Goal: Task Accomplishment & Management: Manage account settings

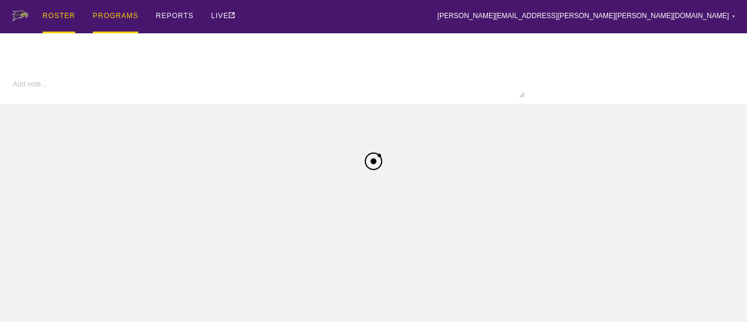
click at [62, 15] on div "ROSTER" at bounding box center [59, 16] width 33 height 33
type textarea "x"
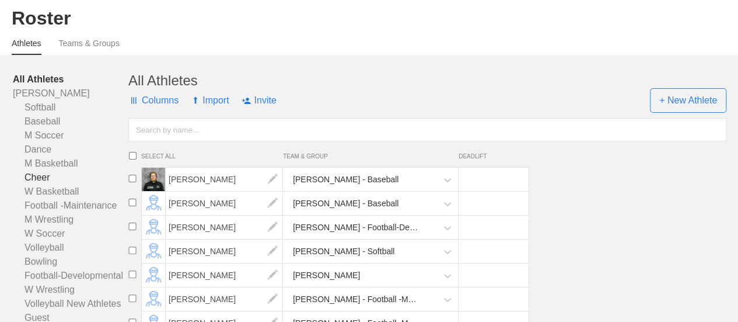
scroll to position [58, 0]
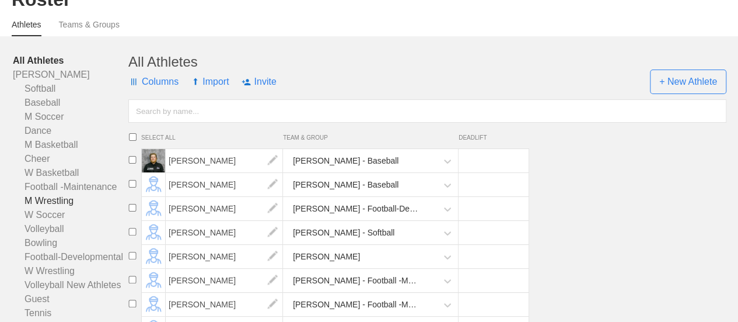
click at [50, 208] on link "M Wrestling" at bounding box center [71, 201] width 116 height 14
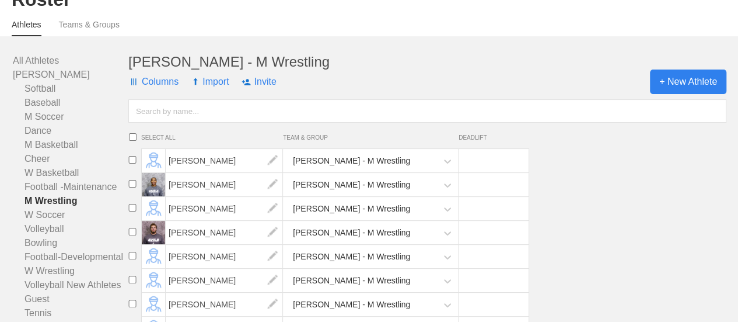
click at [695, 94] on span "+ New Athlete" at bounding box center [688, 81] width 76 height 25
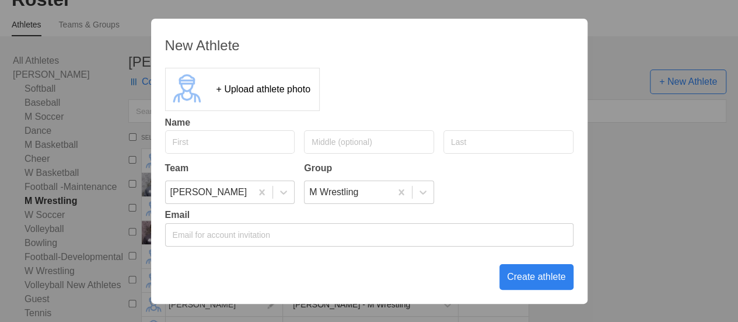
click at [218, 138] on input "text" at bounding box center [230, 141] width 130 height 23
type input "[PERSON_NAME]"
click at [526, 278] on div "Create athlete" at bounding box center [537, 277] width 74 height 26
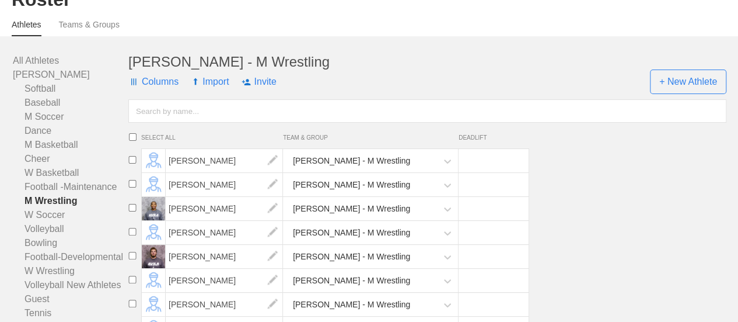
click at [526, 278] on div "[PERSON_NAME] - M Wrestling" at bounding box center [335, 280] width 388 height 25
click at [690, 90] on span "+ New Athlete" at bounding box center [688, 81] width 76 height 25
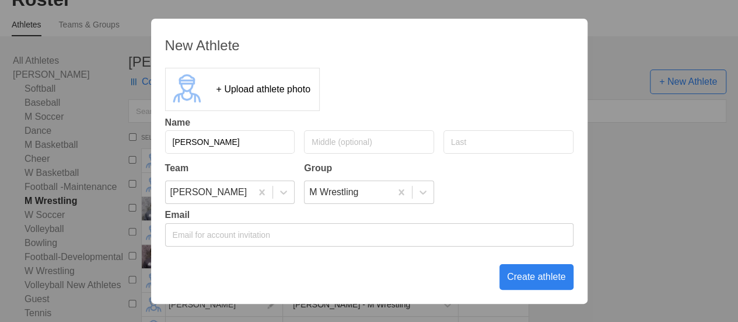
type input "[PERSON_NAME]"
click at [537, 276] on div "Create athlete" at bounding box center [537, 277] width 74 height 26
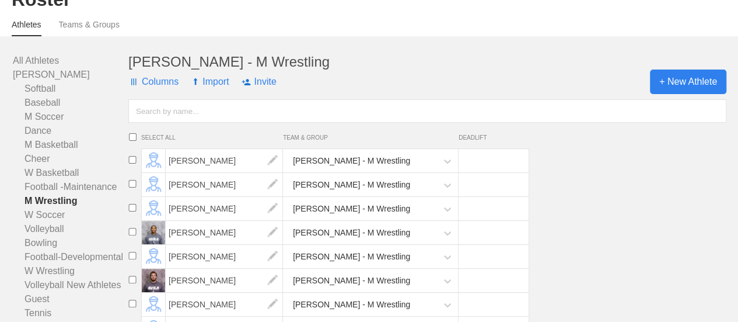
click at [688, 85] on span "+ New Athlete" at bounding box center [688, 81] width 76 height 25
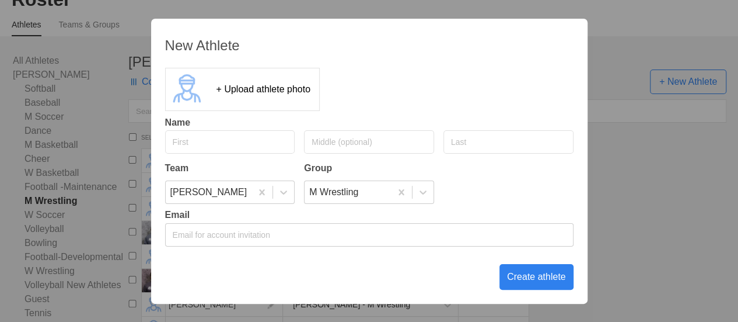
click at [190, 140] on input "text" at bounding box center [230, 141] width 130 height 23
type input "[PERSON_NAME]"
drag, startPoint x: 518, startPoint y: 274, endPoint x: 507, endPoint y: 272, distance: 11.9
click at [519, 274] on div "Create athlete" at bounding box center [537, 277] width 74 height 26
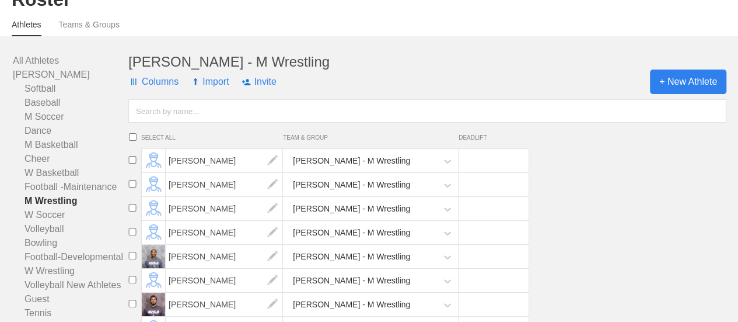
click at [675, 94] on span "+ New Athlete" at bounding box center [688, 81] width 76 height 25
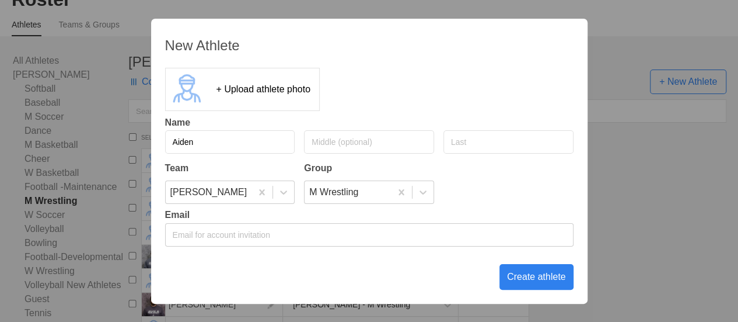
type input "Aiden"
type input "p"
type input "[PERSON_NAME]"
click at [531, 275] on div "Create athlete" at bounding box center [537, 277] width 74 height 26
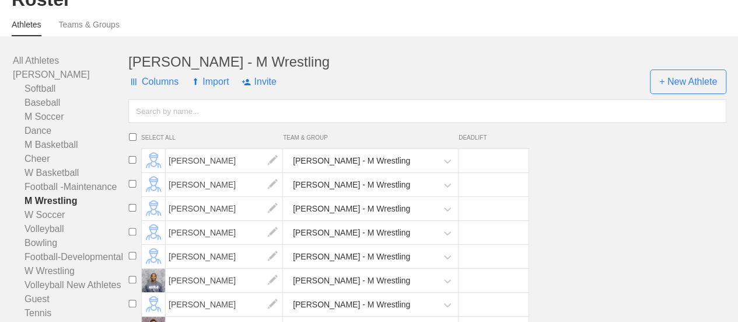
click at [228, 118] on input "text" at bounding box center [427, 110] width 598 height 23
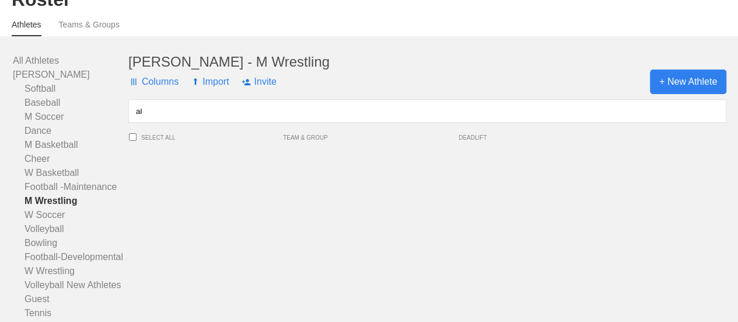
type input "al"
click at [682, 94] on span "+ New Athlete" at bounding box center [688, 81] width 76 height 25
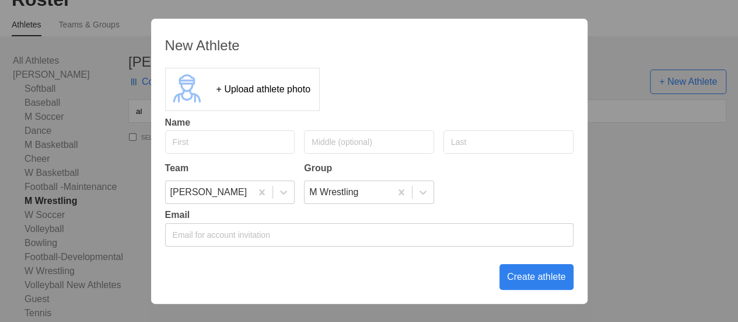
click at [195, 144] on input "text" at bounding box center [230, 141] width 130 height 23
click at [219, 139] on input "Alexesei" at bounding box center [230, 141] width 130 height 23
type input "[PERSON_NAME]"
click at [492, 145] on input "text" at bounding box center [509, 141] width 130 height 23
type input "[PERSON_NAME]"
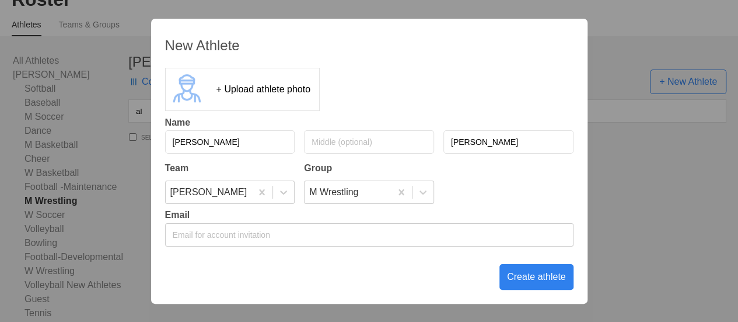
click at [540, 271] on div "Create athlete" at bounding box center [537, 277] width 74 height 26
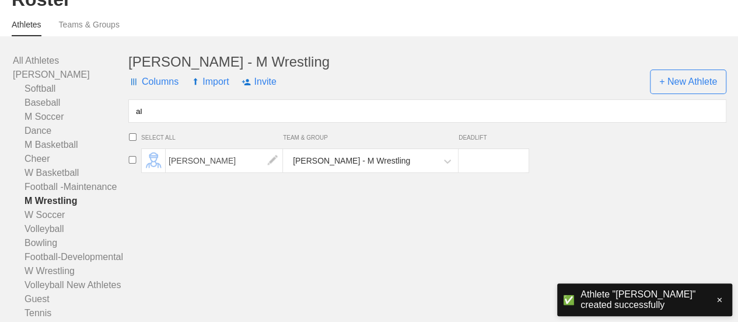
click at [151, 123] on input "al" at bounding box center [427, 110] width 598 height 23
type input "a"
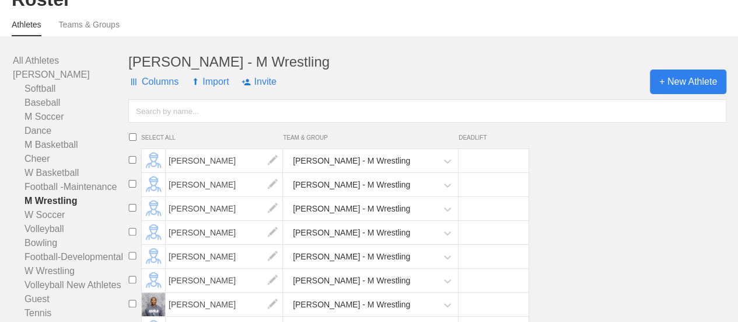
click at [686, 93] on span "+ New Athlete" at bounding box center [688, 81] width 76 height 25
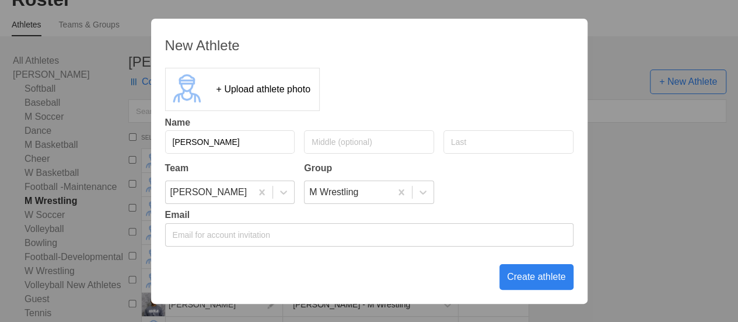
type input "[PERSON_NAME]"
click at [522, 278] on div "Create athlete" at bounding box center [537, 277] width 74 height 26
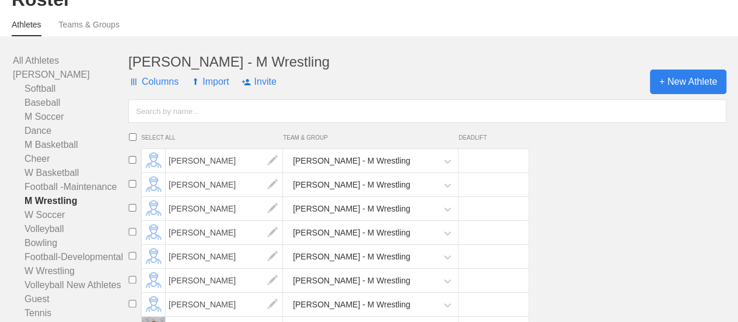
click at [690, 88] on span "+ New Athlete" at bounding box center [688, 81] width 76 height 25
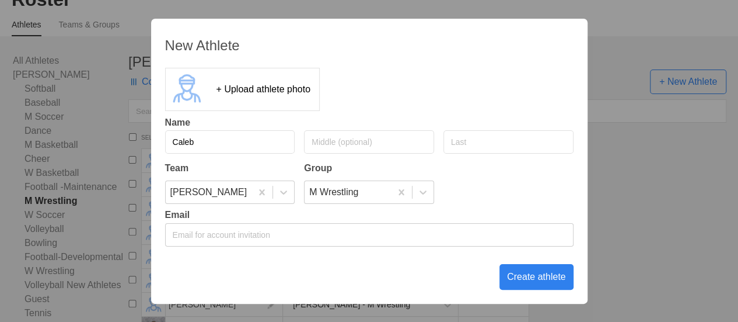
type input "Caleb"
type input "Sharp"
click at [523, 275] on div "Create athlete" at bounding box center [537, 277] width 74 height 26
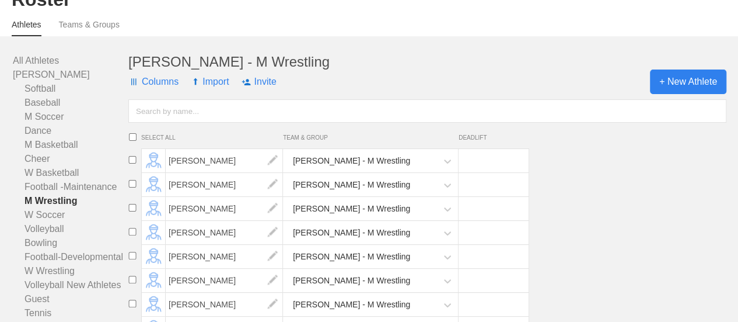
click at [690, 88] on span "+ New Athlete" at bounding box center [688, 81] width 76 height 25
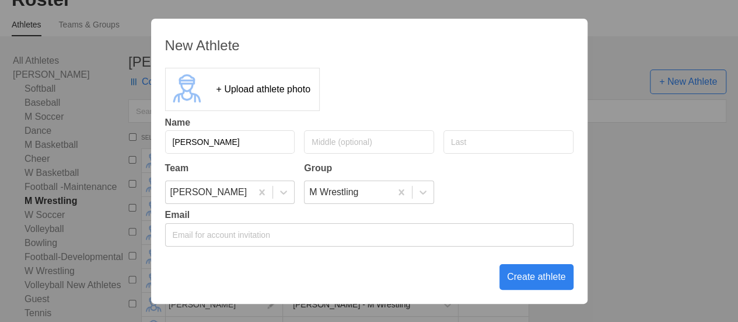
type input "[PERSON_NAME]"
type input "Sipp"
click at [526, 279] on div "Create athlete" at bounding box center [537, 277] width 74 height 26
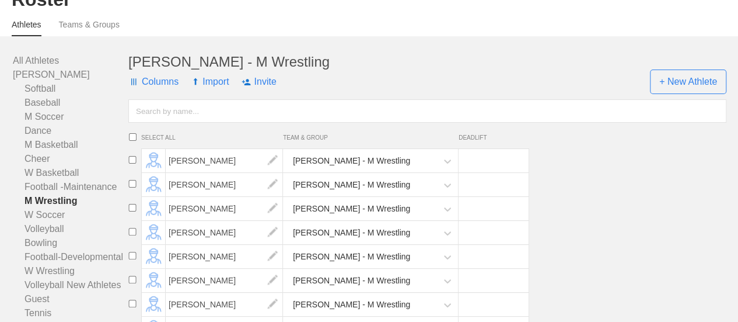
click at [502, 67] on div "[PERSON_NAME] - M Wrestling" at bounding box center [427, 62] width 598 height 16
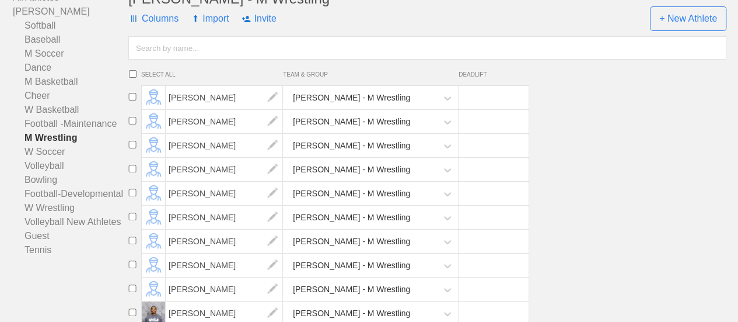
scroll to position [58, 0]
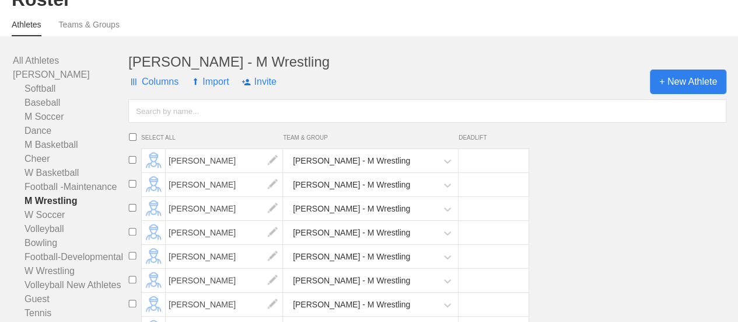
click at [671, 89] on span "+ New Athlete" at bounding box center [688, 81] width 76 height 25
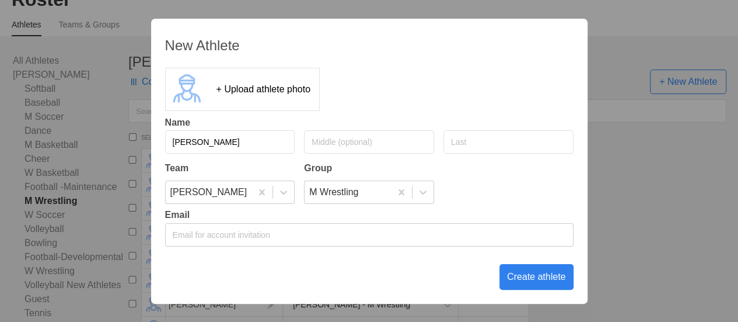
type input "[PERSON_NAME]"
type input "Vines"
click at [529, 273] on div "Create athlete" at bounding box center [537, 277] width 74 height 26
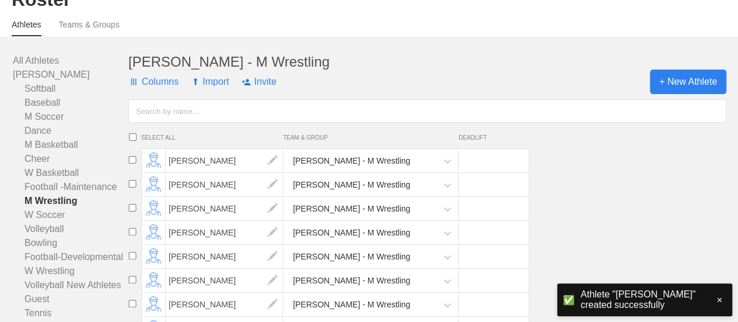
click at [692, 92] on span "+ New Athlete" at bounding box center [688, 81] width 76 height 25
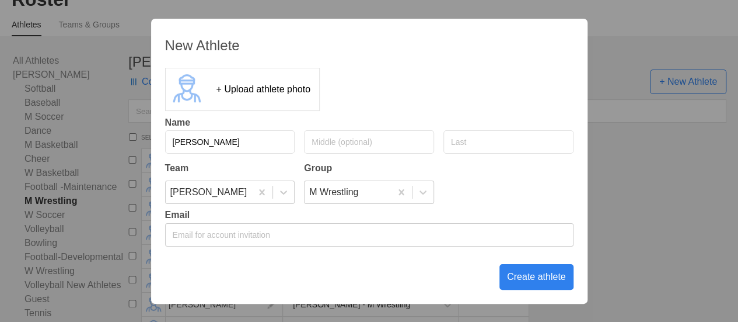
type input "[PERSON_NAME]"
click at [540, 281] on div "Create athlete" at bounding box center [537, 277] width 74 height 26
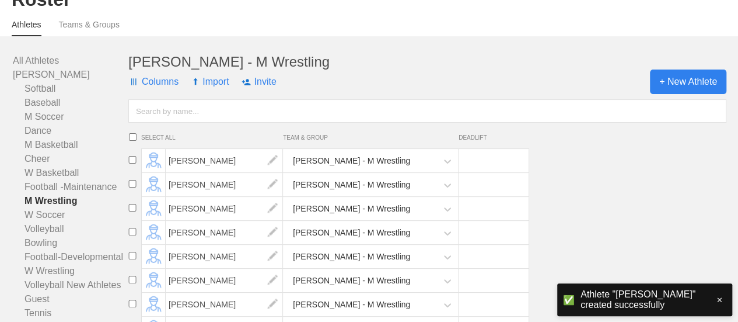
click at [691, 92] on span "+ New Athlete" at bounding box center [688, 81] width 76 height 25
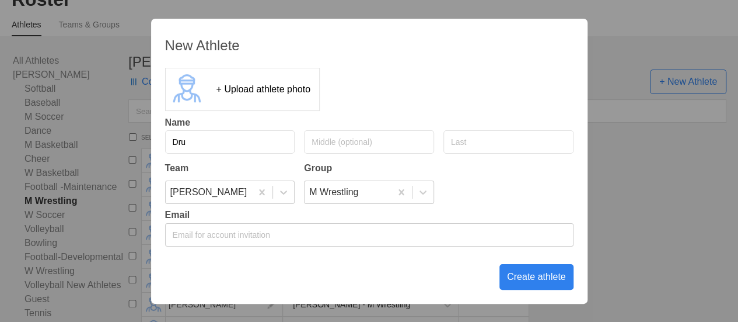
type input "Dru"
type input "[PERSON_NAME]"
click at [537, 270] on div "Create athlete" at bounding box center [537, 277] width 74 height 26
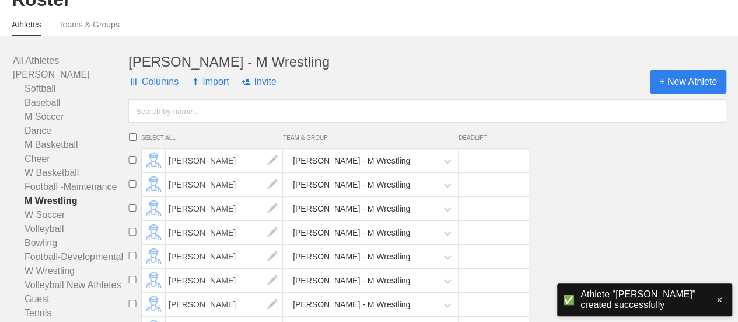
click at [679, 93] on span "+ New Athlete" at bounding box center [688, 81] width 76 height 25
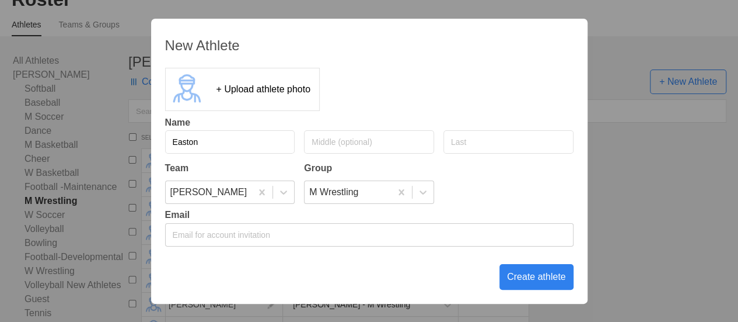
type input "Easton"
type input "[PERSON_NAME]"
click at [534, 281] on div "Create athlete" at bounding box center [537, 277] width 74 height 26
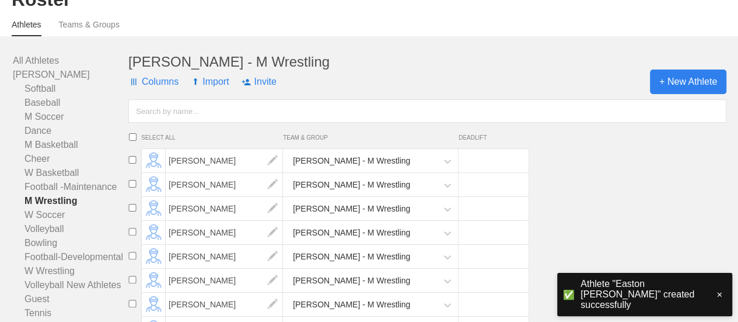
click at [681, 93] on span "+ New Athlete" at bounding box center [688, 81] width 76 height 25
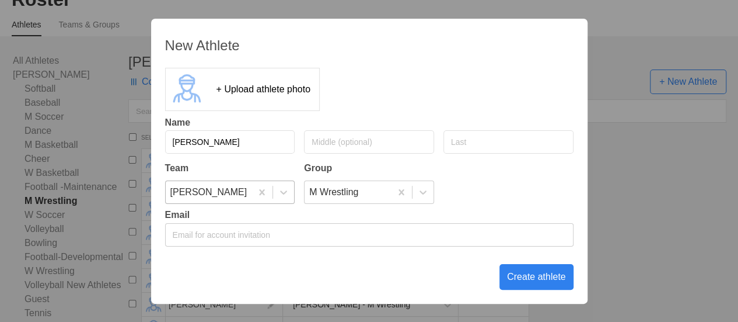
type input "[PERSON_NAME]"
click at [536, 281] on div "Create athlete" at bounding box center [537, 277] width 74 height 26
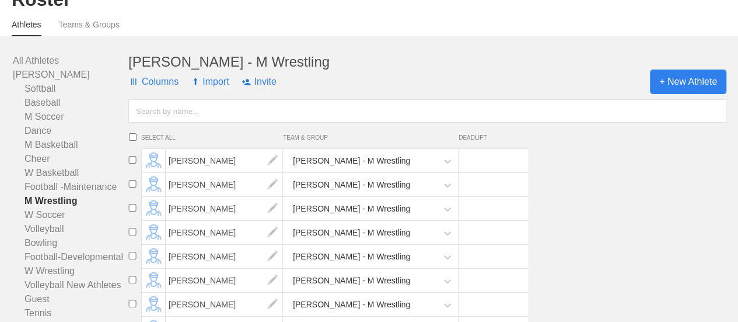
click at [662, 94] on span "+ New Athlete" at bounding box center [688, 81] width 76 height 25
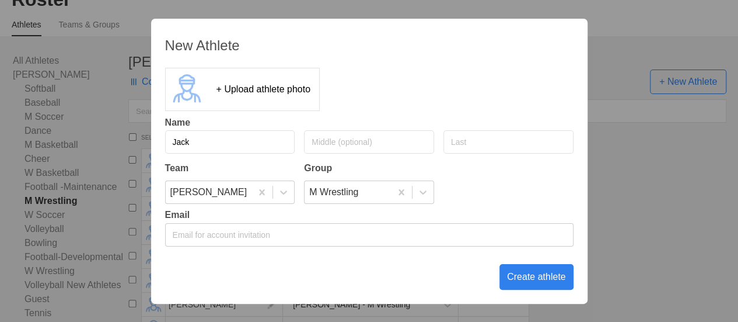
type input "Jack"
type input "[PERSON_NAME]"
click at [524, 275] on div "Create athlete" at bounding box center [537, 277] width 74 height 26
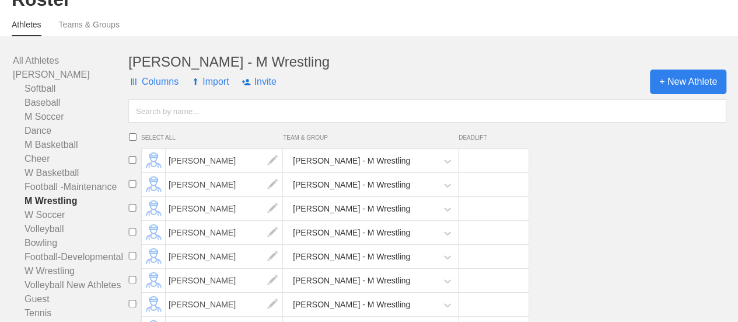
click at [697, 94] on span "+ New Athlete" at bounding box center [688, 81] width 76 height 25
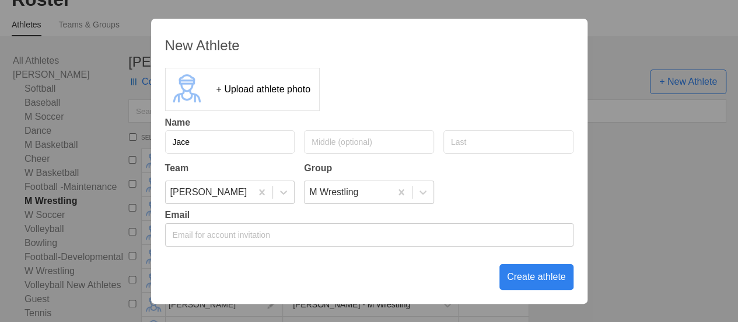
type input "Jace"
type input "[PERSON_NAME]"
click at [532, 277] on div "Create athlete" at bounding box center [537, 277] width 74 height 26
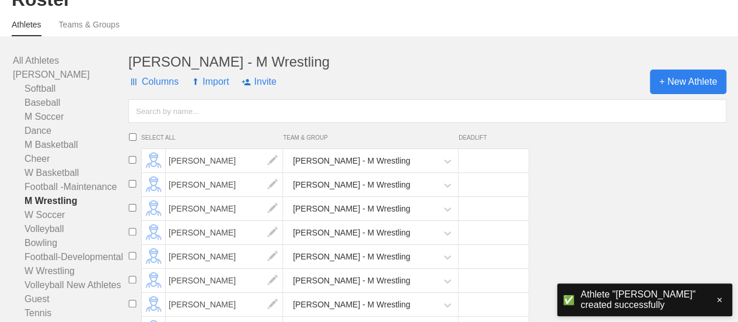
click at [702, 94] on span "+ New Athlete" at bounding box center [688, 81] width 76 height 25
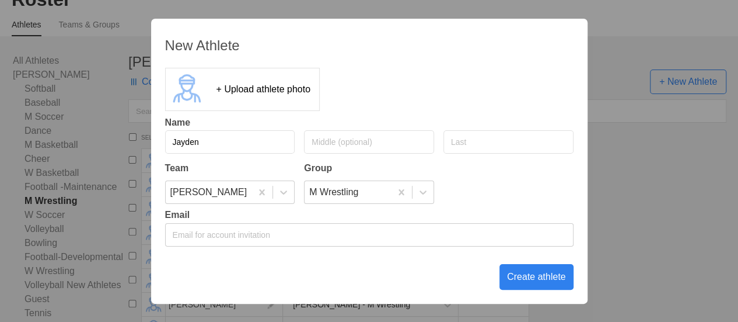
type input "Jayden"
type input "b"
type input "[PERSON_NAME]"
click at [538, 277] on div "Create athlete" at bounding box center [537, 277] width 74 height 26
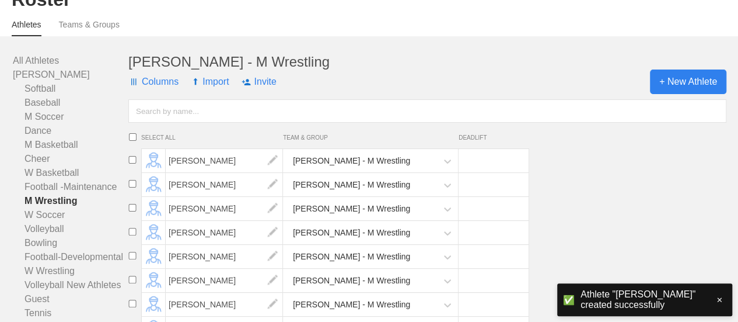
click at [675, 93] on span "+ New Athlete" at bounding box center [688, 81] width 76 height 25
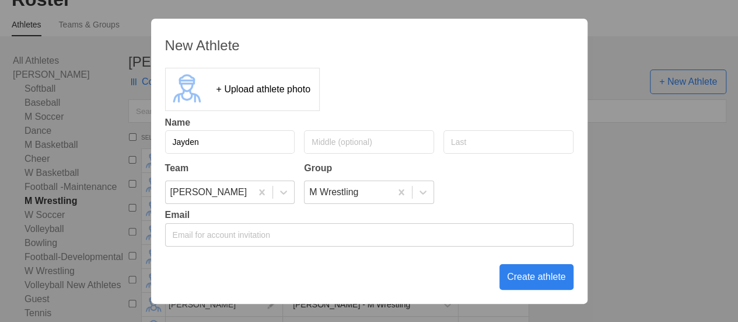
type input "Jayden"
type input "[PERSON_NAME]"
click at [531, 280] on div "Create athlete" at bounding box center [537, 277] width 74 height 26
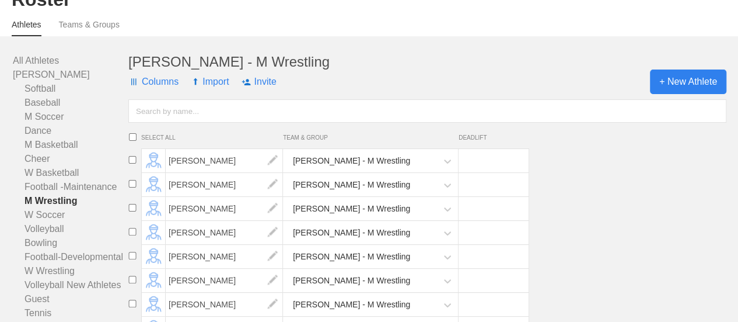
click at [688, 94] on span "+ New Athlete" at bounding box center [688, 81] width 76 height 25
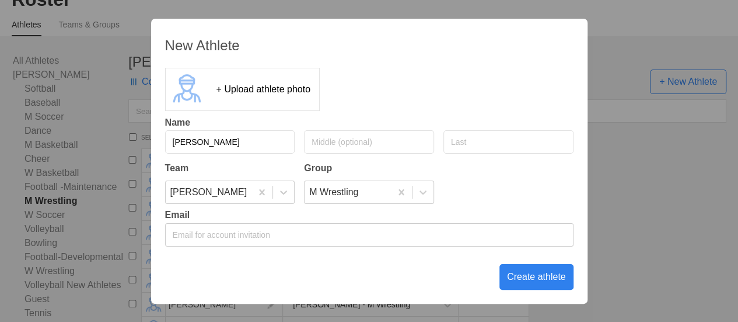
type input "[PERSON_NAME]"
click at [532, 276] on div "Create athlete" at bounding box center [537, 277] width 74 height 26
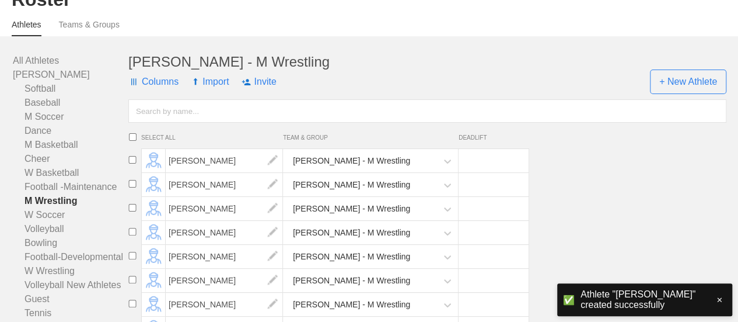
click at [259, 117] on input "text" at bounding box center [427, 110] width 598 height 23
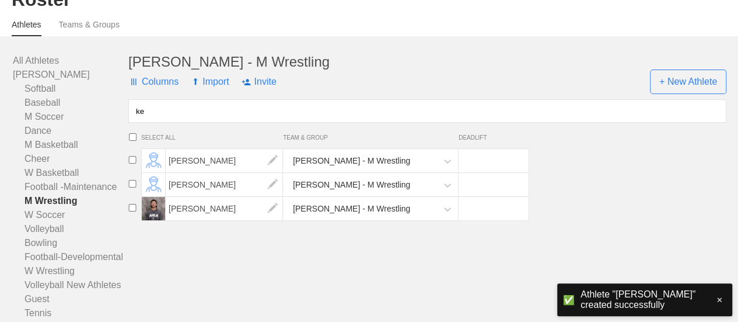
type input "k"
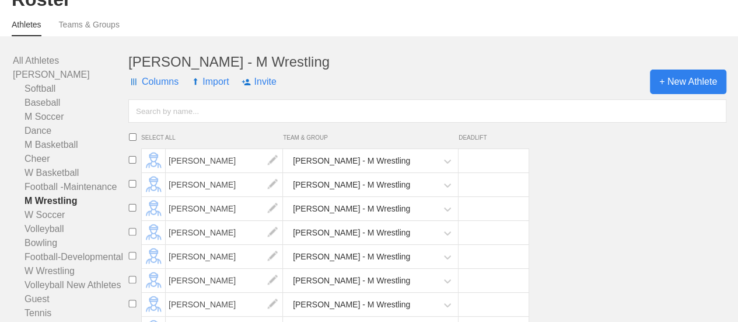
click at [670, 93] on span "+ New Athlete" at bounding box center [688, 81] width 76 height 25
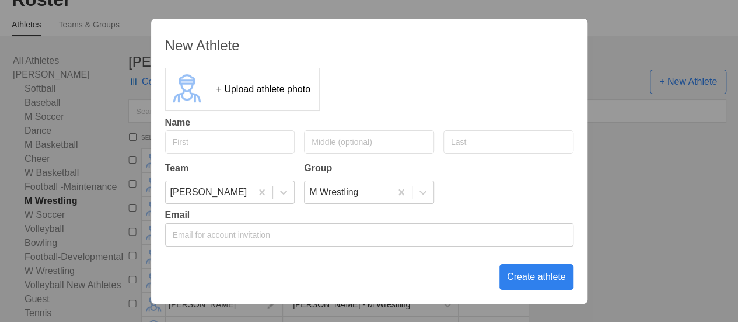
click at [225, 141] on input "text" at bounding box center [230, 141] width 130 height 23
type input "[PERSON_NAME]"
click at [536, 278] on div "Create athlete" at bounding box center [537, 277] width 74 height 26
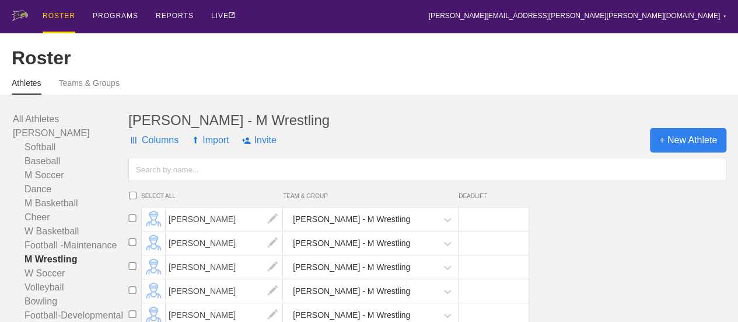
click at [686, 151] on span "+ New Athlete" at bounding box center [688, 140] width 76 height 25
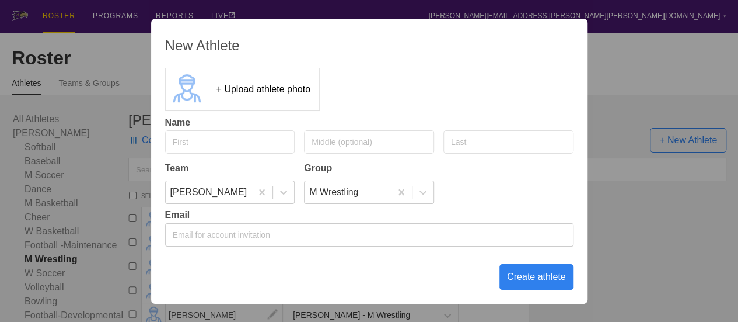
click at [201, 141] on input "text" at bounding box center [230, 141] width 130 height 23
type input "Kristjan"
type input "[PERSON_NAME]"
click at [538, 276] on div "Create athlete" at bounding box center [537, 277] width 74 height 26
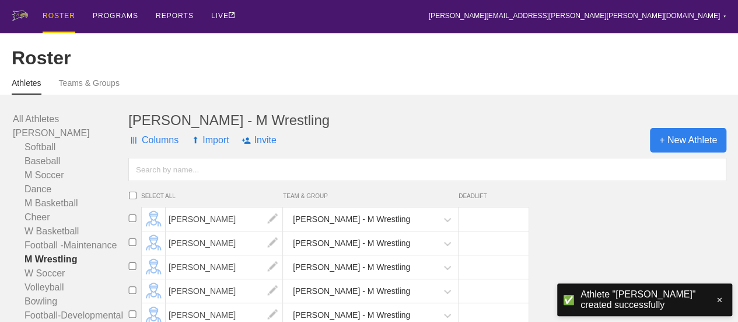
click at [678, 149] on span "+ New Athlete" at bounding box center [688, 140] width 76 height 25
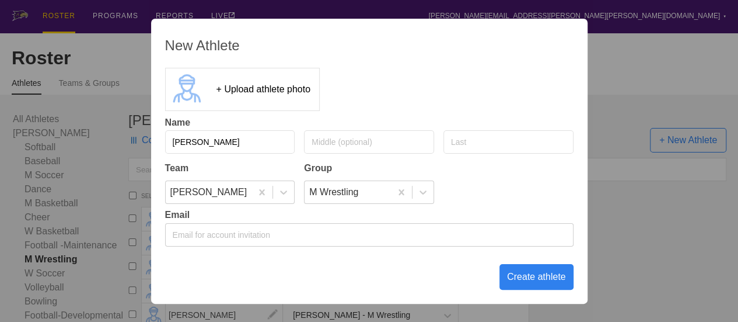
type input "[PERSON_NAME]"
click at [486, 147] on input "text" at bounding box center [509, 141] width 130 height 23
type input "[PERSON_NAME]"
click at [549, 274] on div "Create athlete" at bounding box center [537, 277] width 74 height 26
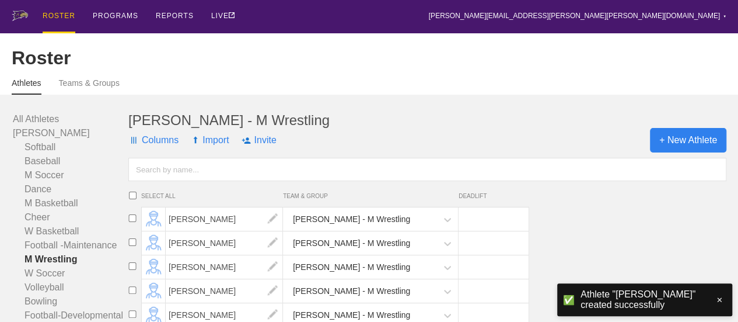
click at [678, 152] on span "+ New Athlete" at bounding box center [688, 140] width 76 height 25
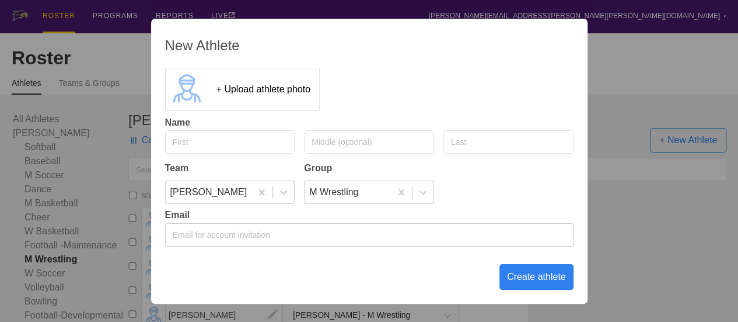
click at [202, 137] on input "text" at bounding box center [230, 141] width 130 height 23
type input "Mlondani"
click at [477, 145] on input "text" at bounding box center [509, 141] width 130 height 23
type input "Emoyi"
click at [530, 275] on div "Create athlete" at bounding box center [537, 277] width 74 height 26
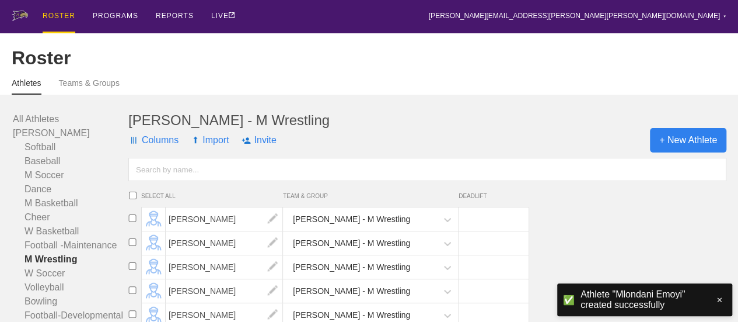
click at [693, 149] on span "+ New Athlete" at bounding box center [688, 140] width 76 height 25
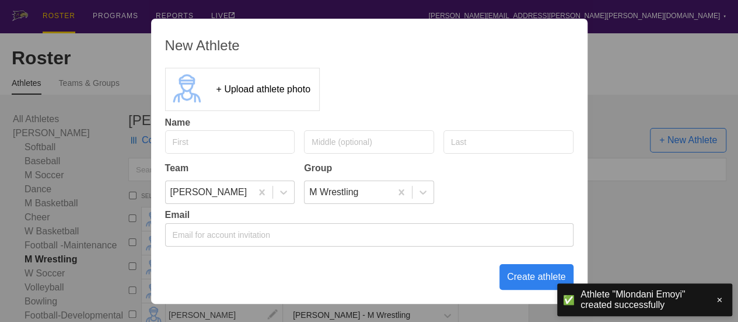
click at [246, 143] on input "text" at bounding box center [230, 141] width 130 height 23
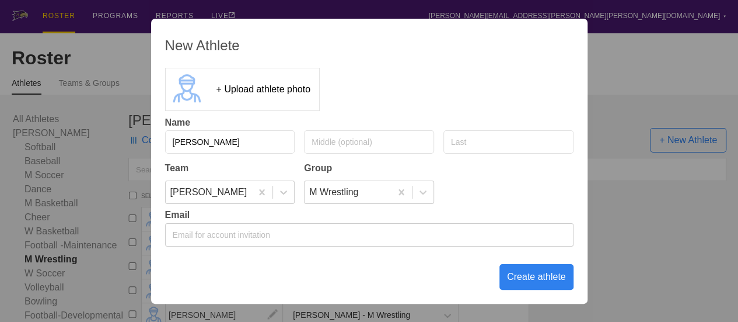
type input "[PERSON_NAME]"
type input "Oji"
click at [542, 276] on div "Create athlete" at bounding box center [537, 277] width 74 height 26
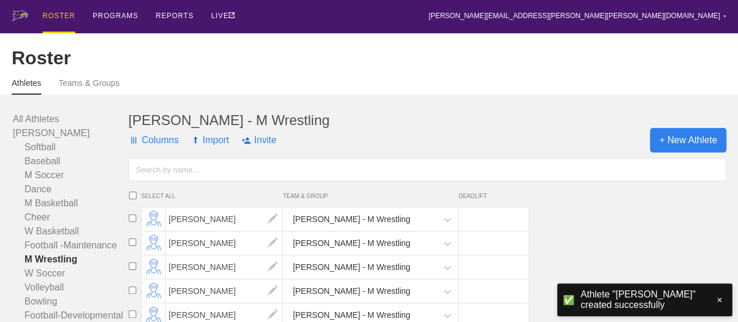
click at [693, 148] on span "+ New Athlete" at bounding box center [688, 140] width 76 height 25
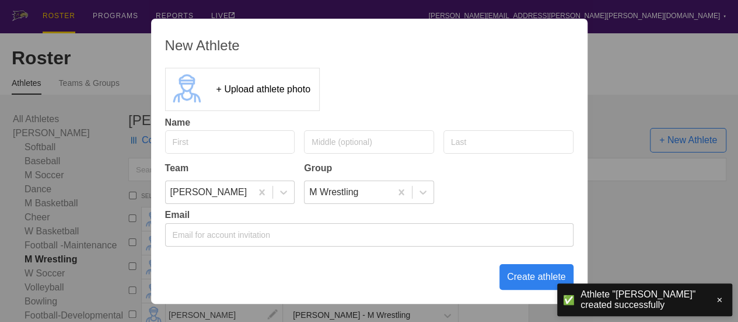
click at [224, 139] on input "text" at bounding box center [230, 141] width 130 height 23
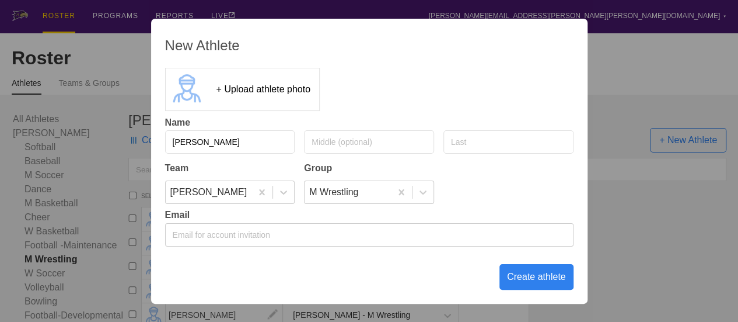
type input "[PERSON_NAME]"
click at [489, 144] on input "text" at bounding box center [509, 141] width 130 height 23
type input "[PERSON_NAME]"
click at [531, 278] on div "Create athlete" at bounding box center [537, 277] width 74 height 26
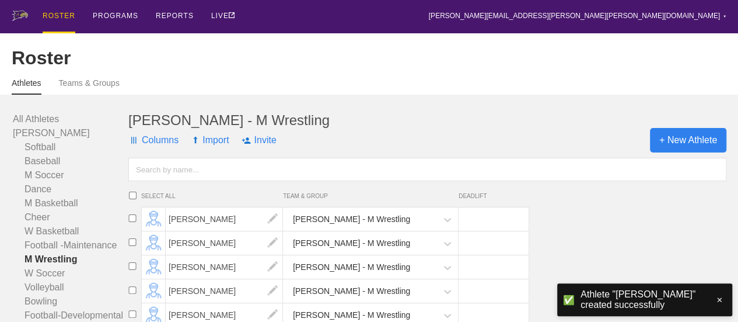
click at [692, 152] on span "+ New Athlete" at bounding box center [688, 140] width 76 height 25
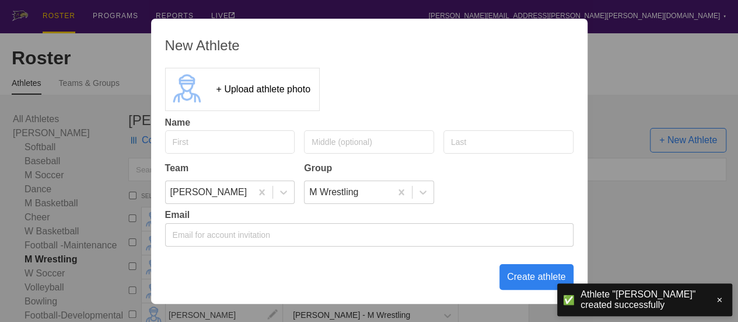
click at [622, 63] on div "New Athlete + Upload athlete photo Name Team Group [PERSON_NAME] M Wrestling Em…" at bounding box center [369, 161] width 738 height 322
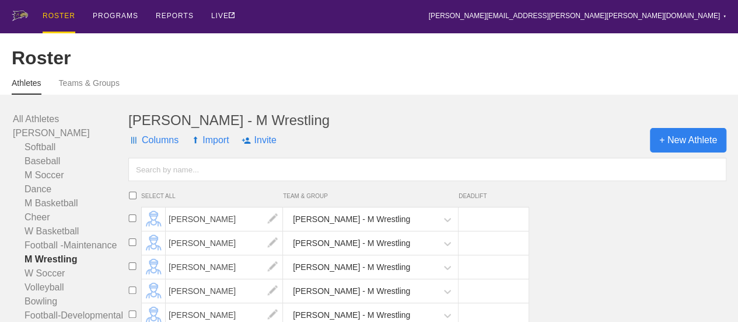
click at [685, 152] on span "+ New Athlete" at bounding box center [688, 140] width 76 height 25
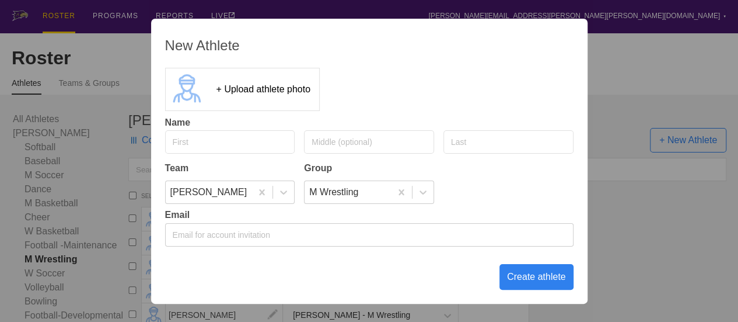
click at [243, 142] on input "text" at bounding box center [230, 141] width 130 height 23
type input "[PERSON_NAME]"
click at [472, 147] on input "text" at bounding box center [509, 141] width 130 height 23
type input "[PERSON_NAME]"
click at [533, 275] on div "Create athlete" at bounding box center [537, 277] width 74 height 26
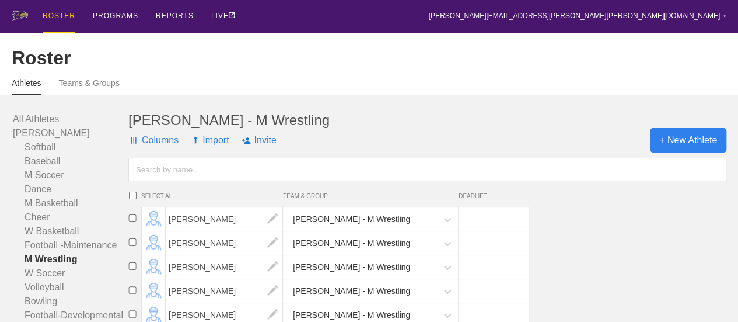
click at [668, 151] on span "+ New Athlete" at bounding box center [688, 140] width 76 height 25
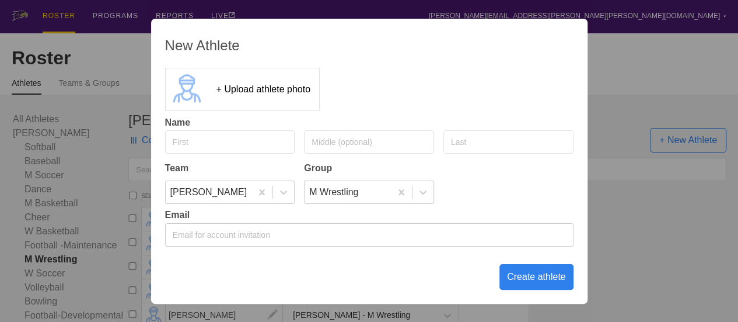
click at [196, 141] on input "text" at bounding box center [230, 141] width 130 height 23
type input "[PERSON_NAME]"
click at [523, 278] on div "Create athlete" at bounding box center [537, 277] width 74 height 26
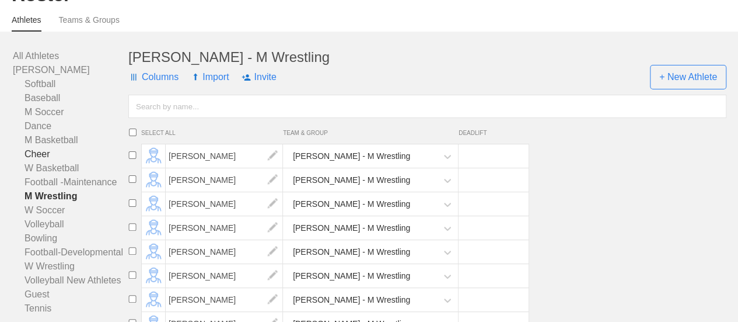
scroll to position [117, 0]
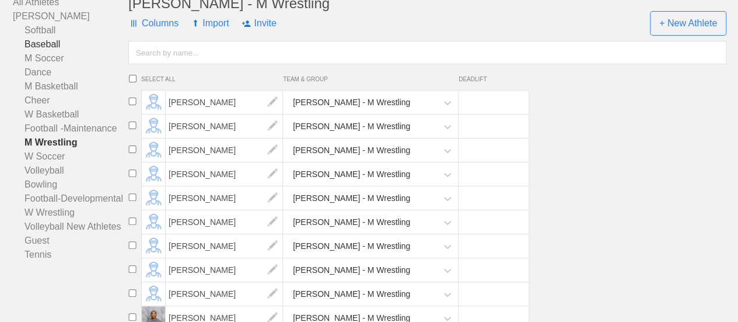
click at [41, 51] on link "Baseball" at bounding box center [71, 44] width 116 height 14
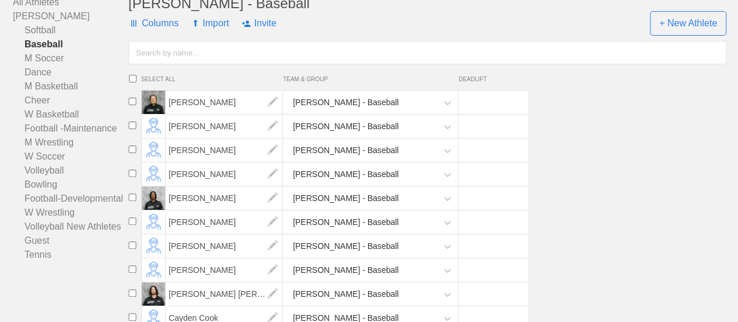
click at [131, 105] on input "checkbox" at bounding box center [133, 101] width 18 height 8
checkbox input "true"
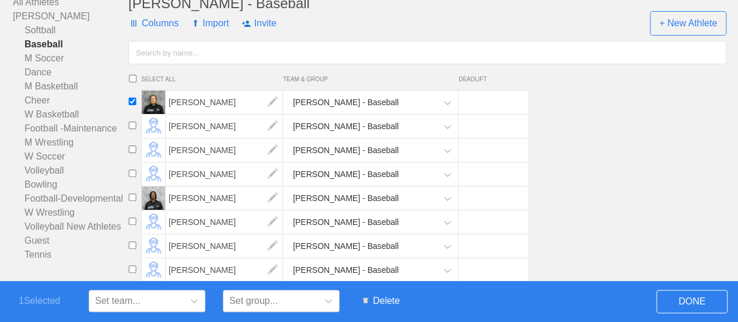
click at [132, 201] on input "checkbox" at bounding box center [133, 197] width 18 height 8
checkbox input "true"
click at [390, 299] on span "Delete" at bounding box center [381, 301] width 48 height 22
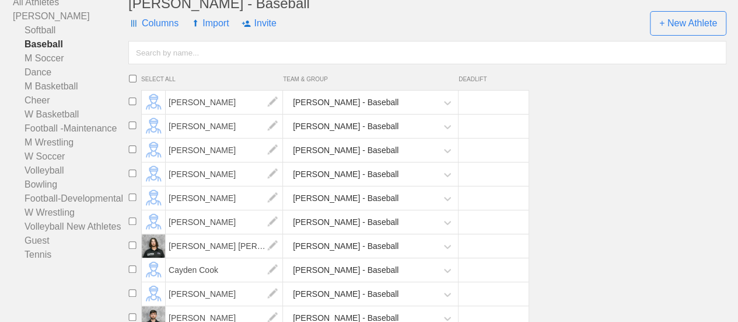
click at [130, 201] on input "checkbox" at bounding box center [133, 197] width 18 height 8
checkbox input "true"
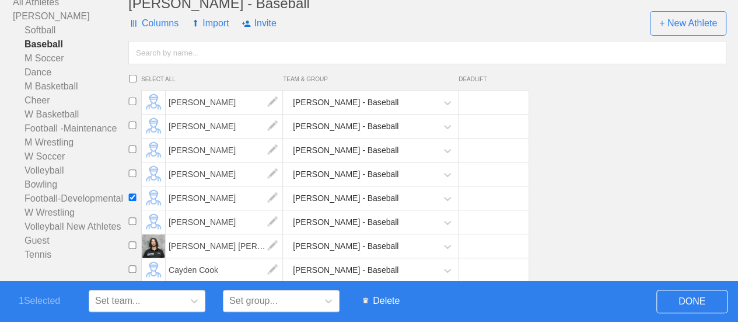
click at [385, 297] on span "Delete" at bounding box center [381, 301] width 48 height 22
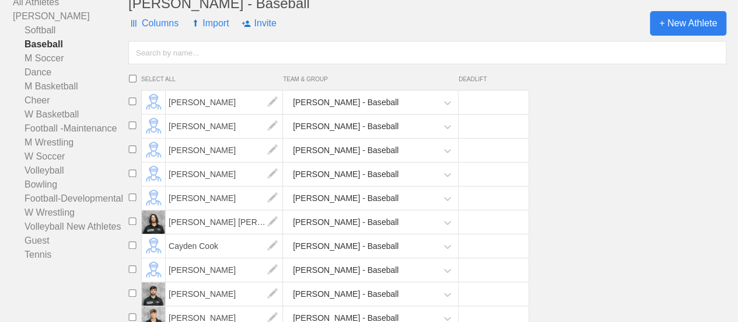
click at [684, 32] on span "+ New Athlete" at bounding box center [688, 23] width 76 height 25
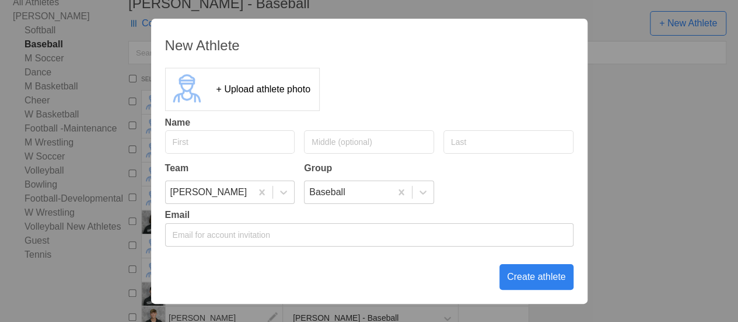
click at [205, 148] on input "text" at bounding box center [230, 141] width 130 height 23
type input "[PERSON_NAME]"
click at [544, 274] on div "Create athlete" at bounding box center [537, 277] width 74 height 26
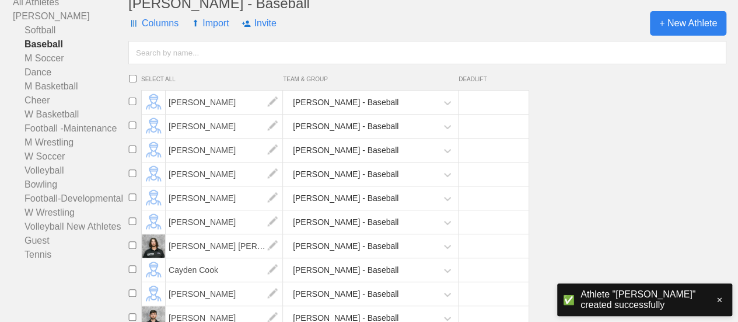
click at [702, 32] on span "+ New Athlete" at bounding box center [688, 23] width 76 height 25
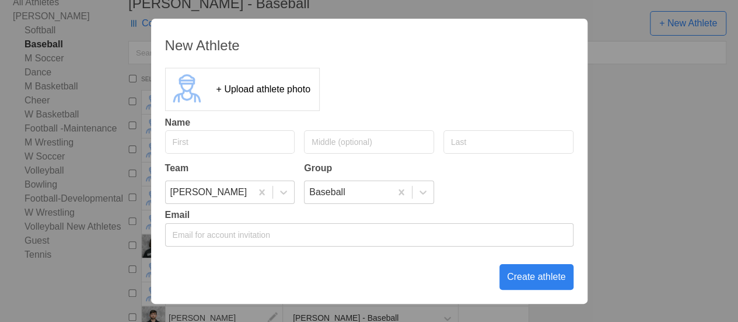
click at [224, 141] on input "text" at bounding box center [230, 141] width 130 height 23
type input "[PERSON_NAME]"
click at [529, 276] on div "Create athlete" at bounding box center [537, 277] width 74 height 26
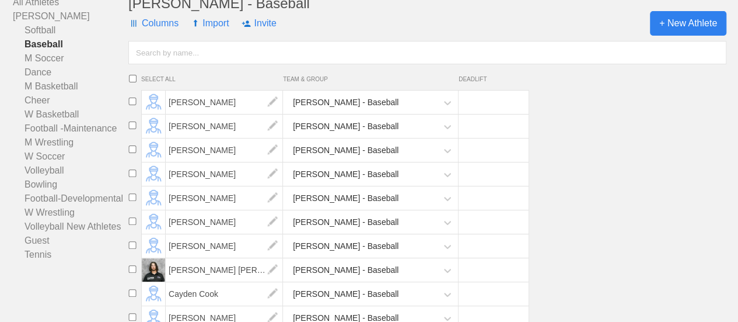
click at [693, 33] on span "+ New Athlete" at bounding box center [688, 23] width 76 height 25
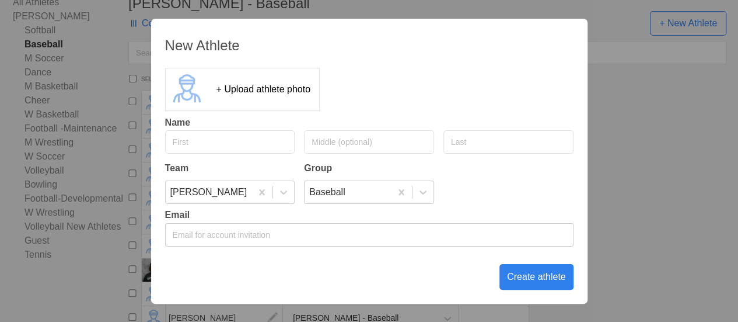
click at [230, 141] on input "text" at bounding box center [230, 141] width 130 height 23
type input "Caden"
type input "[PERSON_NAME]"
click at [534, 271] on div "Create athlete" at bounding box center [537, 277] width 74 height 26
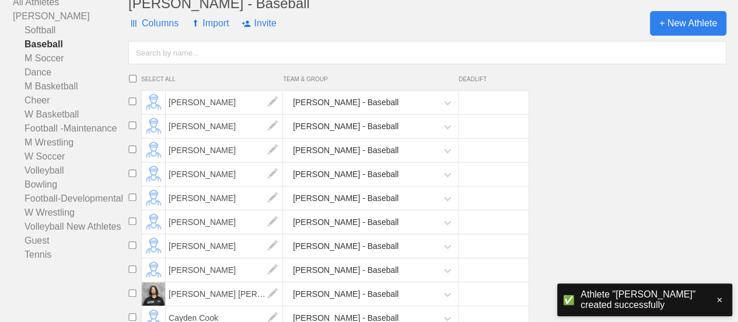
click at [693, 34] on span "+ New Athlete" at bounding box center [688, 23] width 76 height 25
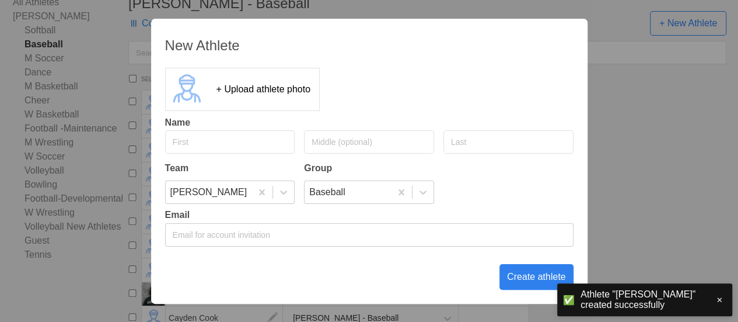
click at [217, 144] on input "text" at bounding box center [230, 141] width 130 height 23
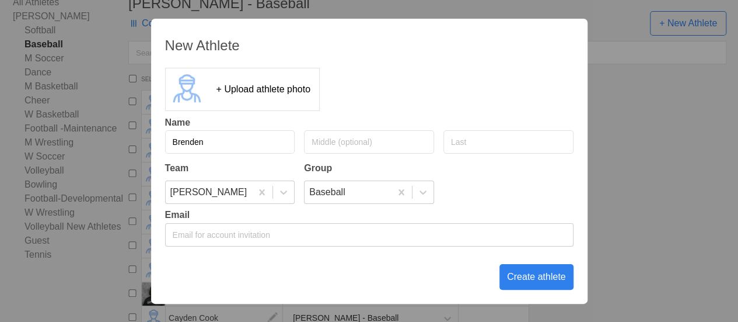
type input "Brenden"
type input "[PERSON_NAME]"
drag, startPoint x: 235, startPoint y: 138, endPoint x: 226, endPoint y: 138, distance: 8.8
click at [231, 138] on input "Brenden" at bounding box center [230, 141] width 130 height 23
type input "[PERSON_NAME]"
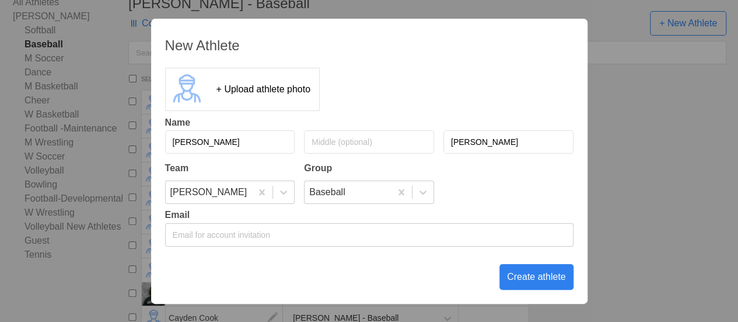
click at [522, 273] on div "Create athlete" at bounding box center [537, 277] width 74 height 26
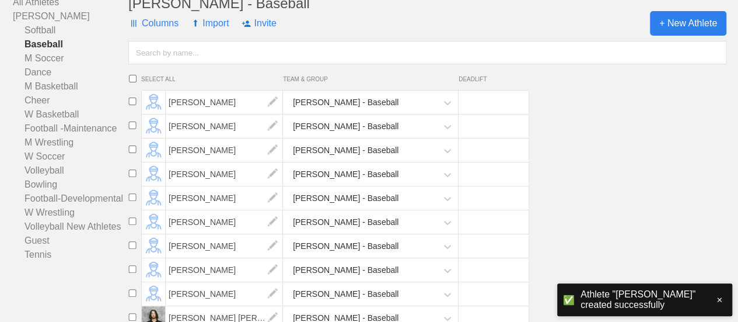
click at [676, 34] on span "+ New Athlete" at bounding box center [688, 23] width 76 height 25
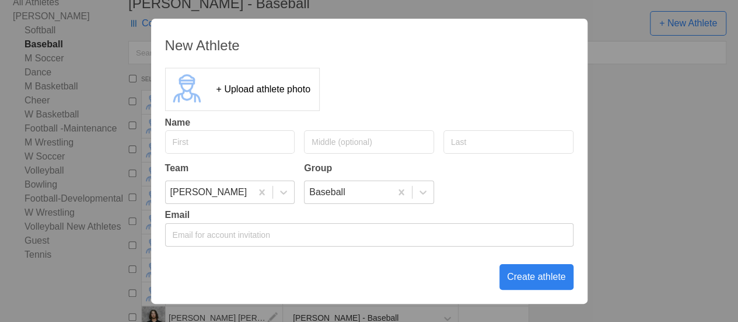
click at [210, 143] on input "text" at bounding box center [230, 141] width 130 height 23
type input "Bryce"
type input "[PERSON_NAME]"
click at [540, 275] on div "Create athlete" at bounding box center [537, 277] width 74 height 26
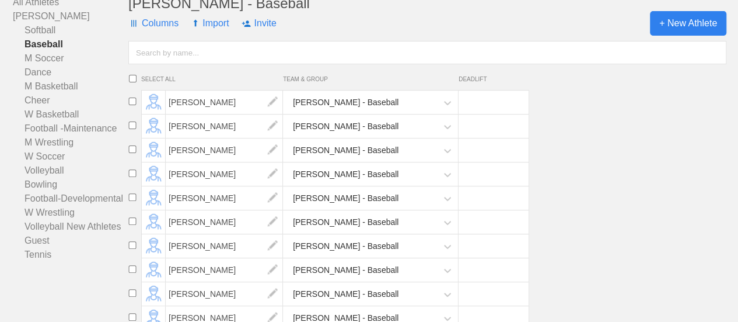
click at [694, 36] on span "+ New Athlete" at bounding box center [688, 23] width 76 height 25
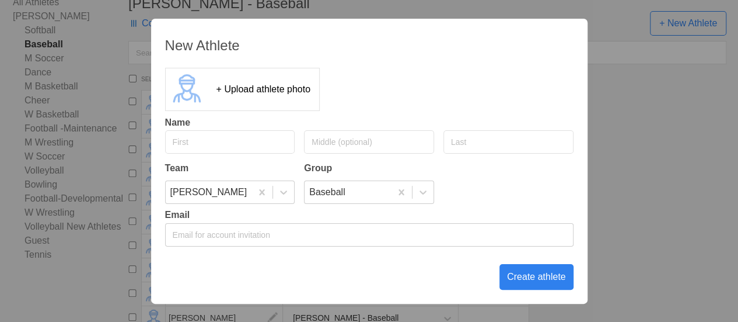
click at [196, 145] on input "text" at bounding box center [230, 141] width 130 height 23
type input "[PERSON_NAME]"
click at [550, 275] on div "Create athlete" at bounding box center [537, 277] width 74 height 26
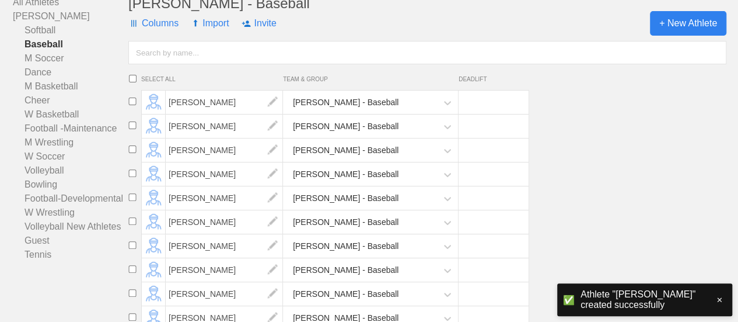
click at [698, 36] on span "+ New Athlete" at bounding box center [688, 23] width 76 height 25
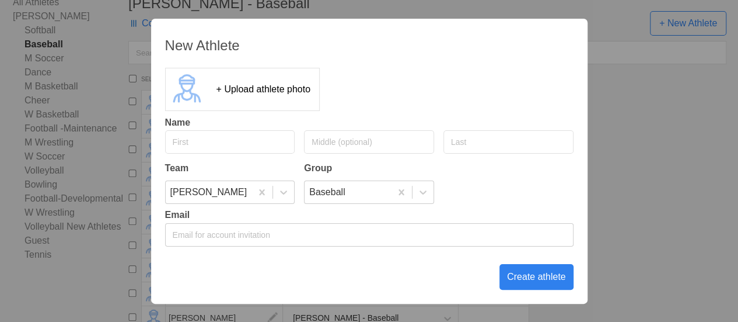
click at [221, 140] on input "text" at bounding box center [230, 141] width 130 height 23
type input "[PERSON_NAME]"
click at [545, 277] on div "Create athlete" at bounding box center [537, 277] width 74 height 26
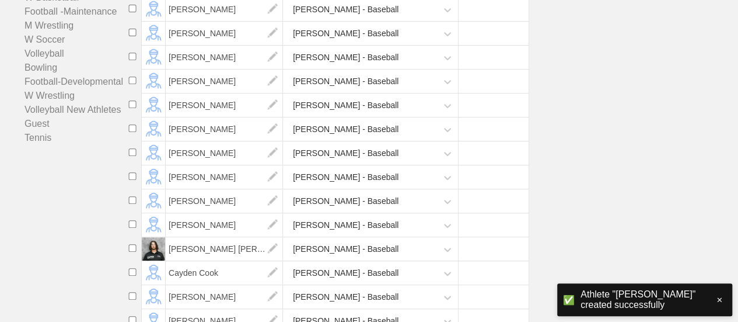
scroll to position [292, 0]
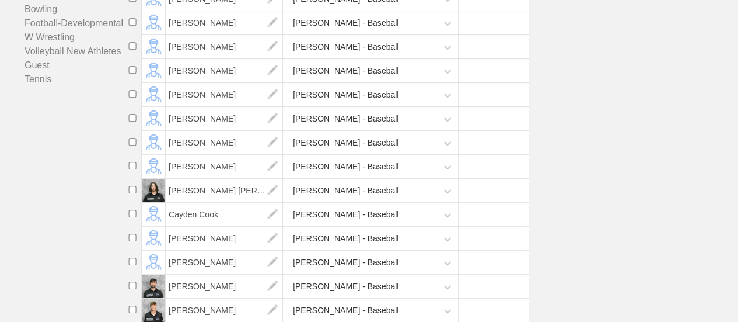
click at [132, 265] on input "checkbox" at bounding box center [133, 261] width 18 height 8
checkbox input "true"
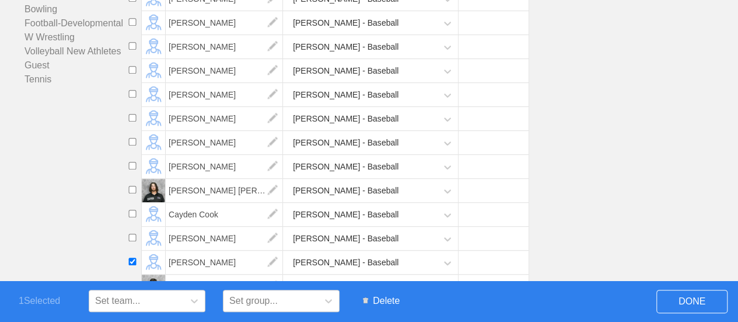
click at [386, 302] on span "Delete" at bounding box center [381, 301] width 48 height 22
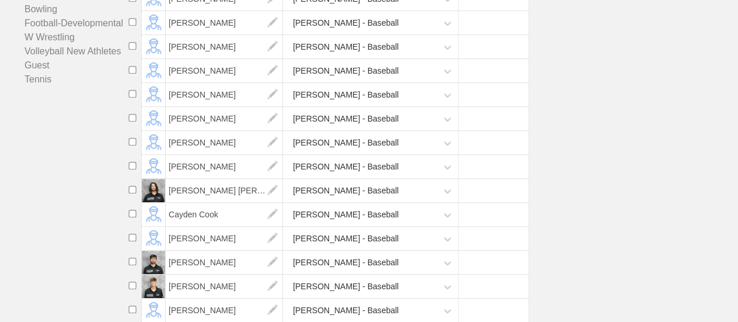
scroll to position [350, 0]
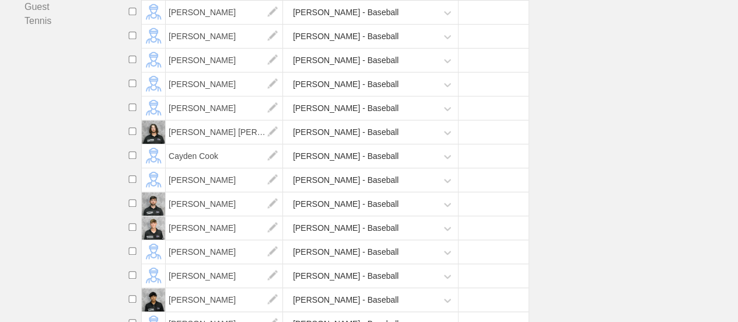
click at [130, 278] on input "checkbox" at bounding box center [133, 275] width 18 height 8
checkbox input "true"
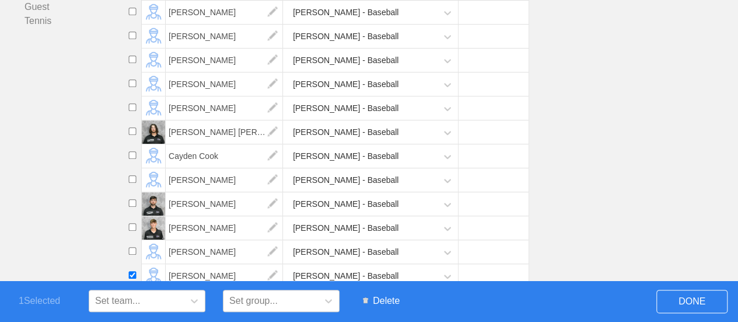
click at [132, 254] on input "checkbox" at bounding box center [133, 251] width 18 height 8
checkbox input "true"
click at [132, 207] on input "checkbox" at bounding box center [133, 203] width 18 height 8
checkbox input "true"
click at [389, 302] on span "Delete" at bounding box center [381, 301] width 48 height 22
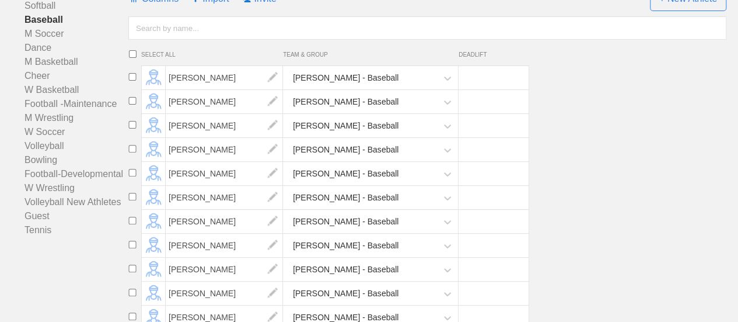
scroll to position [58, 0]
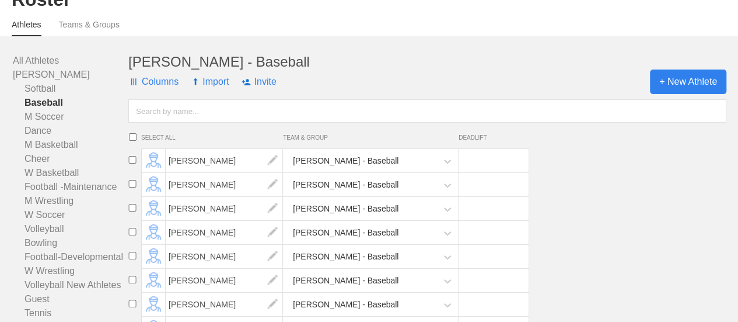
click at [682, 87] on span "+ New Athlete" at bounding box center [688, 81] width 76 height 25
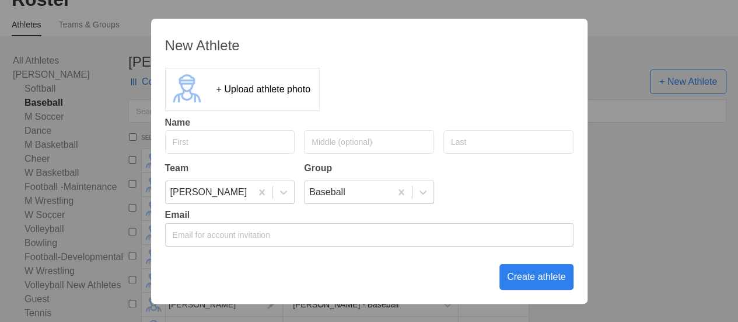
click at [237, 142] on input "text" at bounding box center [230, 141] width 130 height 23
type input "[PERSON_NAME]"
click at [536, 273] on div "Create athlete" at bounding box center [537, 277] width 74 height 26
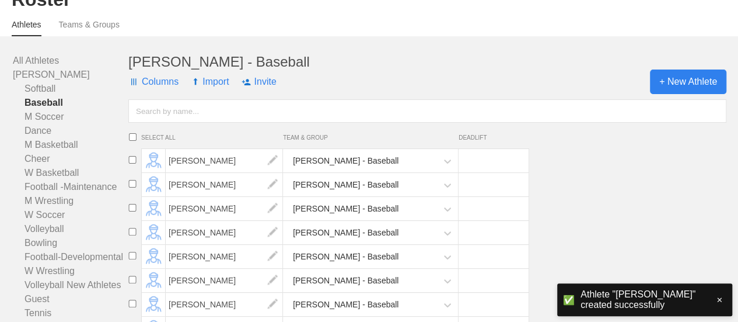
click at [667, 92] on span "+ New Athlete" at bounding box center [688, 81] width 76 height 25
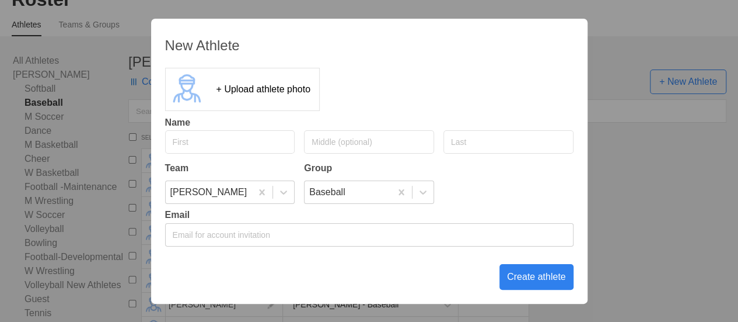
click at [650, 201] on div "New Athlete + Upload athlete photo Name Team Group [PERSON_NAME] Baseball Email…" at bounding box center [369, 161] width 738 height 322
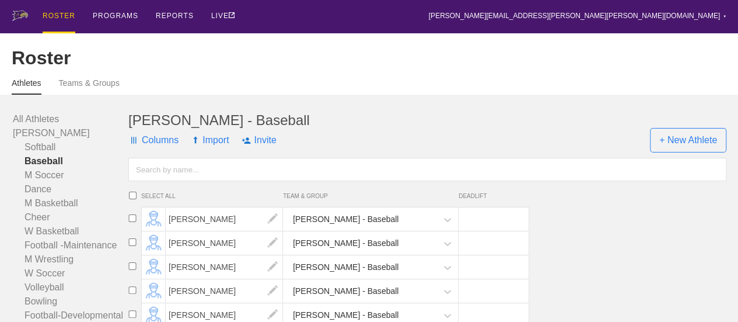
scroll to position [0, 0]
click at [682, 148] on span "+ New Athlete" at bounding box center [688, 140] width 76 height 25
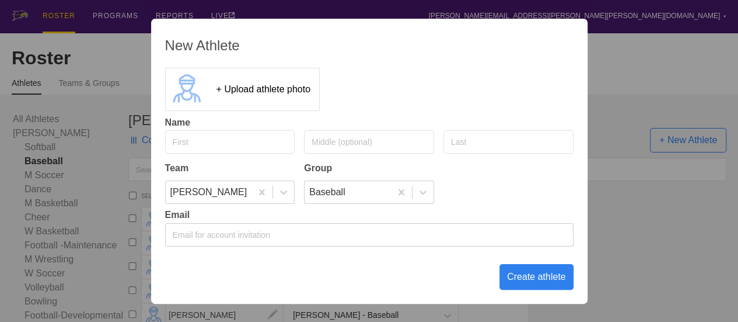
click at [247, 145] on input "text" at bounding box center [230, 141] width 130 height 23
type input "[PERSON_NAME]"
click at [524, 277] on div "Create athlete" at bounding box center [537, 277] width 74 height 26
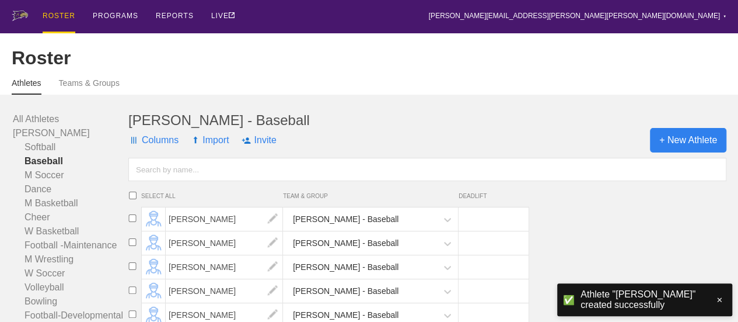
click at [692, 152] on span "+ New Athlete" at bounding box center [688, 140] width 76 height 25
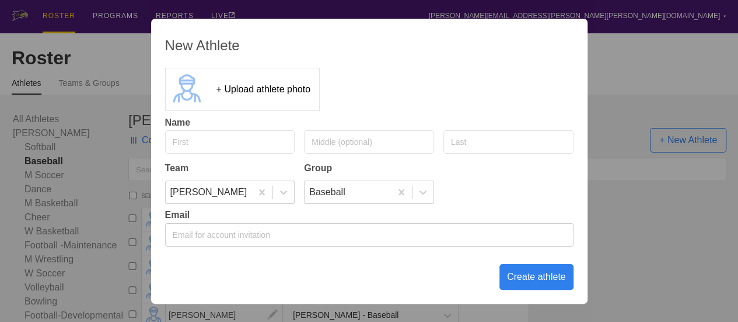
click at [636, 64] on div "New Athlete + Upload athlete photo Name Team Group [PERSON_NAME] Baseball Email…" at bounding box center [369, 161] width 738 height 322
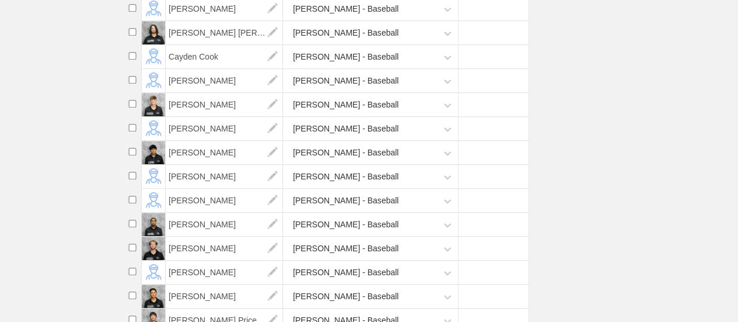
scroll to position [467, 0]
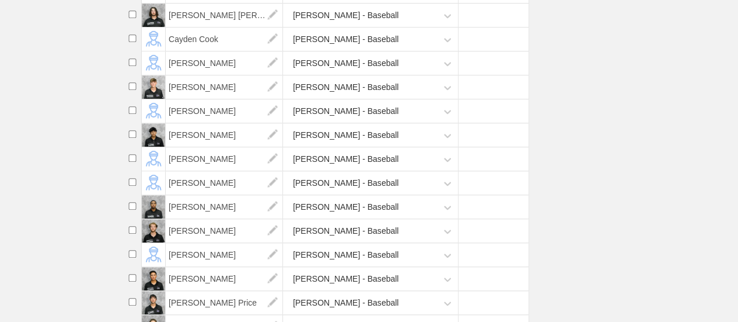
click at [132, 210] on input "checkbox" at bounding box center [133, 206] width 18 height 8
checkbox input "true"
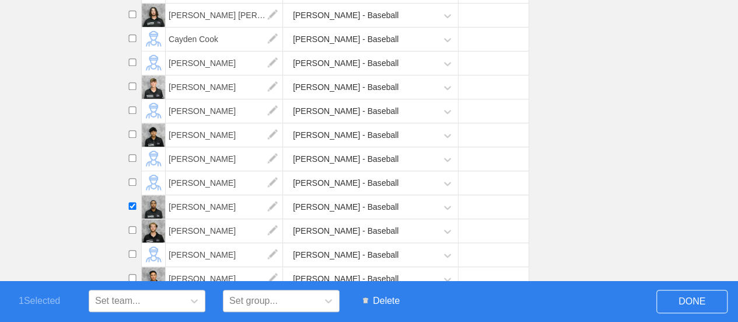
click at [383, 296] on span "Delete" at bounding box center [381, 301] width 48 height 22
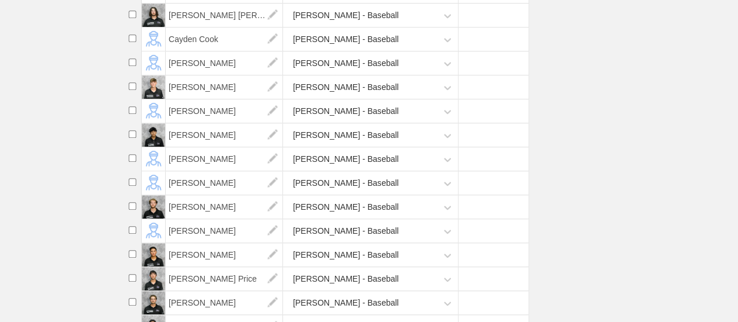
click at [131, 233] on input "checkbox" at bounding box center [133, 230] width 18 height 8
checkbox input "true"
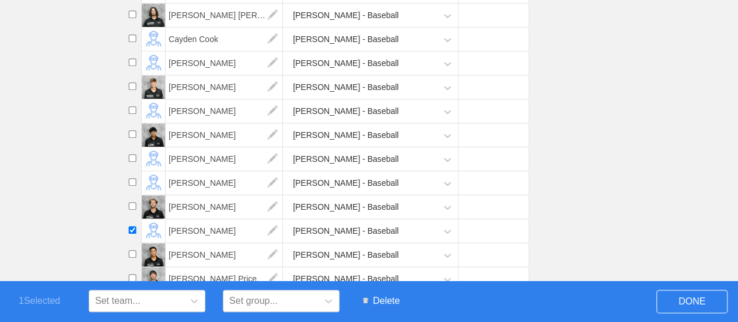
click at [382, 302] on span "Delete" at bounding box center [381, 301] width 48 height 22
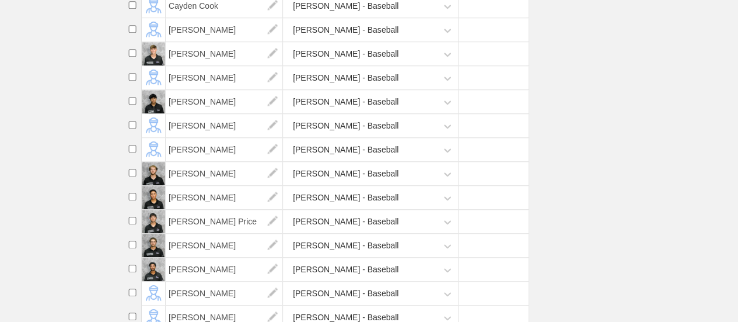
scroll to position [525, 0]
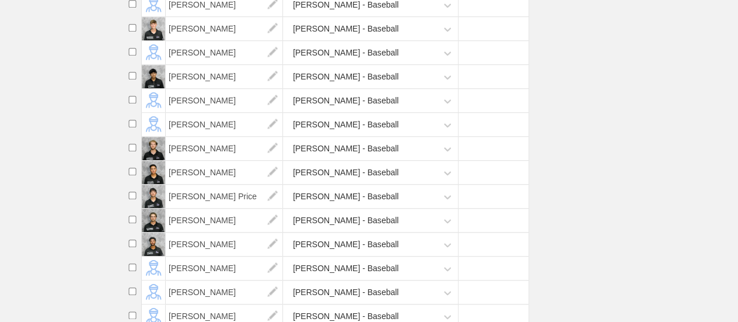
click at [131, 175] on input "checkbox" at bounding box center [133, 172] width 18 height 8
checkbox input "true"
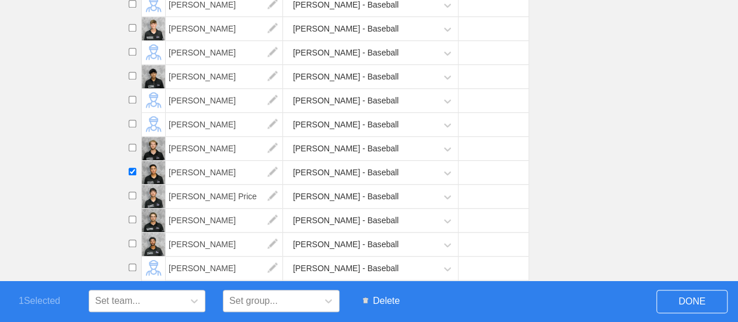
click at [394, 298] on span "Delete" at bounding box center [381, 301] width 48 height 22
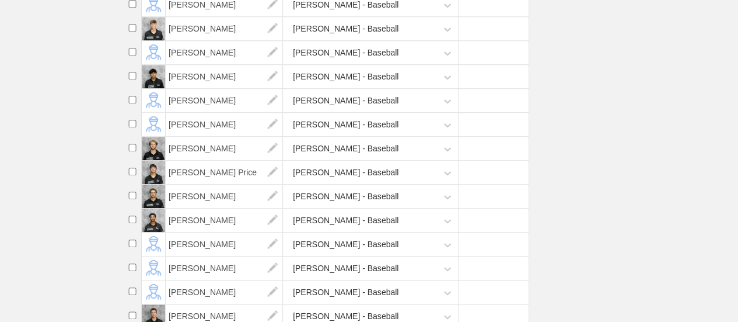
click at [132, 199] on input "checkbox" at bounding box center [133, 195] width 18 height 8
checkbox input "true"
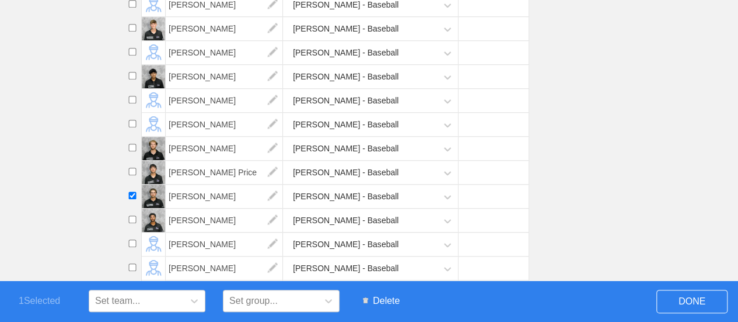
drag, startPoint x: 391, startPoint y: 301, endPoint x: 425, endPoint y: 39, distance: 263.7
click at [391, 301] on span "Delete" at bounding box center [381, 301] width 48 height 22
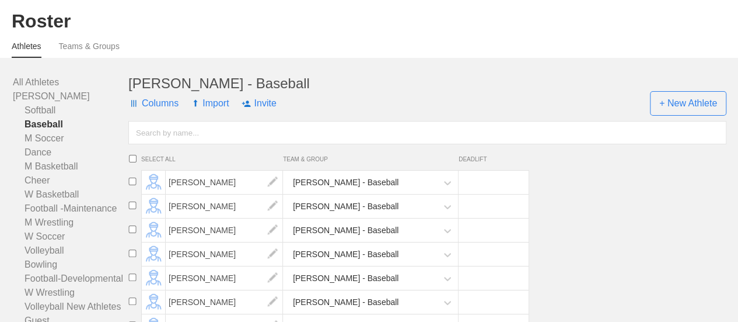
scroll to position [0, 0]
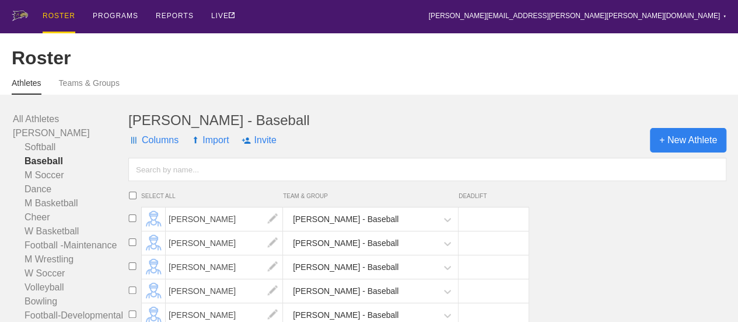
click at [676, 151] on span "+ New Athlete" at bounding box center [688, 140] width 76 height 25
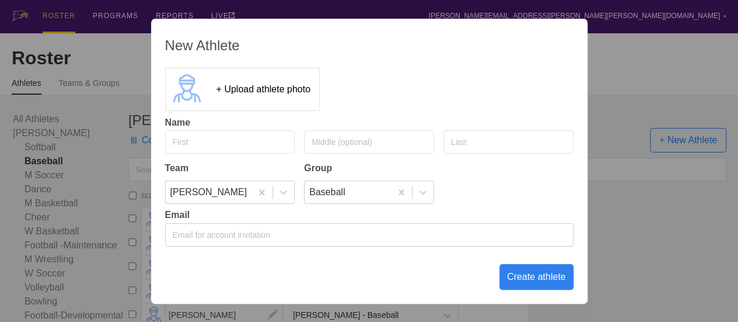
click at [243, 148] on input "text" at bounding box center [230, 141] width 130 height 23
type input "[PERSON_NAME]"
click at [216, 144] on input "[PERSON_NAME]" at bounding box center [230, 141] width 130 height 23
type input "[DEMOGRAPHIC_DATA]"
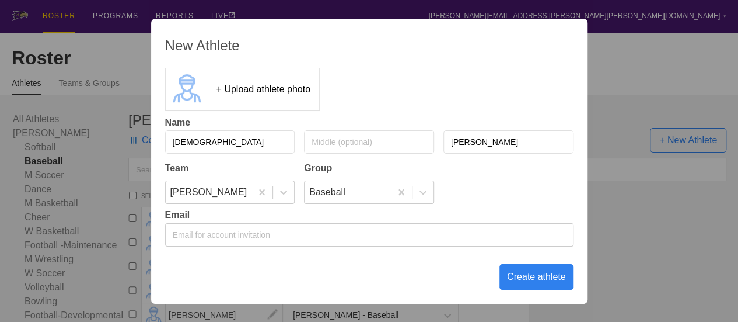
click at [532, 274] on div "Create athlete" at bounding box center [537, 277] width 74 height 26
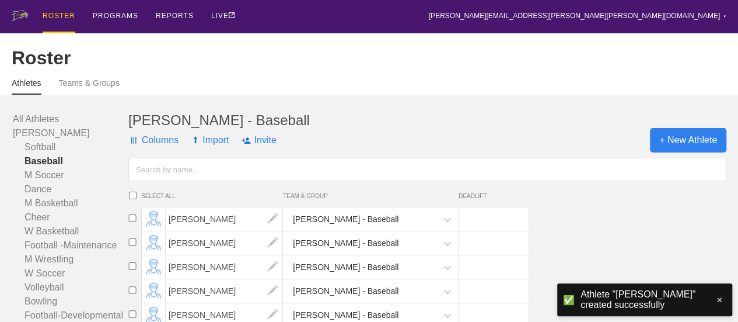
click at [693, 152] on span "+ New Athlete" at bounding box center [688, 140] width 76 height 25
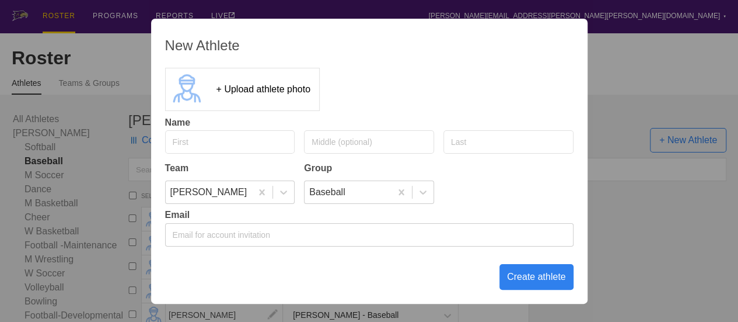
click at [639, 71] on div "New Athlete + Upload athlete photo Name Team Group [PERSON_NAME] Baseball Email…" at bounding box center [369, 161] width 738 height 322
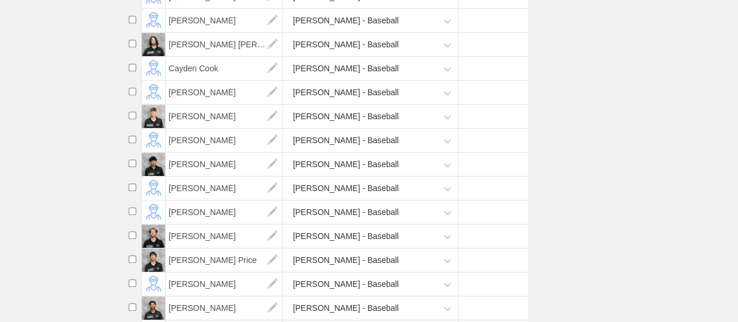
scroll to position [584, 0]
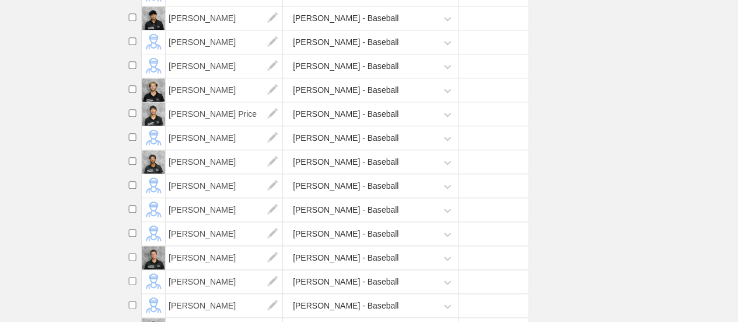
click at [132, 212] on input "checkbox" at bounding box center [133, 209] width 18 height 8
checkbox input "true"
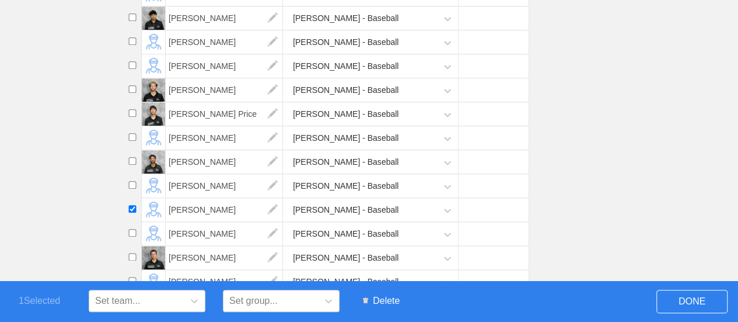
click at [384, 298] on span "Delete" at bounding box center [381, 301] width 48 height 22
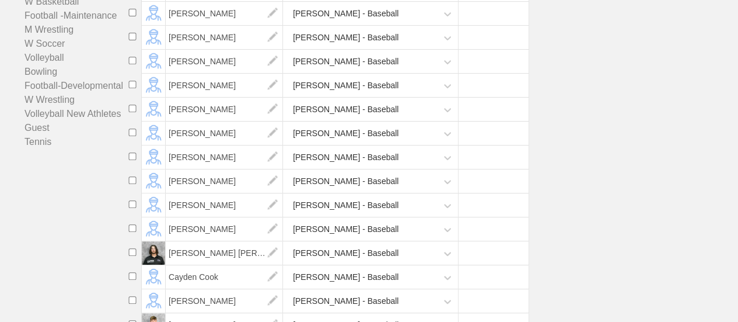
scroll to position [0, 0]
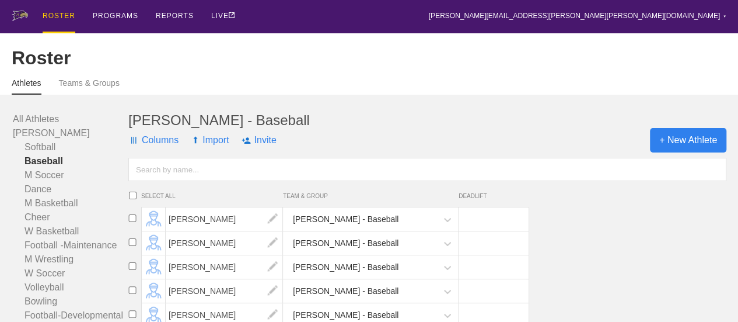
click at [683, 149] on span "+ New Athlete" at bounding box center [688, 140] width 76 height 25
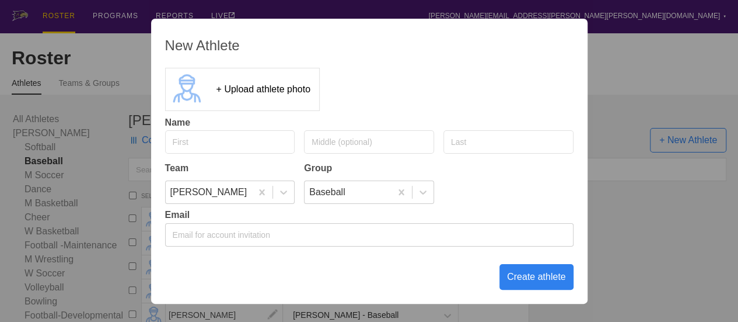
click at [243, 144] on input "text" at bounding box center [230, 141] width 130 height 23
type input "Jaden"
type input "[PERSON_NAME]"
click at [529, 281] on div "Create athlete" at bounding box center [537, 277] width 74 height 26
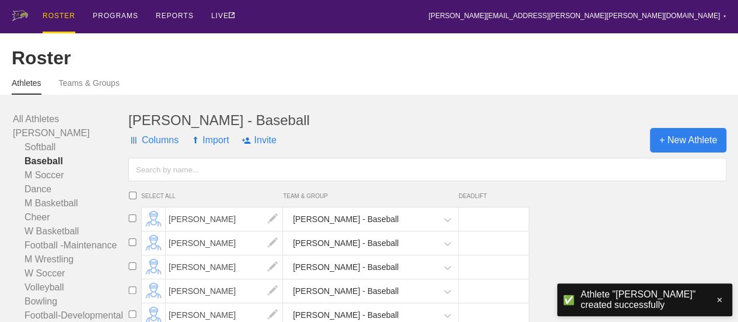
click at [686, 141] on span "+ New Athlete" at bounding box center [688, 140] width 76 height 25
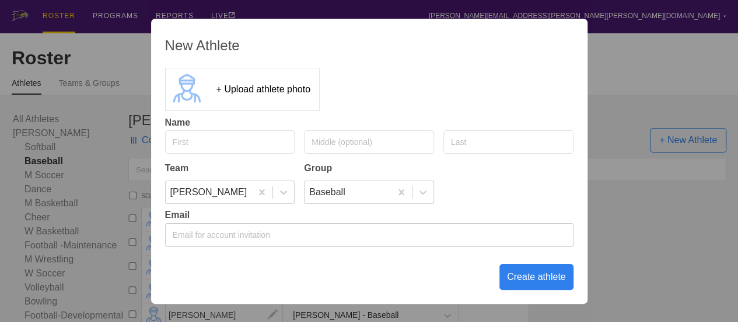
drag, startPoint x: 259, startPoint y: 145, endPoint x: 252, endPoint y: 142, distance: 7.6
click at [257, 144] on input "text" at bounding box center [230, 141] width 130 height 23
type input "[PERSON_NAME]"
click at [557, 282] on div "Create athlete" at bounding box center [537, 277] width 74 height 26
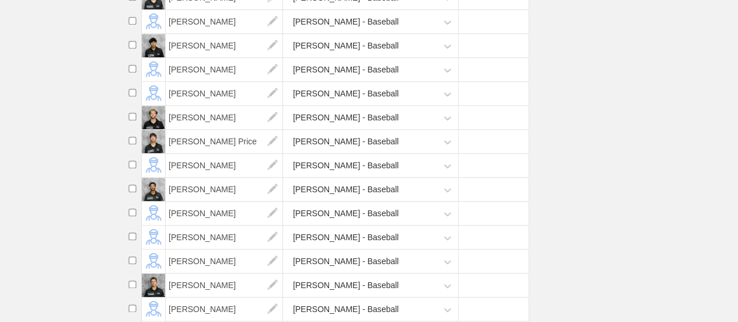
scroll to position [584, 0]
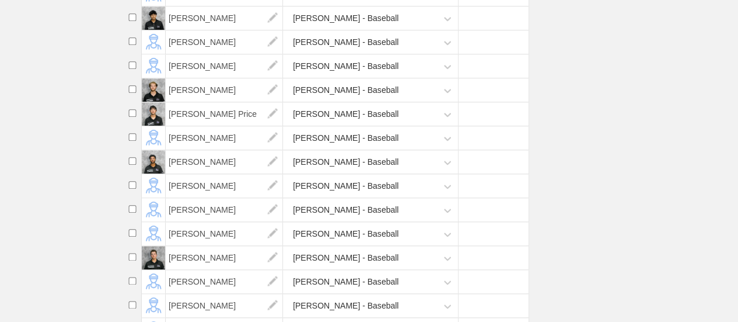
click at [132, 260] on input "checkbox" at bounding box center [133, 257] width 18 height 8
checkbox input "true"
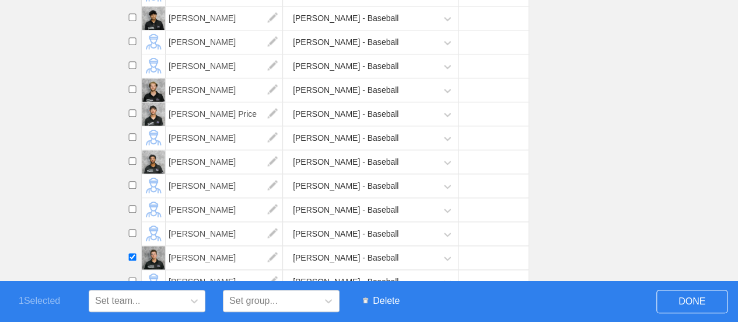
drag, startPoint x: 636, startPoint y: 190, endPoint x: 601, endPoint y: 161, distance: 46.4
click at [636, 191] on li "[PERSON_NAME] [PERSON_NAME] - Baseball" at bounding box center [431, 186] width 615 height 24
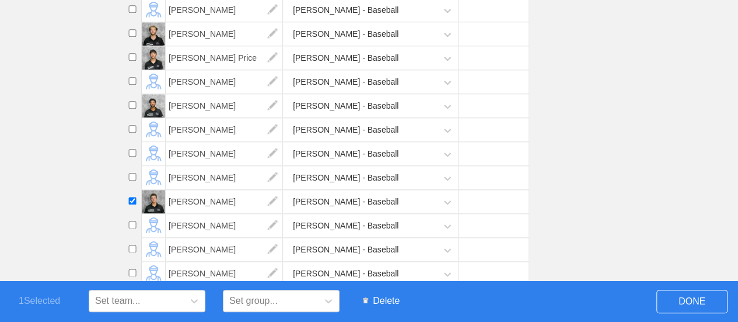
scroll to position [642, 0]
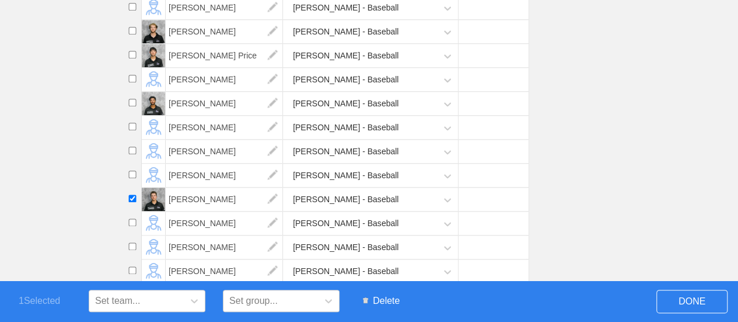
drag, startPoint x: 387, startPoint y: 303, endPoint x: 425, endPoint y: 40, distance: 266.0
click at [387, 303] on span "Delete" at bounding box center [381, 301] width 48 height 22
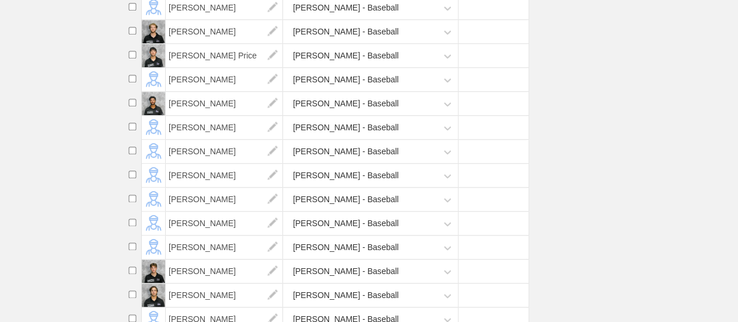
click at [133, 202] on input "checkbox" at bounding box center [133, 198] width 18 height 8
checkbox input "true"
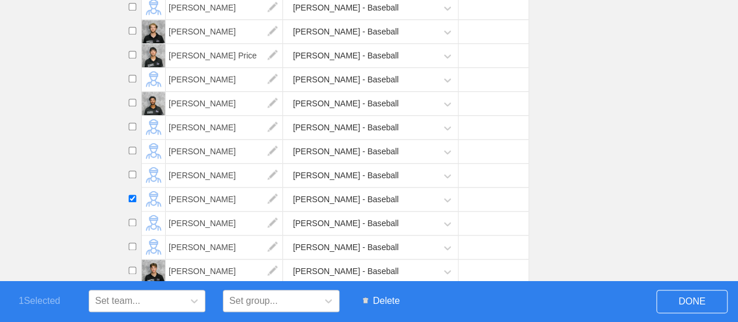
click at [388, 298] on span "Delete" at bounding box center [381, 301] width 48 height 22
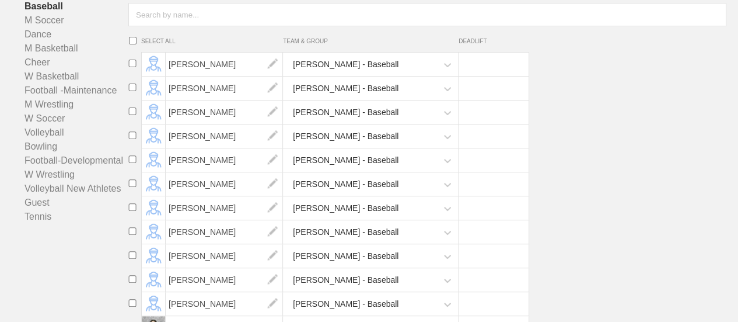
scroll to position [0, 0]
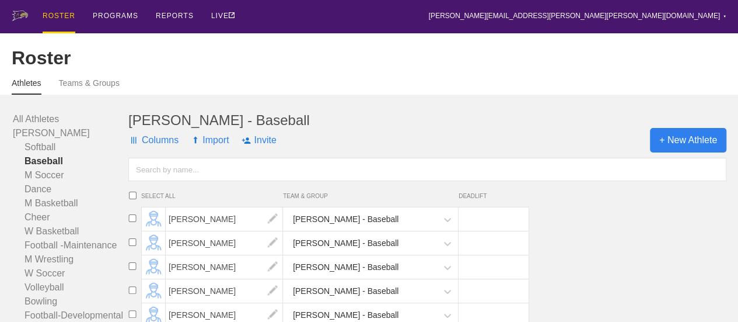
click at [672, 150] on span "+ New Athlete" at bounding box center [688, 140] width 76 height 25
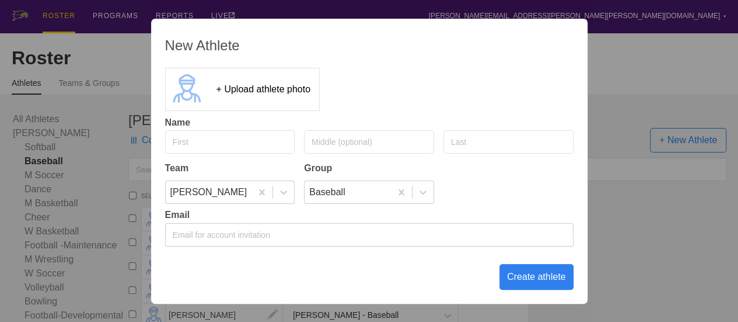
click at [263, 144] on input "text" at bounding box center [230, 141] width 130 height 23
type input "Jordan"
type input "[PERSON_NAME]"
click at [533, 277] on div "Create athlete" at bounding box center [537, 277] width 74 height 26
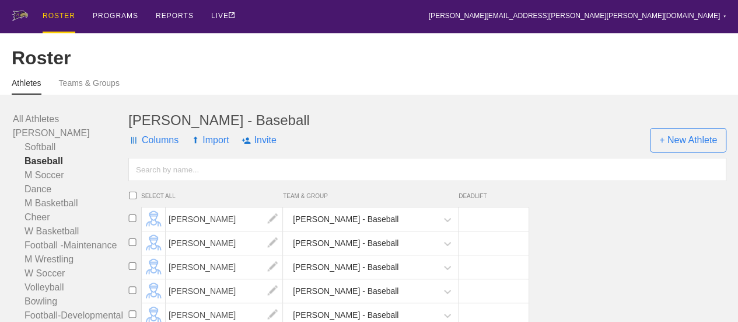
click at [187, 181] on input "text" at bounding box center [427, 169] width 598 height 23
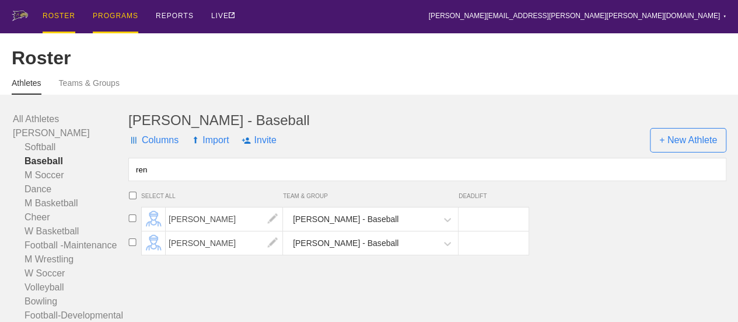
type input "ren"
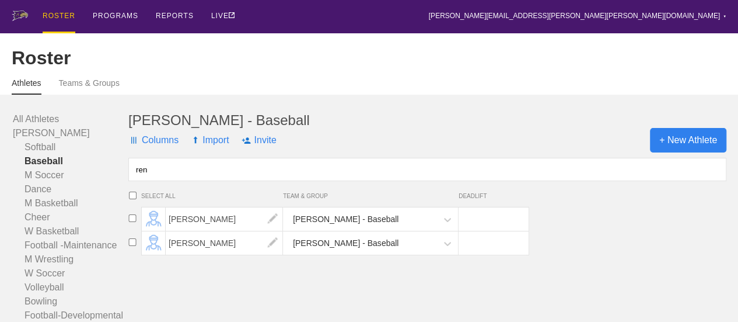
click at [686, 149] on span "+ New Athlete" at bounding box center [688, 140] width 76 height 25
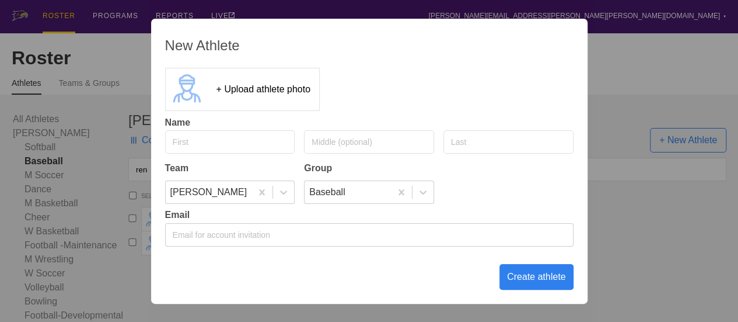
click at [243, 143] on input "text" at bounding box center [230, 141] width 130 height 23
type input "[PERSON_NAME]"
type input "d"
type input "Dain"
click at [536, 276] on div "Create athlete" at bounding box center [537, 277] width 74 height 26
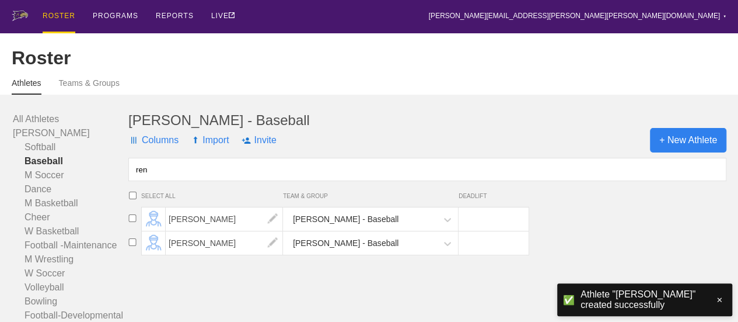
click at [682, 149] on span "+ New Athlete" at bounding box center [688, 140] width 76 height 25
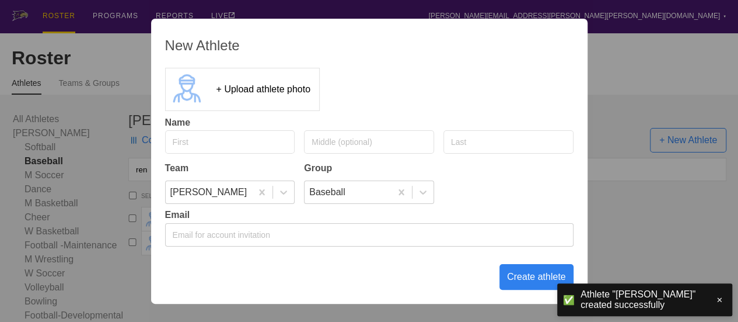
click at [242, 142] on input "text" at bounding box center [230, 141] width 130 height 23
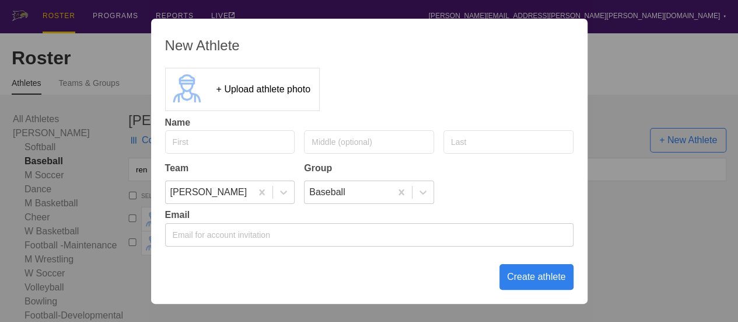
click at [185, 141] on input "text" at bounding box center [230, 141] width 130 height 23
type input "[PERSON_NAME]"
type input "r"
type input "[PERSON_NAME]"
click at [524, 277] on div "Create athlete" at bounding box center [537, 277] width 74 height 26
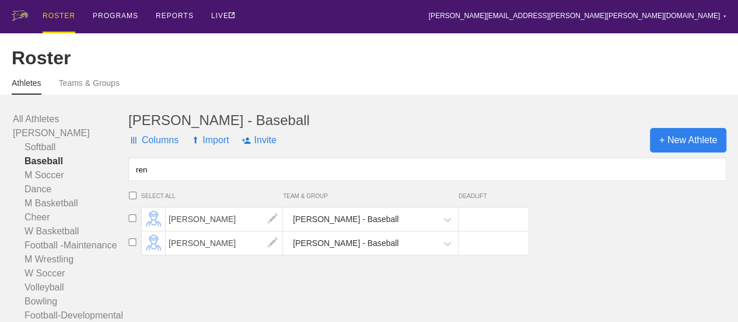
click at [695, 149] on span "+ New Athlete" at bounding box center [688, 140] width 76 height 25
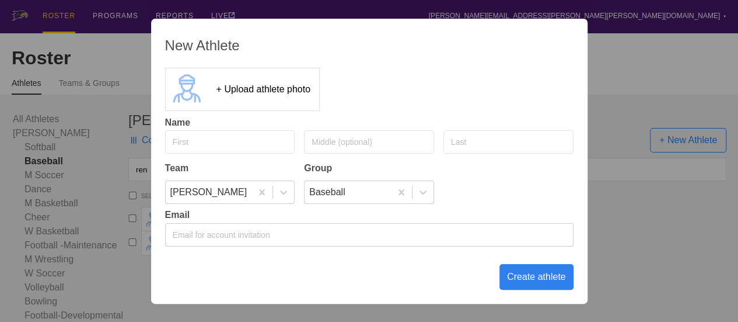
click at [238, 131] on input "text" at bounding box center [230, 141] width 130 height 23
type input "[PERSON_NAME]"
click at [526, 274] on div "Create athlete" at bounding box center [537, 277] width 74 height 26
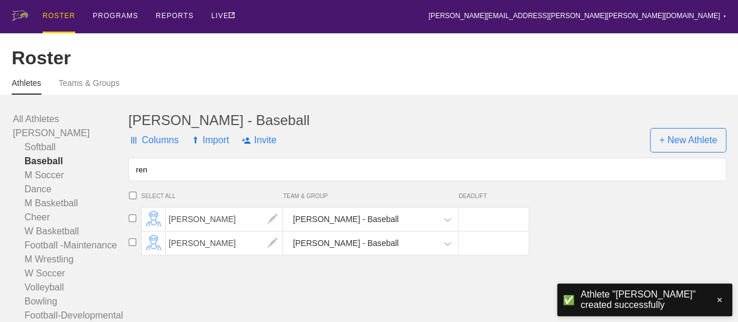
click at [206, 173] on input "ren" at bounding box center [427, 169] width 598 height 23
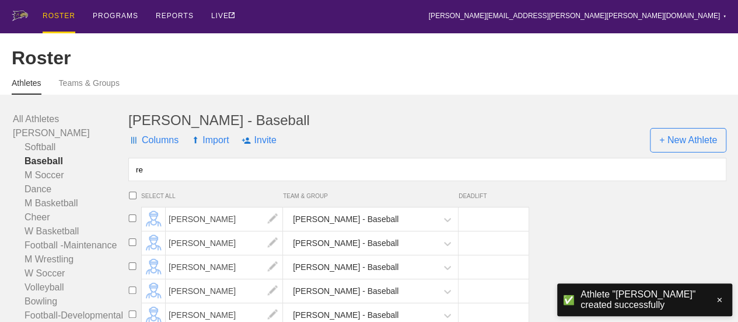
type input "r"
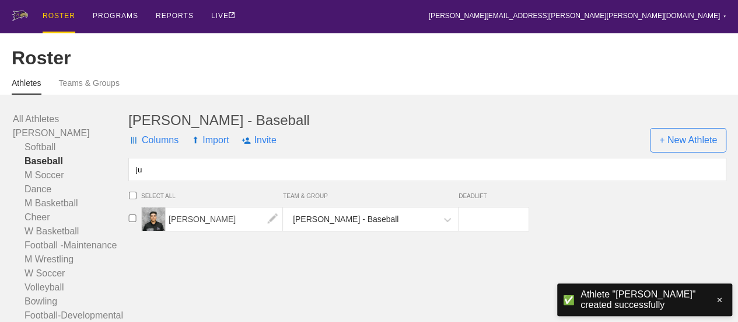
type input "j"
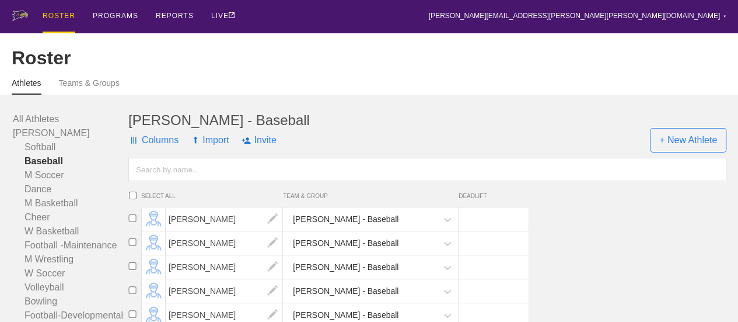
click at [200, 180] on input "text" at bounding box center [427, 169] width 598 height 23
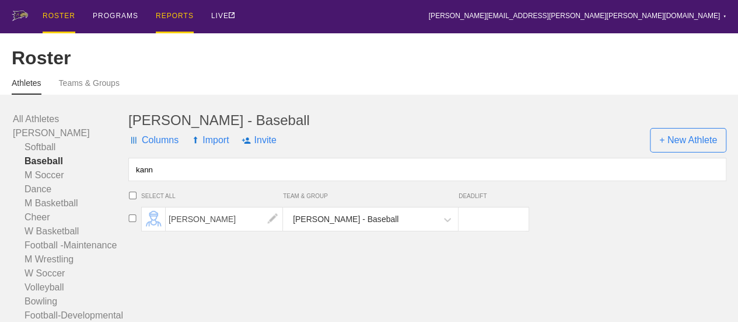
type input "kann"
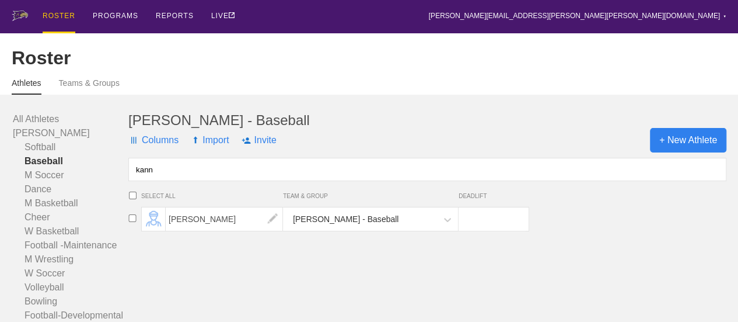
click at [675, 152] on span "+ New Athlete" at bounding box center [688, 140] width 76 height 25
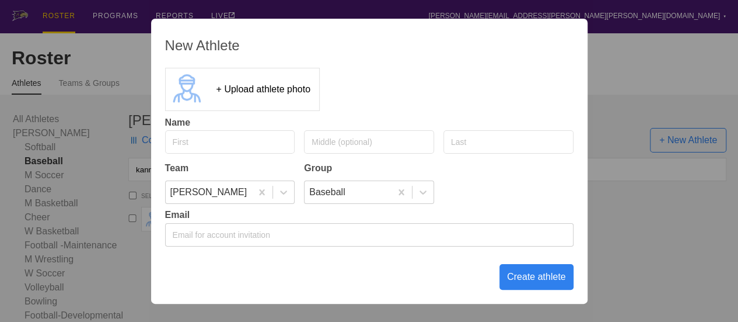
click at [226, 135] on input "text" at bounding box center [230, 141] width 130 height 23
type input "[PERSON_NAME]"
click at [544, 278] on div "Create athlete" at bounding box center [537, 277] width 74 height 26
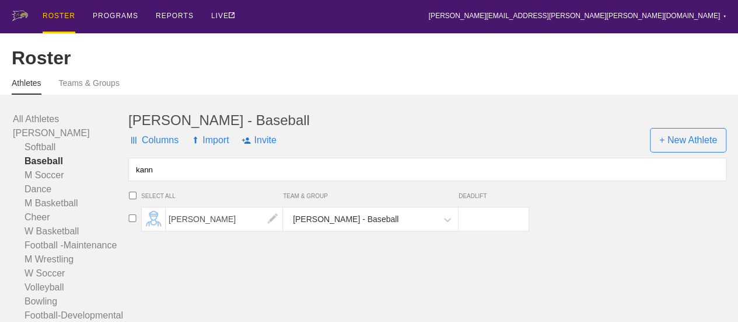
click at [247, 181] on input "kann" at bounding box center [427, 169] width 598 height 23
type input "k"
type input "bow"
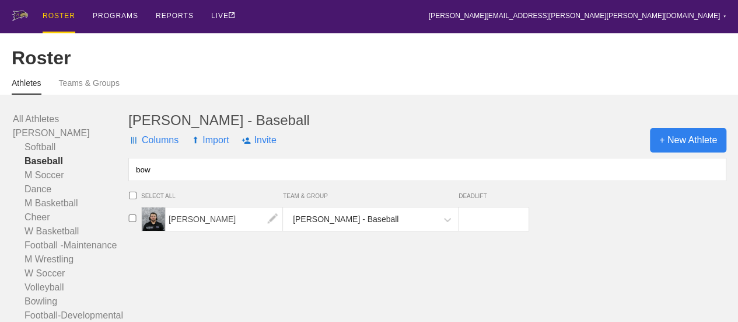
click at [675, 149] on span "+ New Athlete" at bounding box center [688, 140] width 76 height 25
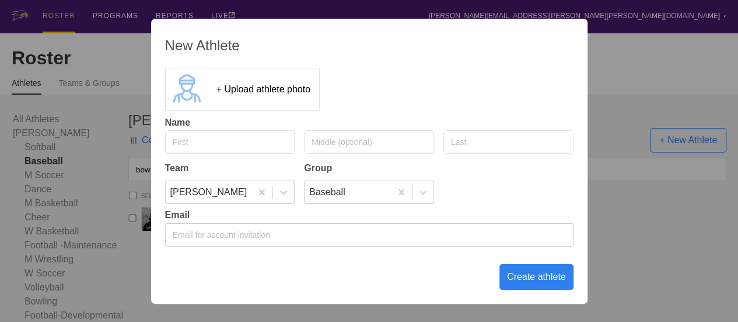
click at [193, 142] on input "text" at bounding box center [230, 141] width 130 height 23
type input "[PERSON_NAME]"
click at [497, 140] on input "[PERSON_NAME]" at bounding box center [509, 141] width 130 height 23
type input "MacGregor"
click at [526, 278] on div "Create athlete" at bounding box center [537, 277] width 74 height 26
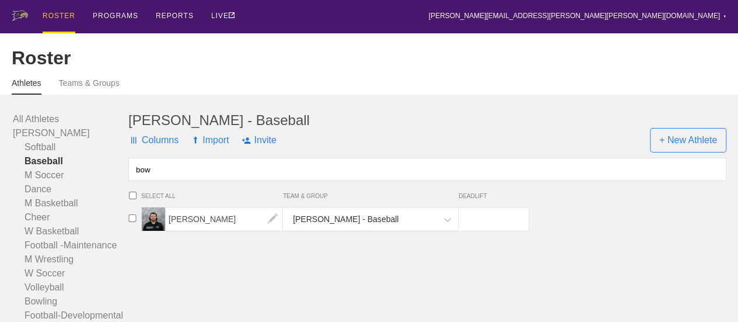
click at [181, 181] on input "bow" at bounding box center [427, 169] width 598 height 23
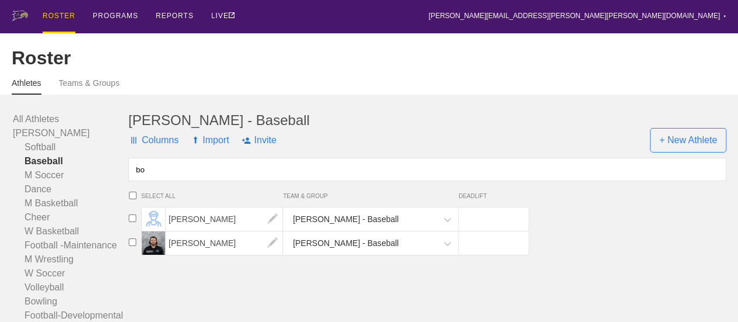
type input "b"
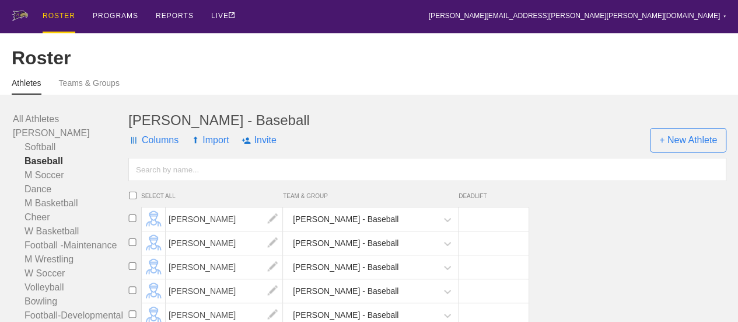
click at [233, 181] on input "text" at bounding box center [427, 169] width 598 height 23
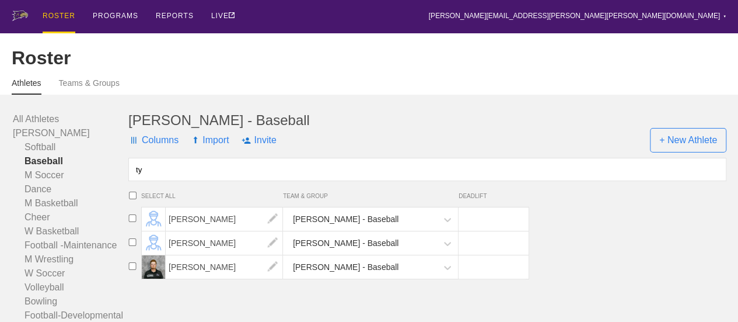
type input "ty"
click at [131, 270] on input "checkbox" at bounding box center [133, 266] width 18 height 8
checkbox input "true"
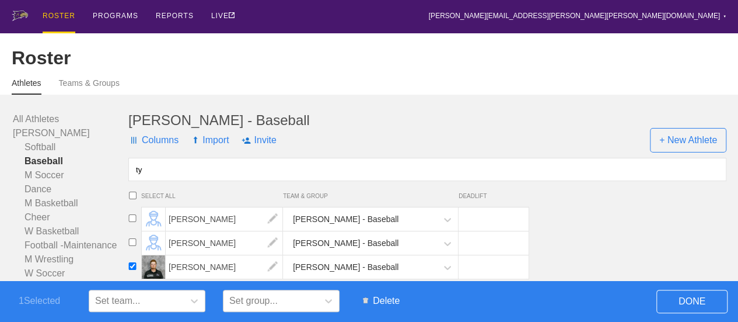
click at [383, 299] on span "Delete" at bounding box center [381, 301] width 48 height 22
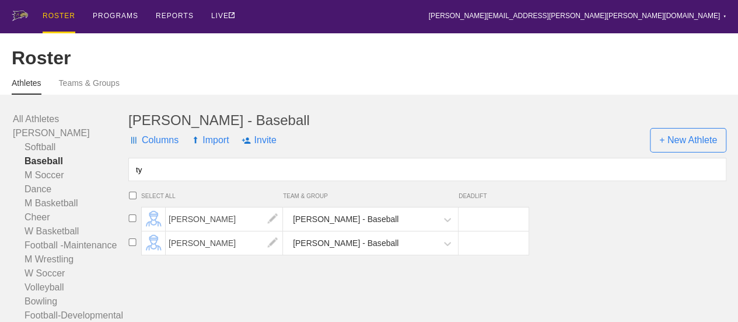
drag, startPoint x: 211, startPoint y: 173, endPoint x: 204, endPoint y: 176, distance: 7.4
click at [207, 176] on input "ty" at bounding box center [427, 169] width 598 height 23
type input "t"
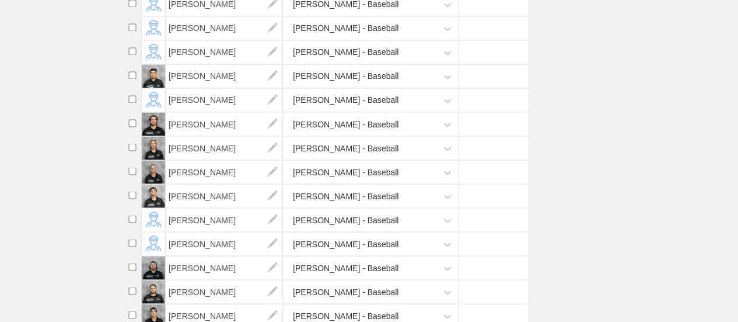
scroll to position [992, 0]
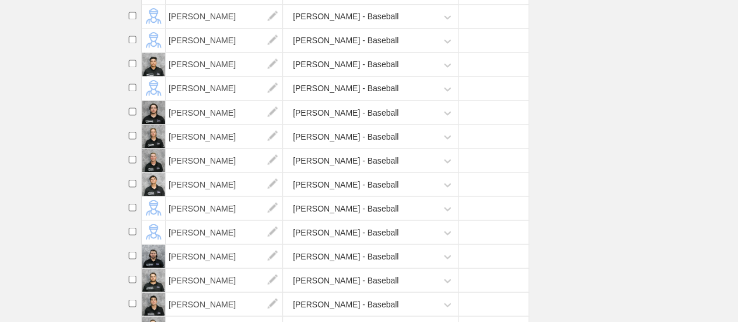
click at [132, 187] on input "checkbox" at bounding box center [133, 183] width 18 height 8
checkbox input "true"
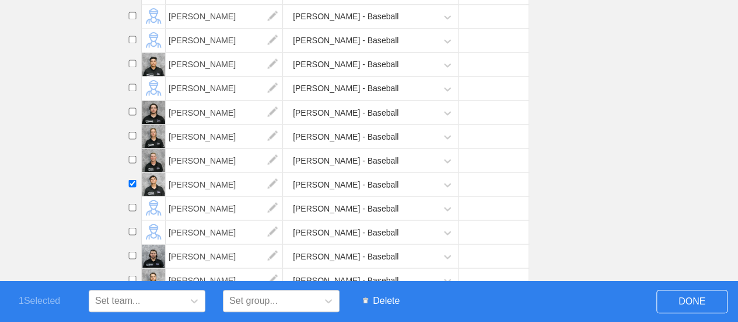
click at [133, 163] on input "checkbox" at bounding box center [133, 159] width 18 height 8
checkbox input "true"
click at [133, 140] on li "[PERSON_NAME] - Baseball" at bounding box center [431, 136] width 615 height 24
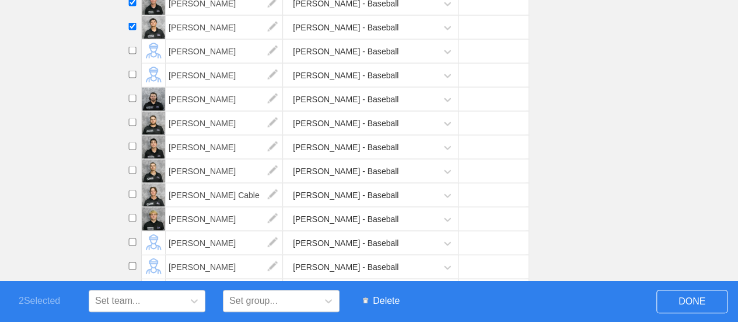
scroll to position [1167, 0]
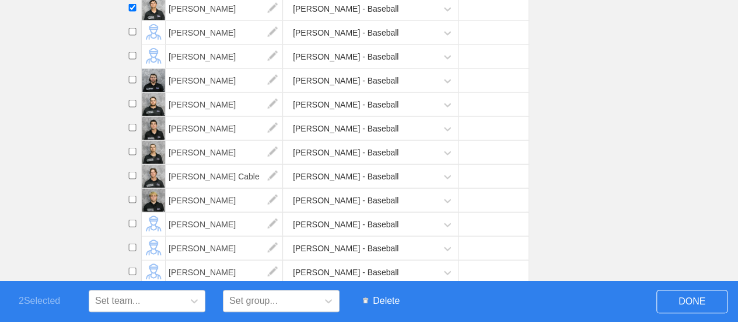
click at [132, 155] on input "checkbox" at bounding box center [133, 152] width 18 height 8
checkbox input "true"
click at [132, 179] on input "checkbox" at bounding box center [133, 176] width 18 height 8
checkbox input "true"
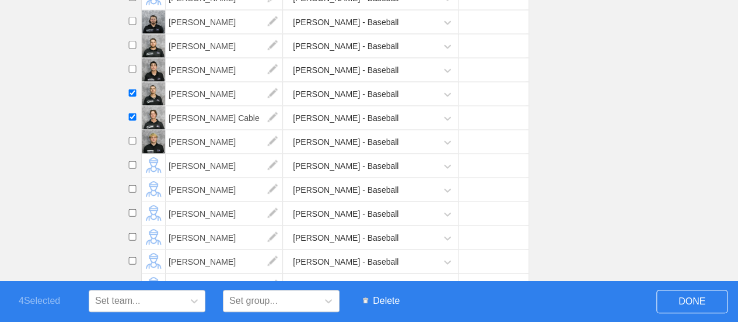
click at [133, 193] on input "checkbox" at bounding box center [133, 189] width 18 height 8
checkbox input "true"
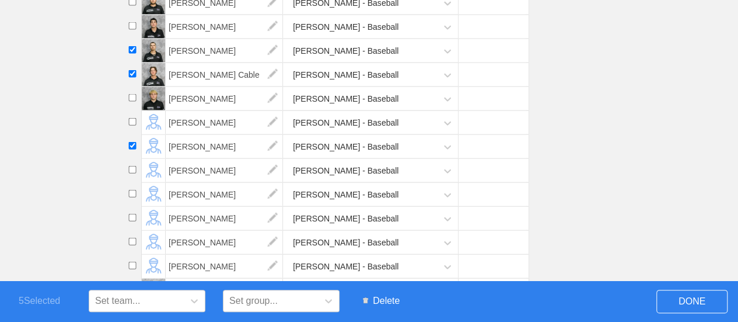
scroll to position [1342, 0]
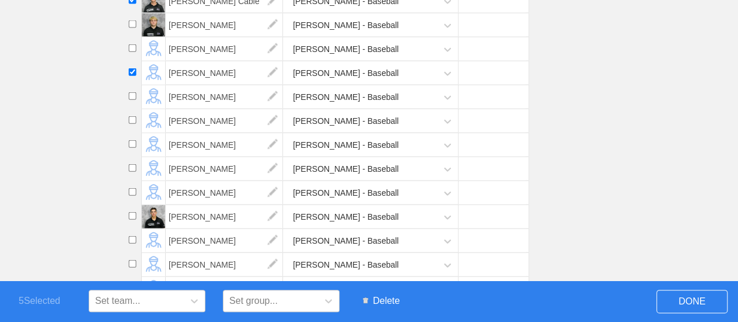
click at [133, 219] on input "checkbox" at bounding box center [133, 216] width 18 height 8
checkbox input "true"
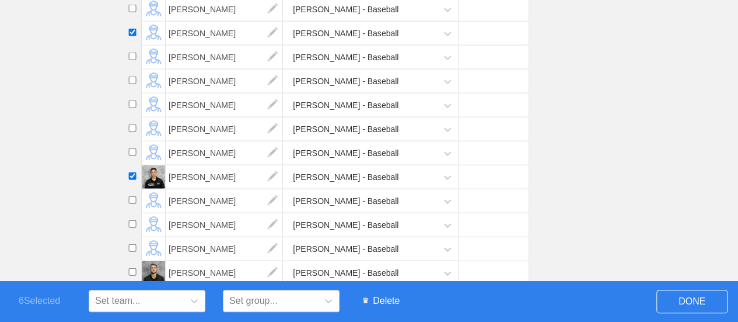
scroll to position [1403, 0]
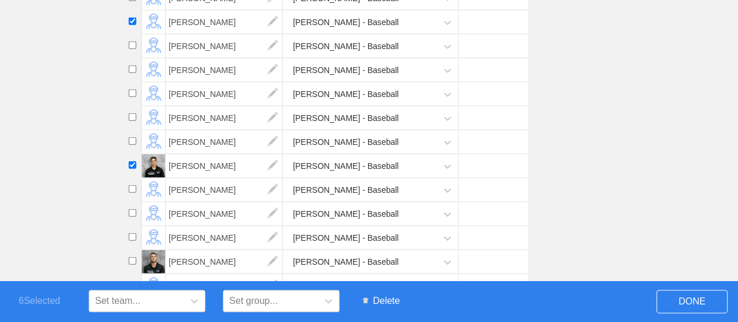
click at [131, 261] on input "checkbox" at bounding box center [133, 261] width 18 height 8
checkbox input "true"
drag, startPoint x: 388, startPoint y: 300, endPoint x: 424, endPoint y: 39, distance: 263.4
click at [388, 301] on span "Delete" at bounding box center [381, 301] width 48 height 22
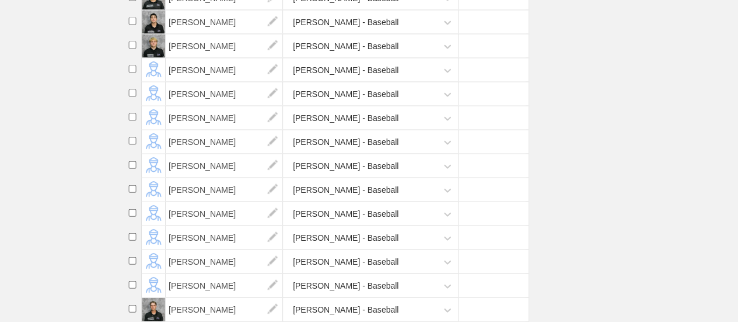
scroll to position [1235, 0]
click at [131, 261] on input "checkbox" at bounding box center [133, 261] width 18 height 8
checkbox input "true"
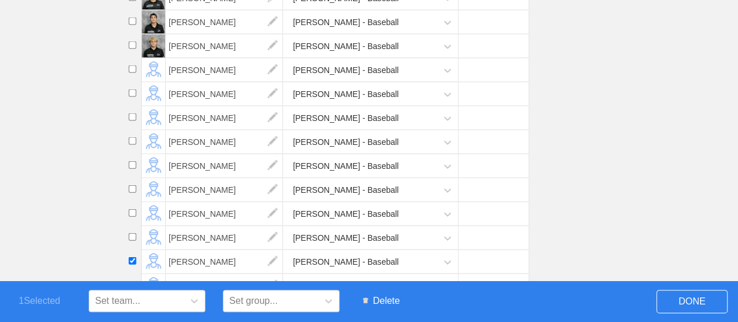
click at [383, 302] on span "Delete" at bounding box center [381, 301] width 48 height 22
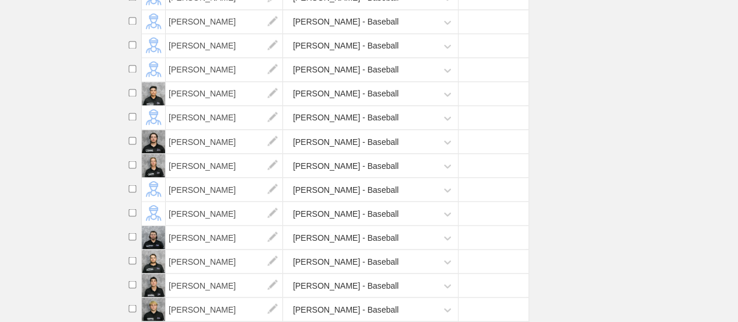
scroll to position [861, 0]
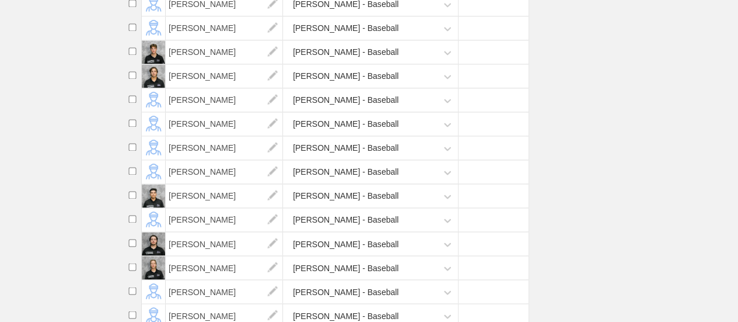
click at [133, 79] on input "checkbox" at bounding box center [133, 75] width 18 height 8
checkbox input "true"
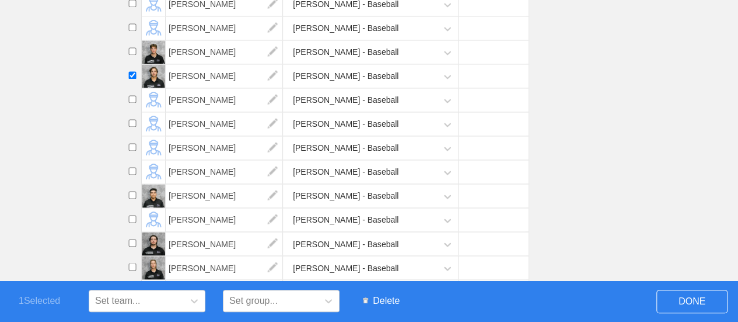
click at [384, 300] on span "Delete" at bounding box center [381, 301] width 48 height 22
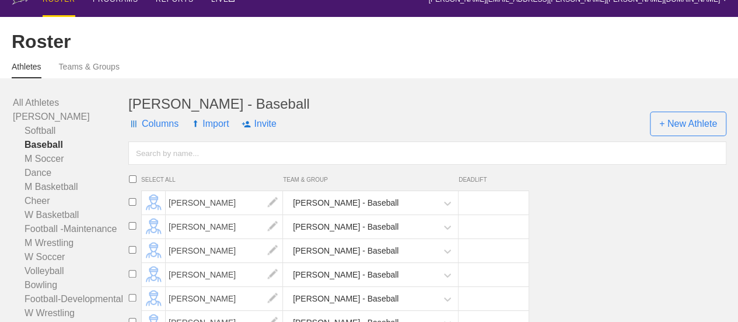
scroll to position [0, 0]
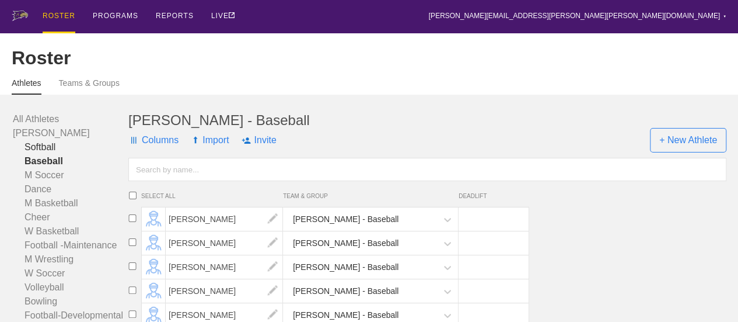
click at [45, 154] on link "Softball" at bounding box center [71, 147] width 116 height 14
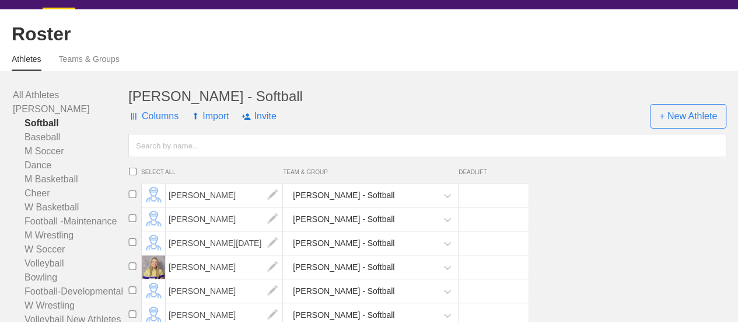
scroll to position [58, 0]
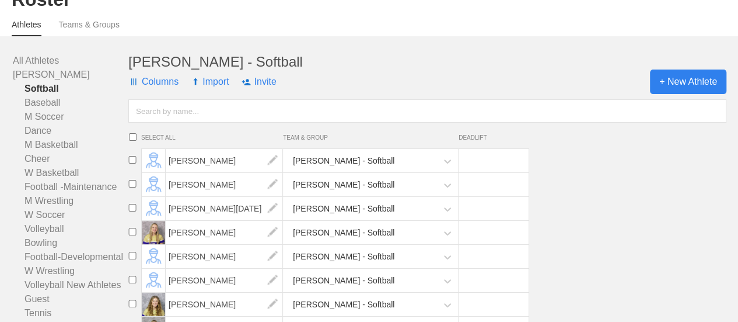
click at [688, 93] on span "+ New Athlete" at bounding box center [688, 81] width 76 height 25
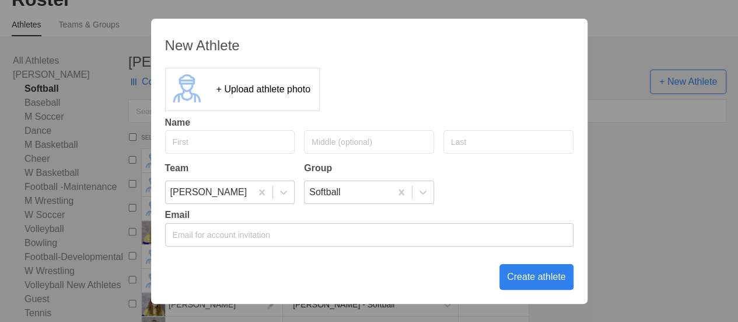
click at [238, 144] on input "text" at bounding box center [230, 141] width 130 height 23
type input "[PERSON_NAME]"
type input "Hasselhorst"
click at [540, 278] on div "Create athlete" at bounding box center [537, 277] width 74 height 26
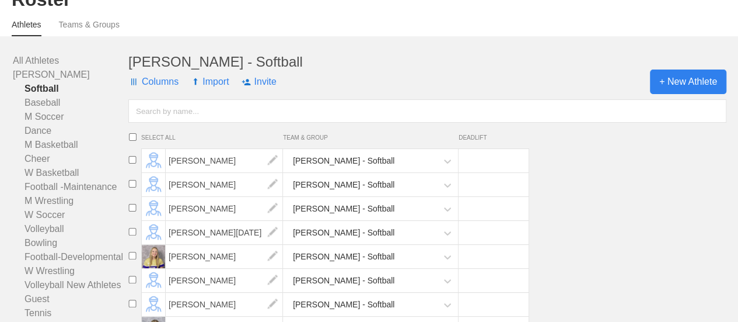
click at [688, 93] on span "+ New Athlete" at bounding box center [688, 81] width 76 height 25
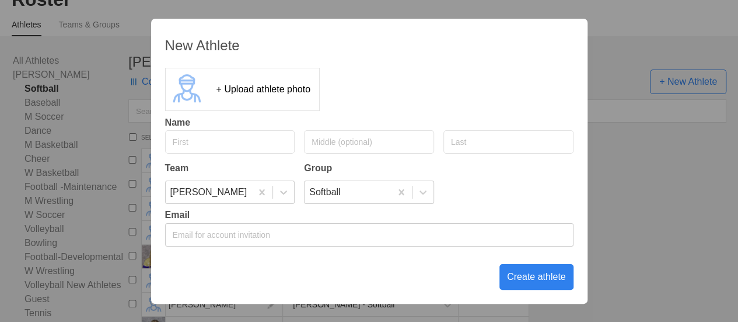
click at [208, 141] on input "text" at bounding box center [230, 141] width 130 height 23
type input "Bella"
type input "[PERSON_NAME]"
click at [549, 275] on div "Create athlete" at bounding box center [537, 277] width 74 height 26
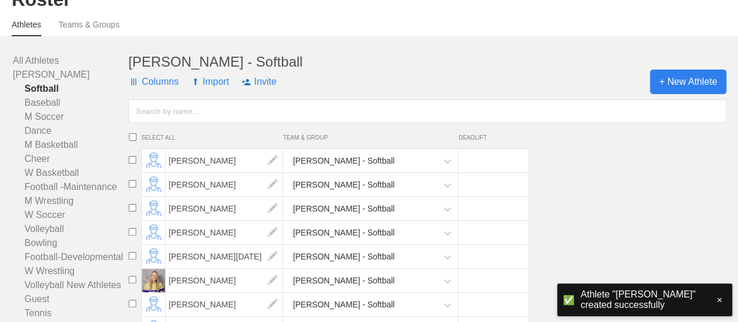
click at [681, 93] on span "+ New Athlete" at bounding box center [688, 81] width 76 height 25
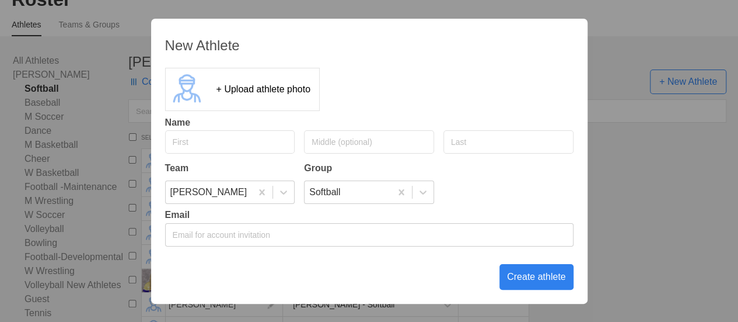
click at [247, 134] on input "text" at bounding box center [230, 141] width 130 height 23
type input "[PERSON_NAME]"
click at [545, 274] on div "Create athlete" at bounding box center [537, 277] width 74 height 26
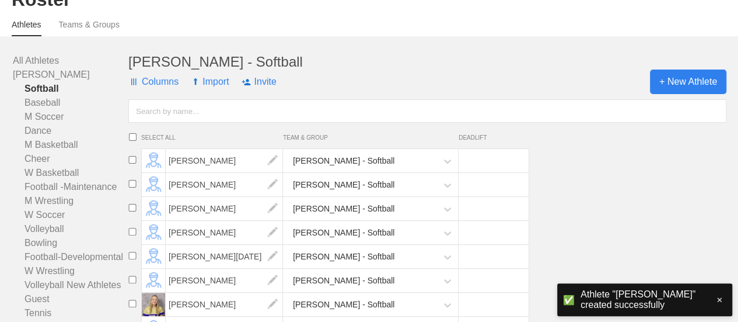
click at [693, 89] on span "+ New Athlete" at bounding box center [688, 81] width 76 height 25
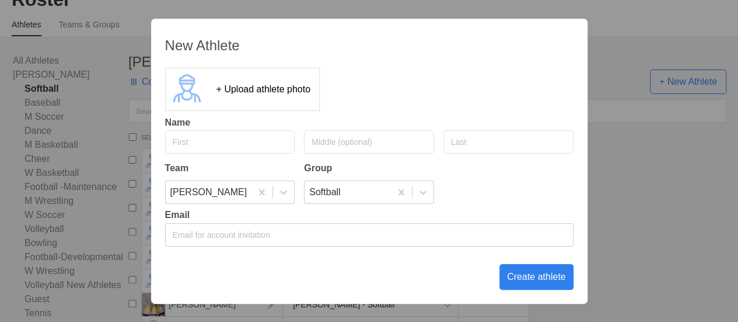
click at [232, 140] on input "text" at bounding box center [230, 141] width 130 height 23
type input "[PERSON_NAME]"
click at [552, 278] on div "Create athlete" at bounding box center [537, 277] width 74 height 26
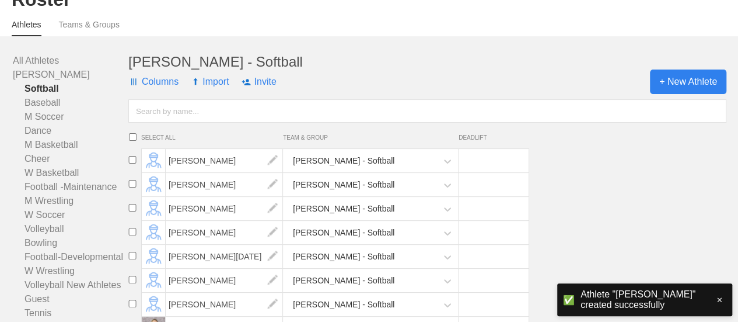
click at [671, 93] on span "+ New Athlete" at bounding box center [688, 81] width 76 height 25
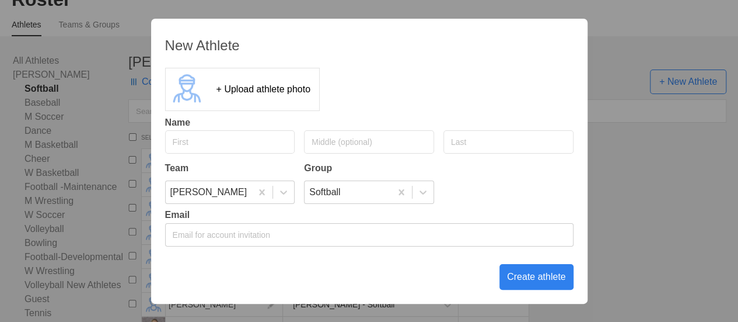
click at [231, 141] on input "text" at bounding box center [230, 141] width 130 height 23
type input "[PERSON_NAME]"
type input "h"
type input "[PERSON_NAME]"
drag, startPoint x: 538, startPoint y: 276, endPoint x: 528, endPoint y: 273, distance: 10.3
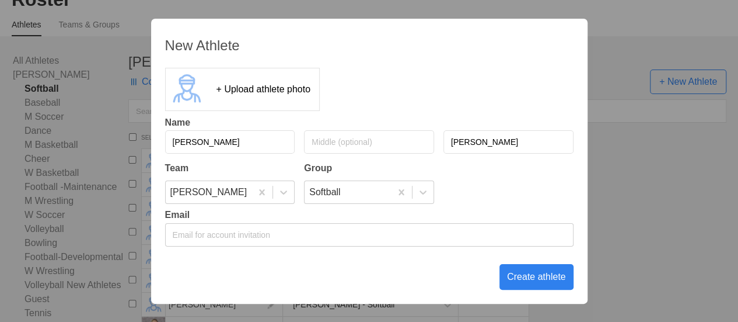
click at [537, 276] on div "Create athlete" at bounding box center [537, 277] width 74 height 26
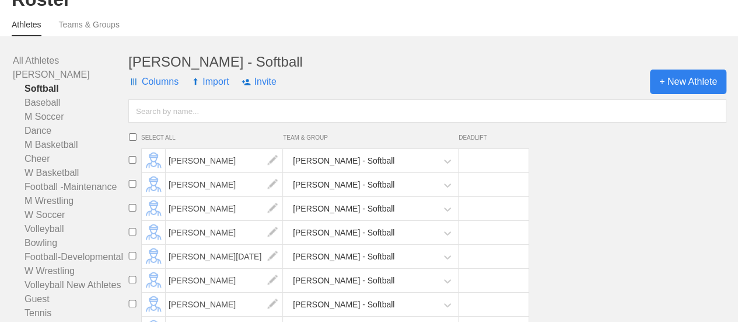
click at [669, 87] on span "+ New Athlete" at bounding box center [688, 81] width 76 height 25
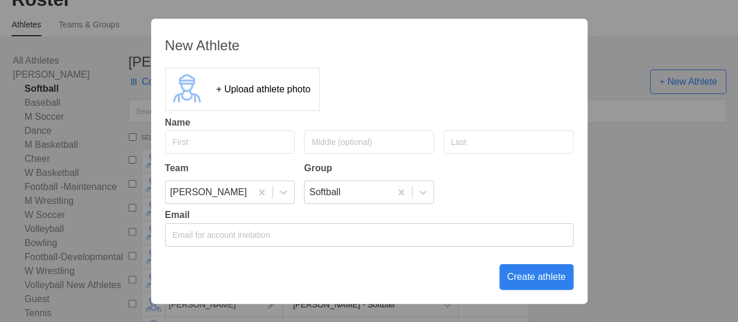
click at [238, 141] on input "text" at bounding box center [230, 141] width 130 height 23
type input "[PERSON_NAME]"
click at [472, 141] on input "text" at bounding box center [509, 141] width 130 height 23
type input "[PERSON_NAME]"
click at [533, 277] on div "Create athlete" at bounding box center [537, 277] width 74 height 26
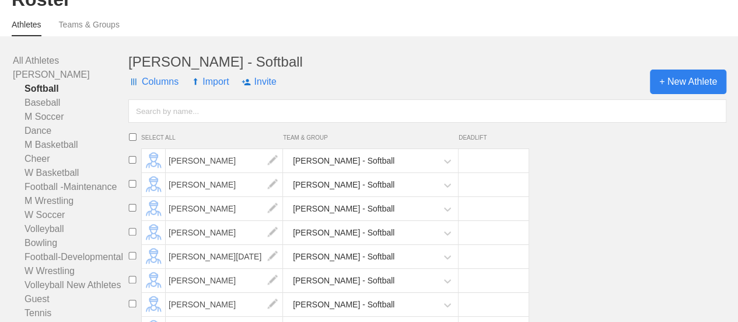
click at [655, 93] on span "+ New Athlete" at bounding box center [688, 81] width 76 height 25
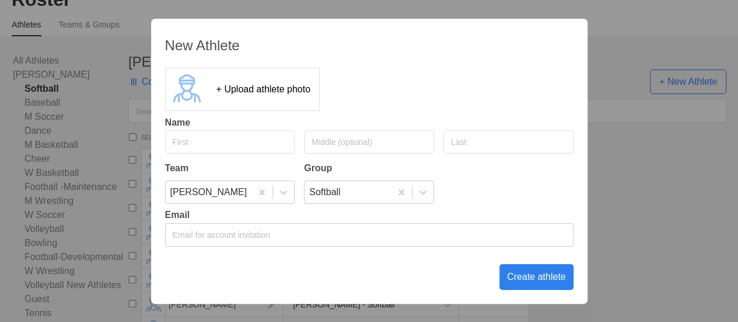
click at [225, 138] on input "text" at bounding box center [230, 141] width 130 height 23
type input "[PERSON_NAME]"
type input "J"
type input "Titalangha"
click at [538, 276] on div "Create athlete" at bounding box center [537, 277] width 74 height 26
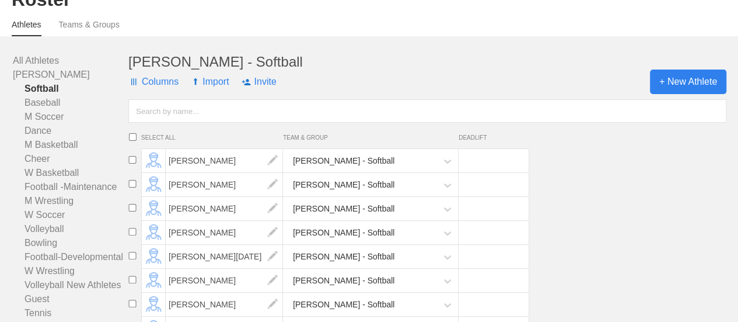
click at [677, 94] on span "+ New Athlete" at bounding box center [688, 81] width 76 height 25
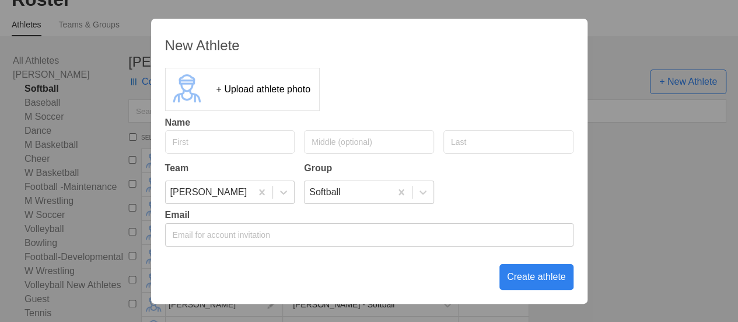
click at [226, 145] on input "text" at bounding box center [230, 141] width 130 height 23
type input "[PERSON_NAME]"
type input "b"
type input "Bennaka"
click at [217, 148] on input "[PERSON_NAME]" at bounding box center [230, 141] width 130 height 23
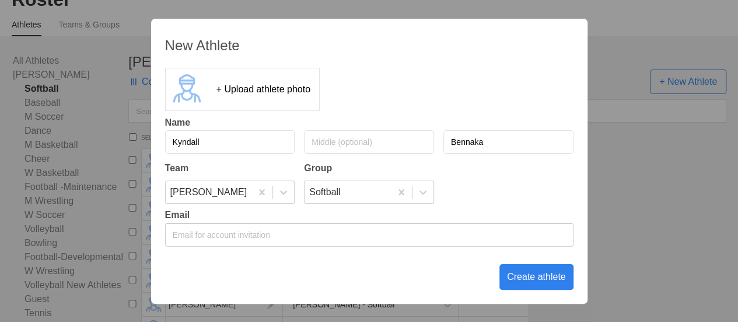
type input "Kyndall"
click at [543, 275] on div "Create athlete" at bounding box center [537, 277] width 74 height 26
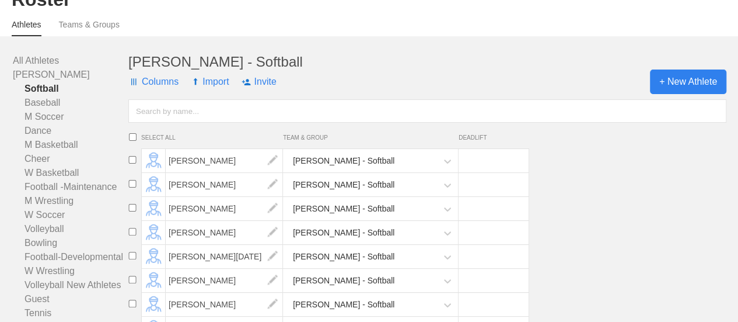
click at [683, 88] on span "+ New Athlete" at bounding box center [688, 81] width 76 height 25
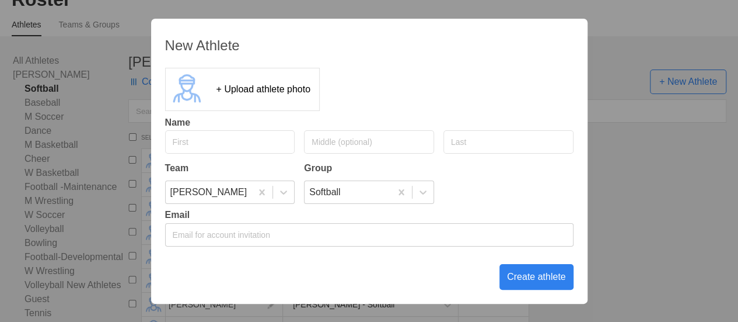
click at [190, 145] on input "text" at bounding box center [230, 141] width 130 height 23
type input "m"
type input "[PERSON_NAME]"
click at [216, 141] on input "[PERSON_NAME]" at bounding box center [230, 141] width 130 height 23
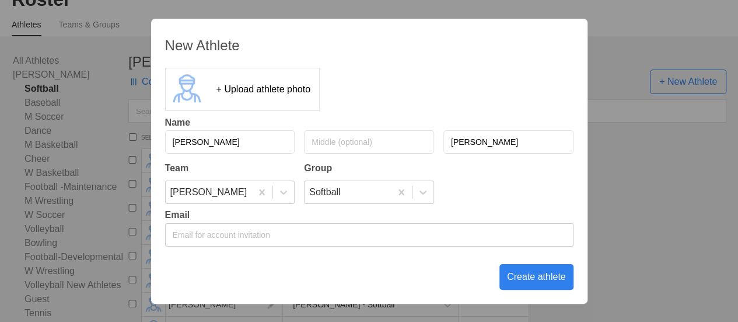
type input "[PERSON_NAME]"
click at [544, 274] on div "Create athlete" at bounding box center [537, 277] width 74 height 26
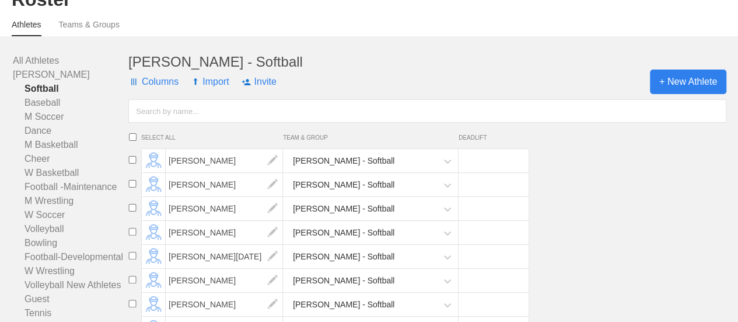
click at [686, 92] on span "+ New Athlete" at bounding box center [688, 81] width 76 height 25
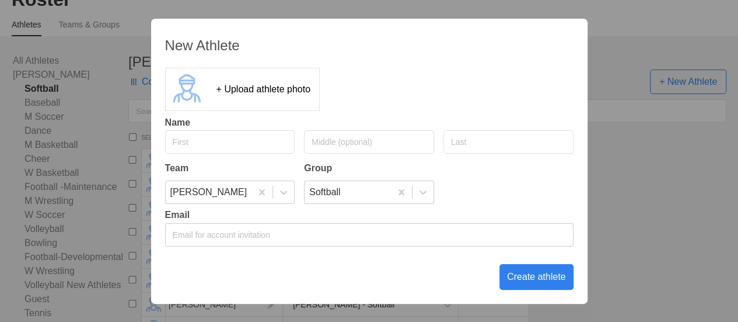
click at [251, 140] on input "text" at bounding box center [230, 141] width 130 height 23
type input "[PERSON_NAME]"
click at [533, 274] on div "Create athlete" at bounding box center [537, 277] width 74 height 26
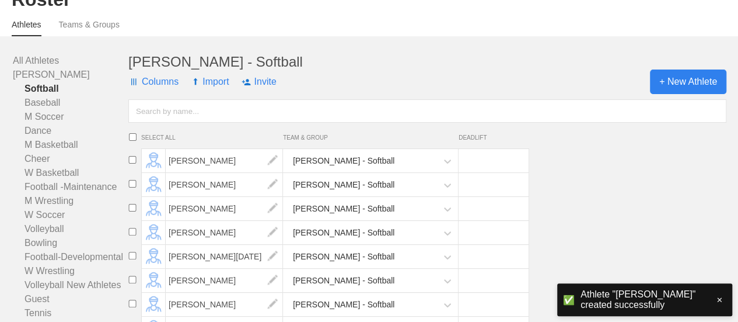
click at [686, 93] on span "+ New Athlete" at bounding box center [688, 81] width 76 height 25
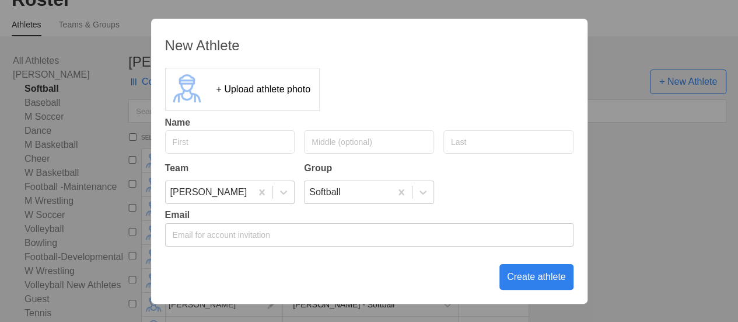
click at [260, 142] on input "text" at bounding box center [230, 141] width 130 height 23
type input "Piper"
type input "[PERSON_NAME]"
click at [538, 277] on div "Create athlete" at bounding box center [537, 277] width 74 height 26
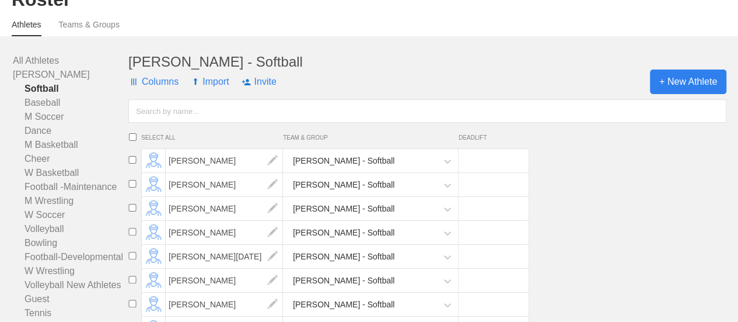
click at [692, 94] on span "+ New Athlete" at bounding box center [688, 81] width 76 height 25
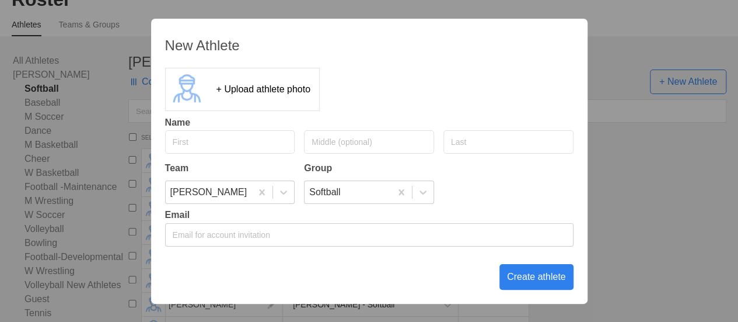
click at [236, 145] on input "text" at bounding box center [230, 141] width 130 height 23
type input "Tehani"
type input "[PERSON_NAME]"
click at [524, 277] on div "Create athlete" at bounding box center [537, 277] width 74 height 26
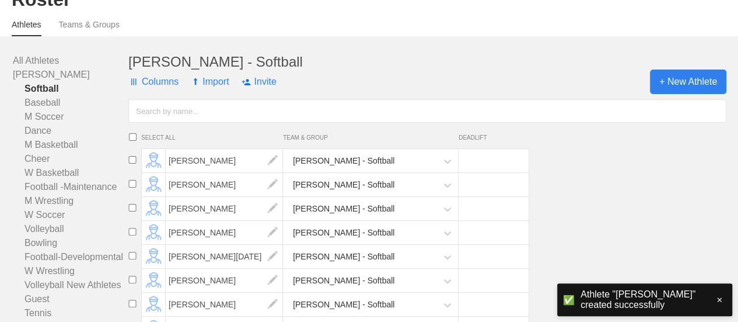
click at [685, 89] on span "+ New Athlete" at bounding box center [688, 81] width 76 height 25
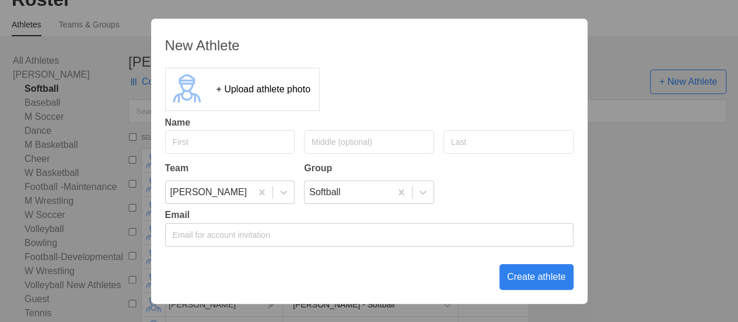
click at [632, 203] on div "New Athlete + Upload athlete photo Name Team Group [PERSON_NAME] Softball Email…" at bounding box center [369, 161] width 738 height 322
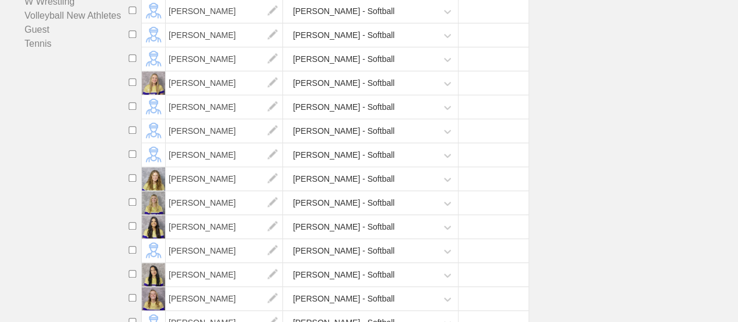
scroll to position [409, 0]
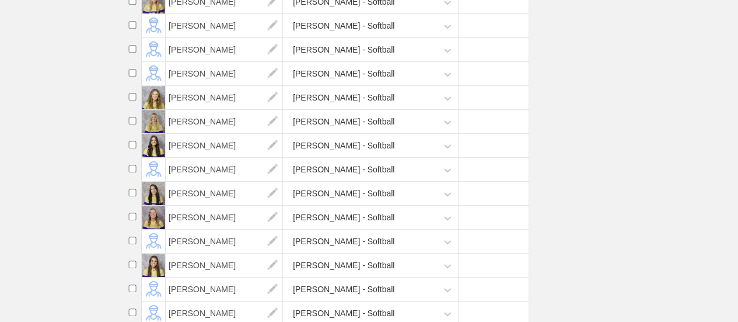
click at [132, 148] on input "checkbox" at bounding box center [133, 145] width 18 height 8
checkbox input "true"
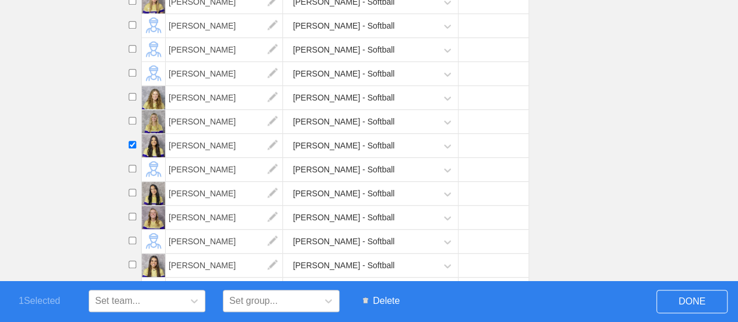
click at [133, 196] on input "checkbox" at bounding box center [133, 193] width 18 height 8
checkbox input "true"
click at [132, 220] on input "checkbox" at bounding box center [133, 216] width 18 height 8
checkbox input "true"
click at [629, 202] on li "[PERSON_NAME] - Softball" at bounding box center [431, 194] width 615 height 24
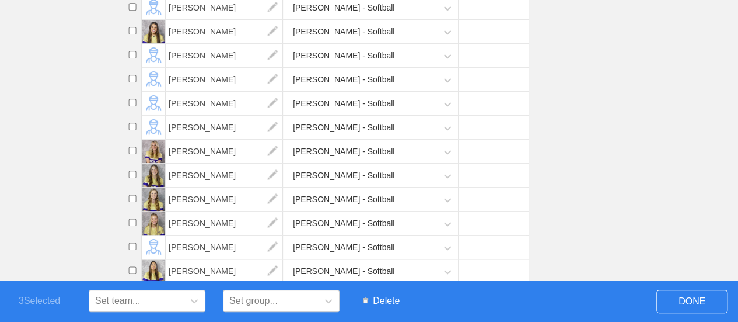
scroll to position [700, 0]
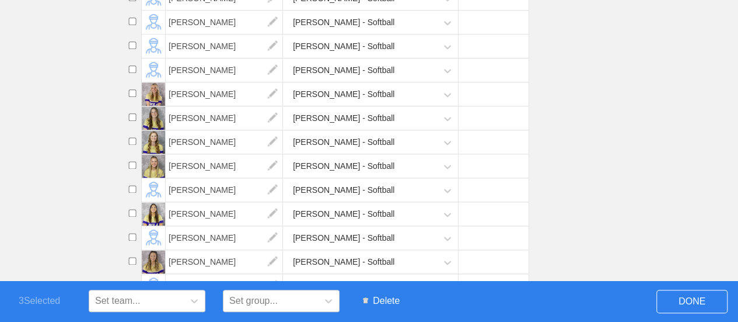
click at [132, 145] on input "checkbox" at bounding box center [133, 141] width 18 height 8
checkbox input "true"
click at [385, 301] on span "Delete" at bounding box center [381, 301] width 48 height 22
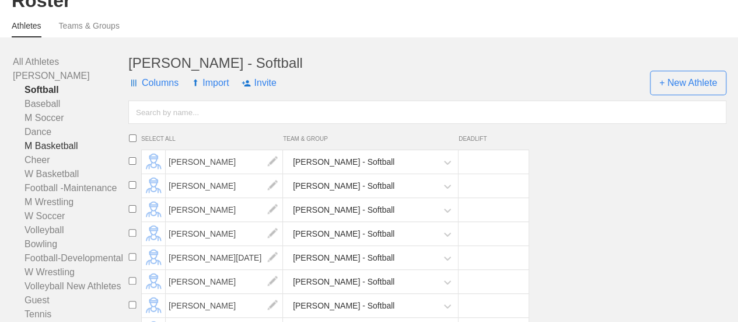
scroll to position [58, 0]
click at [51, 222] on link "W Soccer" at bounding box center [71, 215] width 116 height 14
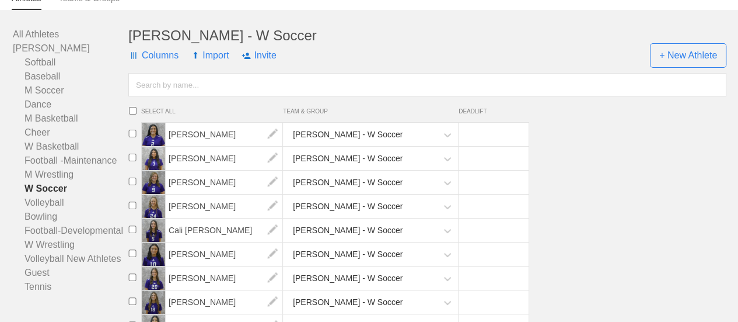
scroll to position [260, 0]
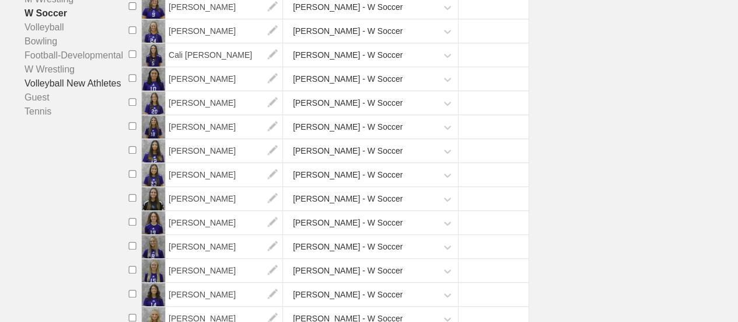
click at [39, 118] on link "Tennis" at bounding box center [71, 111] width 116 height 14
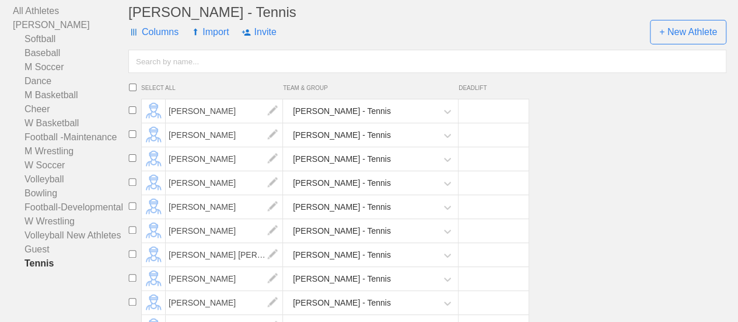
scroll to position [117, 0]
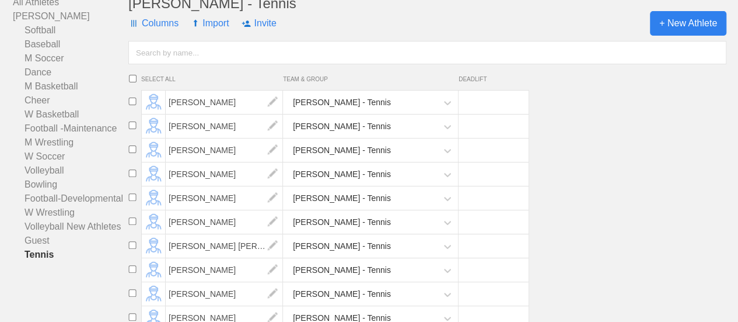
click at [671, 33] on span "+ New Athlete" at bounding box center [688, 23] width 76 height 25
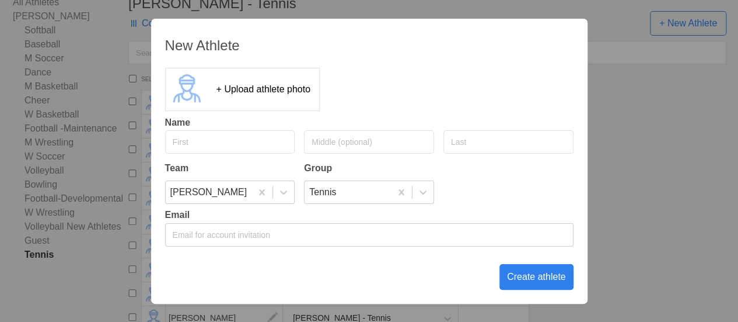
click at [202, 142] on input "text" at bounding box center [230, 141] width 130 height 23
type input "[PERSON_NAME]"
click at [532, 277] on div "Create athlete" at bounding box center [537, 277] width 74 height 26
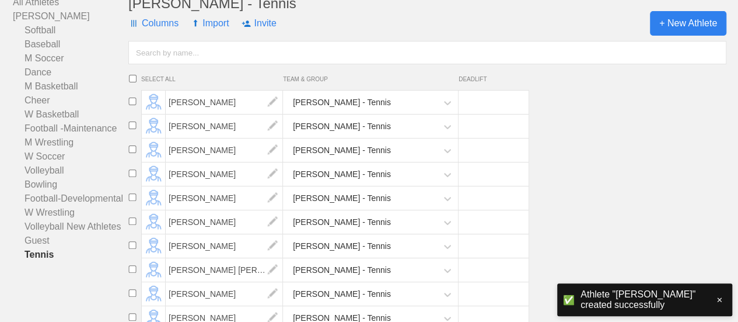
click at [672, 33] on span "+ New Athlete" at bounding box center [688, 23] width 76 height 25
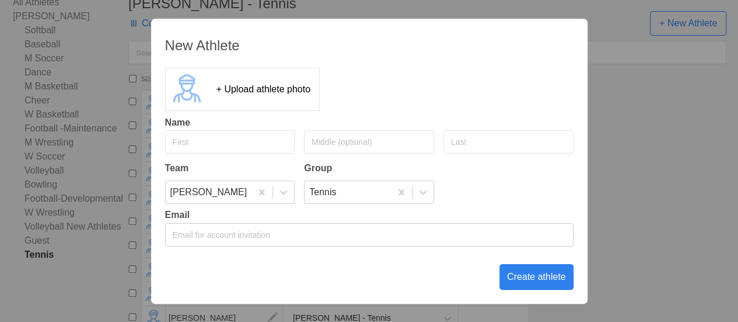
click at [209, 141] on input "text" at bounding box center [230, 141] width 130 height 23
type input "Ben"
type input "[PERSON_NAME]"
click at [538, 279] on div "Create athlete" at bounding box center [537, 277] width 74 height 26
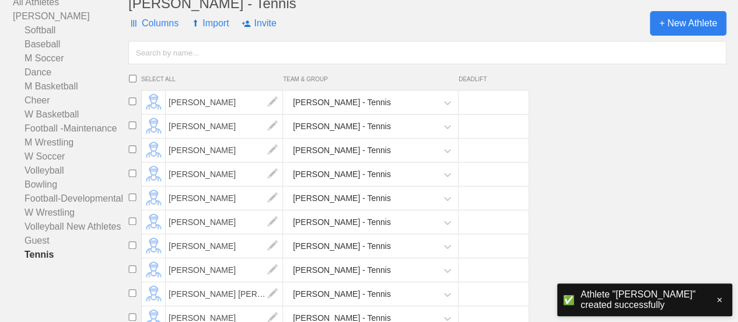
click at [674, 36] on span "+ New Athlete" at bounding box center [688, 23] width 76 height 25
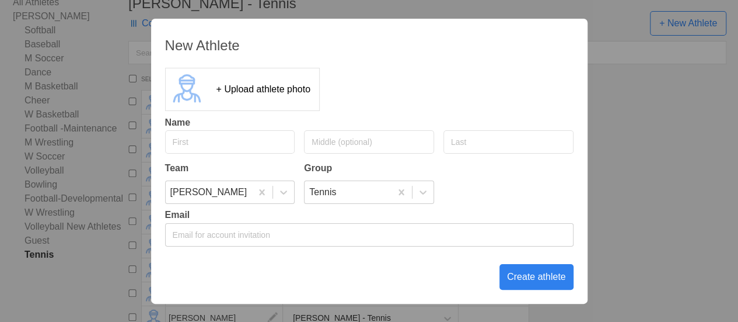
click at [204, 145] on input "text" at bounding box center [230, 141] width 130 height 23
type input "[PERSON_NAME]"
click at [469, 141] on input "text" at bounding box center [509, 141] width 130 height 23
type input "[PERSON_NAME]"
click at [541, 275] on div "Create athlete" at bounding box center [537, 277] width 74 height 26
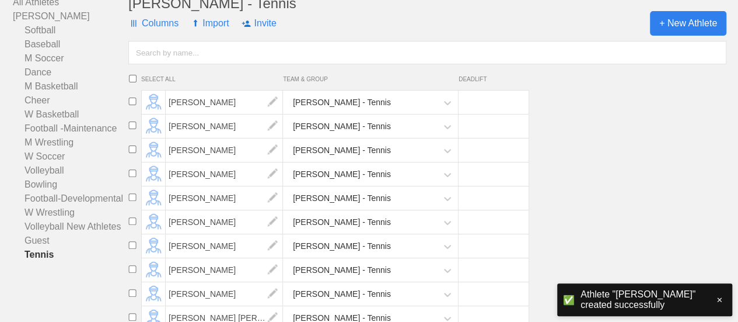
click at [675, 35] on span "+ New Athlete" at bounding box center [688, 23] width 76 height 25
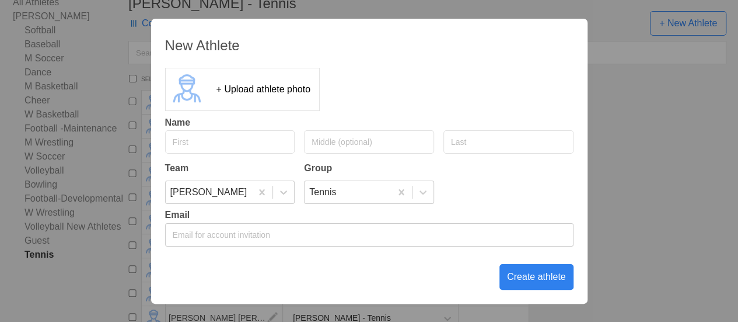
click at [210, 142] on input "text" at bounding box center [230, 141] width 130 height 23
type input "[PERSON_NAME]"
click at [480, 143] on input "text" at bounding box center [509, 141] width 130 height 23
type input "[PERSON_NAME]"
click at [528, 279] on div "Create athlete" at bounding box center [537, 277] width 74 height 26
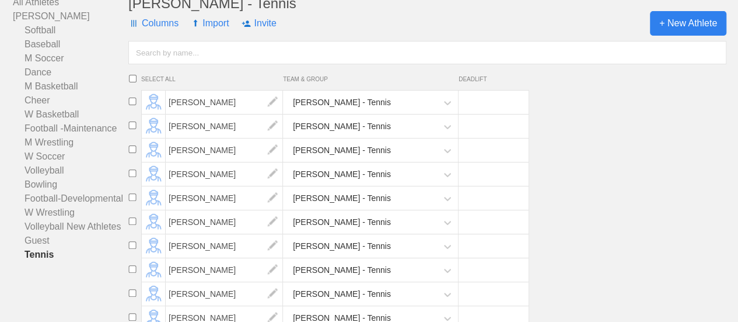
click at [701, 36] on span "+ New Athlete" at bounding box center [688, 23] width 76 height 25
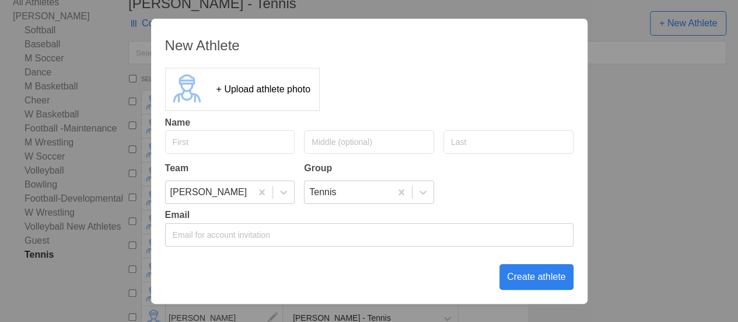
click at [236, 141] on input "text" at bounding box center [230, 141] width 130 height 23
type input "[PERSON_NAME]"
click at [462, 141] on input "text" at bounding box center [509, 141] width 130 height 23
type input "[PERSON_NAME]"
click at [525, 276] on div "Create athlete" at bounding box center [537, 277] width 74 height 26
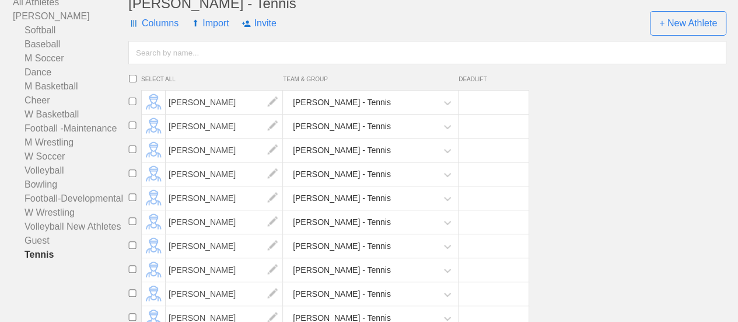
click at [679, 46] on div "[PERSON_NAME] - Tennis Columns Import Invite + New Athlete SELECT ALL TEAM & GR…" at bounding box center [427, 128] width 598 height 266
click at [703, 31] on span "+ New Athlete" at bounding box center [688, 23] width 76 height 25
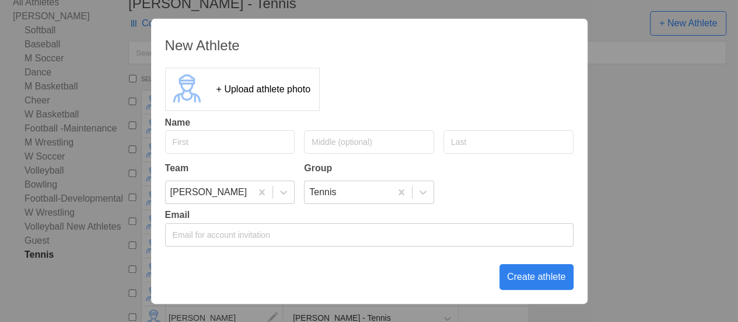
click at [226, 140] on input "text" at bounding box center [230, 141] width 130 height 23
type input "Jayden"
type input "[PERSON_NAME]"
click at [531, 278] on div "Create athlete" at bounding box center [537, 277] width 74 height 26
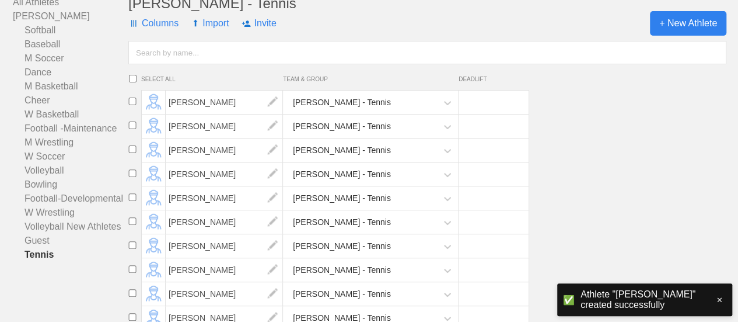
click at [679, 30] on span "+ New Athlete" at bounding box center [688, 23] width 76 height 25
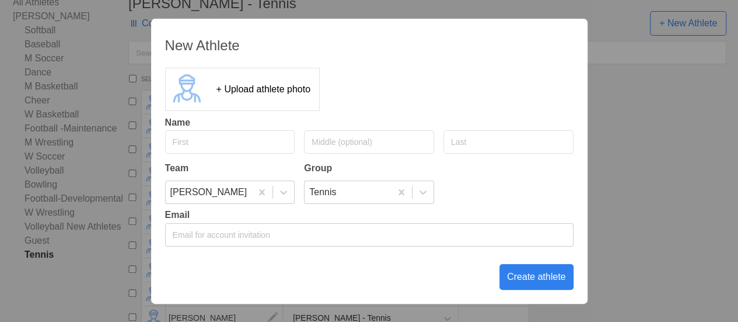
click at [225, 142] on input "text" at bounding box center [230, 141] width 130 height 23
type input "[PERSON_NAME]"
type input "Moots"
click at [533, 284] on div "Create athlete" at bounding box center [537, 277] width 74 height 26
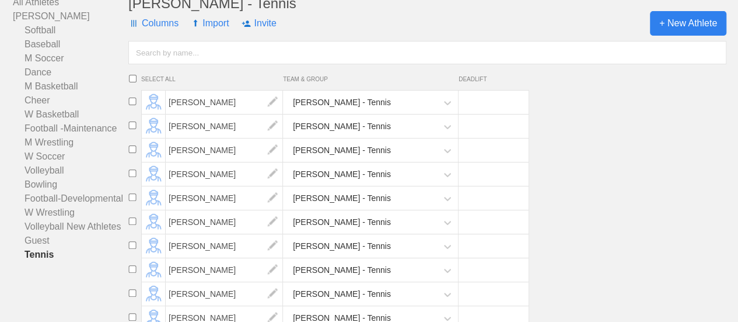
click at [689, 36] on span "+ New Athlete" at bounding box center [688, 23] width 76 height 25
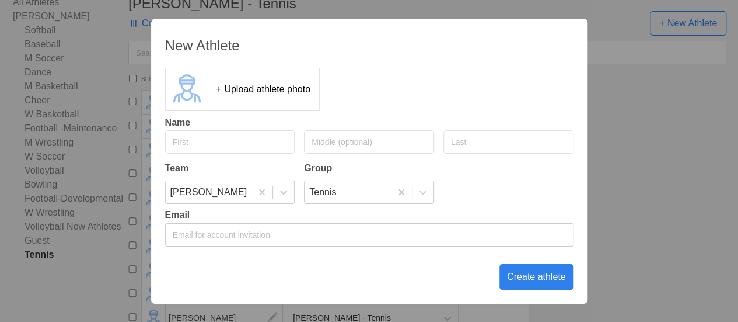
click at [246, 139] on input "text" at bounding box center [230, 141] width 130 height 23
type input "Will"
type input "Day"
click at [549, 276] on div "Create athlete" at bounding box center [537, 277] width 74 height 26
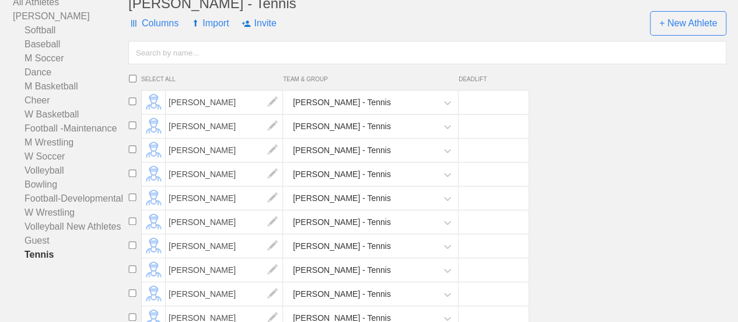
click at [131, 153] on input "checkbox" at bounding box center [133, 149] width 18 height 8
checkbox input "true"
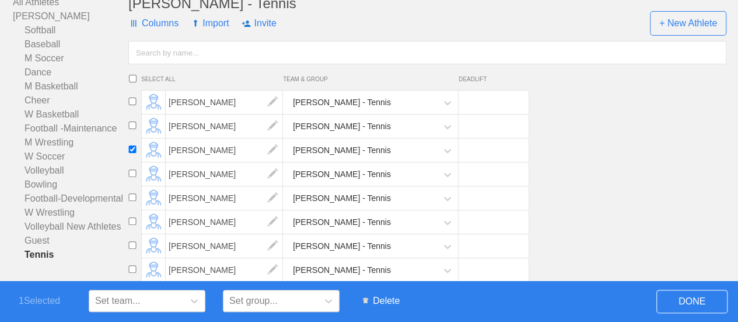
click at [385, 302] on span "Delete" at bounding box center [381, 301] width 48 height 22
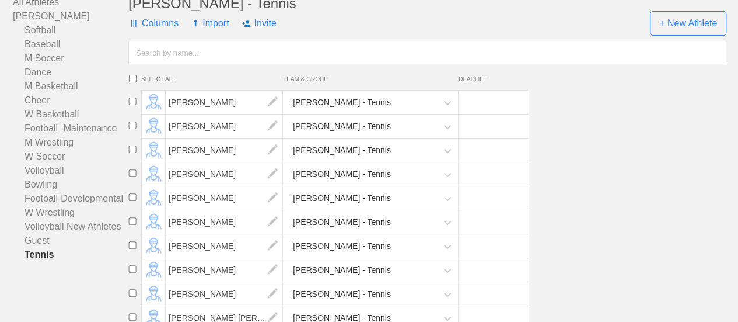
click at [134, 177] on input "checkbox" at bounding box center [133, 173] width 18 height 8
checkbox input "true"
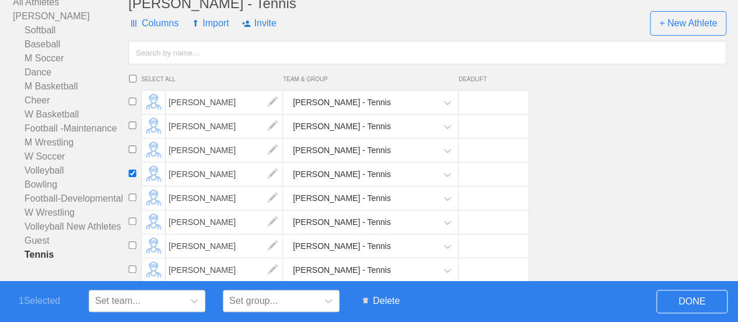
click at [384, 306] on span "Delete" at bounding box center [381, 301] width 48 height 22
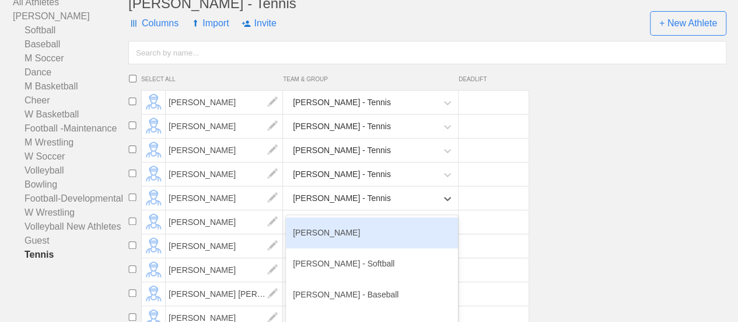
click at [344, 210] on div "[PERSON_NAME] - Tennis" at bounding box center [361, 198] width 151 height 24
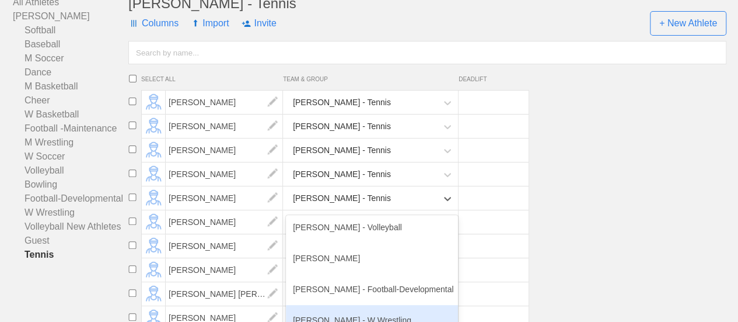
scroll to position [328, 0]
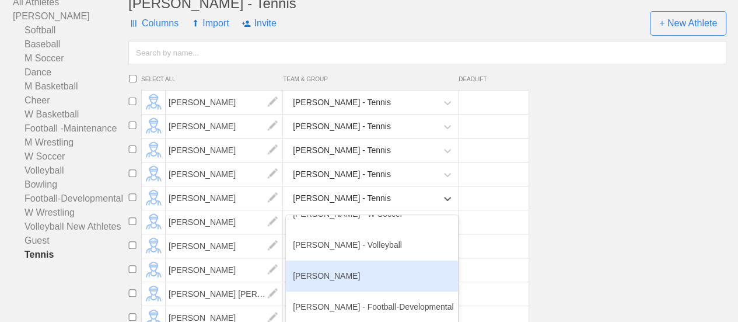
click at [609, 210] on li "[PERSON_NAME] option [PERSON_NAME] focused, 13 of 18. 18 results available. Use…" at bounding box center [431, 198] width 615 height 24
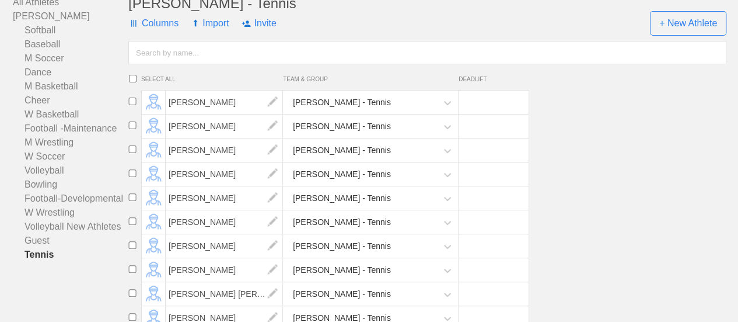
click at [131, 201] on input "checkbox" at bounding box center [133, 197] width 18 height 8
checkbox input "true"
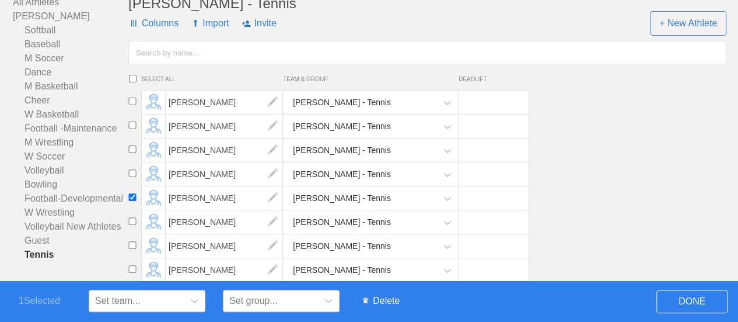
click at [389, 300] on span "Delete" at bounding box center [381, 301] width 48 height 22
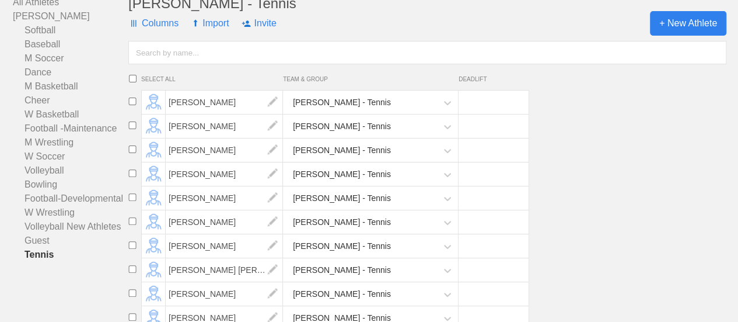
click at [683, 36] on span "+ New Athlete" at bounding box center [688, 23] width 76 height 25
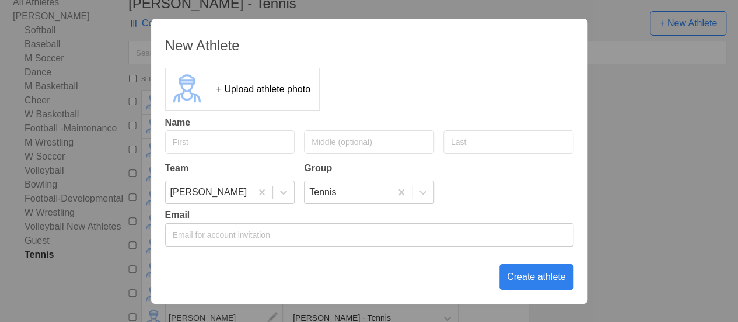
click at [209, 144] on input "text" at bounding box center [230, 141] width 130 height 23
type input "[PERSON_NAME]"
drag, startPoint x: 462, startPoint y: 141, endPoint x: 448, endPoint y: 123, distance: 22.9
click at [462, 142] on input "text" at bounding box center [509, 141] width 130 height 23
type input "Koenigseder"
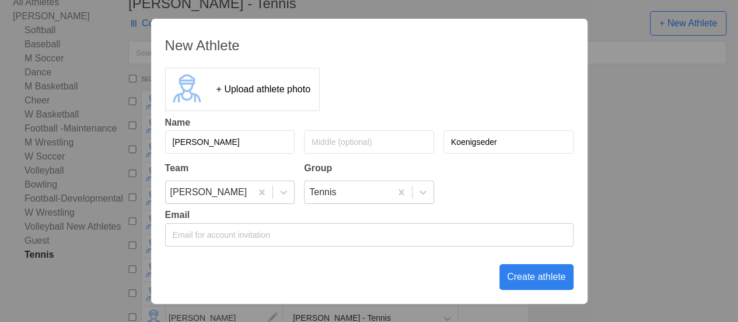
click at [531, 276] on div "Create athlete" at bounding box center [537, 277] width 74 height 26
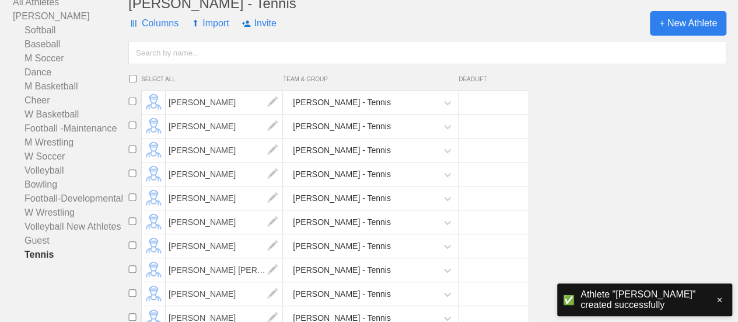
click at [684, 35] on span "+ New Athlete" at bounding box center [688, 23] width 76 height 25
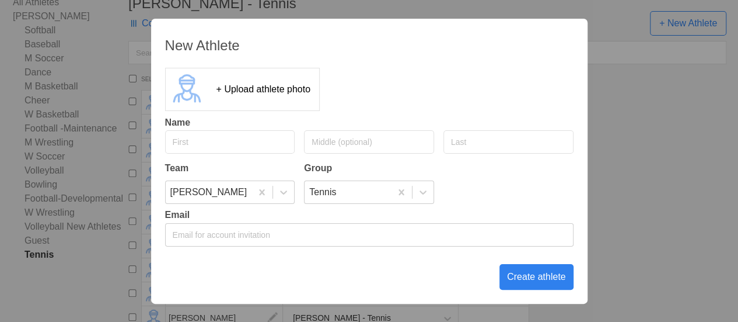
click at [667, 186] on div "New Athlete + Upload athlete photo Name Team Group [PERSON_NAME] Tennis Email C…" at bounding box center [369, 161] width 738 height 322
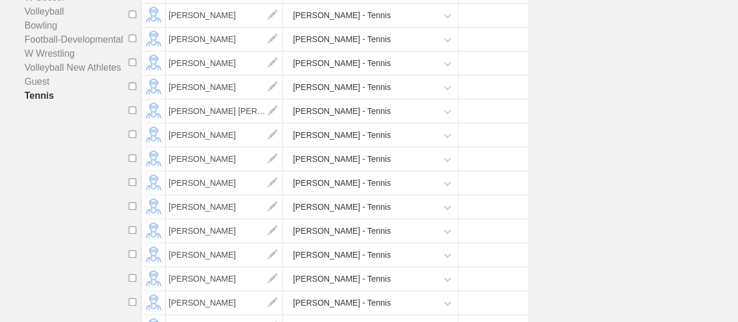
scroll to position [350, 0]
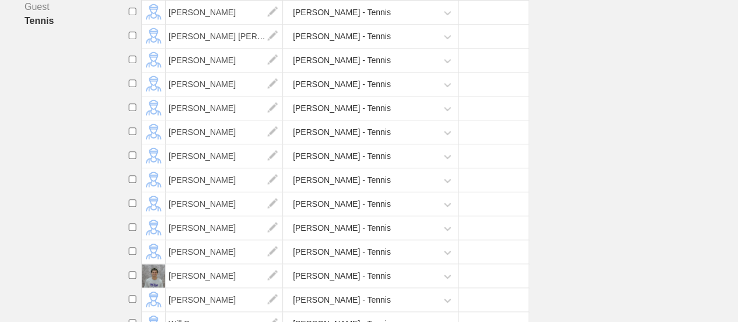
click at [133, 231] on input "checkbox" at bounding box center [133, 227] width 18 height 8
checkbox input "true"
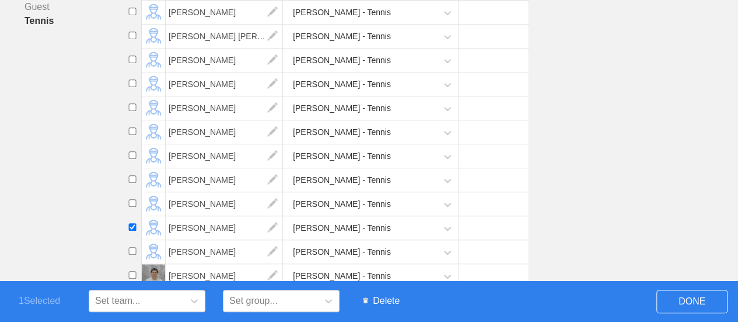
click at [385, 299] on span "Delete" at bounding box center [381, 301] width 48 height 22
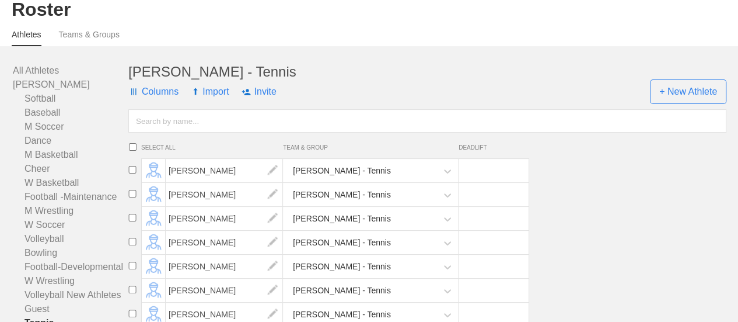
scroll to position [0, 0]
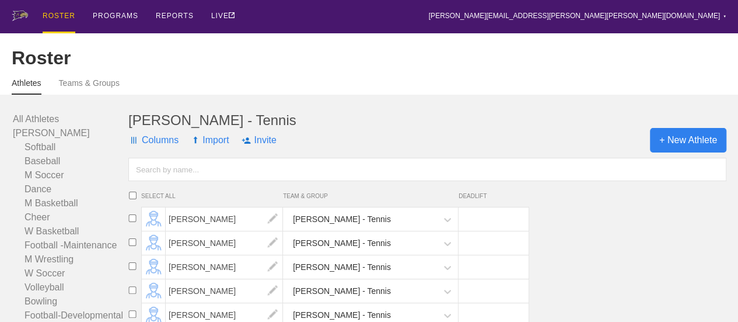
click at [674, 145] on span "+ New Athlete" at bounding box center [688, 140] width 76 height 25
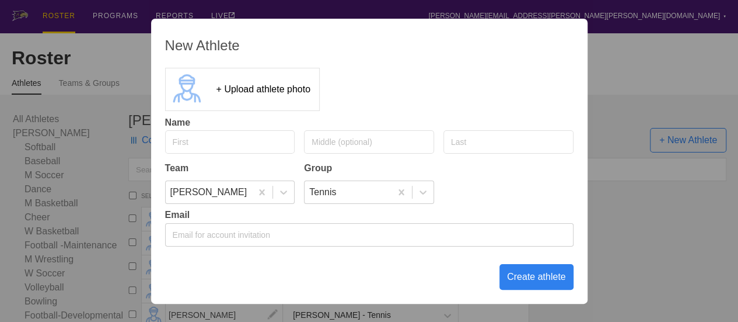
click at [247, 140] on input "text" at bounding box center [230, 141] width 130 height 23
type input "[PERSON_NAME]"
click at [535, 275] on div "Create athlete" at bounding box center [537, 277] width 74 height 26
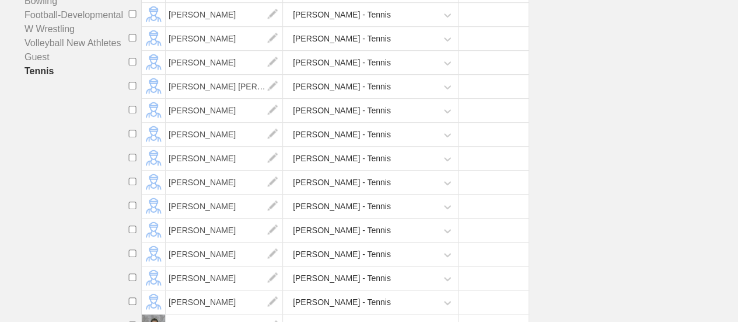
scroll to position [350, 0]
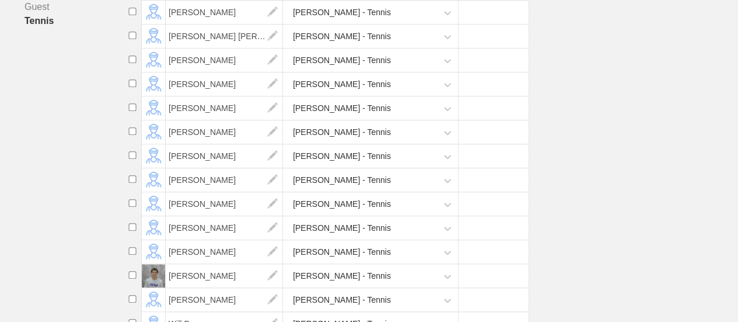
click at [133, 159] on input "checkbox" at bounding box center [133, 155] width 18 height 8
checkbox input "true"
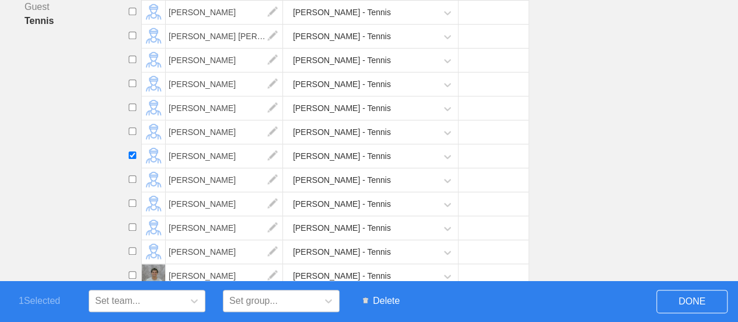
click at [386, 299] on span "Delete" at bounding box center [381, 301] width 48 height 22
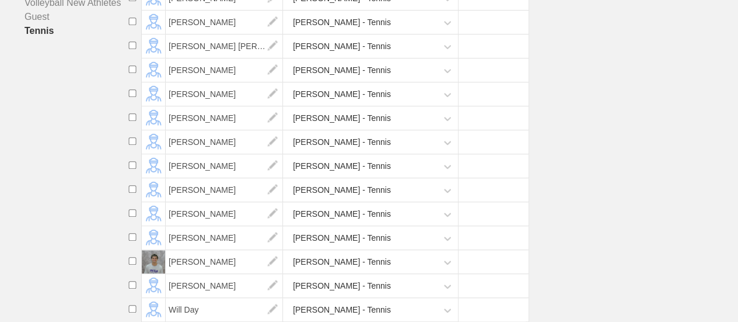
scroll to position [350, 0]
click at [132, 285] on input "checkbox" at bounding box center [133, 285] width 18 height 8
checkbox input "true"
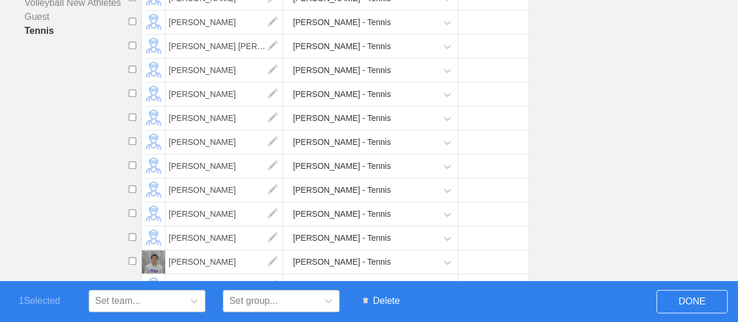
click at [386, 299] on span "Delete" at bounding box center [381, 301] width 48 height 22
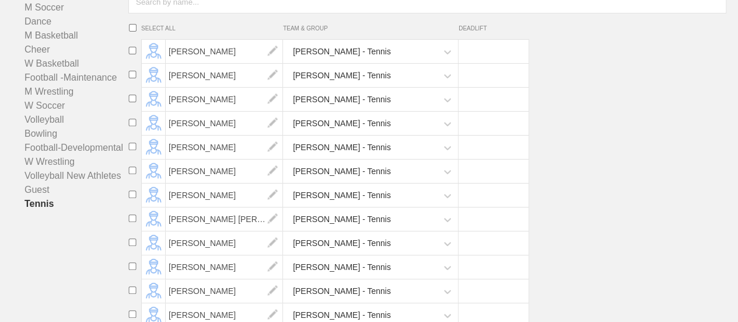
scroll to position [34, 0]
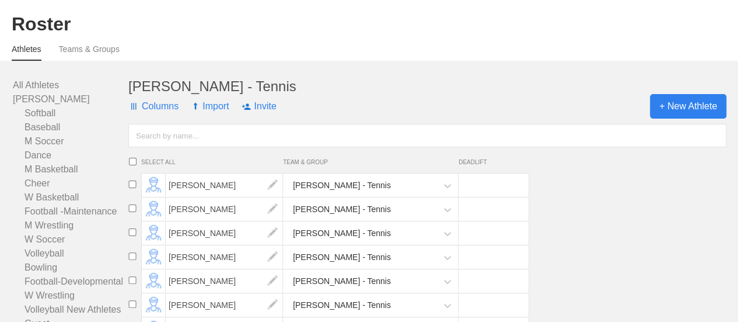
click at [678, 118] on span "+ New Athlete" at bounding box center [688, 106] width 76 height 25
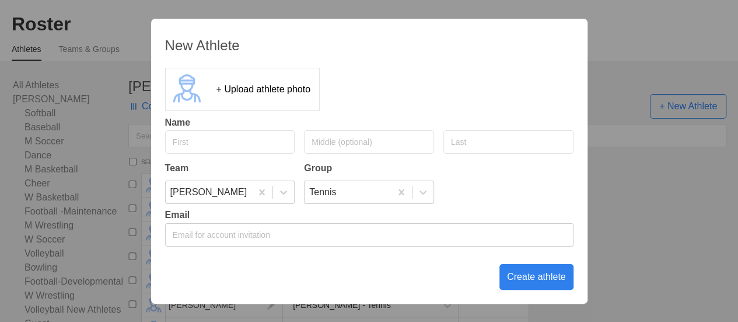
click at [211, 142] on input "text" at bounding box center [230, 141] width 130 height 23
type input "[PERSON_NAME]"
type input "r"
type input "[PERSON_NAME]"
click at [535, 278] on div "Create athlete" at bounding box center [537, 277] width 74 height 26
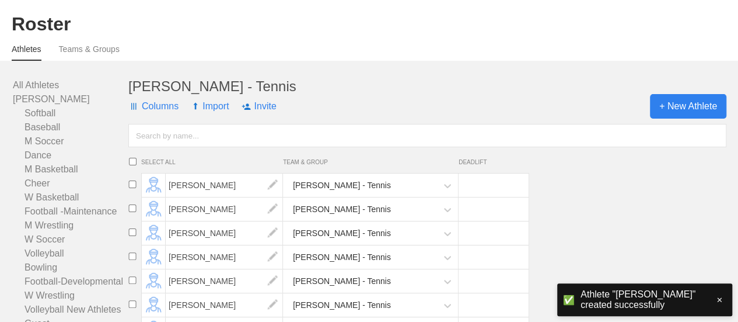
click at [676, 118] on span "+ New Athlete" at bounding box center [688, 106] width 76 height 25
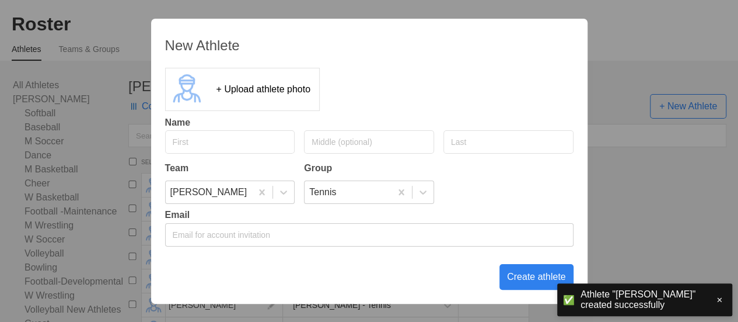
click at [255, 138] on input "text" at bounding box center [230, 141] width 130 height 23
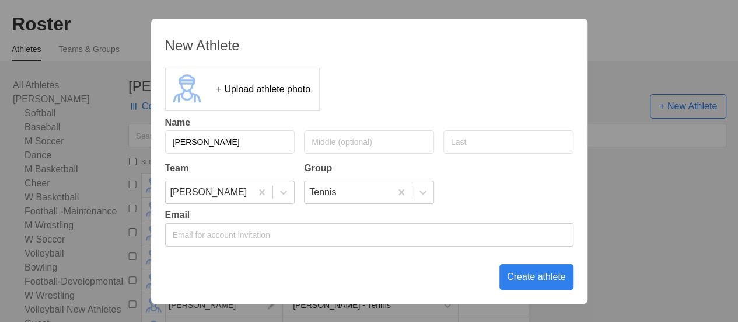
type input "[PERSON_NAME]"
click at [546, 275] on div "Create athlete" at bounding box center [537, 277] width 74 height 26
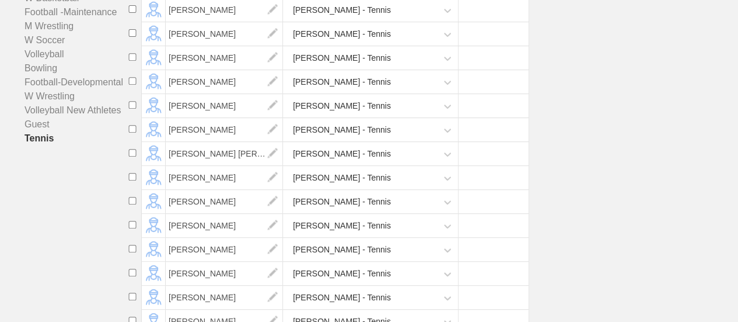
scroll to position [0, 0]
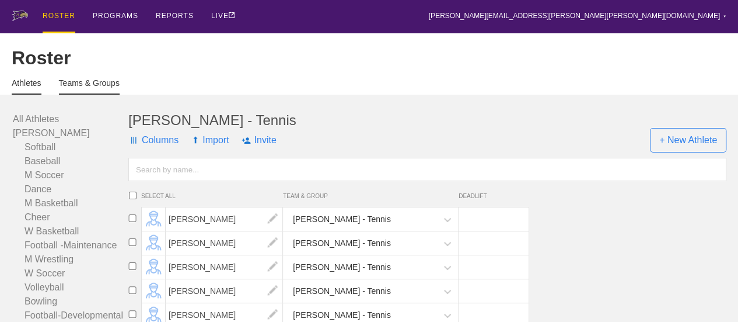
click at [79, 93] on link "Teams & Groups" at bounding box center [89, 86] width 61 height 16
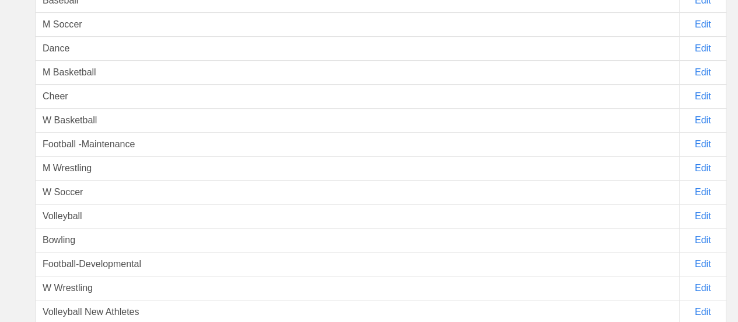
scroll to position [344, 0]
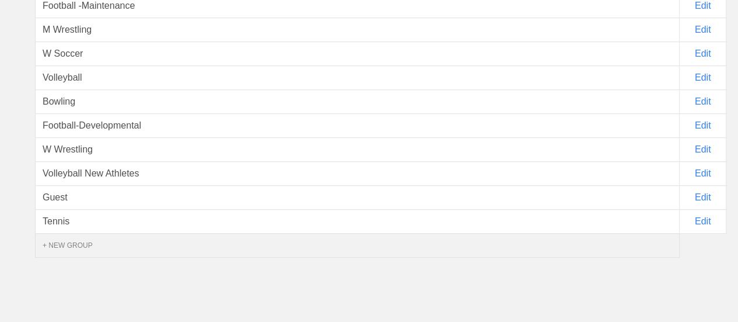
click at [76, 248] on div "+ NEW GROUP" at bounding box center [357, 245] width 645 height 25
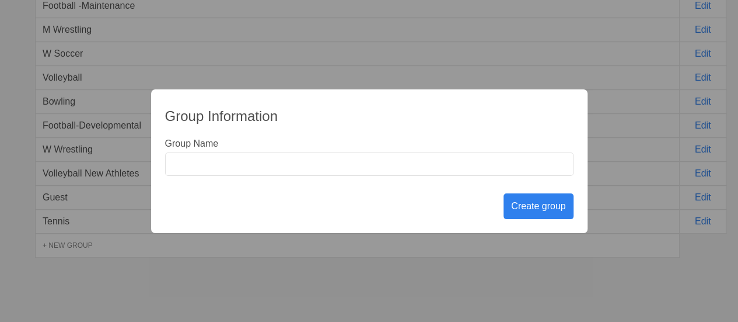
click at [182, 165] on input "text" at bounding box center [369, 163] width 409 height 23
type input "M Volleyball"
click at [536, 205] on div "Create group" at bounding box center [538, 206] width 69 height 26
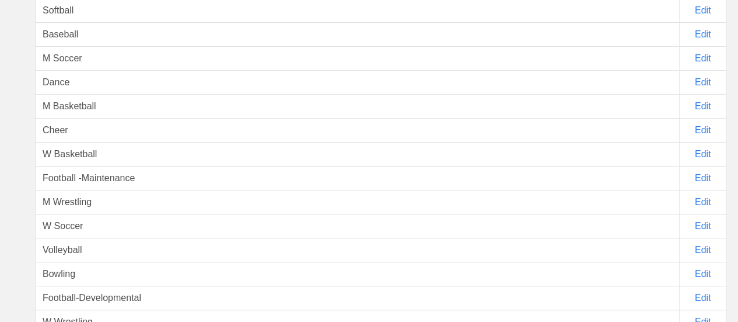
scroll to position [0, 0]
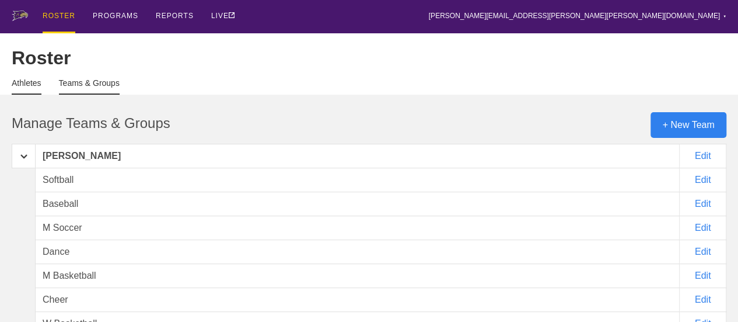
click at [25, 88] on link "Athletes" at bounding box center [27, 86] width 30 height 16
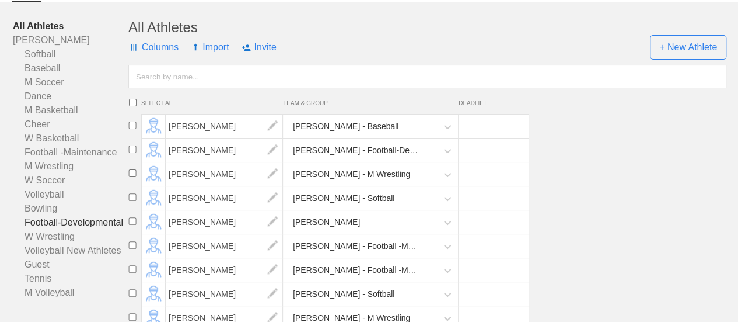
scroll to position [175, 0]
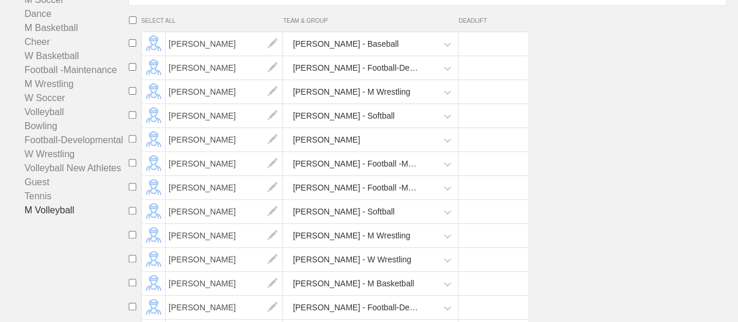
click at [46, 217] on link "M Volleyball" at bounding box center [71, 210] width 116 height 14
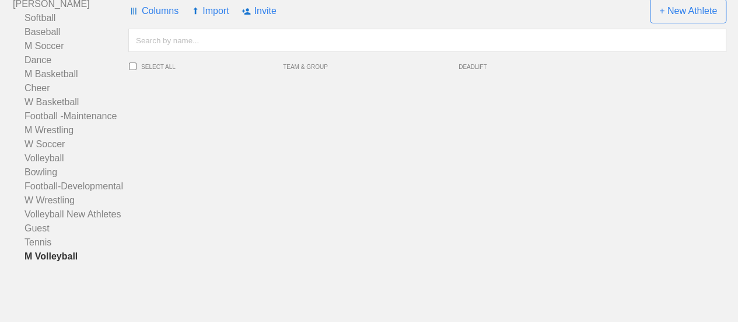
scroll to position [138, 0]
click at [688, 11] on span "+ New Athlete" at bounding box center [688, 11] width 76 height 25
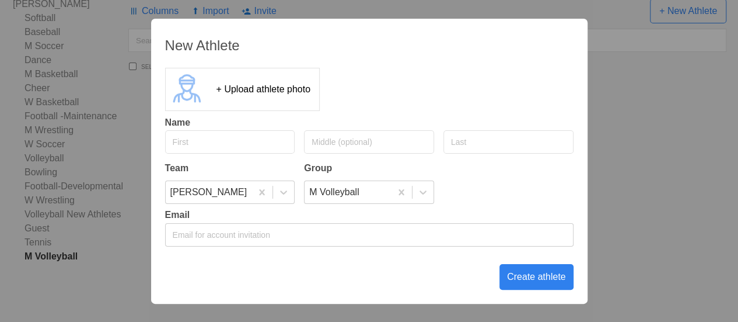
click at [188, 145] on input "text" at bounding box center [230, 141] width 130 height 23
click at [483, 144] on input "text" at bounding box center [509, 141] width 130 height 23
click at [544, 275] on div "Create athlete" at bounding box center [537, 277] width 74 height 26
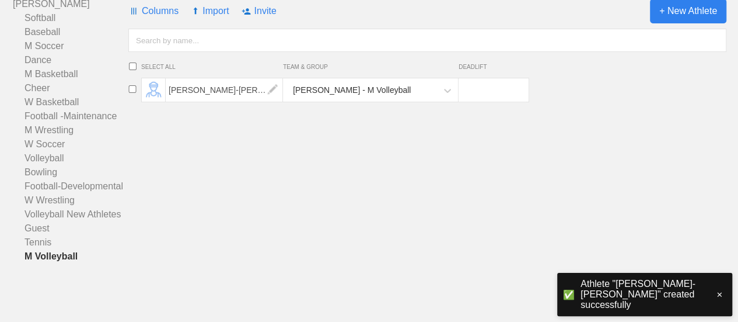
click at [668, 10] on span "+ New Athlete" at bounding box center [688, 11] width 76 height 25
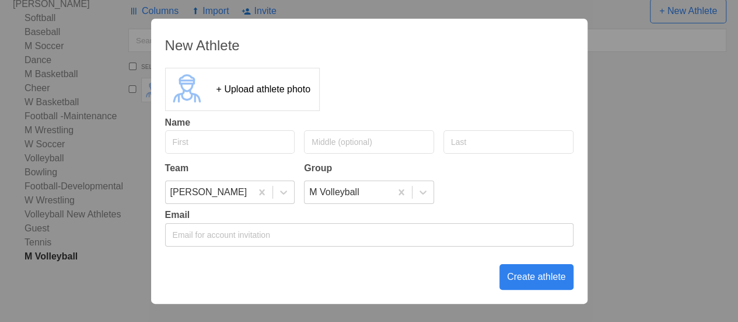
click at [195, 144] on input "text" at bounding box center [230, 141] width 130 height 23
click at [550, 277] on div "Create athlete" at bounding box center [537, 277] width 74 height 26
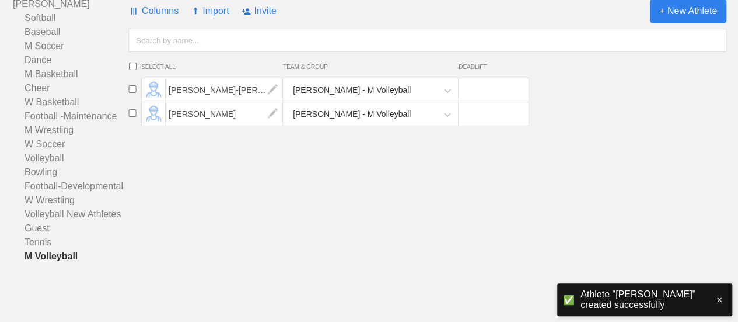
click at [687, 18] on span "+ New Athlete" at bounding box center [688, 11] width 76 height 25
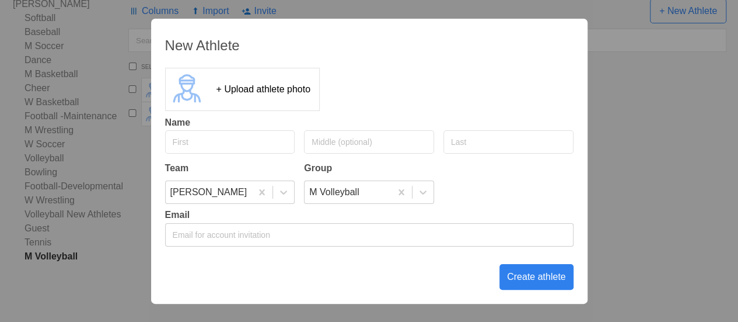
click at [187, 145] on input "text" at bounding box center [230, 141] width 130 height 23
click at [540, 276] on div "Create athlete" at bounding box center [537, 277] width 74 height 26
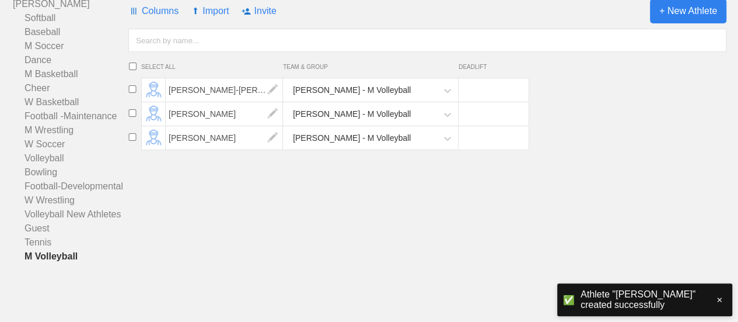
click at [687, 20] on span "+ New Athlete" at bounding box center [688, 11] width 76 height 25
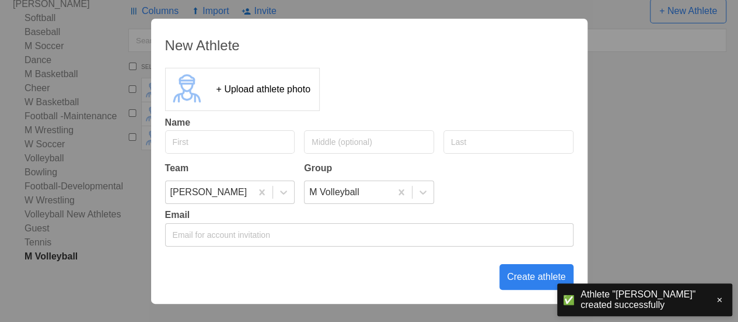
click at [215, 142] on input "text" at bounding box center [230, 141] width 130 height 23
click at [463, 141] on input "text" at bounding box center [509, 141] width 130 height 23
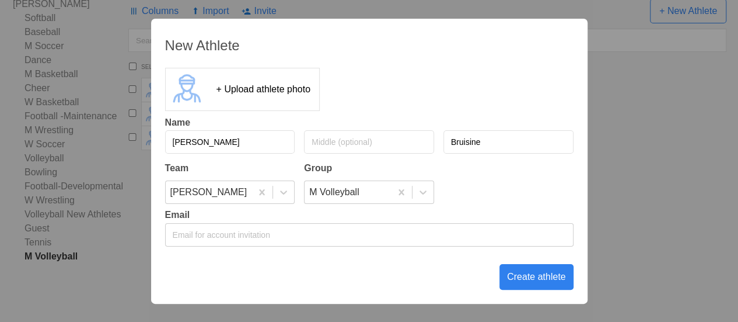
click at [461, 143] on input "Bruisine" at bounding box center [509, 141] width 130 height 23
click at [531, 275] on div "Create athlete" at bounding box center [537, 277] width 74 height 26
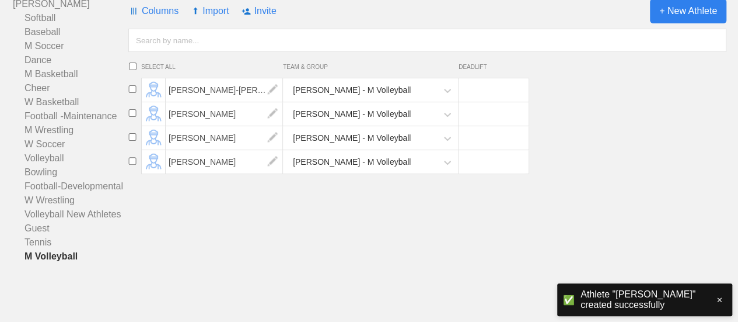
click at [676, 12] on span "+ New Athlete" at bounding box center [688, 11] width 76 height 25
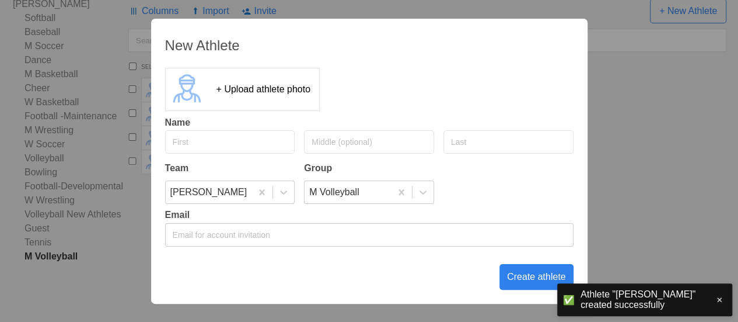
click at [235, 139] on input "text" at bounding box center [230, 141] width 130 height 23
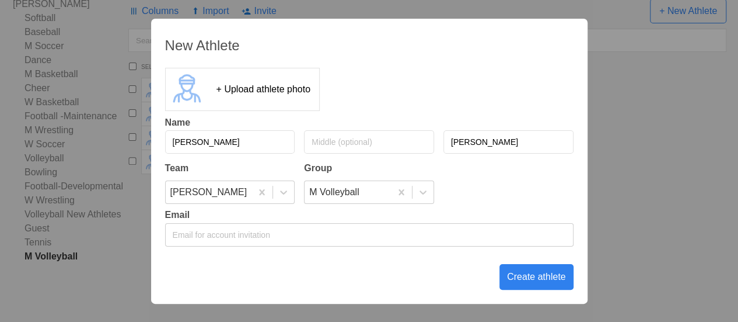
click at [543, 278] on div "Create athlete" at bounding box center [537, 277] width 74 height 26
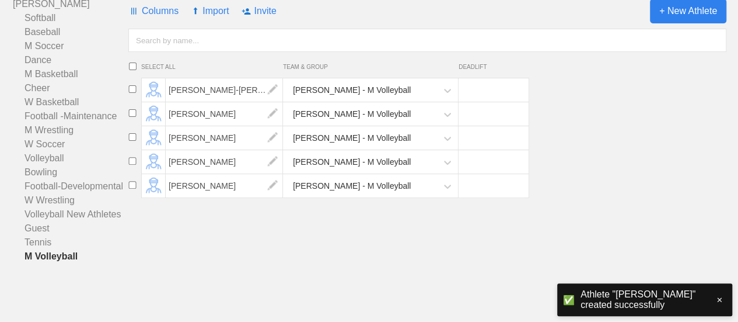
click at [675, 11] on span "+ New Athlete" at bounding box center [688, 11] width 76 height 25
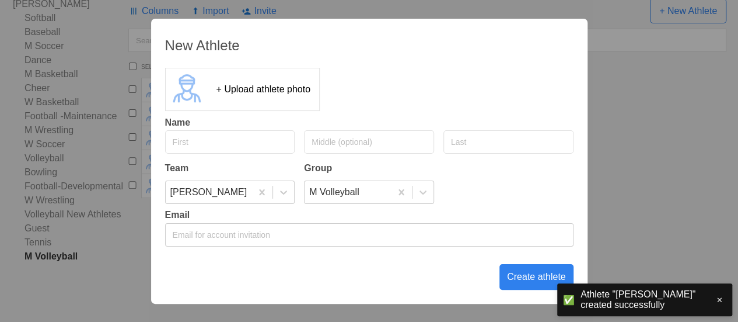
click at [238, 131] on input "text" at bounding box center [230, 141] width 130 height 23
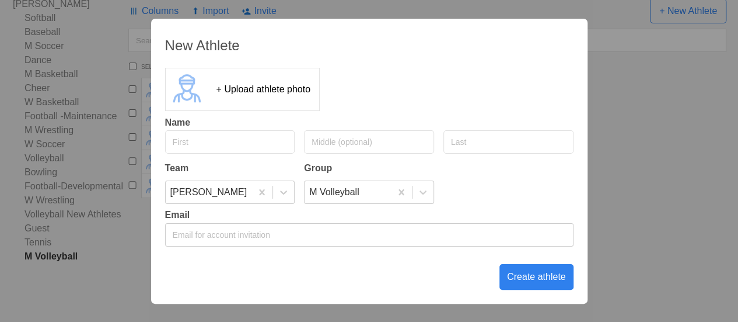
drag, startPoint x: 235, startPoint y: 134, endPoint x: 222, endPoint y: 144, distance: 16.6
click at [222, 144] on input "text" at bounding box center [230, 141] width 130 height 23
click at [533, 278] on div "Create athlete" at bounding box center [537, 277] width 74 height 26
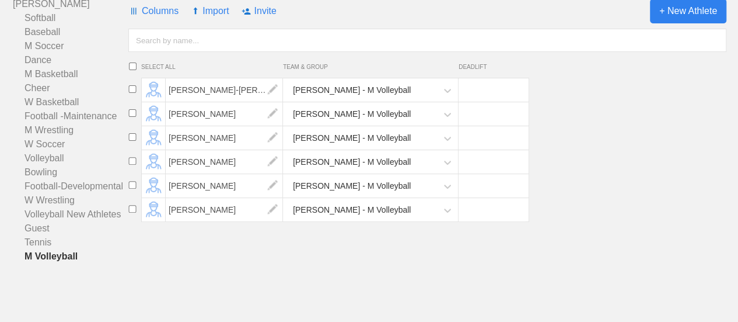
click at [688, 13] on span "+ New Athlete" at bounding box center [688, 11] width 76 height 25
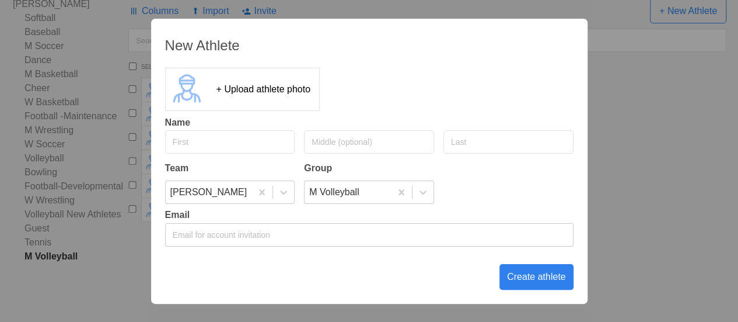
click at [219, 139] on input "text" at bounding box center [230, 141] width 130 height 23
click at [524, 275] on div "Create athlete" at bounding box center [537, 277] width 74 height 26
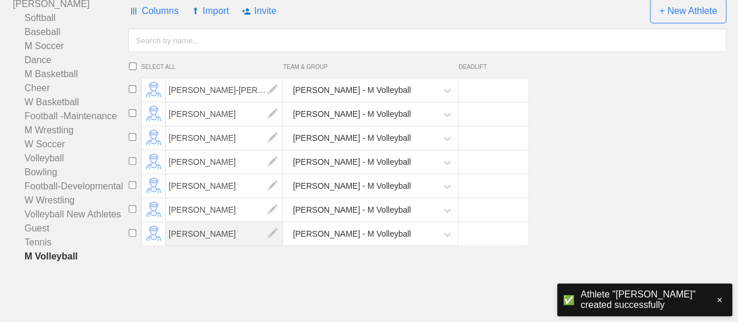
click at [214, 231] on span "[PERSON_NAME]" at bounding box center [224, 233] width 117 height 23
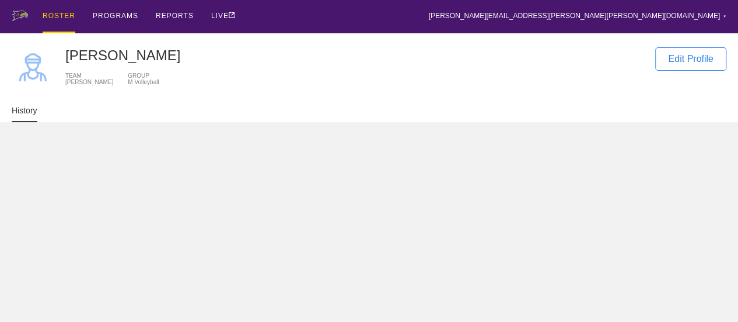
click at [111, 60] on div "[PERSON_NAME]" at bounding box center [354, 55] width 578 height 16
click at [689, 62] on div "Edit Profile" at bounding box center [690, 58] width 71 height 23
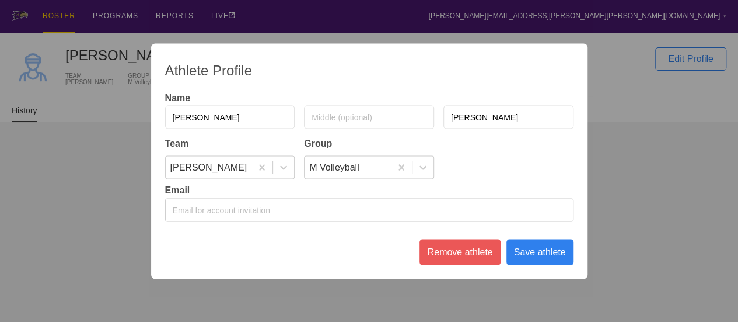
click at [496, 116] on input "[PERSON_NAME]" at bounding box center [509, 116] width 130 height 23
click at [549, 256] on div "Save athlete" at bounding box center [540, 252] width 67 height 26
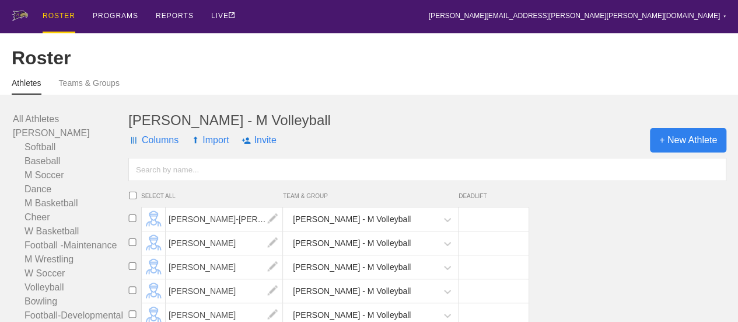
click at [703, 151] on span "+ New Athlete" at bounding box center [688, 140] width 76 height 25
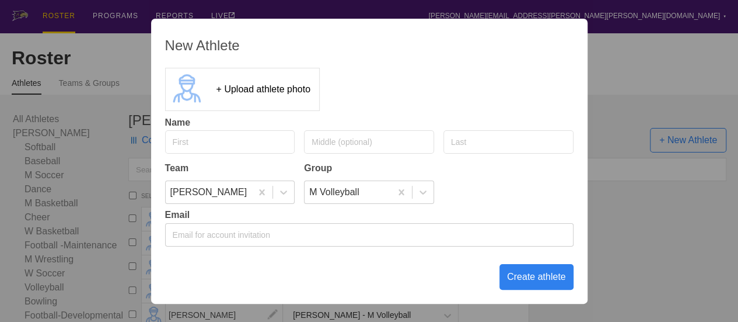
click at [235, 147] on input "text" at bounding box center [230, 141] width 130 height 23
click at [517, 272] on div "Create athlete" at bounding box center [537, 277] width 74 height 26
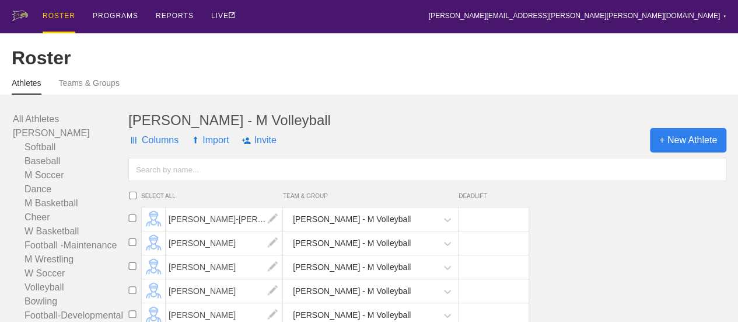
click at [695, 149] on span "+ New Athlete" at bounding box center [688, 140] width 76 height 25
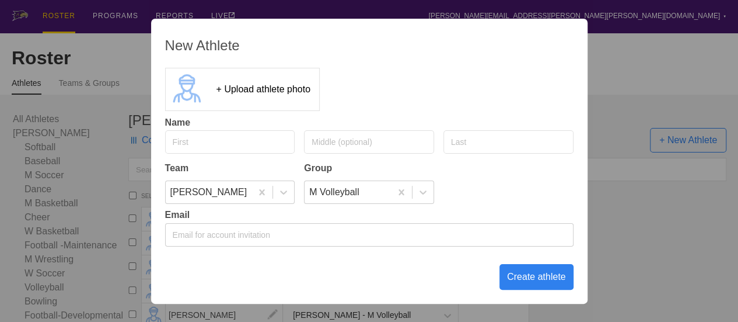
click at [231, 141] on input "text" at bounding box center [230, 141] width 130 height 23
click at [536, 275] on div "Create athlete" at bounding box center [537, 277] width 74 height 26
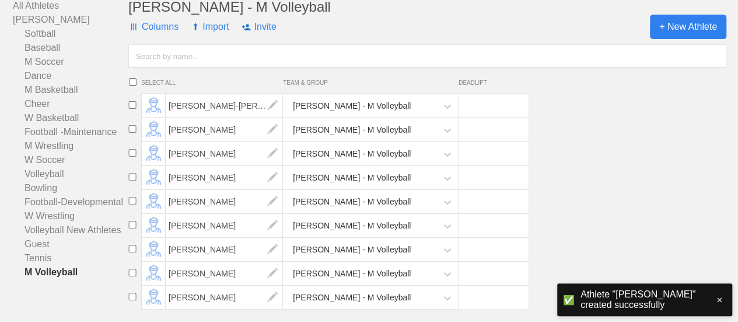
scroll to position [138, 0]
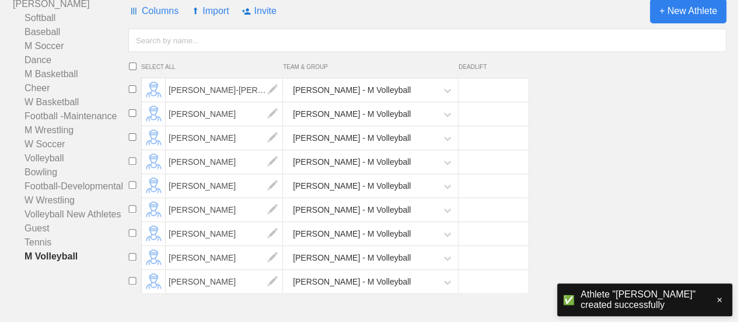
click at [671, 20] on span "+ New Athlete" at bounding box center [688, 11] width 76 height 25
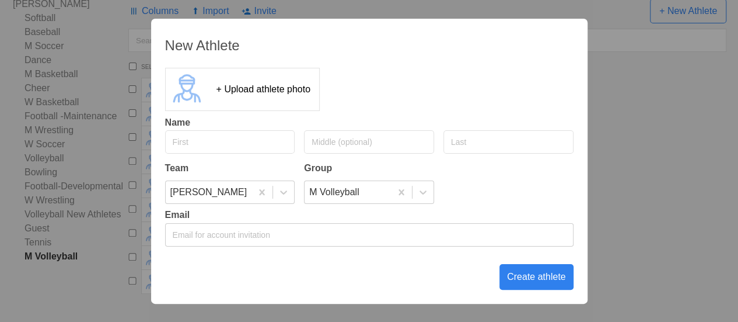
click at [232, 138] on input "text" at bounding box center [230, 141] width 130 height 23
click at [481, 149] on input "text" at bounding box center [509, 141] width 130 height 23
click at [542, 275] on div "Create athlete" at bounding box center [537, 277] width 74 height 26
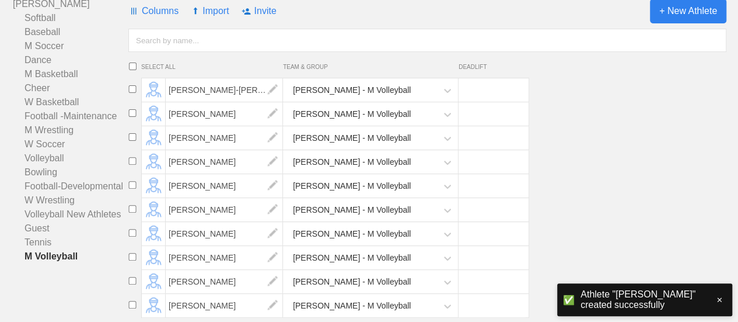
click at [675, 12] on span "+ New Athlete" at bounding box center [688, 11] width 76 height 25
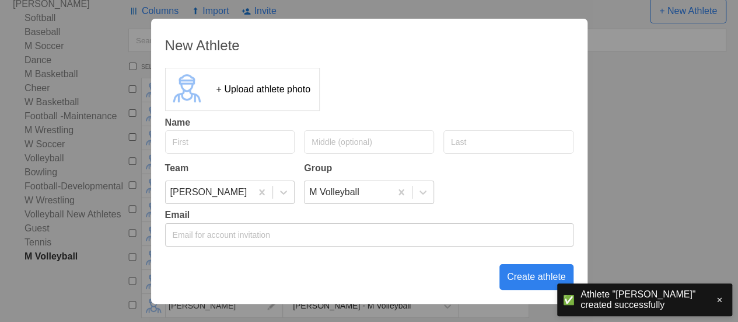
click at [236, 141] on input "text" at bounding box center [230, 141] width 130 height 23
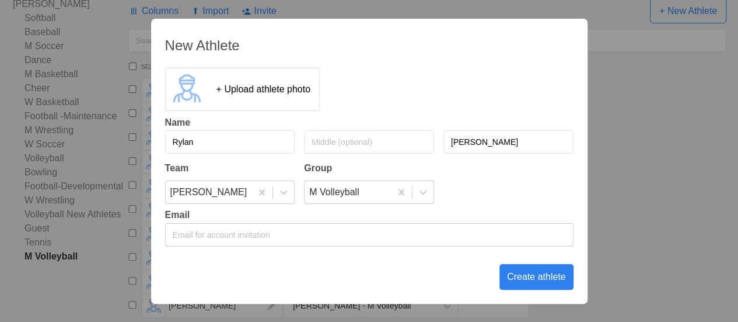
click at [539, 275] on div "Create athlete" at bounding box center [537, 277] width 74 height 26
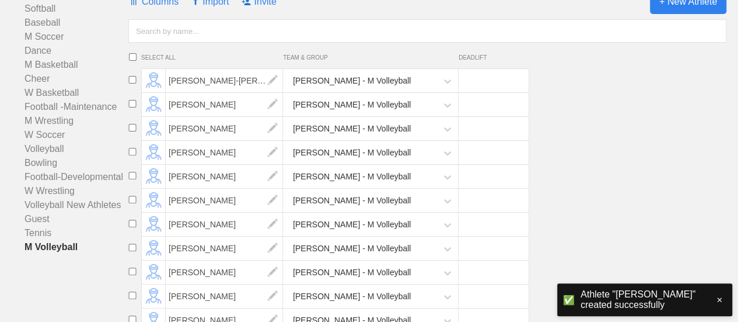
click at [692, 12] on span "+ New Athlete" at bounding box center [688, 1] width 76 height 25
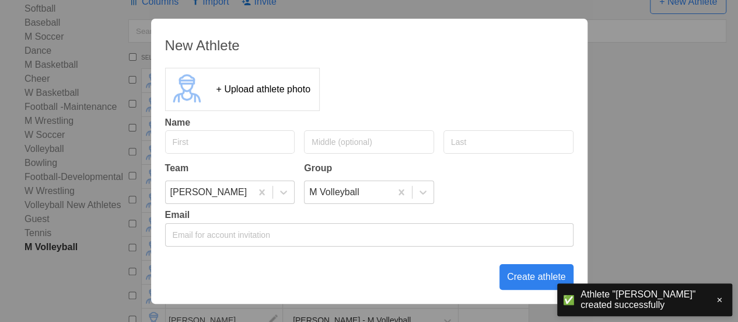
click at [208, 142] on input "text" at bounding box center [230, 141] width 130 height 23
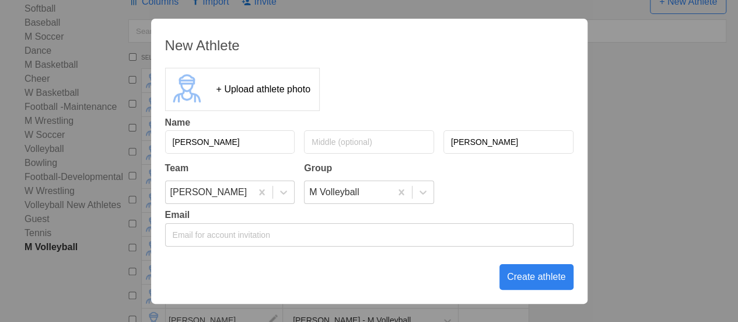
click at [527, 278] on div "Create athlete" at bounding box center [537, 277] width 74 height 26
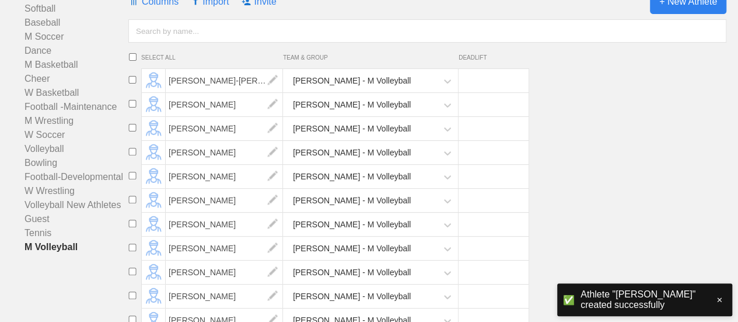
click at [674, 14] on span "+ New Athlete" at bounding box center [688, 1] width 76 height 25
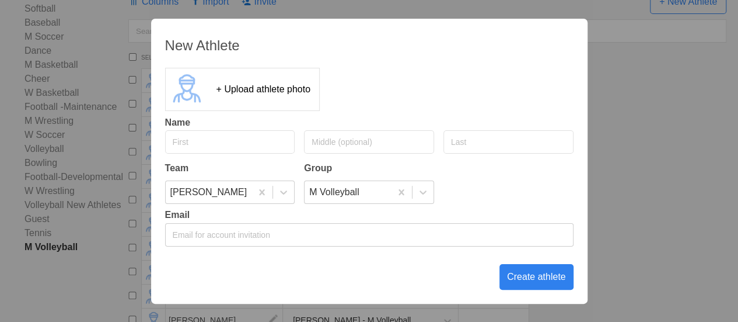
click at [240, 136] on input "text" at bounding box center [230, 141] width 130 height 23
drag, startPoint x: 550, startPoint y: 275, endPoint x: 538, endPoint y: 267, distance: 14.7
click at [550, 275] on div "Create athlete" at bounding box center [537, 277] width 74 height 26
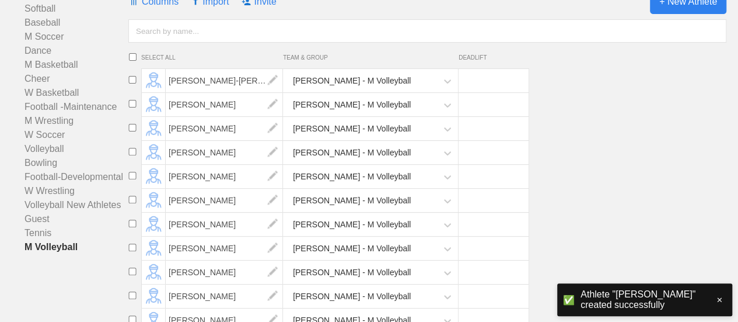
click at [670, 8] on span "+ New Athlete" at bounding box center [688, 1] width 76 height 25
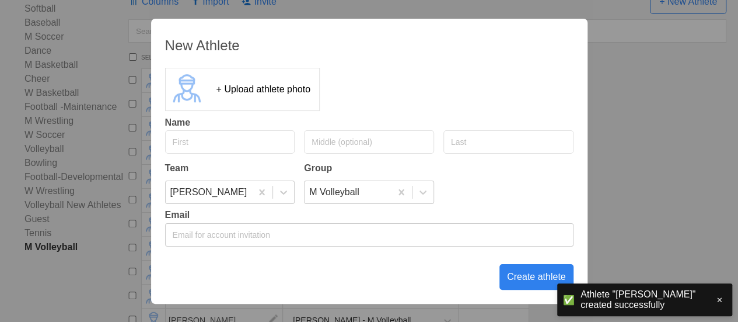
click at [201, 145] on input "text" at bounding box center [230, 141] width 130 height 23
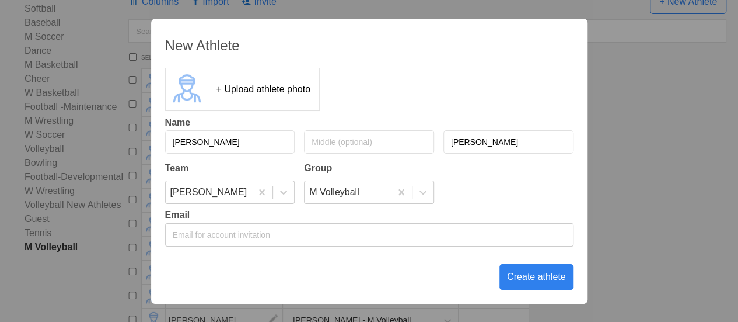
click at [526, 269] on div "Create athlete" at bounding box center [537, 277] width 74 height 26
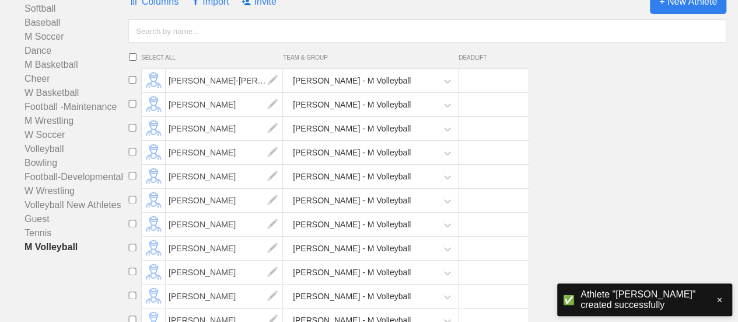
click at [668, 6] on span "+ New Athlete" at bounding box center [688, 1] width 76 height 25
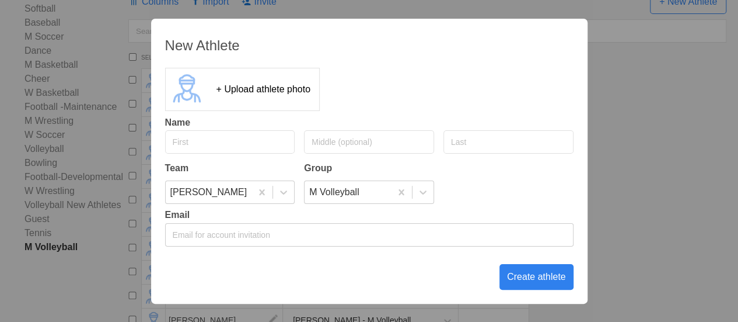
click at [212, 141] on input "text" at bounding box center [230, 141] width 130 height 23
click at [543, 280] on div "Create athlete" at bounding box center [537, 277] width 74 height 26
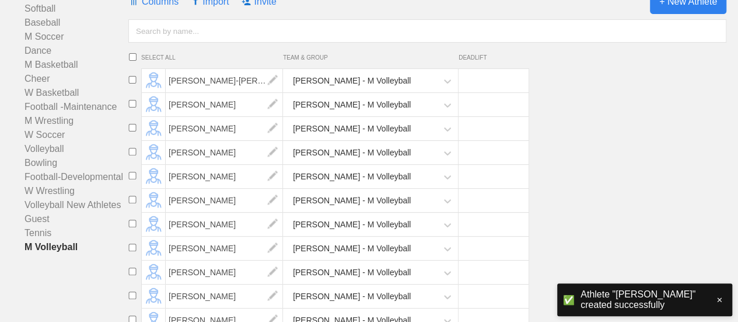
click at [670, 14] on span "+ New Athlete" at bounding box center [688, 1] width 76 height 25
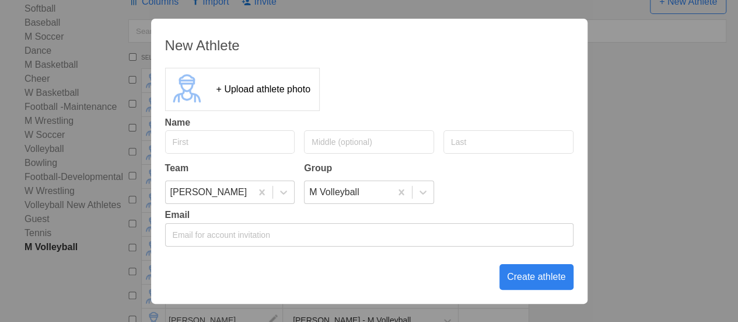
click at [222, 137] on input "text" at bounding box center [230, 141] width 130 height 23
click at [537, 278] on div "Create athlete" at bounding box center [537, 277] width 74 height 26
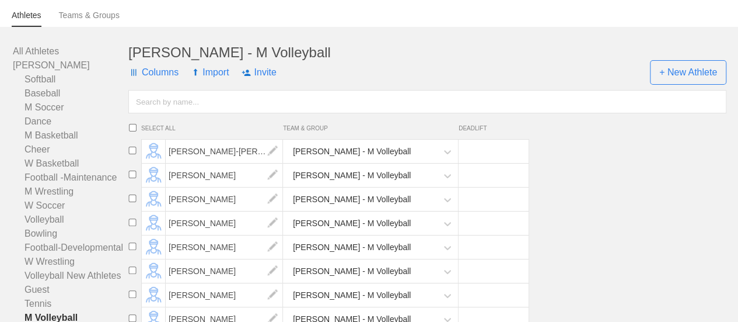
scroll to position [0, 0]
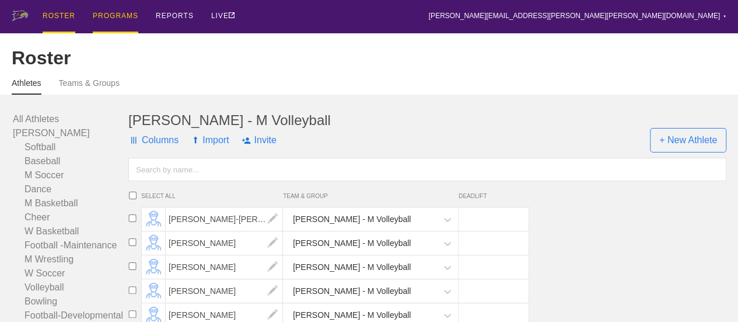
click at [116, 16] on div "PROGRAMS" at bounding box center [116, 16] width 46 height 33
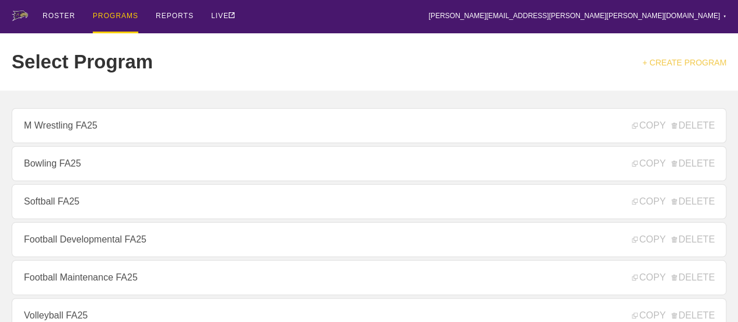
click at [681, 61] on link "+ CREATE PROGRAM" at bounding box center [685, 62] width 84 height 9
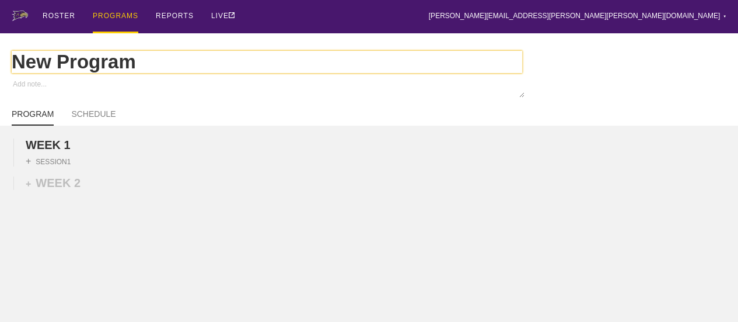
click at [138, 69] on input "New Program" at bounding box center [267, 62] width 511 height 22
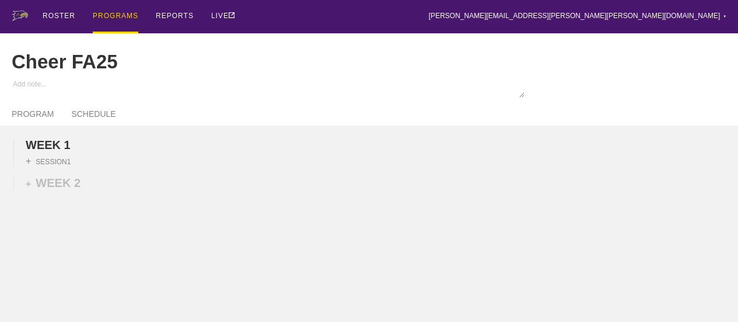
click at [180, 186] on div "WEEK 1 DUPLICATE DELETE + SESSION 1 + WEEK 2" at bounding box center [369, 244] width 738 height 239
click at [100, 121] on link "SCHEDULE" at bounding box center [93, 117] width 44 height 16
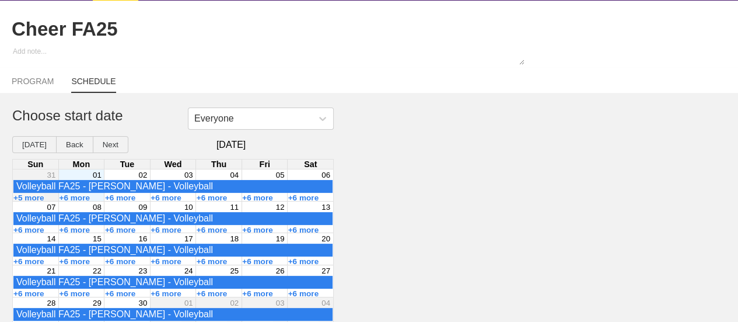
scroll to position [49, 0]
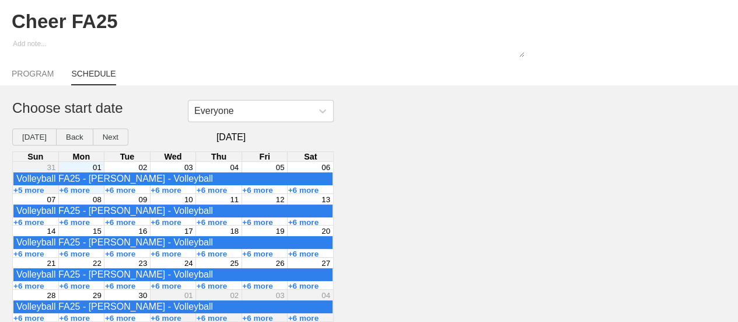
click at [78, 165] on div "01" at bounding box center [81, 167] width 46 height 11
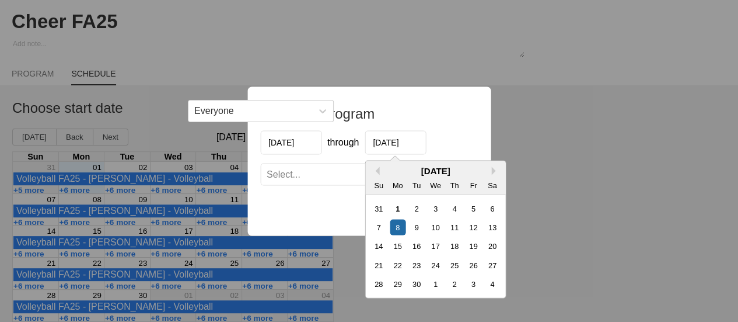
click at [414, 142] on input "[DATE]" at bounding box center [395, 142] width 61 height 24
click at [493, 171] on button "Next Month" at bounding box center [495, 170] width 8 height 8
click at [493, 170] on button "Next Month" at bounding box center [495, 170] width 8 height 8
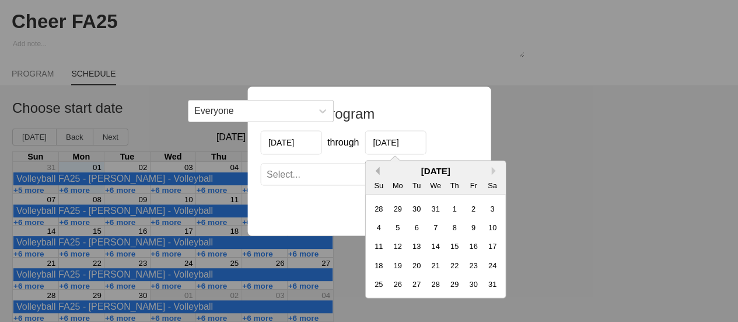
click at [375, 168] on button "Previous Month" at bounding box center [375, 170] width 8 height 8
click at [472, 207] on div "5" at bounding box center [473, 208] width 16 height 16
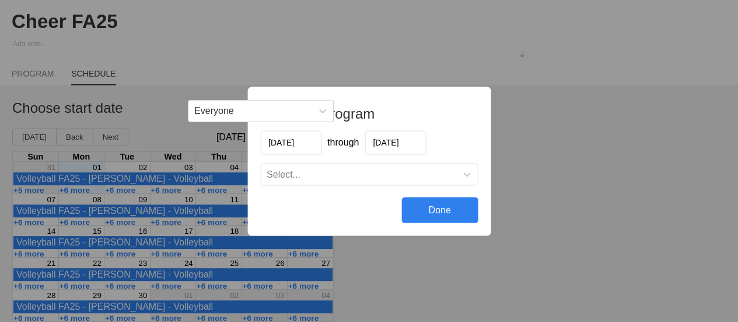
click at [376, 176] on div "Select..." at bounding box center [359, 174] width 196 height 12
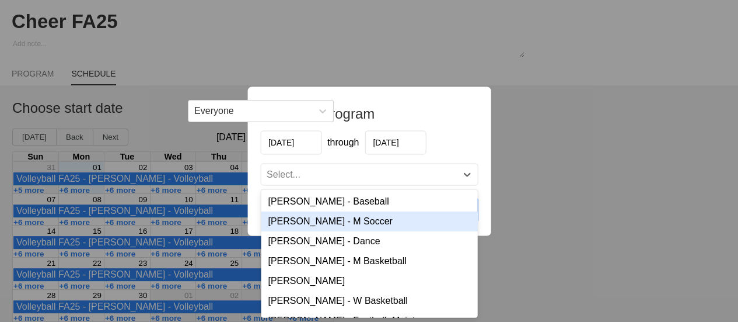
scroll to position [58, 0]
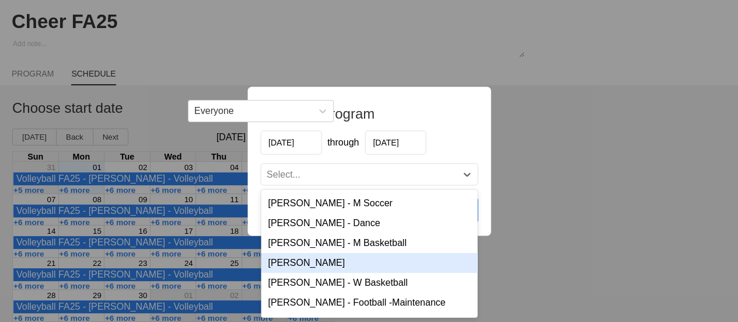
click at [324, 259] on div "[PERSON_NAME]" at bounding box center [369, 262] width 217 height 20
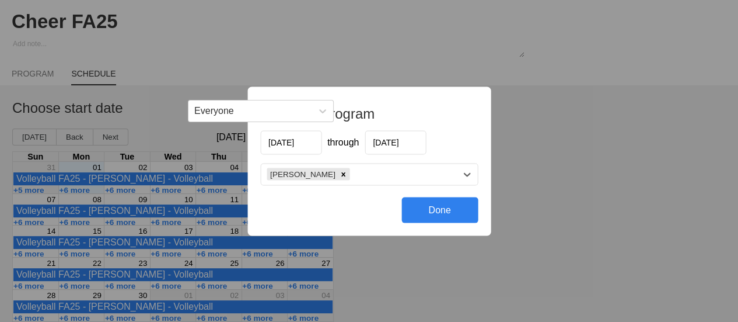
click at [444, 207] on div "Done" at bounding box center [440, 210] width 76 height 26
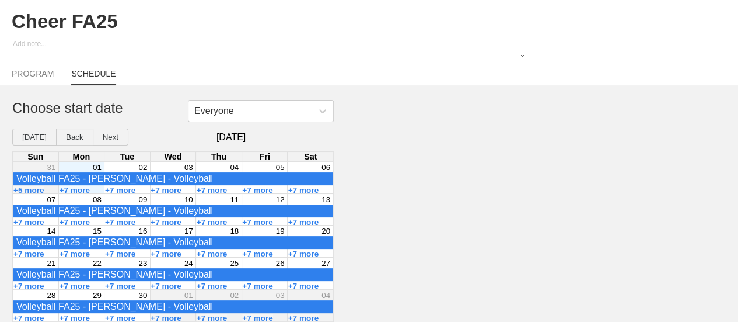
drag, startPoint x: 429, startPoint y: 167, endPoint x: 426, endPoint y: 161, distance: 7.1
click at [430, 168] on div "Everyone Choose start date [DATE] Back Next [DATE] Sun Mon Tue Wed Thu Fri Sat …" at bounding box center [369, 211] width 738 height 222
click at [33, 73] on link "PROGRAM" at bounding box center [33, 77] width 42 height 16
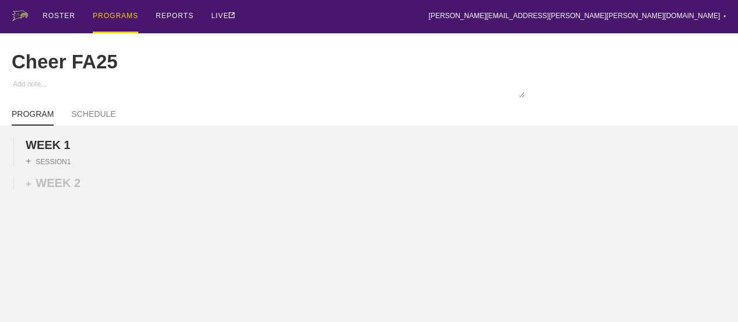
click at [114, 12] on div "PROGRAMS" at bounding box center [116, 16] width 46 height 33
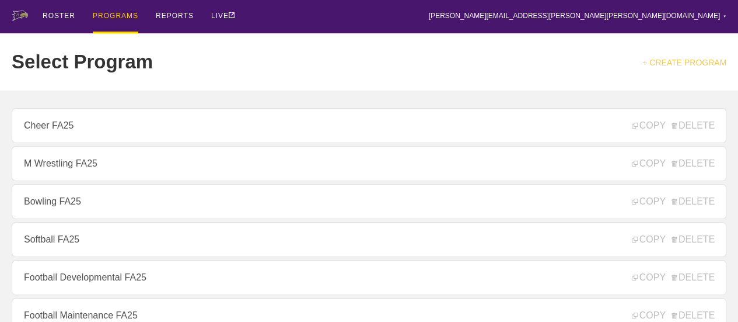
click at [690, 63] on link "+ CREATE PROGRAM" at bounding box center [685, 62] width 84 height 9
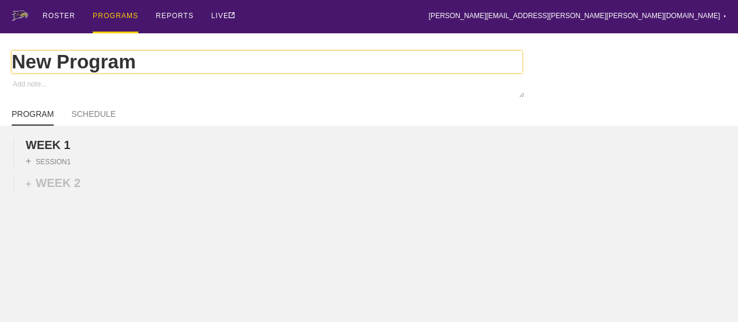
click at [124, 73] on input "New Program" at bounding box center [267, 62] width 511 height 22
click at [144, 68] on input "New Program" at bounding box center [267, 62] width 511 height 22
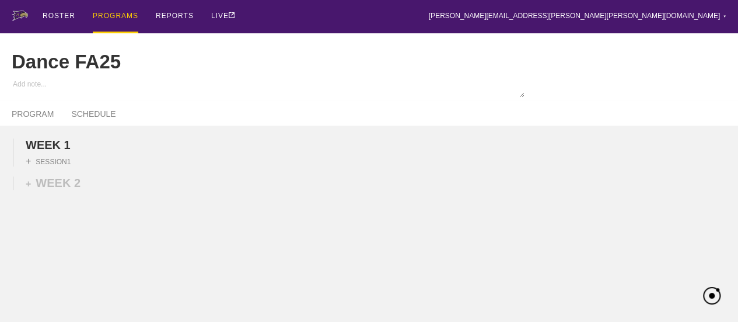
click at [208, 208] on div "WEEK 1 DUPLICATE DELETE + SESSION 1 + WEEK 2" at bounding box center [369, 244] width 738 height 239
click at [106, 121] on link "SCHEDULE" at bounding box center [93, 117] width 44 height 16
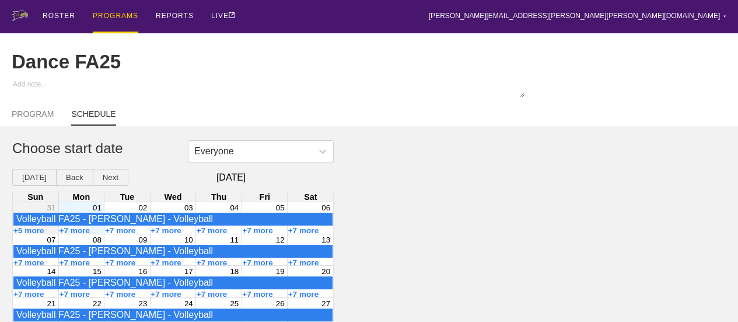
click at [83, 212] on div "01" at bounding box center [81, 207] width 46 height 11
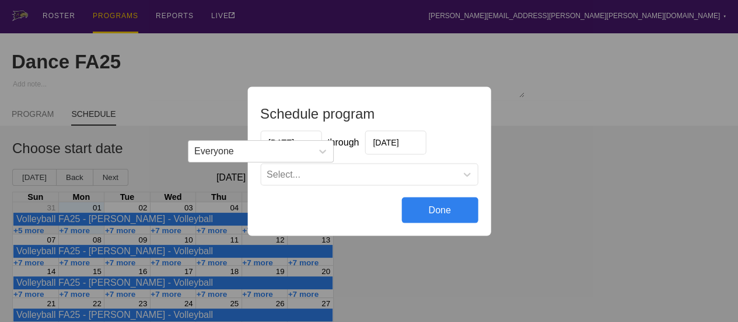
click at [391, 142] on input "[DATE]" at bounding box center [395, 142] width 61 height 24
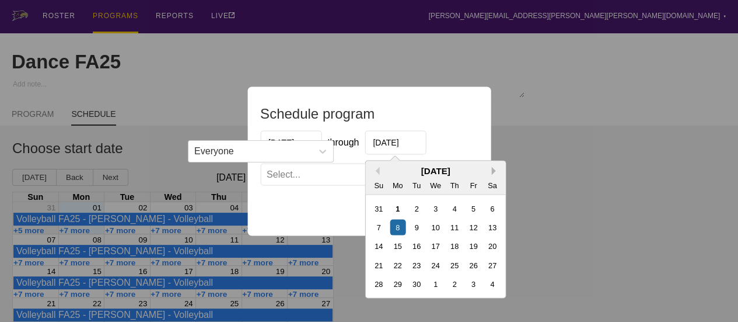
click at [494, 172] on button "Next Month" at bounding box center [495, 170] width 8 height 8
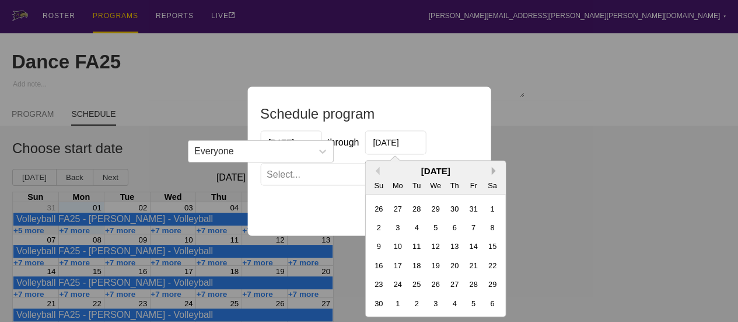
click at [494, 173] on button "Next Month" at bounding box center [495, 170] width 8 height 8
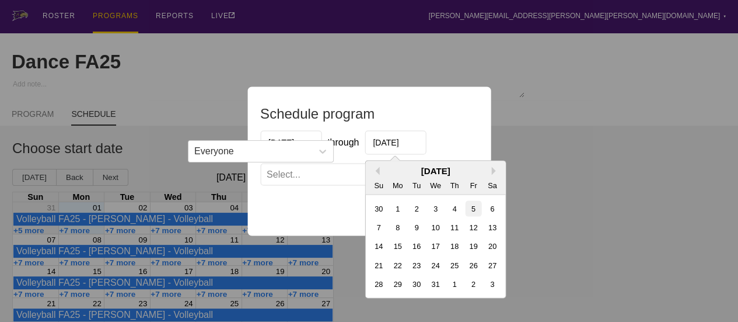
click at [473, 209] on div "5" at bounding box center [473, 208] width 16 height 16
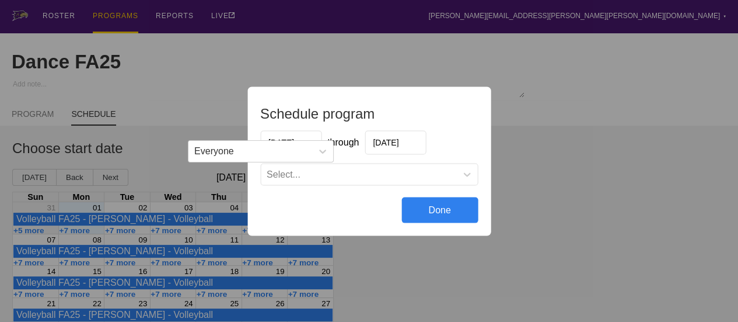
click at [442, 172] on div "Select..." at bounding box center [359, 174] width 196 height 12
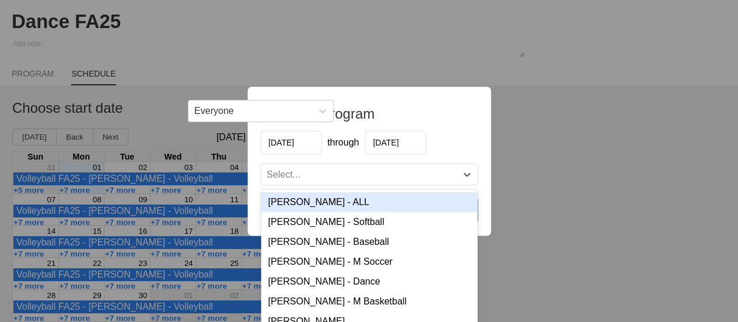
scroll to position [47, 0]
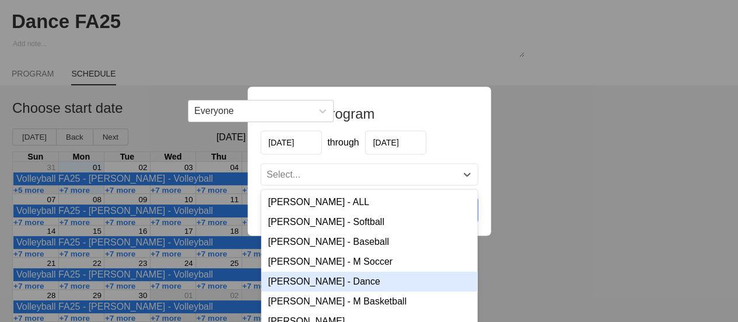
click at [317, 282] on div "[PERSON_NAME] - Dance" at bounding box center [369, 281] width 217 height 20
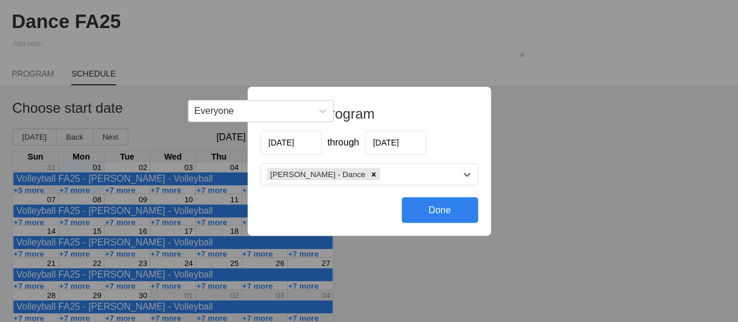
click at [445, 212] on div "Done" at bounding box center [440, 210] width 76 height 26
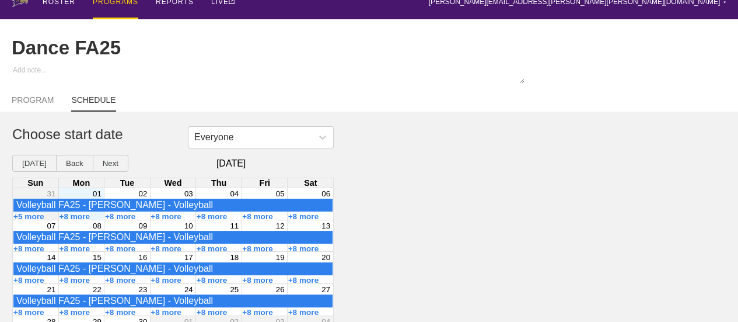
scroll to position [0, 0]
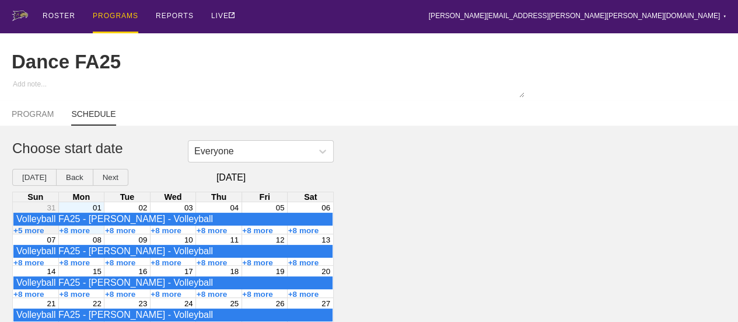
click at [106, 14] on div "PROGRAMS" at bounding box center [116, 16] width 46 height 33
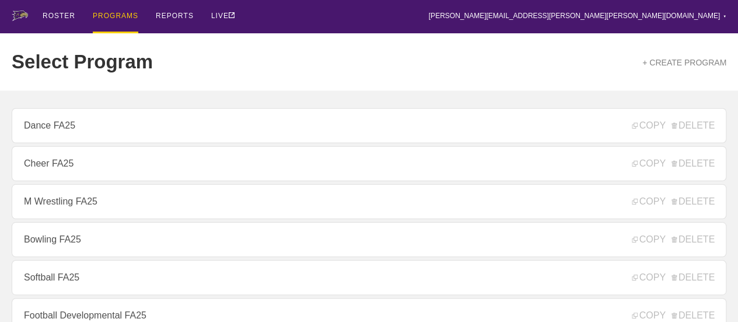
click at [92, 239] on link "Bowling FA25" at bounding box center [369, 239] width 715 height 35
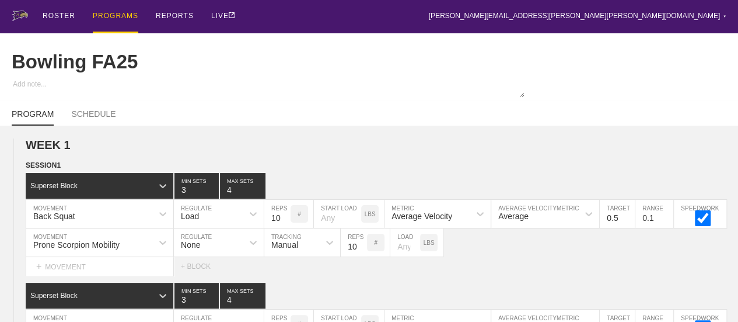
drag, startPoint x: 57, startPoint y: 14, endPoint x: 75, endPoint y: 13, distance: 18.1
click at [57, 14] on div "ROSTER" at bounding box center [59, 16] width 33 height 32
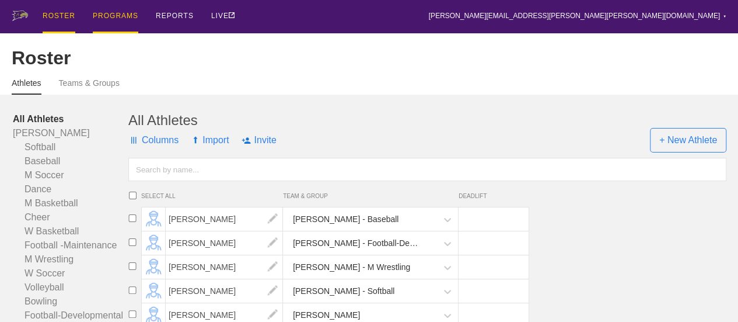
click at [110, 13] on div "PROGRAMS" at bounding box center [116, 16] width 46 height 33
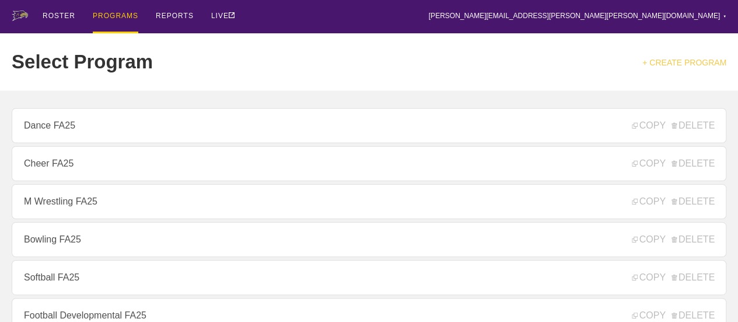
click at [679, 61] on link "+ CREATE PROGRAM" at bounding box center [685, 62] width 84 height 9
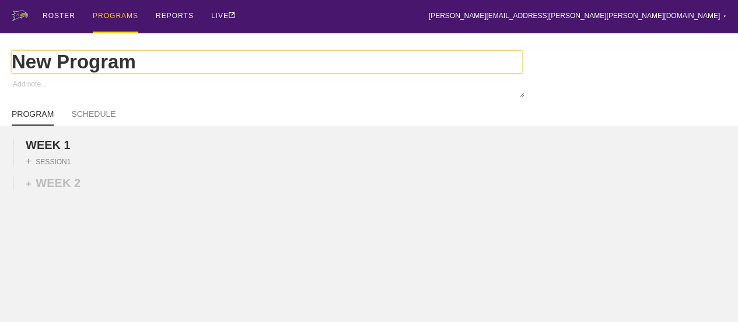
click at [146, 66] on input "New Program" at bounding box center [267, 62] width 511 height 22
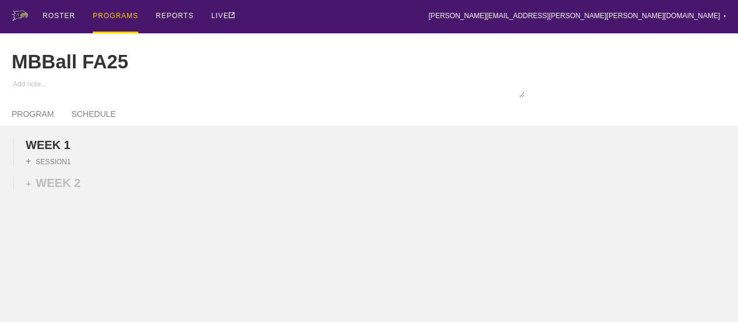
click at [216, 199] on div "WEEK 1 DUPLICATE DELETE + SESSION 1 + WEEK 2" at bounding box center [369, 244] width 738 height 239
click at [96, 122] on link "SCHEDULE" at bounding box center [93, 117] width 44 height 16
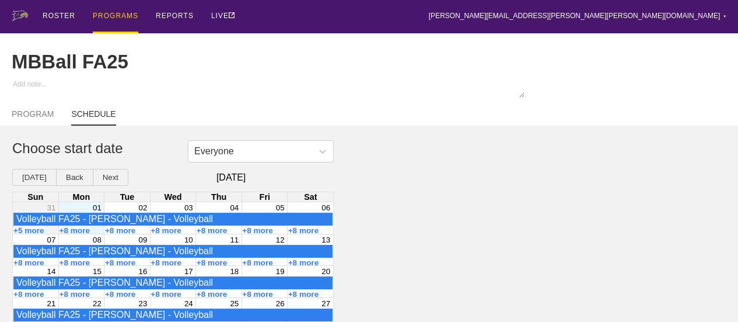
click at [81, 212] on div "01" at bounding box center [81, 207] width 46 height 11
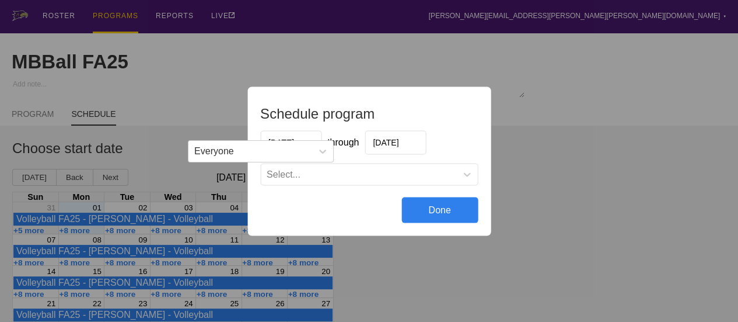
click at [406, 145] on input "[DATE]" at bounding box center [395, 142] width 61 height 24
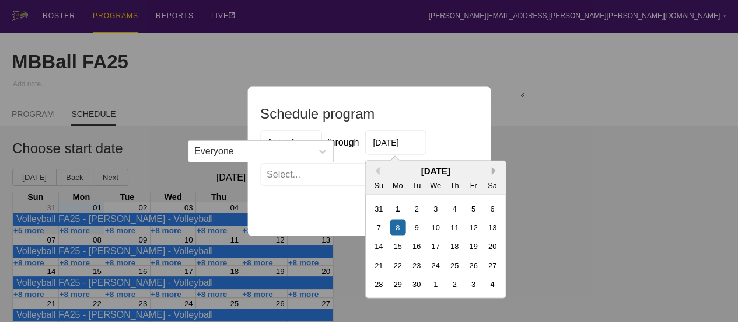
click at [494, 169] on button "Next Month" at bounding box center [495, 170] width 8 height 8
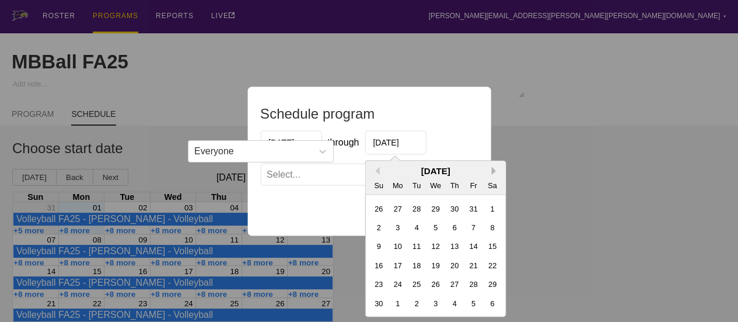
click at [494, 169] on button "Next Month" at bounding box center [495, 170] width 8 height 8
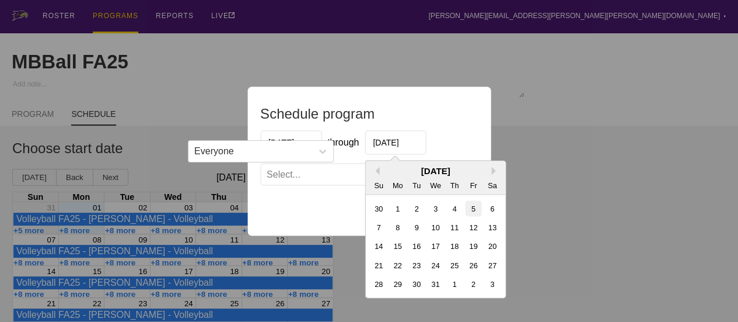
click at [473, 209] on div "5" at bounding box center [473, 208] width 16 height 16
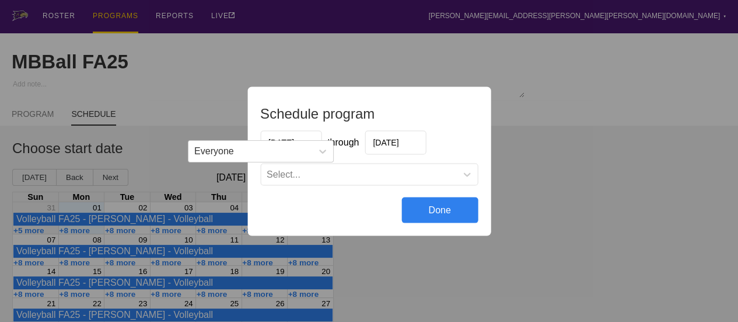
click at [449, 172] on div "Select..." at bounding box center [359, 174] width 196 height 12
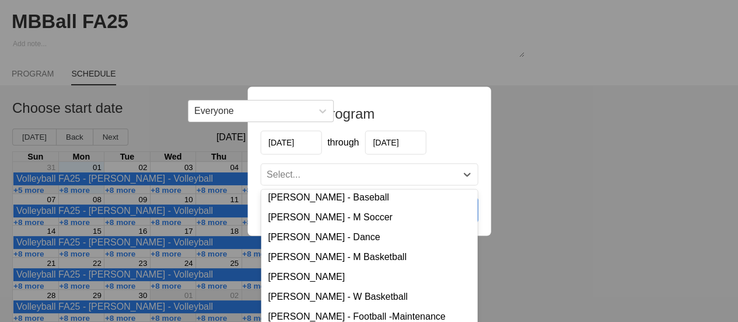
scroll to position [58, 0]
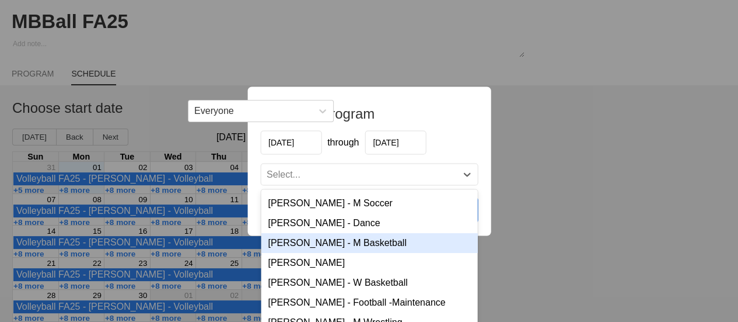
click at [335, 245] on div "[PERSON_NAME] - M Basketball" at bounding box center [369, 242] width 217 height 20
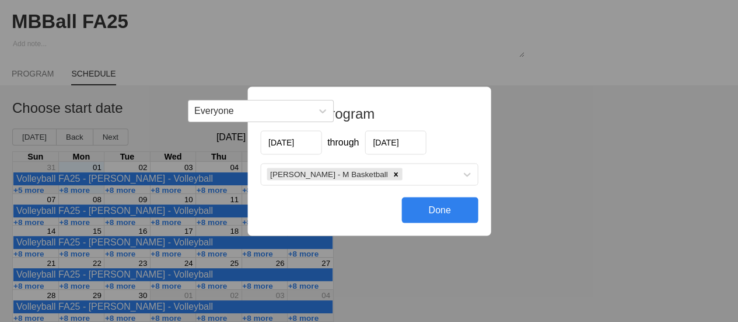
click at [454, 212] on div "Done" at bounding box center [440, 210] width 76 height 26
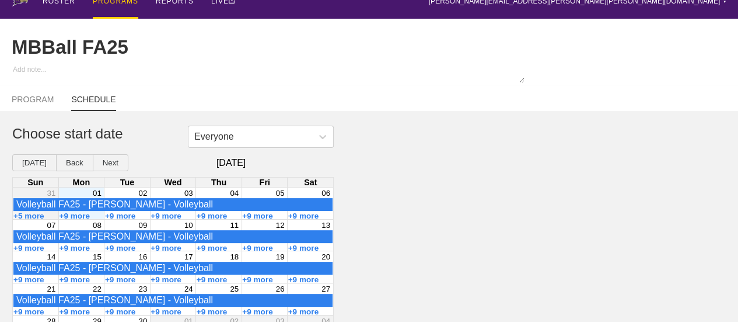
scroll to position [0, 0]
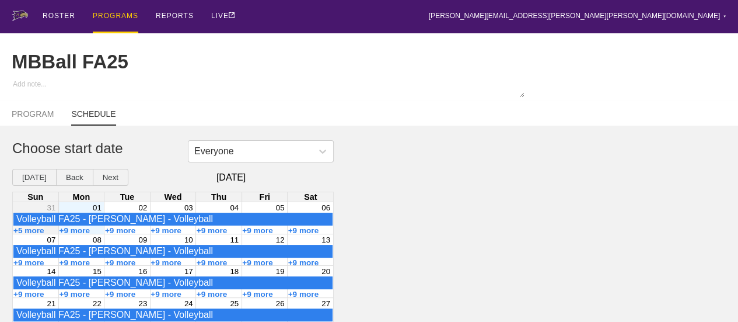
click at [125, 12] on div "PROGRAMS" at bounding box center [116, 16] width 46 height 33
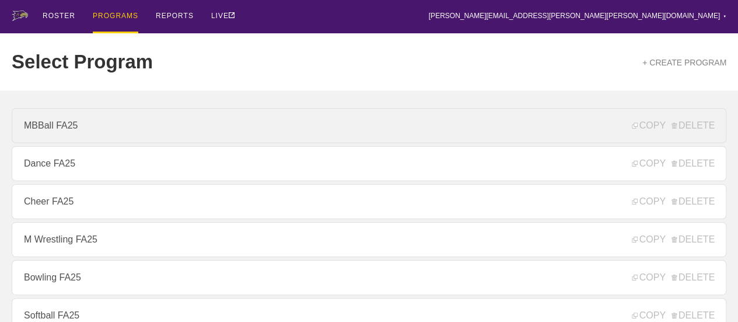
click at [75, 130] on link "MBBall FA25" at bounding box center [369, 125] width 715 height 35
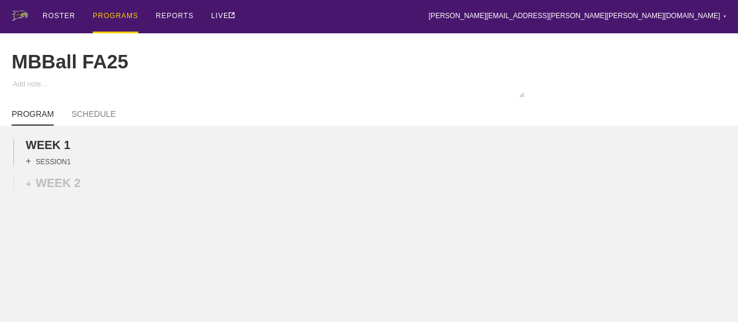
click at [60, 166] on div "+ SESSION 1" at bounding box center [48, 161] width 45 height 11
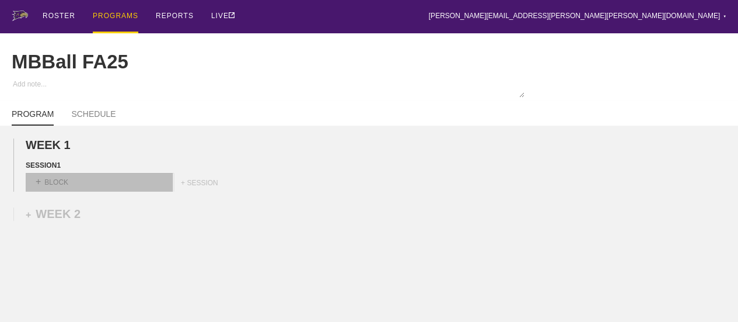
click at [142, 191] on div "+ BLOCK" at bounding box center [99, 182] width 147 height 19
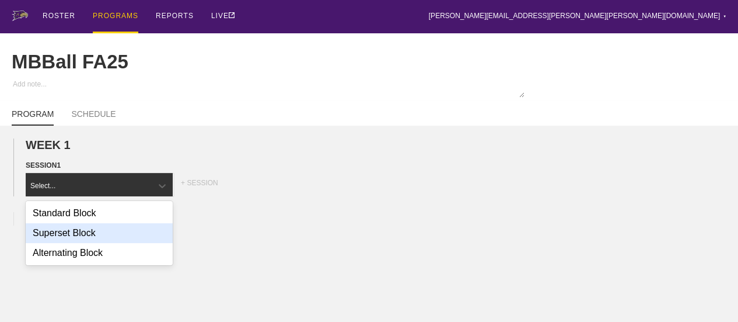
click at [84, 243] on div "Superset Block" at bounding box center [99, 233] width 147 height 20
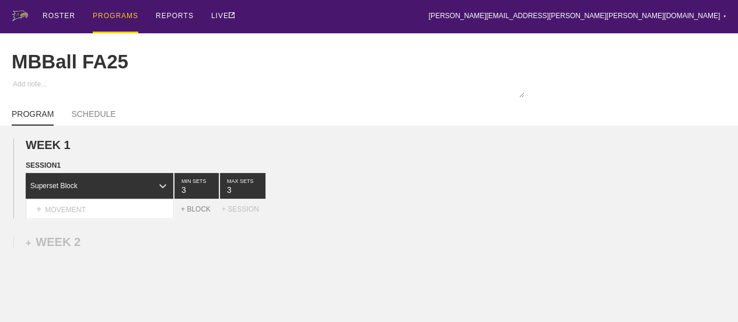
click at [201, 213] on div "+ BLOCK" at bounding box center [201, 209] width 41 height 8
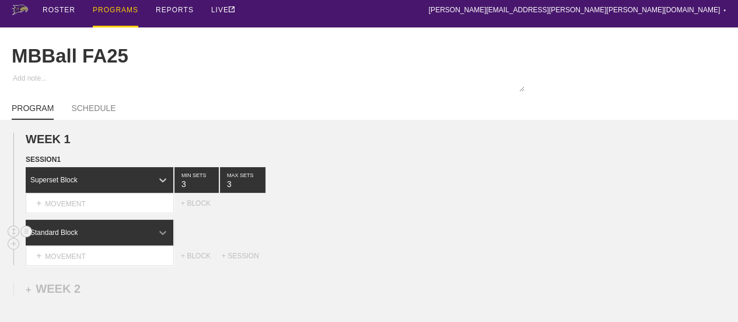
click at [158, 245] on div at bounding box center [162, 232] width 21 height 26
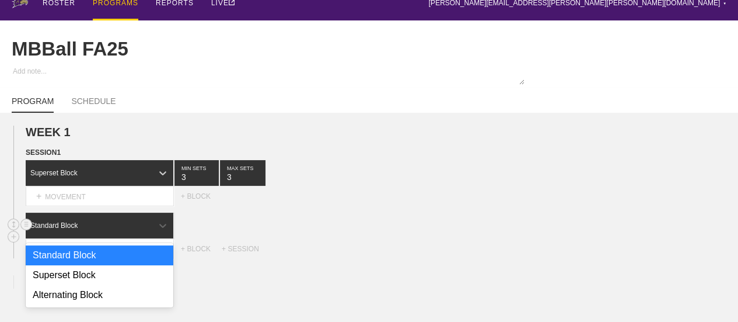
scroll to position [13, 0]
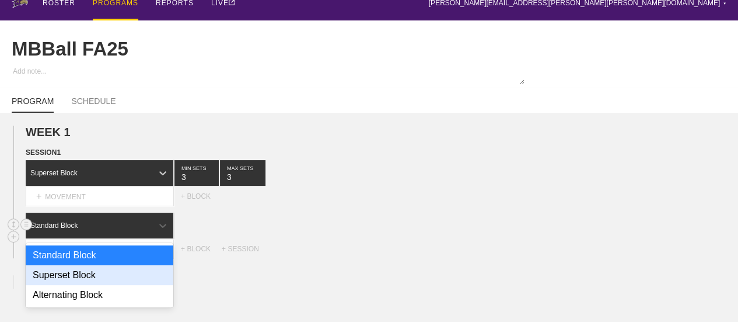
click at [90, 281] on div "Superset Block" at bounding box center [100, 275] width 148 height 20
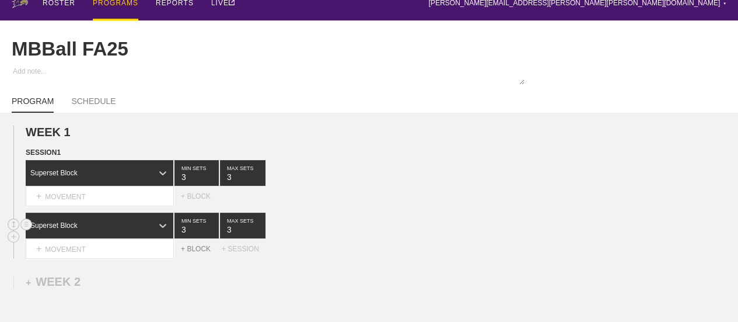
click at [203, 253] on div "+ BLOCK" at bounding box center [201, 249] width 41 height 8
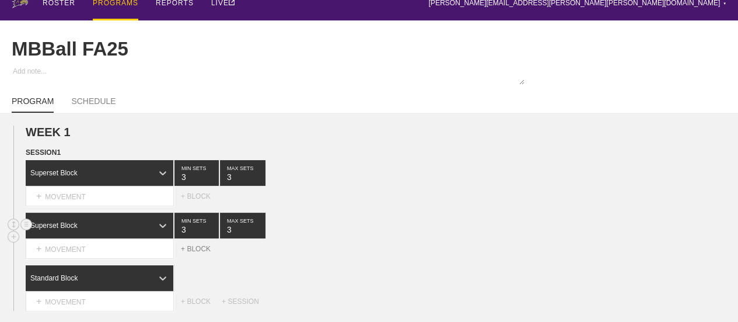
click at [202, 253] on div "+ BLOCK" at bounding box center [201, 249] width 41 height 8
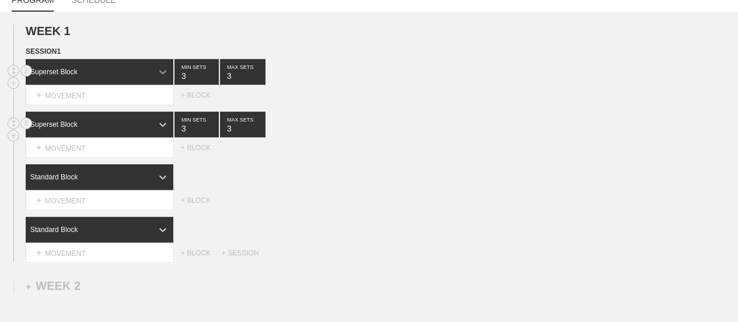
scroll to position [71, 0]
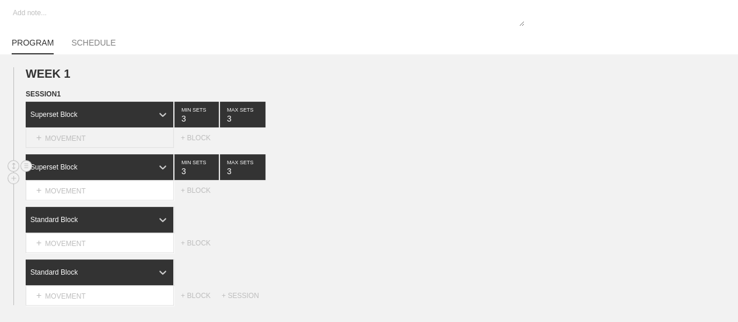
click at [121, 147] on div "+ MOVEMENT" at bounding box center [100, 137] width 148 height 19
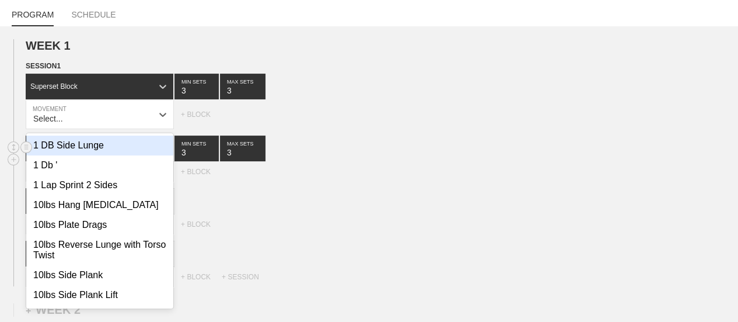
scroll to position [99, 0]
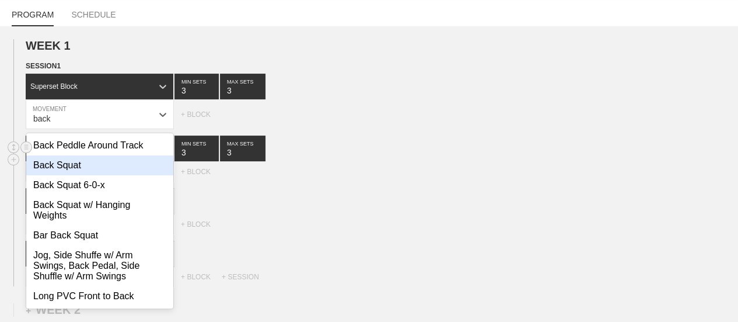
click at [72, 172] on div "Back Squat" at bounding box center [99, 165] width 147 height 20
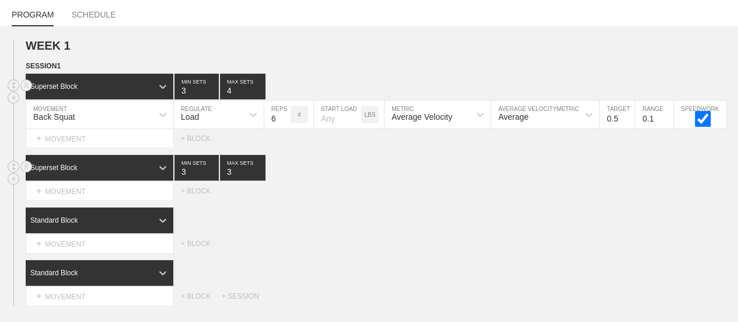
click at [261, 95] on input "4" at bounding box center [243, 87] width 46 height 26
click at [404, 211] on div "SESSION 1 Superset Block 3 MIN SETS 4 MAX SETS DUPLICATE INSERT MOVEMENT AFTER …" at bounding box center [369, 182] width 738 height 245
click at [365, 218] on div "Standard Block" at bounding box center [382, 220] width 713 height 26
click at [355, 180] on div "Superset Block 3 MIN SETS 3 MAX SETS" at bounding box center [382, 168] width 713 height 26
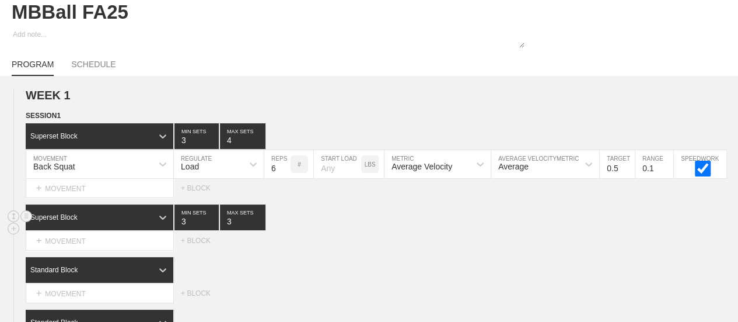
scroll to position [0, 0]
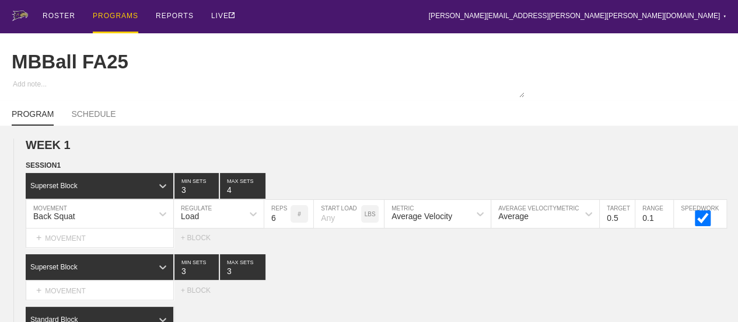
click at [111, 15] on div "PROGRAMS" at bounding box center [116, 16] width 46 height 33
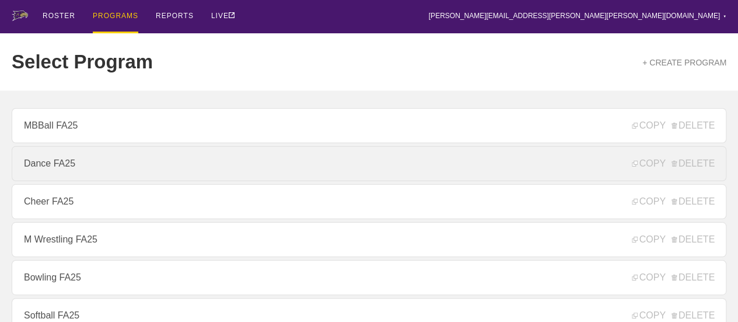
click at [90, 159] on link "Dance FA25" at bounding box center [369, 163] width 715 height 35
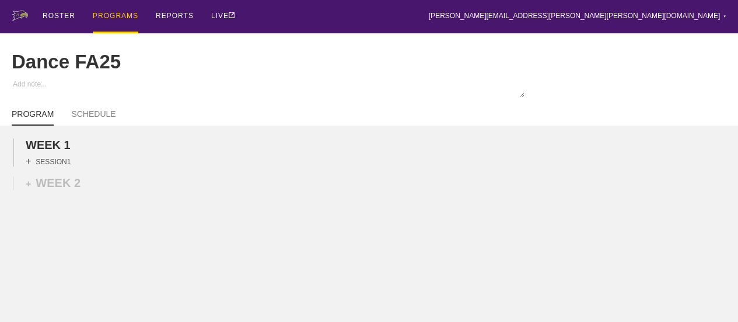
click at [63, 166] on div "+ SESSION 1" at bounding box center [48, 161] width 45 height 11
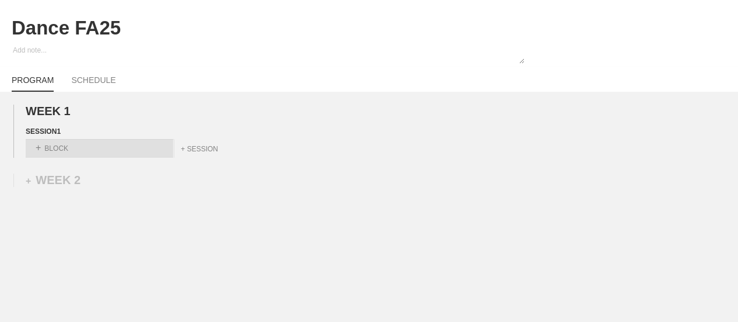
scroll to position [58, 0]
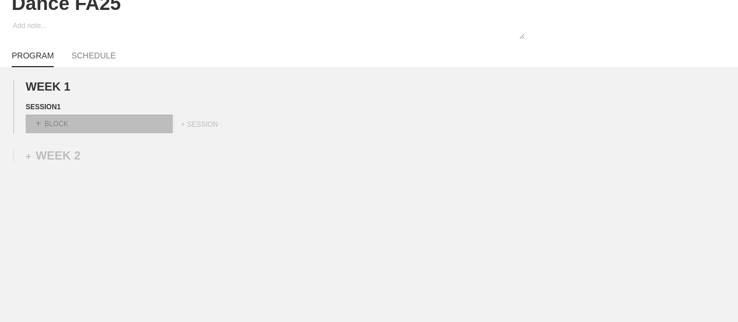
click at [133, 130] on div "+ BLOCK" at bounding box center [99, 123] width 147 height 19
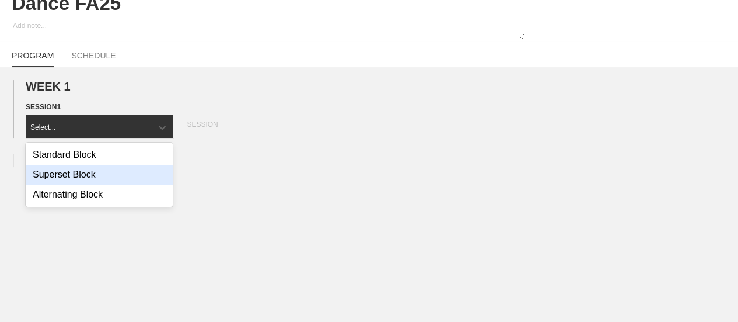
click at [88, 182] on div "Superset Block" at bounding box center [99, 175] width 147 height 20
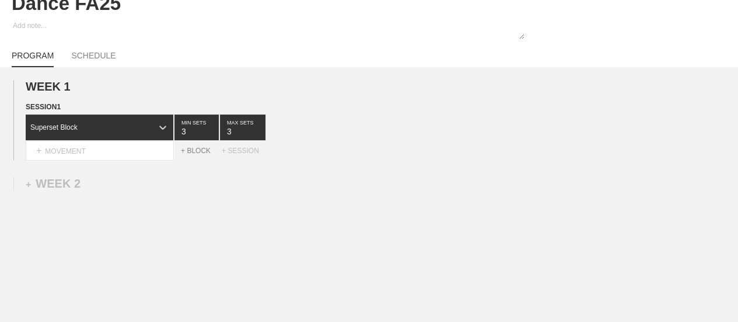
click at [198, 155] on div "+ BLOCK" at bounding box center [201, 151] width 41 height 8
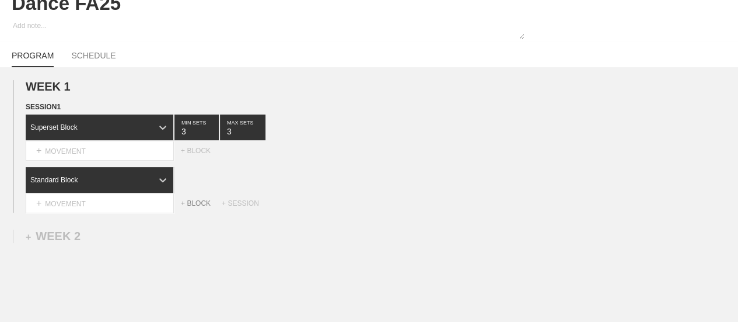
click at [200, 207] on div "+ BLOCK" at bounding box center [201, 203] width 41 height 8
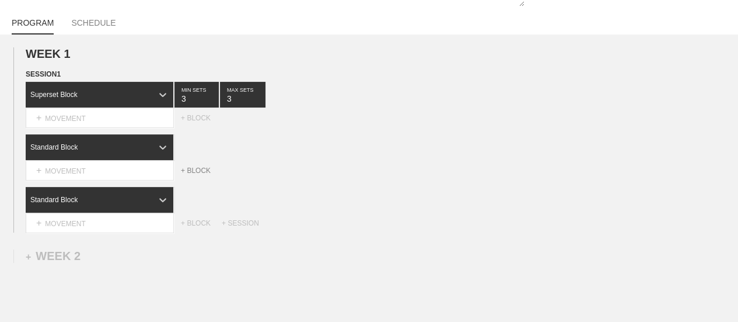
scroll to position [117, 0]
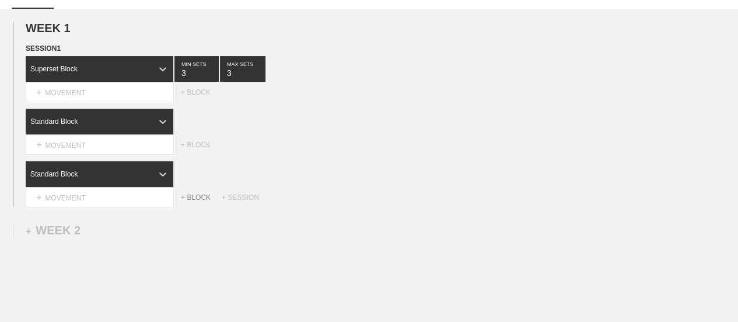
click at [199, 201] on div "+ BLOCK" at bounding box center [201, 197] width 41 height 8
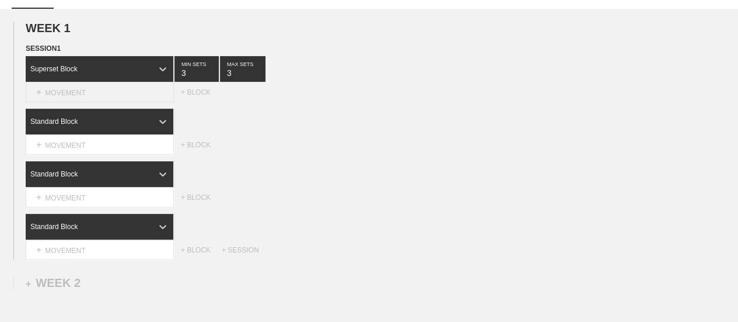
click at [119, 102] on div "+ MOVEMENT" at bounding box center [100, 92] width 148 height 19
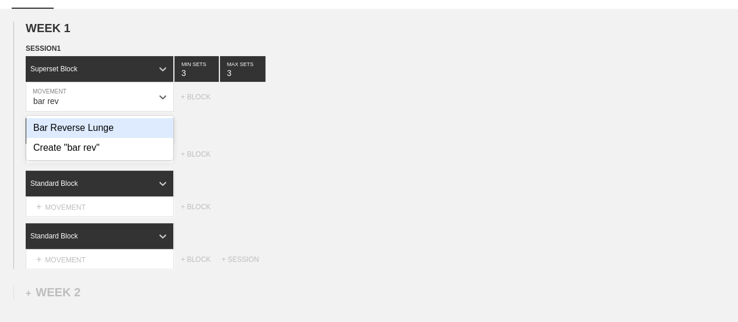
click at [92, 138] on div "Bar Reverse Lunge" at bounding box center [99, 128] width 147 height 20
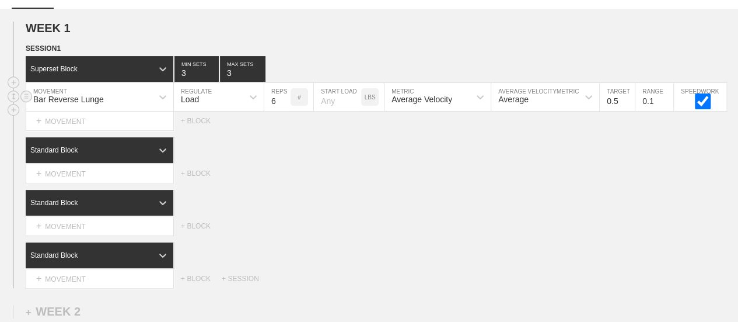
click at [225, 100] on div "Load" at bounding box center [208, 97] width 69 height 20
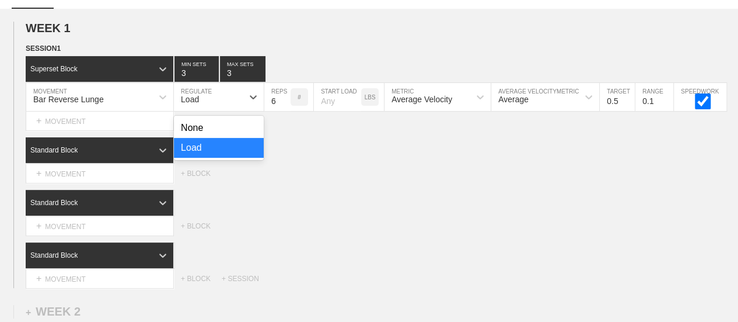
click at [312, 183] on div "Select... MOVEMENT + MOVEMENT + BLOCK" at bounding box center [369, 173] width 738 height 19
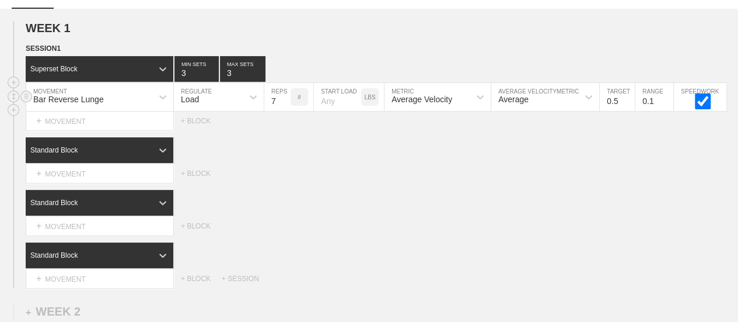
click at [284, 106] on input "7" at bounding box center [277, 97] width 26 height 28
click at [284, 106] on input "8" at bounding box center [277, 97] width 26 height 28
click at [284, 106] on input "9" at bounding box center [277, 97] width 26 height 28
click at [284, 106] on input "10" at bounding box center [277, 97] width 26 height 28
click at [440, 211] on div "Standard Block" at bounding box center [382, 203] width 713 height 26
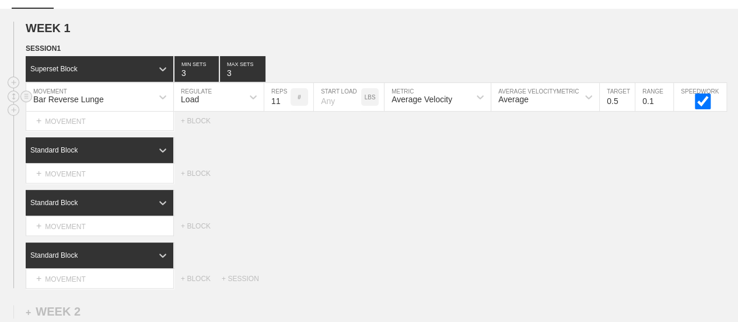
click at [285, 106] on input "11" at bounding box center [277, 97] width 26 height 28
click at [285, 106] on input "12" at bounding box center [277, 97] width 26 height 28
click at [351, 162] on div "Standard Block" at bounding box center [382, 150] width 713 height 26
click at [159, 156] on icon at bounding box center [163, 150] width 12 height 12
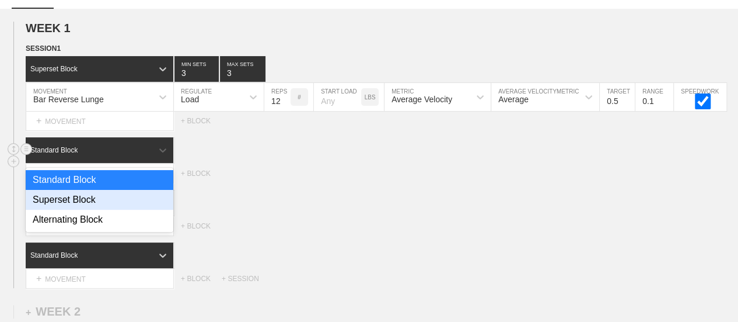
click at [83, 210] on div "Superset Block" at bounding box center [100, 200] width 148 height 20
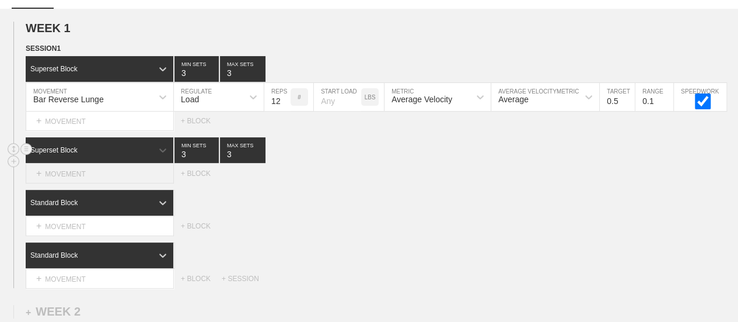
click at [106, 182] on div "+ MOVEMENT" at bounding box center [100, 173] width 148 height 19
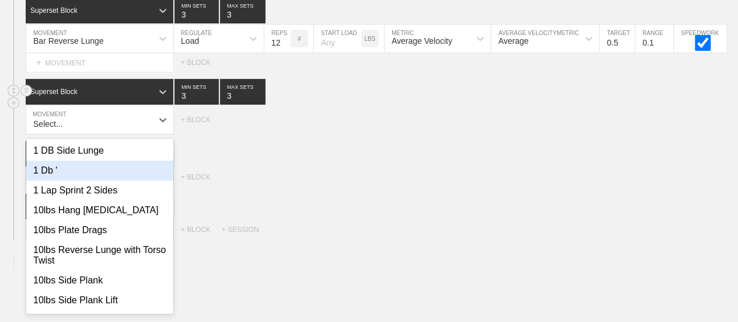
scroll to position [180, 0]
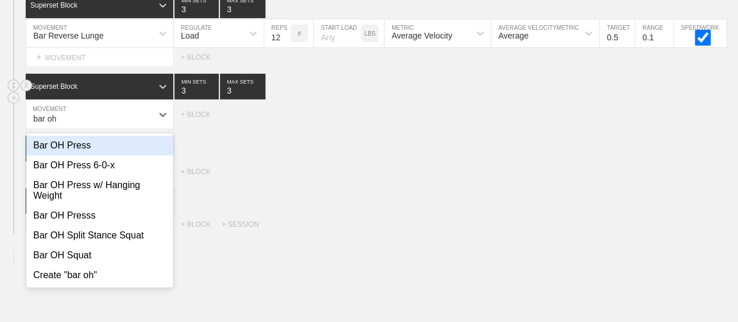
click at [86, 155] on div "Bar OH Press" at bounding box center [99, 145] width 147 height 20
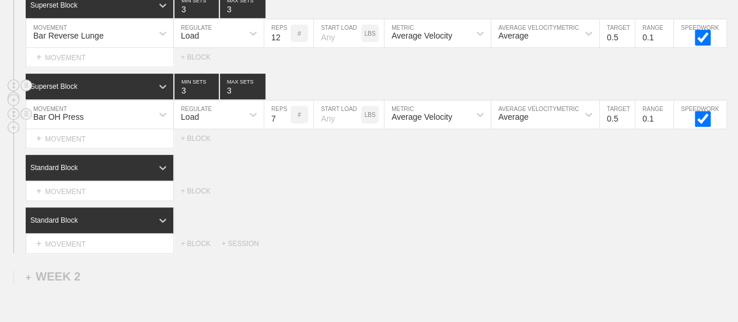
click at [285, 123] on input "7" at bounding box center [277, 114] width 26 height 28
click at [285, 123] on input "8" at bounding box center [277, 114] width 26 height 28
click at [285, 123] on input "9" at bounding box center [277, 114] width 26 height 28
click at [285, 123] on input "10" at bounding box center [277, 114] width 26 height 28
click at [308, 190] on div "Select... MOVEMENT + MOVEMENT + BLOCK" at bounding box center [369, 191] width 738 height 19
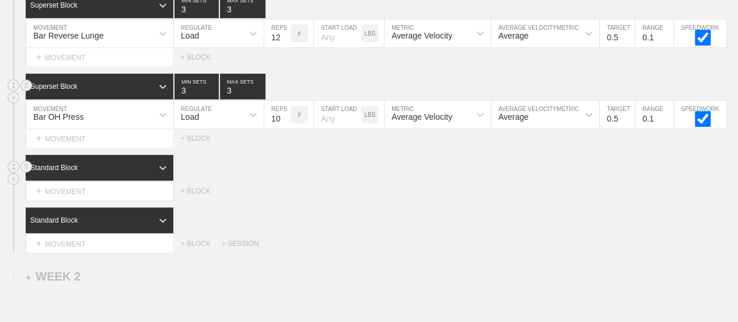
click at [315, 178] on div "Standard Block" at bounding box center [382, 168] width 713 height 26
click at [146, 173] on div "Standard Block" at bounding box center [89, 167] width 127 height 11
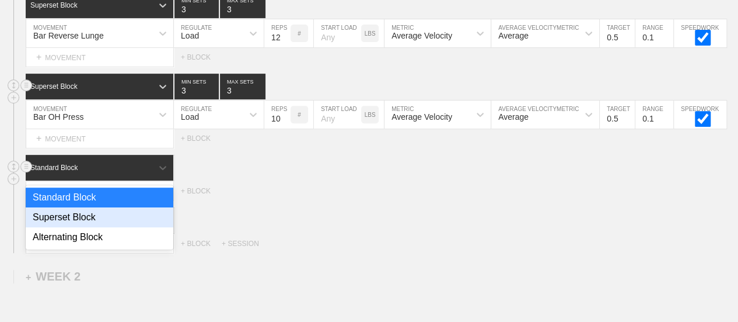
click at [94, 225] on div "Superset Block" at bounding box center [100, 217] width 148 height 20
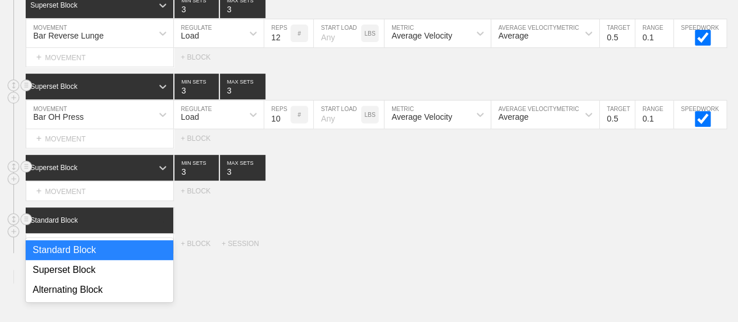
click at [154, 224] on div at bounding box center [162, 220] width 21 height 21
click at [94, 277] on div "Superset Block" at bounding box center [100, 270] width 148 height 20
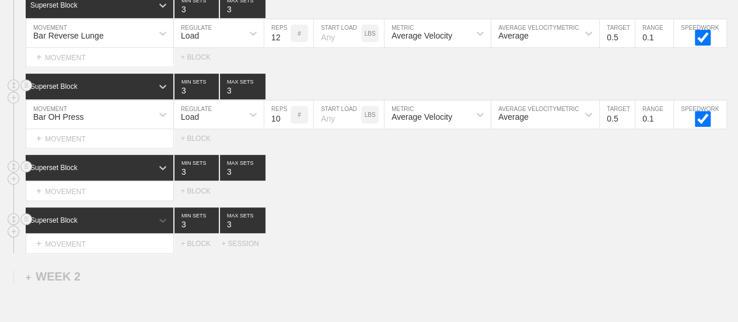
click at [390, 225] on div "option Superset Block, selected. 0 results available. Select is focused ,type t…" at bounding box center [382, 220] width 713 height 26
click at [89, 200] on div "+ MOVEMENT" at bounding box center [100, 191] width 148 height 19
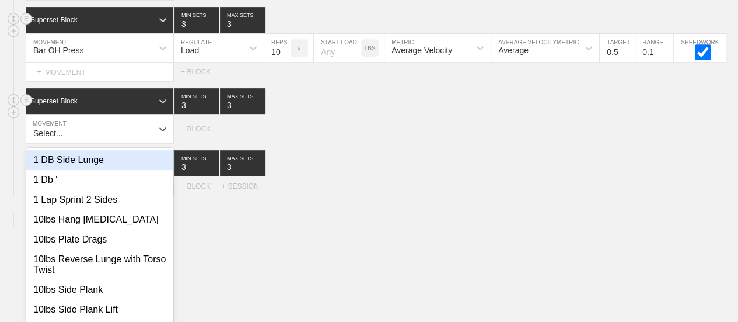
scroll to position [261, 0]
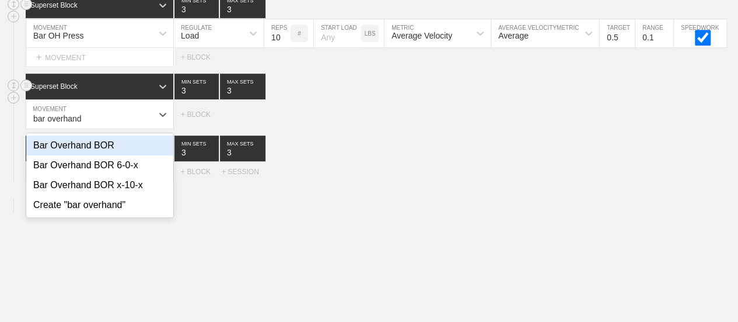
click at [113, 154] on div "Bar Overhand BOR" at bounding box center [99, 145] width 147 height 20
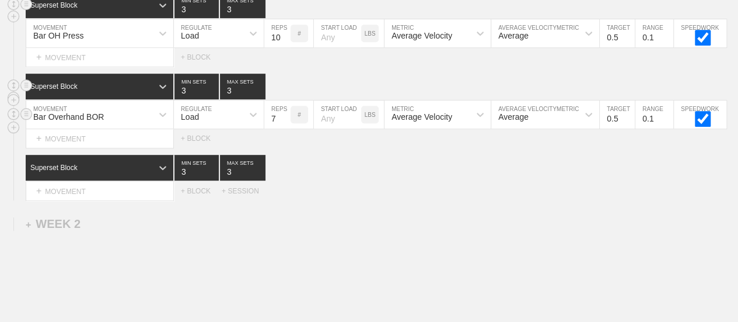
click at [284, 123] on input "7" at bounding box center [277, 114] width 26 height 28
click at [284, 123] on input "8" at bounding box center [277, 114] width 26 height 28
click at [284, 123] on input "9" at bounding box center [277, 114] width 26 height 28
click at [284, 123] on input "10" at bounding box center [277, 114] width 26 height 28
click at [407, 210] on div "WEEK 1 DUPLICATE DELETE SESSION 1 Superset Block 3 MIN SETS 3 MAX SETS DUPLICAT…" at bounding box center [369, 135] width 738 height 542
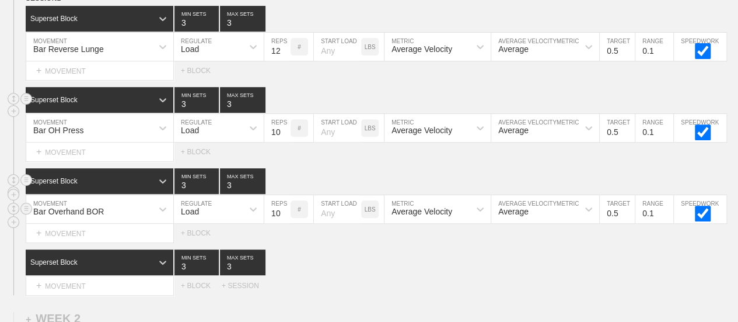
scroll to position [86, 0]
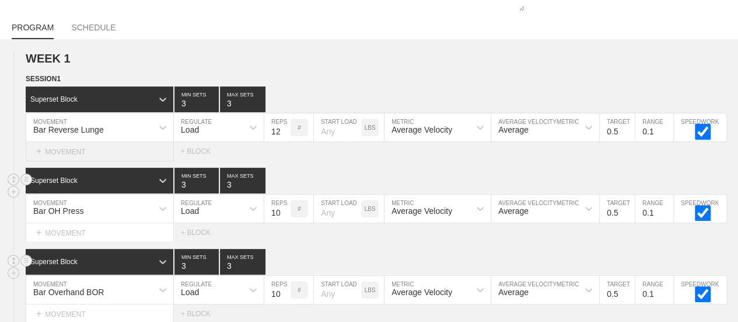
click at [89, 161] on div "+ MOVEMENT" at bounding box center [100, 151] width 148 height 19
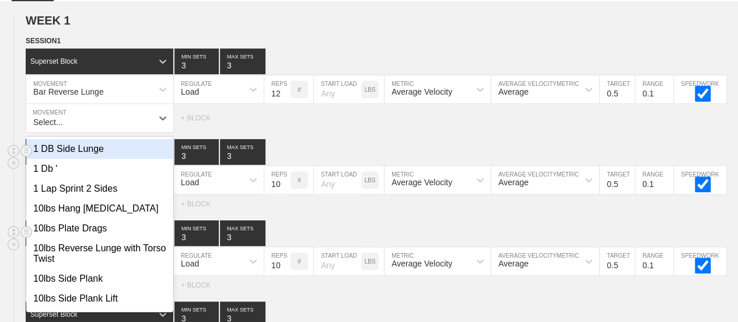
scroll to position [128, 0]
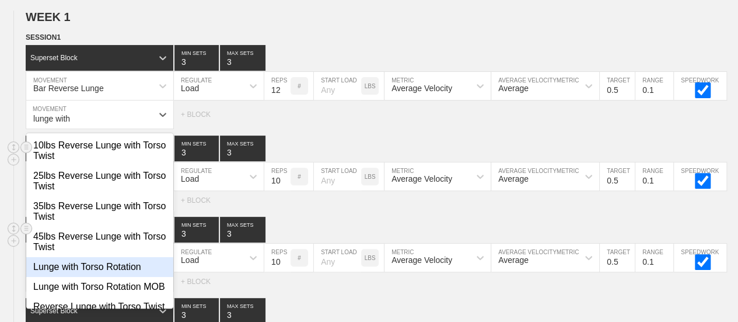
click at [103, 277] on div "Lunge with Torso Rotation" at bounding box center [99, 267] width 147 height 20
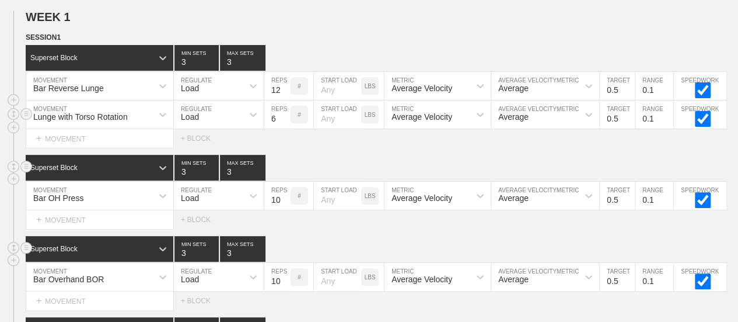
click at [212, 124] on div "Load" at bounding box center [208, 114] width 69 height 20
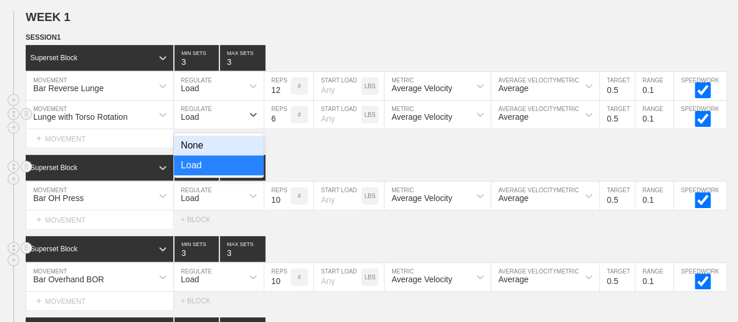
click at [193, 150] on div "None" at bounding box center [219, 145] width 90 height 20
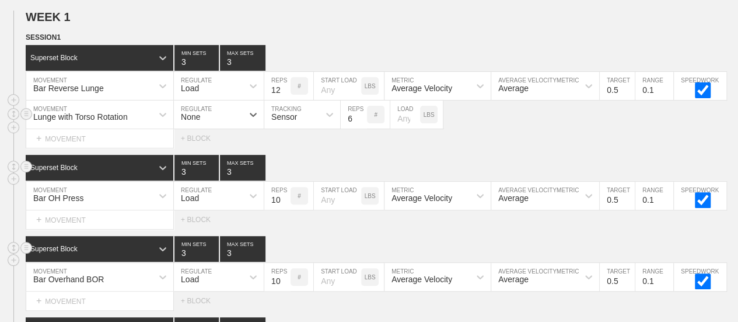
click at [294, 121] on div "Sensor" at bounding box center [284, 116] width 26 height 9
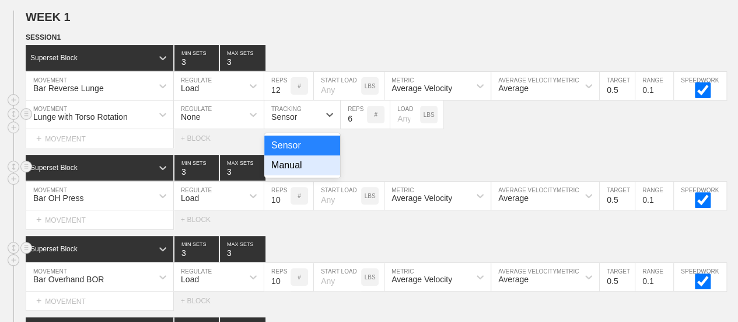
click at [292, 173] on div "Manual" at bounding box center [302, 165] width 76 height 20
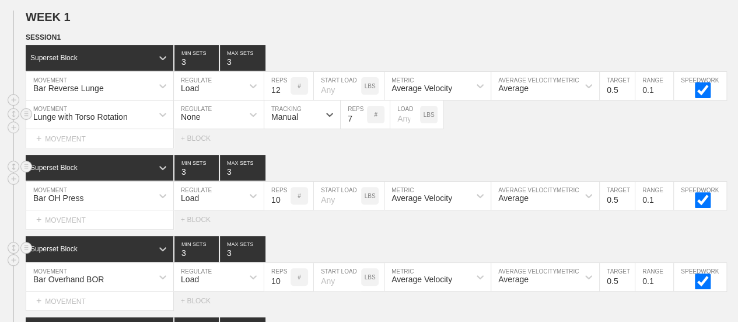
click at [360, 122] on input "7" at bounding box center [354, 114] width 26 height 28
click at [360, 122] on input "8" at bounding box center [354, 114] width 26 height 28
click at [360, 122] on input "9" at bounding box center [354, 114] width 26 height 28
click at [360, 122] on input "10" at bounding box center [354, 114] width 26 height 28
click at [81, 227] on div "+ MOVEMENT" at bounding box center [100, 219] width 148 height 19
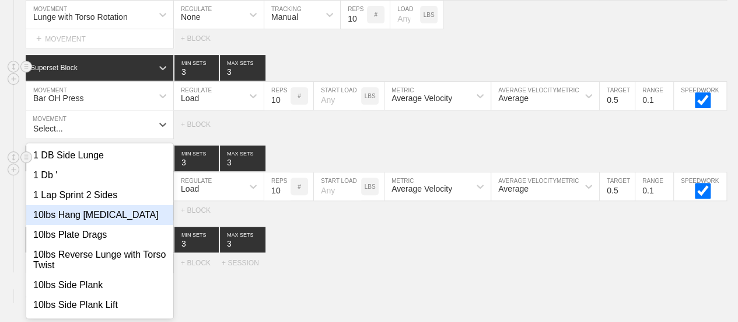
scroll to position [237, 0]
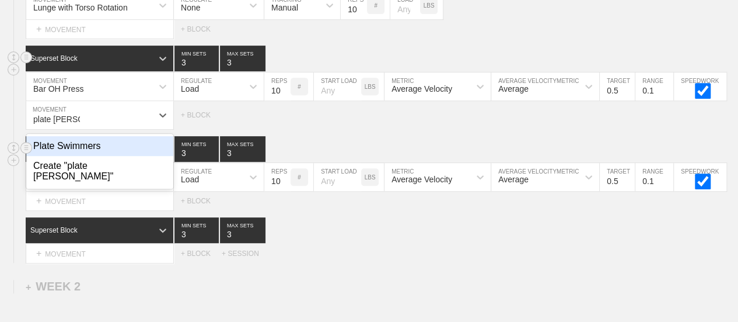
click at [96, 156] on div "Plate Swimmers" at bounding box center [99, 146] width 147 height 20
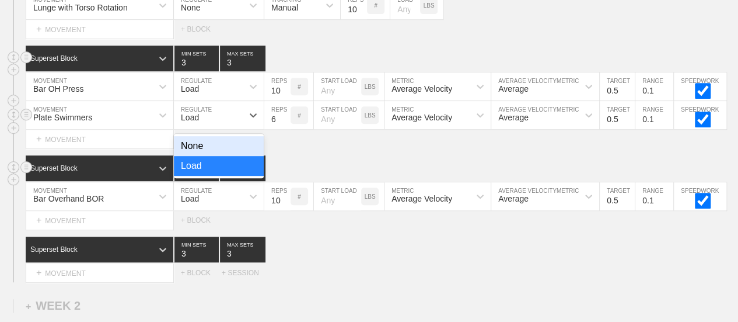
click at [201, 125] on div "Load" at bounding box center [208, 115] width 69 height 20
click at [194, 154] on div "None" at bounding box center [219, 146] width 90 height 20
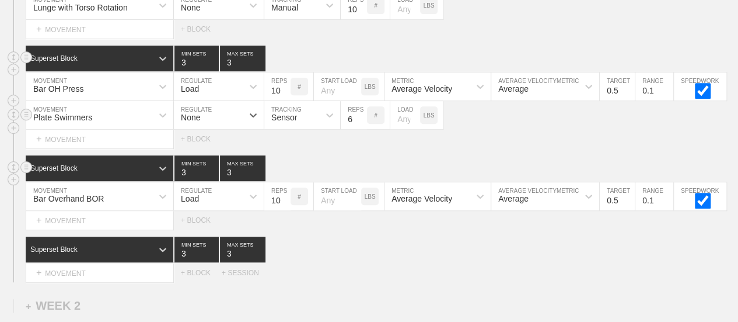
click at [280, 122] on div "Sensor" at bounding box center [284, 117] width 26 height 9
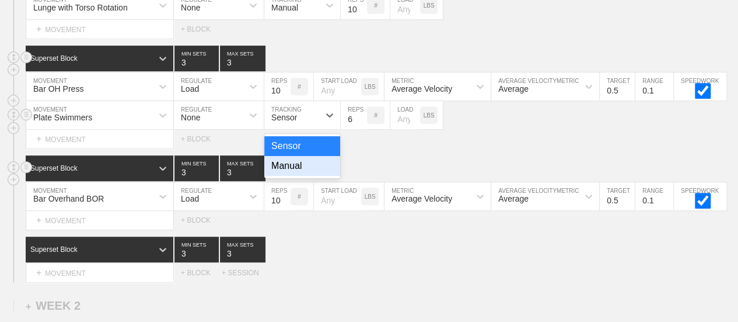
click at [304, 176] on div "Manual" at bounding box center [302, 166] width 76 height 20
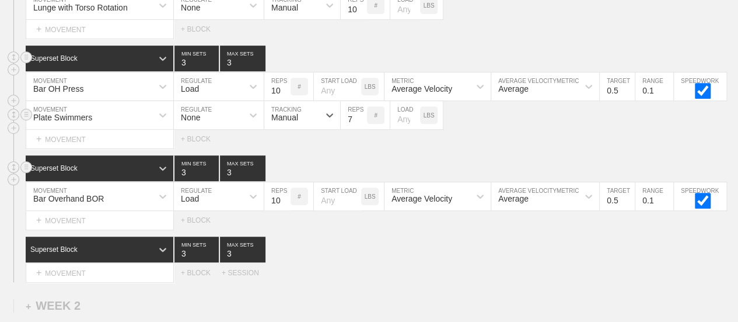
click at [361, 124] on input "7" at bounding box center [354, 115] width 26 height 28
click at [361, 124] on input "8" at bounding box center [354, 115] width 26 height 28
click at [361, 124] on input "9" at bounding box center [354, 115] width 26 height 28
click at [361, 124] on input "10" at bounding box center [354, 115] width 26 height 28
click at [404, 129] on input "number" at bounding box center [405, 115] width 30 height 28
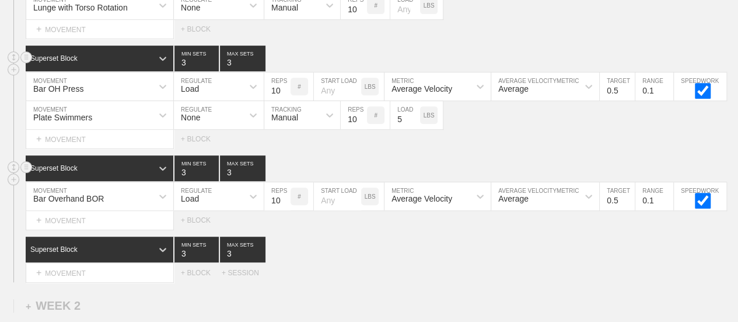
click at [512, 146] on div "Select... MOVEMENT + MOVEMENT + BLOCK" at bounding box center [369, 139] width 738 height 19
click at [95, 229] on div "+ MOVEMENT" at bounding box center [100, 220] width 148 height 19
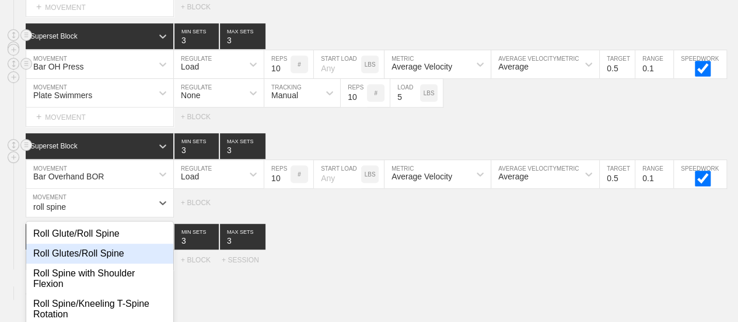
scroll to position [288, 0]
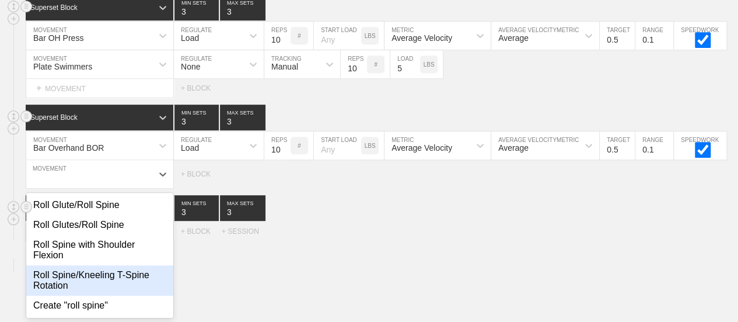
click at [413, 212] on div "Superset Block 3 MIN SETS 3 MAX SETS" at bounding box center [382, 208] width 713 height 26
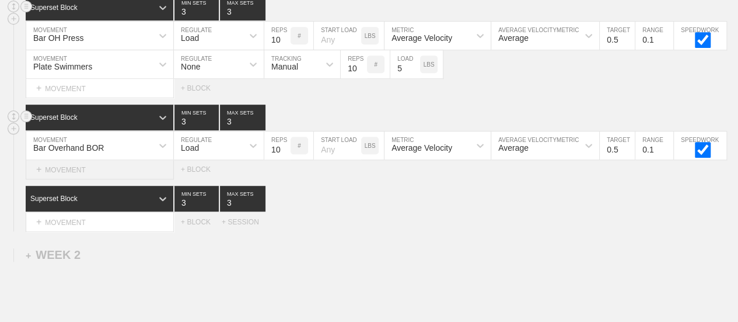
click at [107, 177] on div "+ MOVEMENT" at bounding box center [100, 169] width 148 height 19
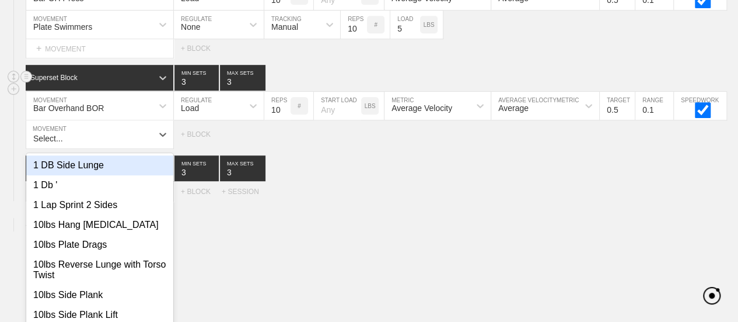
scroll to position [347, 0]
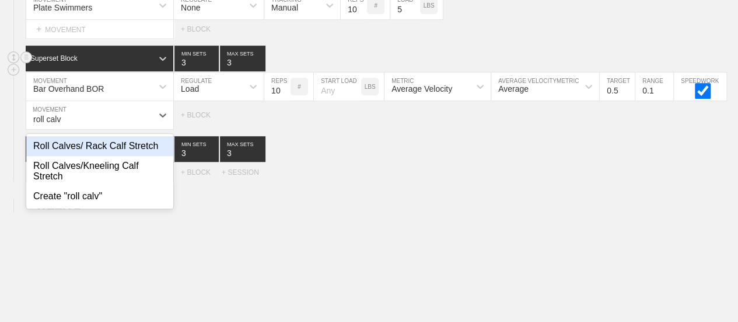
click at [116, 156] on div "Roll Calves/ Rack Calf Stretch" at bounding box center [99, 146] width 147 height 20
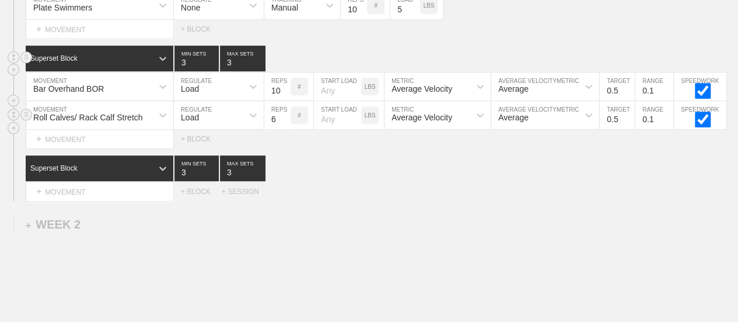
click at [215, 122] on div "Load" at bounding box center [208, 115] width 69 height 20
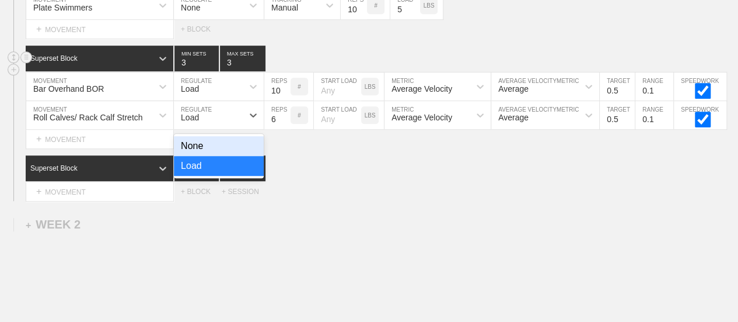
drag, startPoint x: 186, startPoint y: 156, endPoint x: 193, endPoint y: 157, distance: 7.1
click at [187, 156] on div "None" at bounding box center [219, 146] width 90 height 20
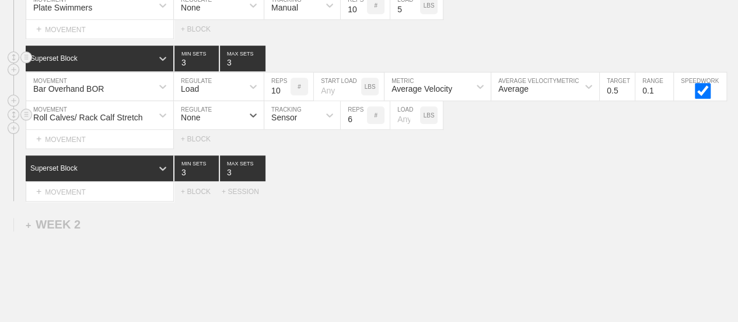
click at [302, 125] on div "Sensor" at bounding box center [291, 115] width 55 height 20
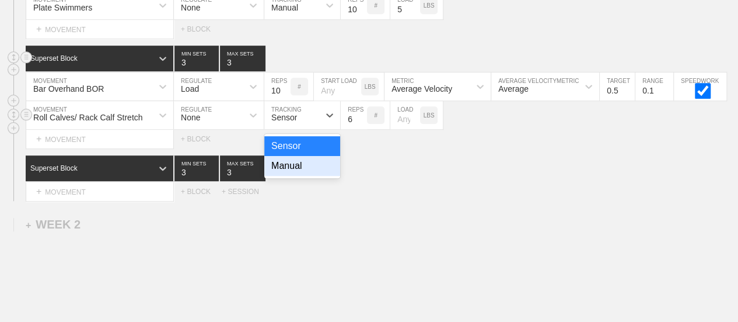
click at [289, 176] on div "Manual" at bounding box center [302, 166] width 76 height 20
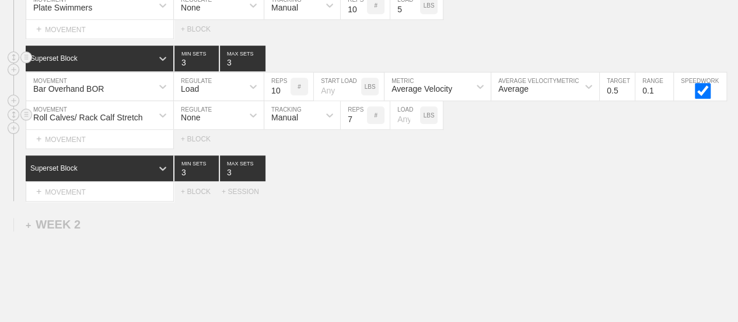
click at [361, 122] on input "7" at bounding box center [354, 115] width 26 height 28
click at [361, 122] on input "8" at bounding box center [354, 115] width 26 height 28
click at [361, 122] on input "9" at bounding box center [354, 115] width 26 height 28
click at [361, 122] on input "10" at bounding box center [354, 115] width 26 height 28
click at [489, 197] on div "Select... MOVEMENT + MOVEMENT + BLOCK + SESSION" at bounding box center [369, 191] width 738 height 19
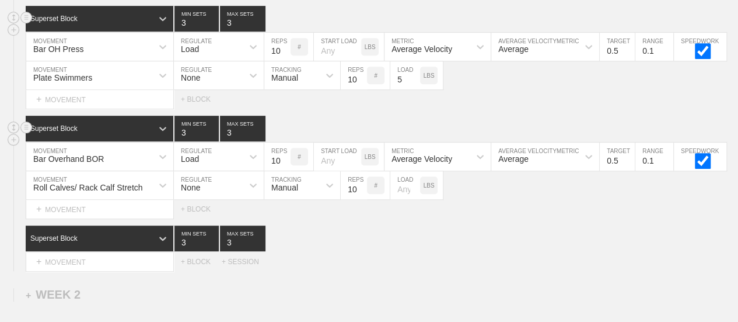
scroll to position [409, 0]
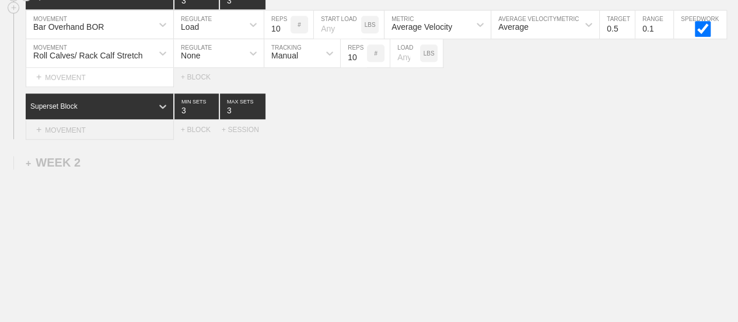
click at [74, 138] on div "+ MOVEMENT" at bounding box center [100, 129] width 148 height 19
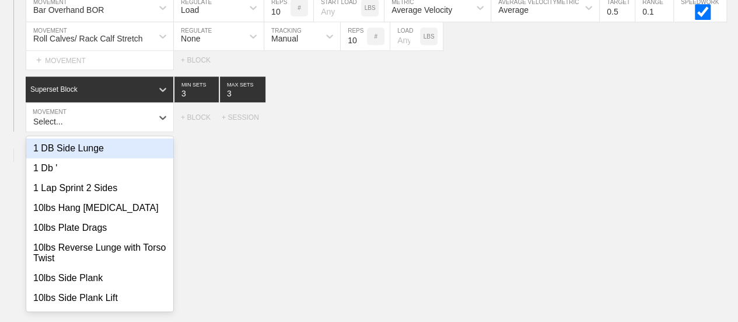
scroll to position [427, 0]
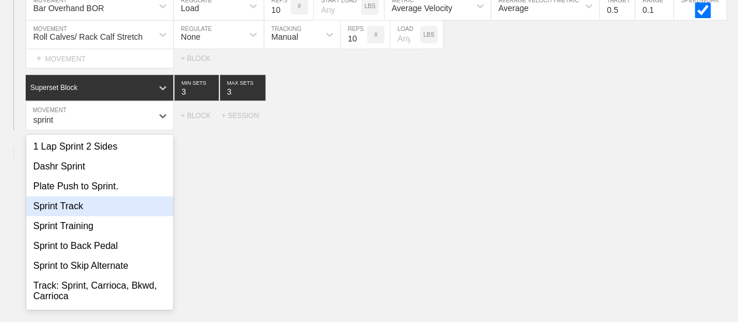
click at [69, 216] on div "Sprint Track" at bounding box center [99, 206] width 147 height 20
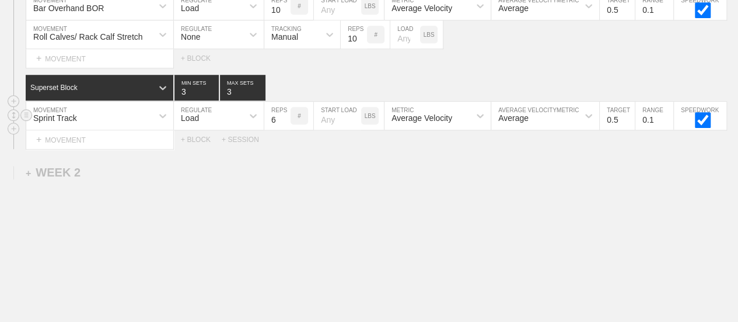
click at [225, 120] on div "Load" at bounding box center [208, 116] width 69 height 20
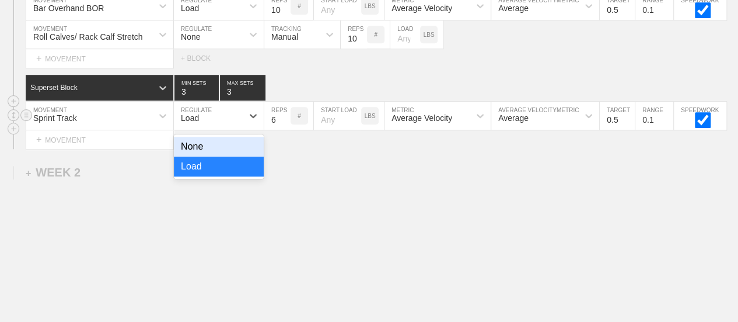
click at [197, 151] on div "None" at bounding box center [219, 147] width 90 height 20
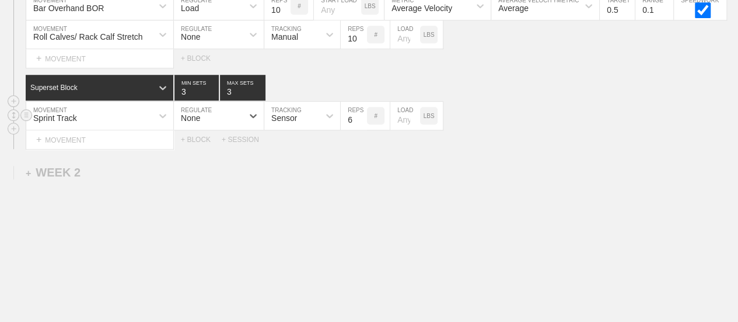
click at [305, 118] on div "Sensor" at bounding box center [291, 116] width 55 height 20
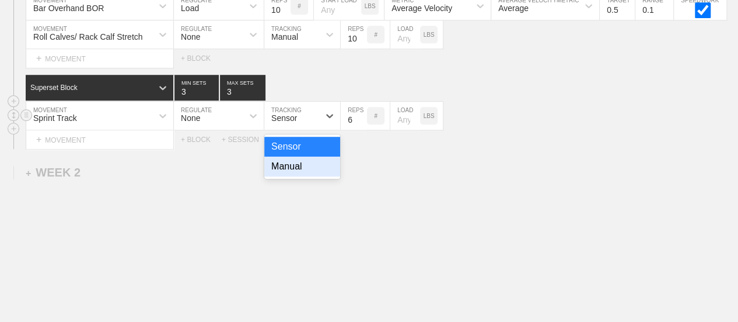
click at [300, 175] on div "Manual" at bounding box center [302, 166] width 76 height 20
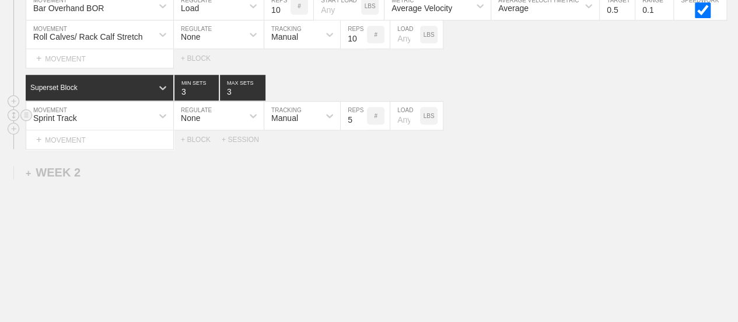
click at [361, 130] on input "5" at bounding box center [354, 116] width 26 height 28
click at [361, 130] on input "4" at bounding box center [354, 116] width 26 height 28
click at [361, 130] on input "3" at bounding box center [354, 116] width 26 height 28
click at [361, 130] on input "2" at bounding box center [354, 116] width 26 height 28
click at [361, 130] on input "1" at bounding box center [354, 116] width 26 height 28
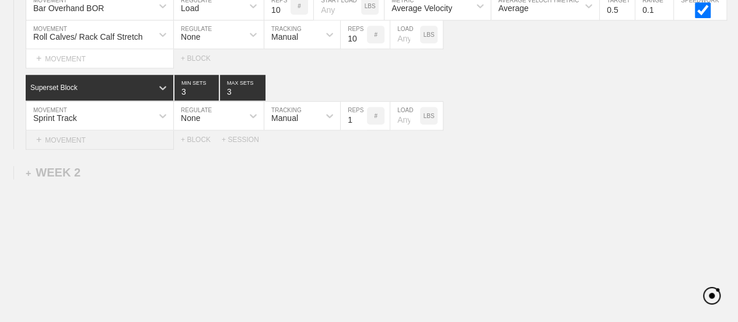
click at [82, 149] on div "+ MOVEMENT" at bounding box center [100, 139] width 148 height 19
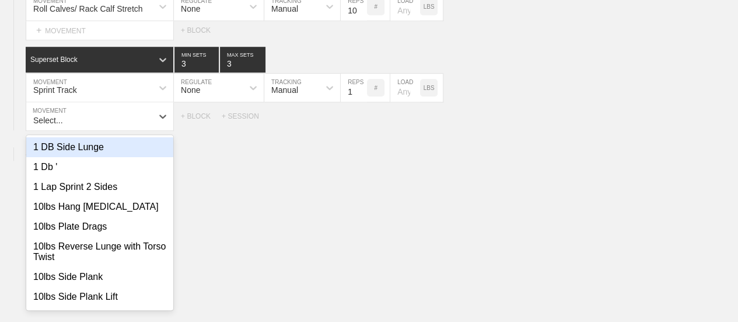
scroll to position [456, 0]
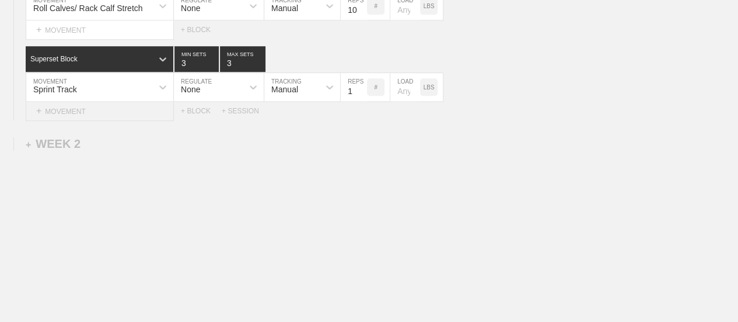
click at [89, 116] on div "+ MOVEMENT" at bounding box center [100, 111] width 148 height 19
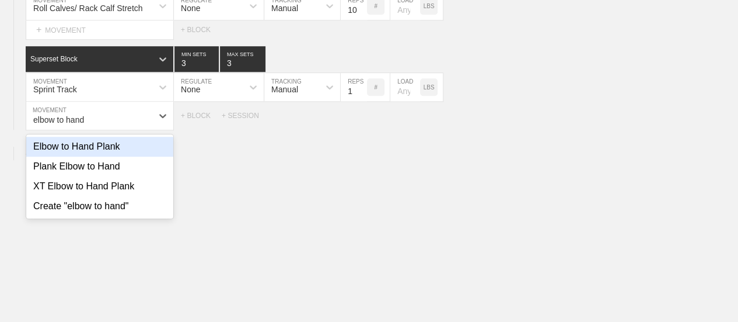
click at [88, 156] on div "Elbow to Hand Plank" at bounding box center [99, 147] width 147 height 20
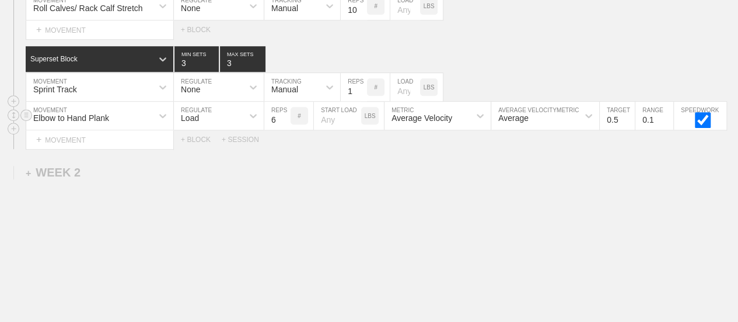
click at [204, 125] on div "Load" at bounding box center [208, 116] width 69 height 20
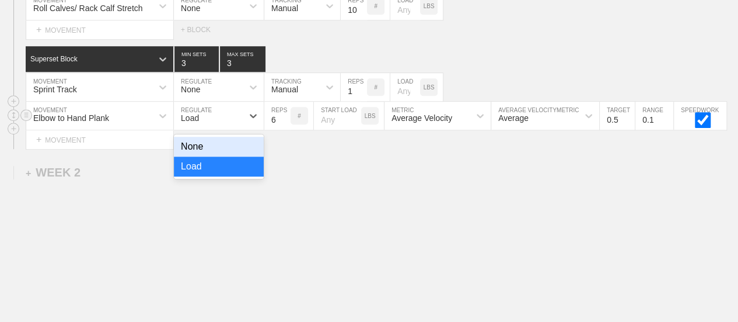
click at [205, 155] on div "None" at bounding box center [219, 147] width 90 height 20
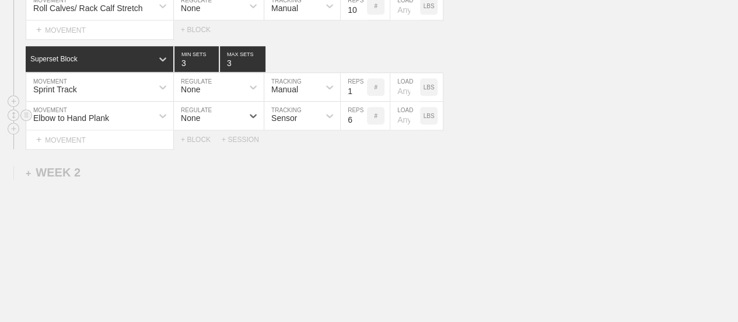
click at [304, 121] on div "Sensor" at bounding box center [291, 116] width 55 height 20
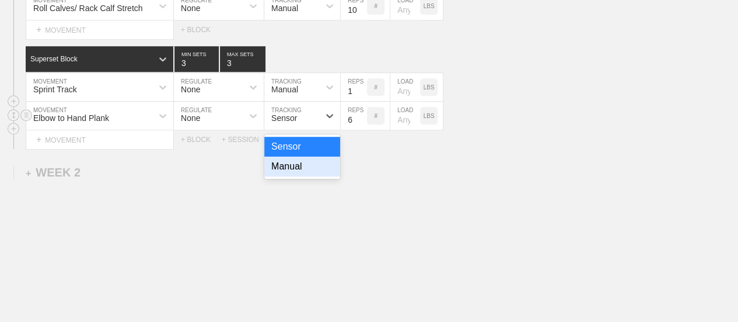
click at [296, 176] on div "Manual" at bounding box center [302, 166] width 76 height 20
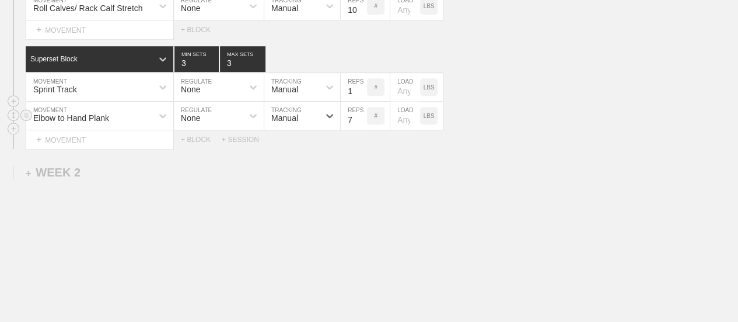
click at [361, 123] on input "7" at bounding box center [354, 116] width 26 height 28
click at [361, 123] on input "8" at bounding box center [354, 116] width 26 height 28
click at [361, 123] on input "9" at bounding box center [354, 116] width 26 height 28
click at [361, 123] on input "10" at bounding box center [354, 116] width 26 height 28
click at [361, 123] on input "11" at bounding box center [354, 116] width 26 height 28
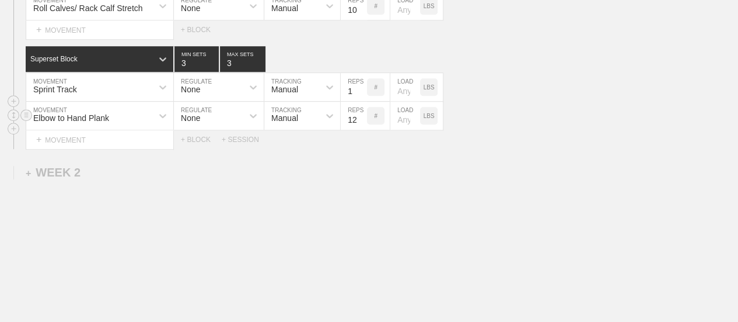
click at [361, 123] on input "12" at bounding box center [354, 116] width 26 height 28
click at [496, 141] on div "Select... MOVEMENT + MOVEMENT + BLOCK + SESSION" at bounding box center [369, 139] width 738 height 19
click at [515, 162] on div "WEEK 1 DUPLICATE DELETE SESSION 1 Superset Block 3 MIN SETS 3 MAX SETS DUPLICAT…" at bounding box center [369, 12] width 738 height 685
click at [68, 149] on div "+ MOVEMENT" at bounding box center [100, 139] width 148 height 19
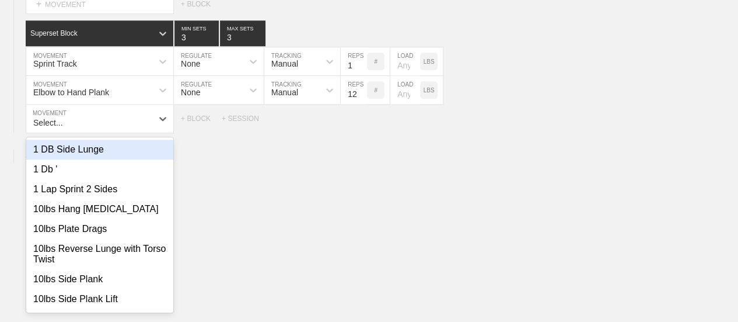
scroll to position [484, 0]
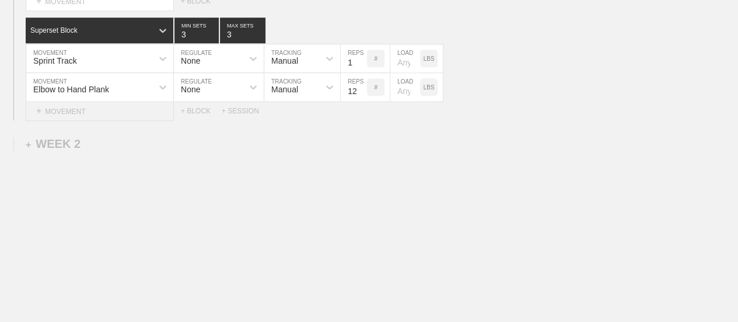
click at [76, 120] on div "+ MOVEMENT" at bounding box center [100, 111] width 148 height 19
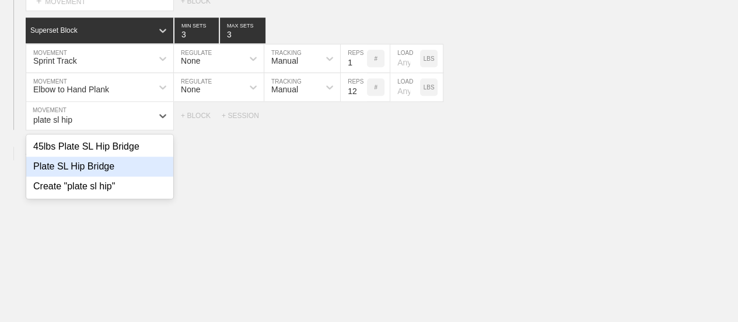
click at [97, 175] on div "Plate SL Hip Bridge" at bounding box center [99, 166] width 147 height 20
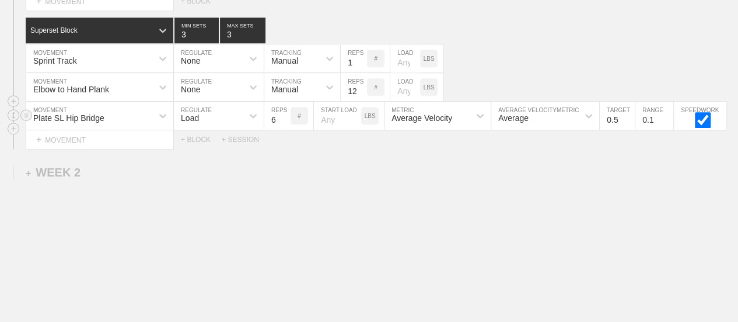
click at [207, 125] on div "Load" at bounding box center [208, 116] width 69 height 20
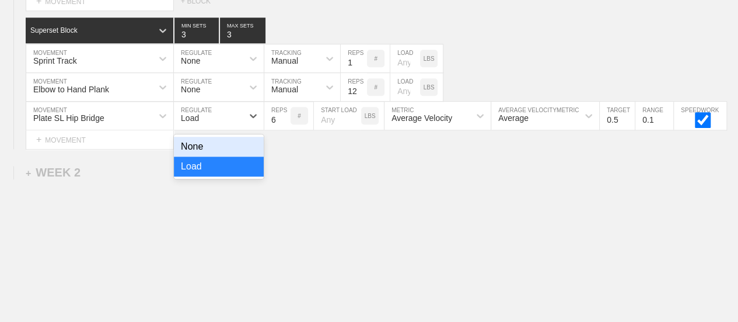
click at [189, 156] on div "None" at bounding box center [219, 147] width 90 height 20
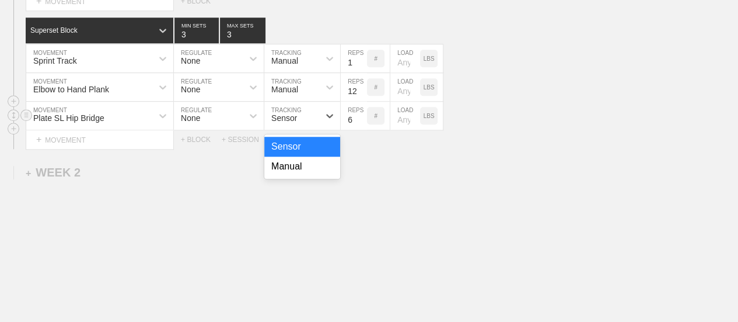
click at [295, 123] on div "Sensor" at bounding box center [284, 117] width 26 height 9
drag, startPoint x: 296, startPoint y: 175, endPoint x: 308, endPoint y: 158, distance: 20.4
click at [296, 175] on div "Manual" at bounding box center [302, 166] width 76 height 20
click at [362, 122] on input "7" at bounding box center [354, 116] width 26 height 28
click at [362, 122] on input "8" at bounding box center [354, 116] width 26 height 28
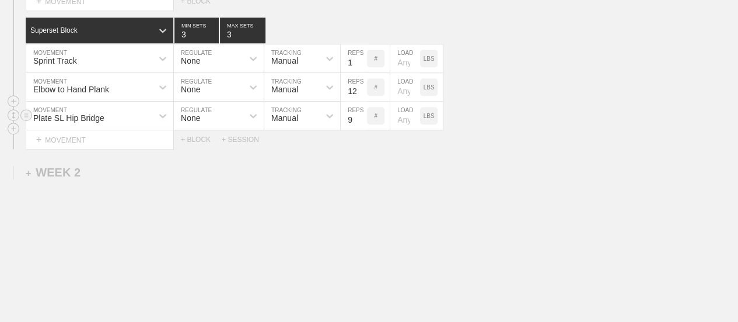
click at [362, 122] on input "9" at bounding box center [354, 116] width 26 height 28
click at [362, 122] on input "10" at bounding box center [354, 116] width 26 height 28
click at [362, 122] on input "11" at bounding box center [354, 116] width 26 height 28
click at [361, 123] on input "12" at bounding box center [354, 116] width 26 height 28
click at [403, 129] on input "number" at bounding box center [405, 116] width 30 height 28
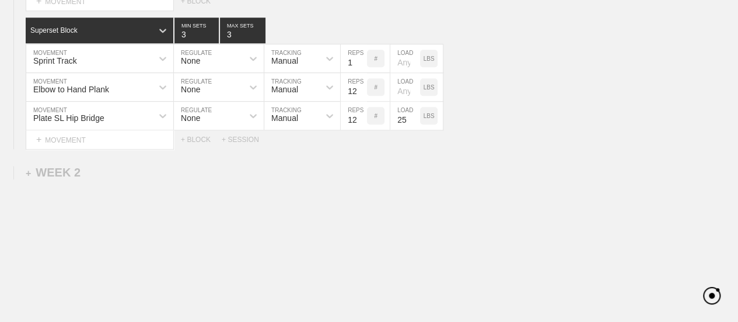
click at [572, 140] on div "Select... MOVEMENT + MOVEMENT + BLOCK + SESSION" at bounding box center [369, 139] width 738 height 19
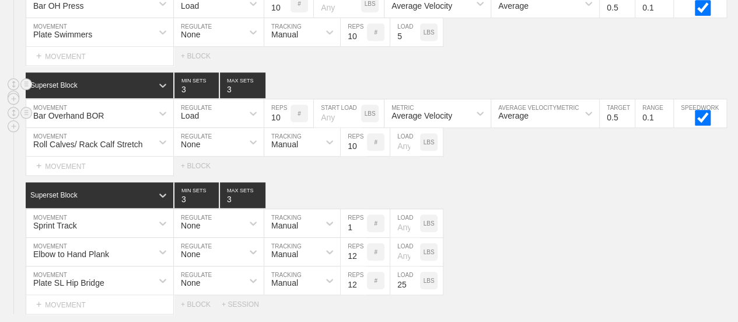
scroll to position [409, 0]
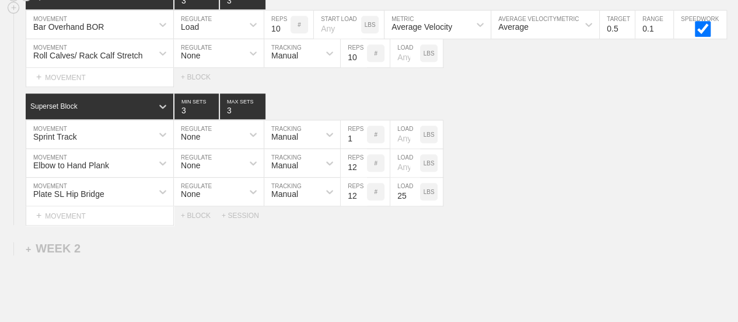
click at [92, 225] on div "+ MOVEMENT" at bounding box center [100, 215] width 148 height 19
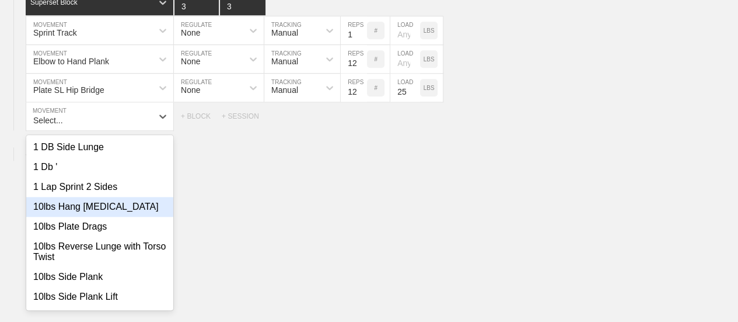
scroll to position [512, 0]
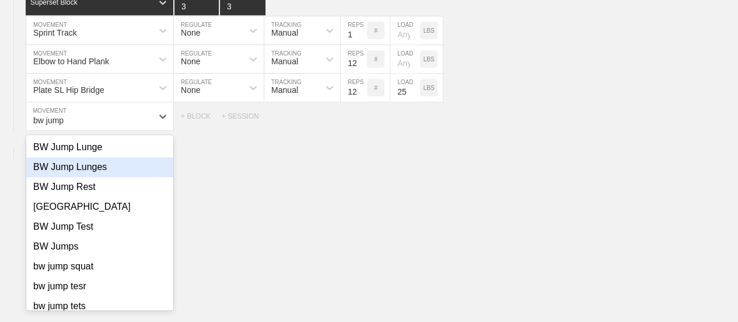
click at [97, 175] on div "BW Jump Lunges" at bounding box center [99, 167] width 147 height 20
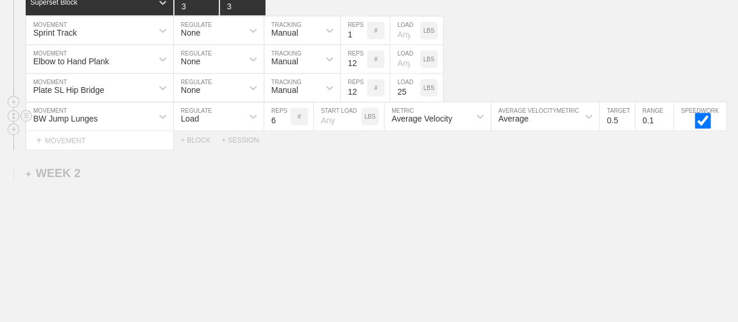
click at [209, 125] on div "Load" at bounding box center [208, 116] width 69 height 20
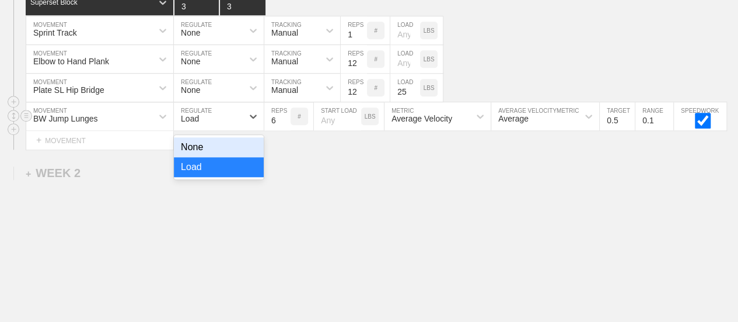
click at [198, 156] on div "None" at bounding box center [219, 147] width 90 height 20
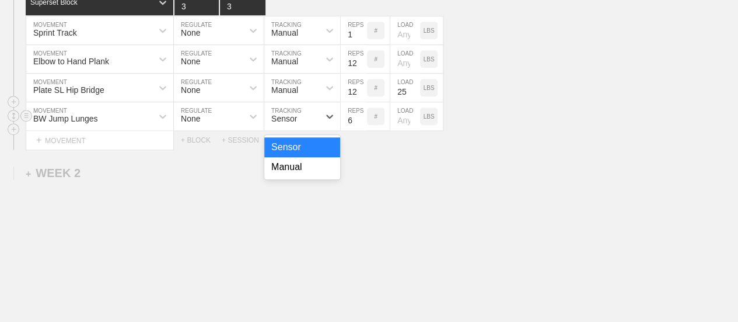
click at [309, 121] on div "Sensor" at bounding box center [291, 116] width 55 height 20
click at [294, 177] on div "Manual" at bounding box center [302, 167] width 76 height 20
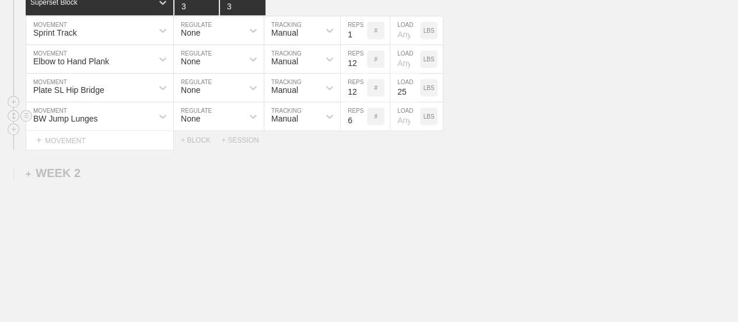
click at [360, 121] on input "6" at bounding box center [354, 116] width 26 height 28
click at [362, 124] on input "7" at bounding box center [354, 116] width 26 height 28
click at [362, 124] on input "8" at bounding box center [354, 116] width 26 height 28
click at [362, 124] on input "9" at bounding box center [354, 116] width 26 height 28
click at [358, 127] on input "10" at bounding box center [354, 116] width 26 height 28
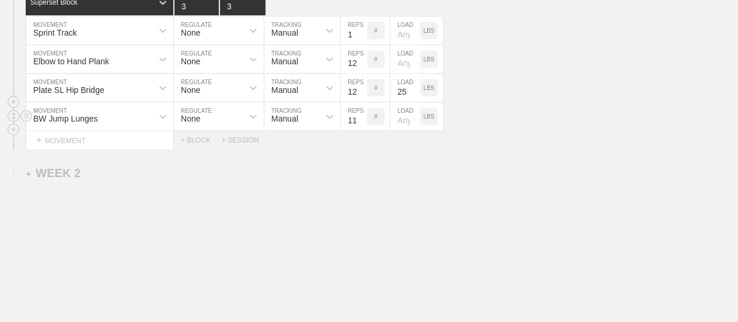
click at [361, 125] on input "11" at bounding box center [354, 116] width 26 height 28
click at [361, 125] on input "12" at bounding box center [354, 116] width 26 height 28
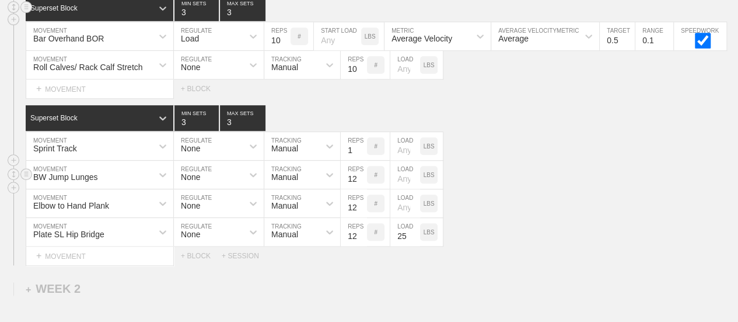
scroll to position [396, 0]
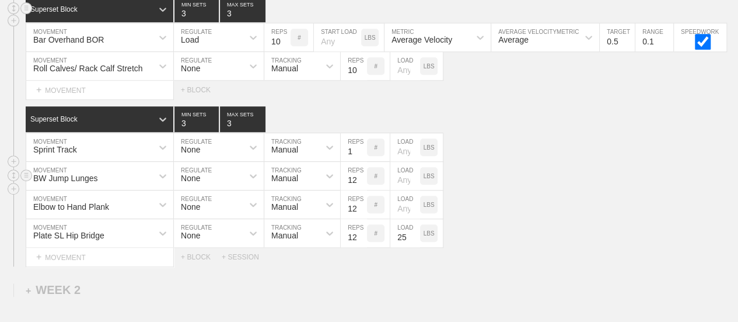
click at [551, 190] on div "BW Jump Lunges MOVEMENT None REGULATE Manual TRACKING 12 REPS # LOAD LBS" at bounding box center [369, 176] width 738 height 29
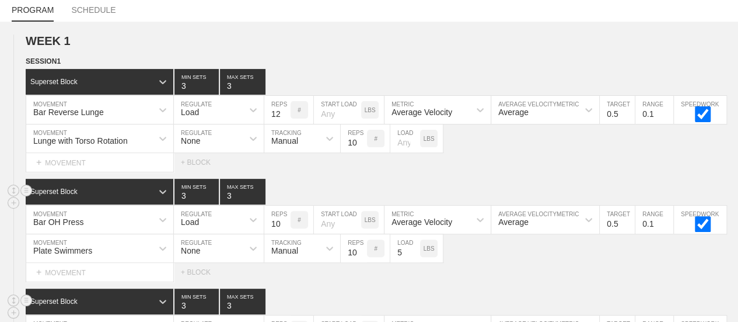
scroll to position [0, 0]
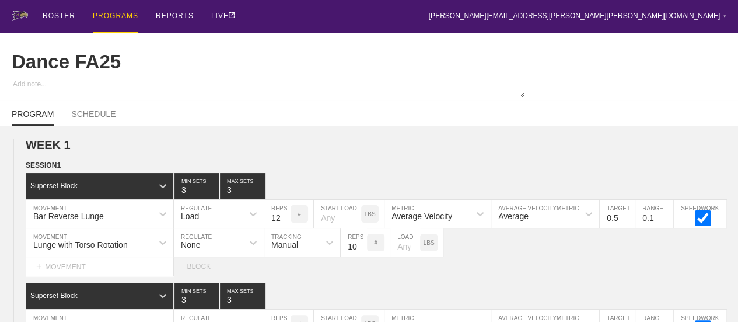
click at [117, 18] on div "PROGRAMS" at bounding box center [116, 16] width 46 height 33
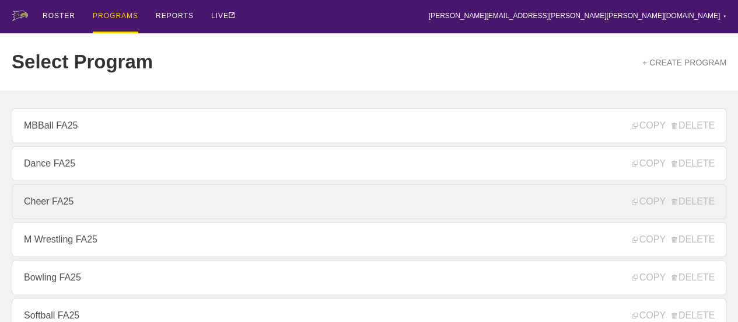
click at [36, 205] on link "Cheer FA25" at bounding box center [369, 201] width 715 height 35
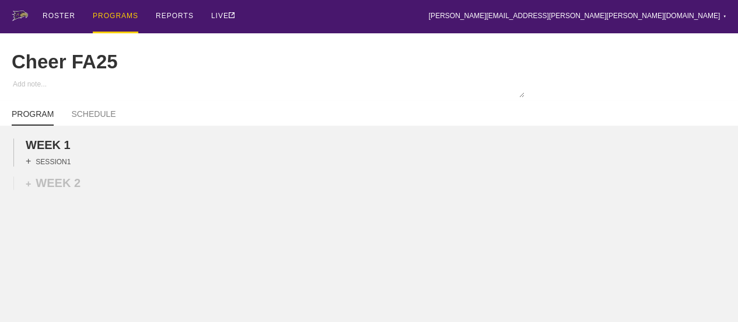
click at [60, 166] on div "+ SESSION 1" at bounding box center [48, 161] width 45 height 11
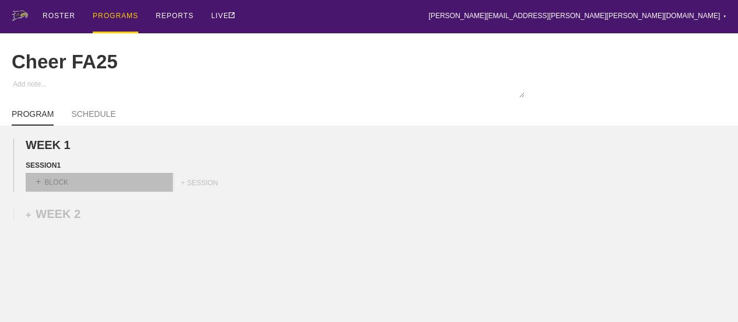
click at [83, 191] on div "+ BLOCK" at bounding box center [99, 182] width 147 height 19
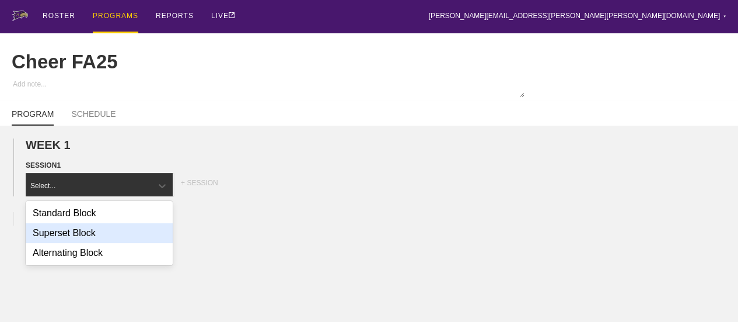
click at [77, 236] on div "Superset Block" at bounding box center [99, 233] width 147 height 20
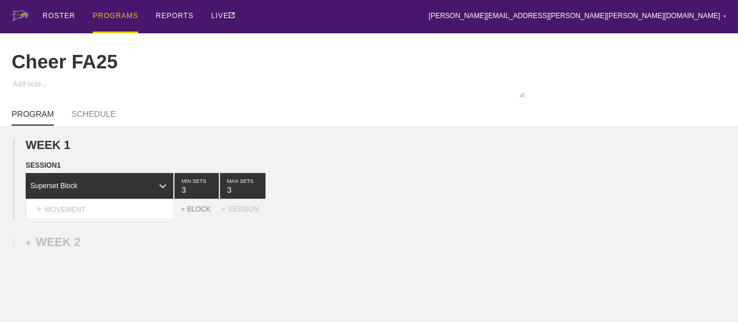
click at [197, 213] on div "+ BLOCK" at bounding box center [201, 209] width 41 height 8
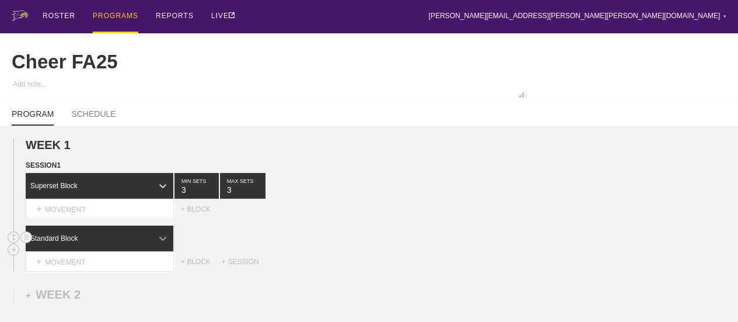
click at [153, 246] on div at bounding box center [162, 238] width 21 height 21
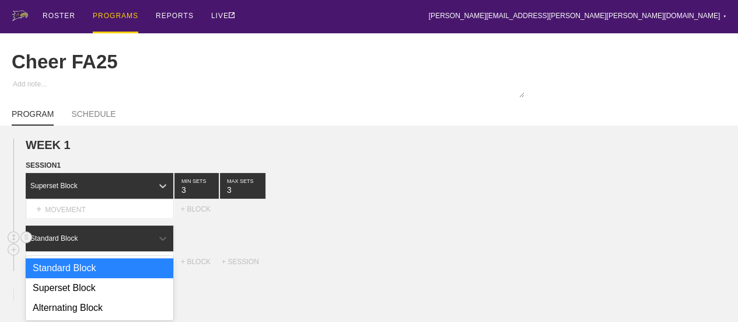
scroll to position [13, 0]
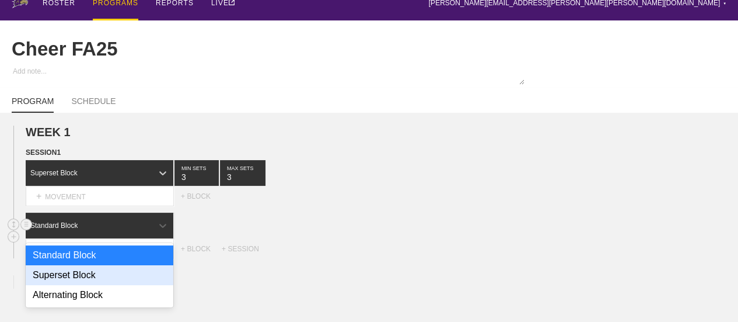
click at [85, 280] on div "Superset Block" at bounding box center [100, 275] width 148 height 20
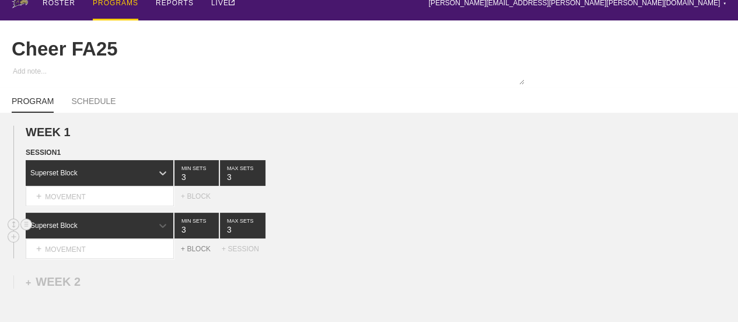
click at [200, 253] on div "+ BLOCK" at bounding box center [201, 249] width 41 height 8
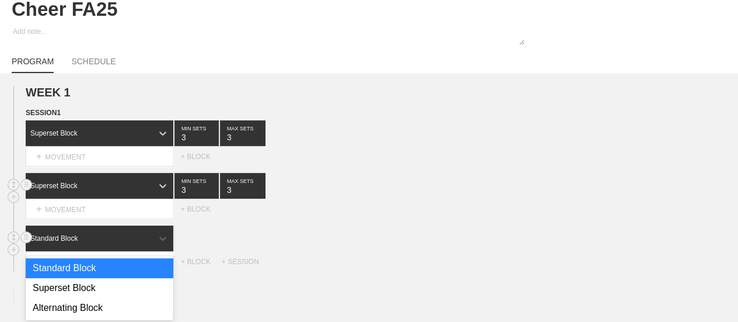
click at [158, 251] on div "option Standard Block focused, 1 of 3. 3 results available. Use Up and Down to …" at bounding box center [100, 238] width 149 height 26
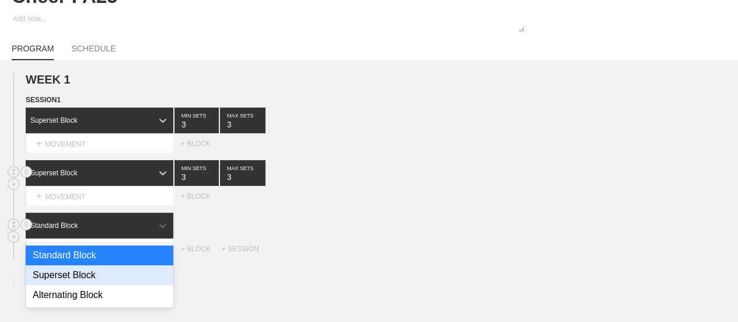
scroll to position [65, 0]
click at [82, 280] on div "Superset Block" at bounding box center [100, 275] width 148 height 20
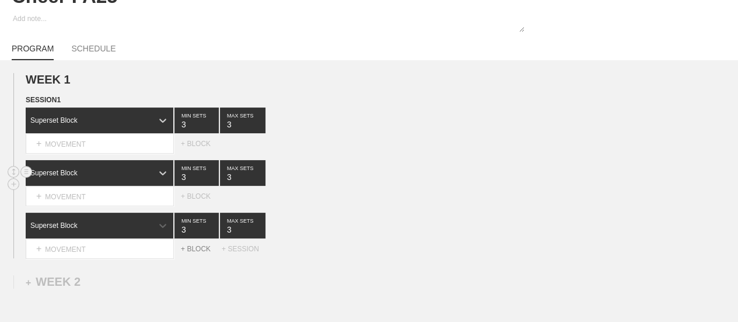
click at [200, 253] on div "+ BLOCK" at bounding box center [201, 249] width 41 height 8
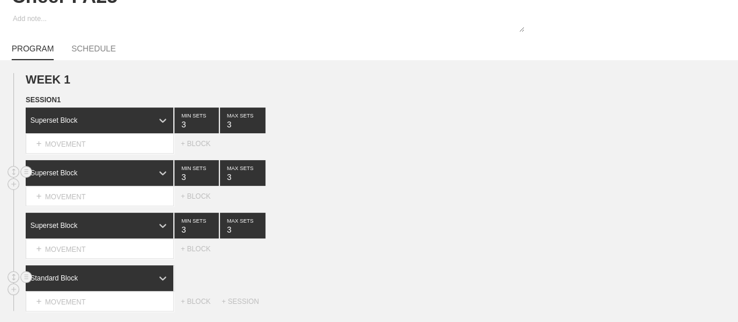
click at [84, 285] on div "Standard Block" at bounding box center [100, 278] width 149 height 26
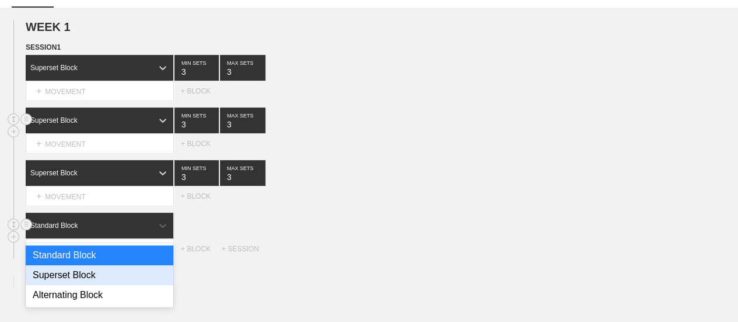
scroll to position [118, 0]
click at [77, 284] on div "Superset Block" at bounding box center [100, 275] width 148 height 20
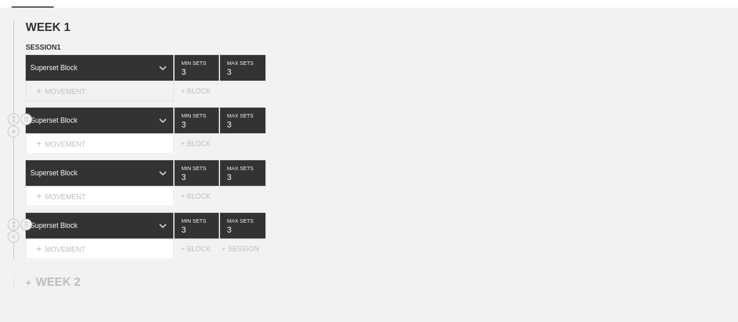
click at [117, 99] on div "+ MOVEMENT" at bounding box center [100, 91] width 148 height 19
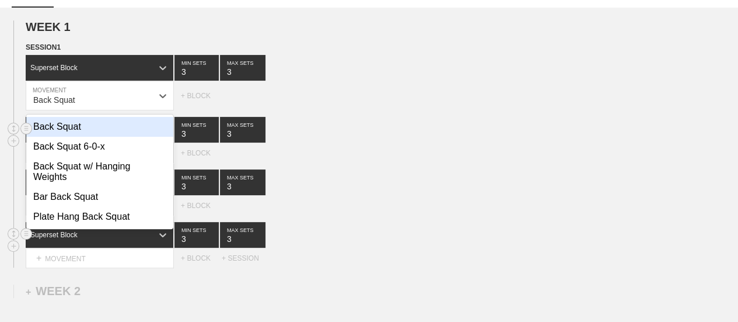
click at [64, 137] on div "Back Squat" at bounding box center [99, 127] width 147 height 20
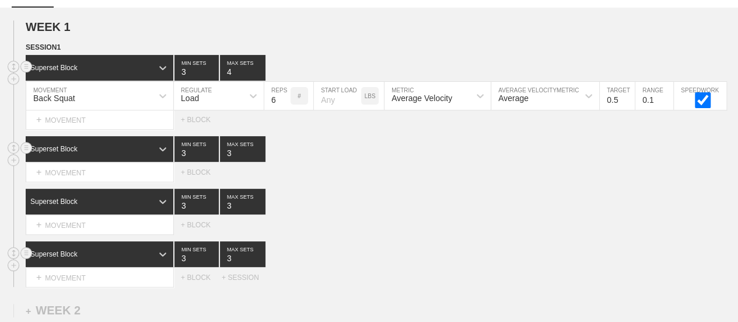
click at [260, 78] on input "4" at bounding box center [243, 68] width 46 height 26
click at [285, 104] on input "7" at bounding box center [277, 96] width 26 height 28
click at [285, 104] on input "8" at bounding box center [277, 96] width 26 height 28
click at [285, 104] on input "9" at bounding box center [277, 96] width 26 height 28
click at [285, 104] on input "10" at bounding box center [277, 96] width 26 height 28
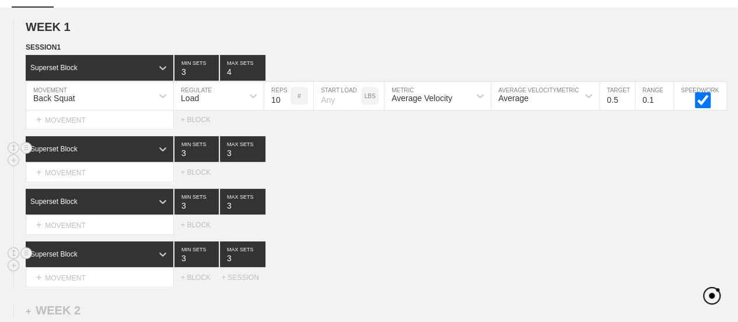
click at [319, 158] on div "Superset Block 3 MIN SETS 3 MAX SETS" at bounding box center [382, 149] width 713 height 26
click at [81, 180] on div "+ MOVEMENT" at bounding box center [100, 172] width 148 height 19
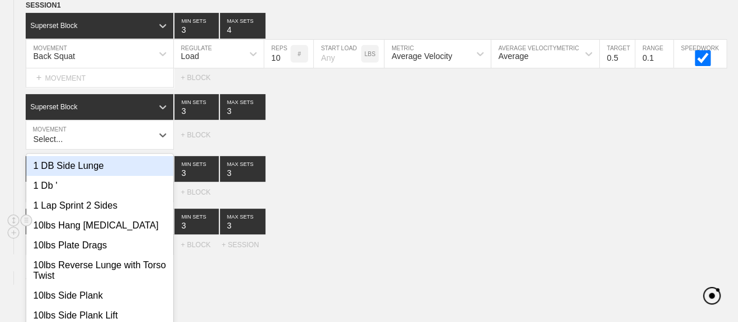
scroll to position [180, 0]
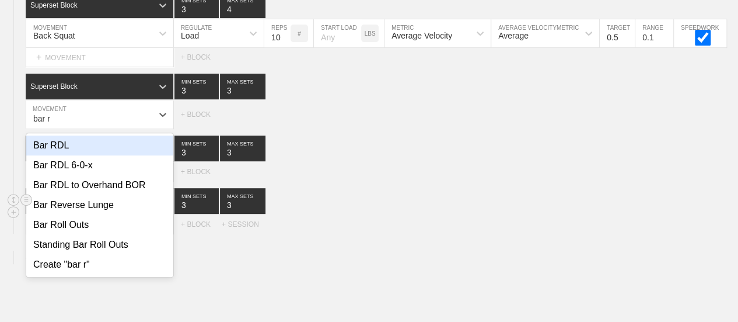
click at [76, 155] on div "Bar RDL" at bounding box center [99, 145] width 147 height 20
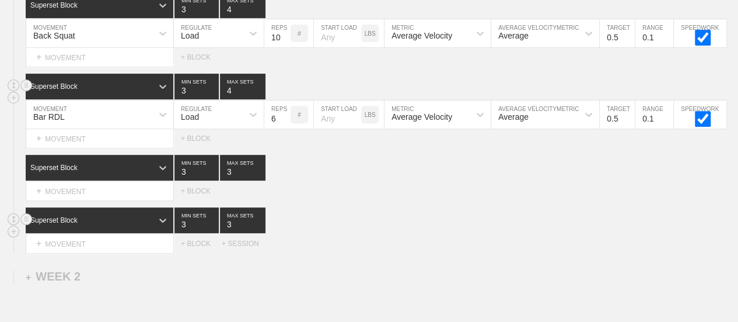
click at [258, 96] on input "4" at bounding box center [243, 87] width 46 height 26
click at [284, 123] on input "7" at bounding box center [277, 114] width 26 height 28
click at [284, 123] on input "8" at bounding box center [277, 114] width 26 height 28
click at [284, 123] on input "9" at bounding box center [277, 114] width 26 height 28
click at [284, 123] on input "10" at bounding box center [277, 114] width 26 height 28
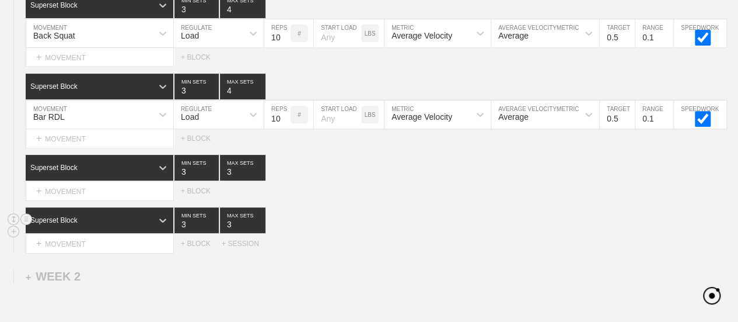
drag, startPoint x: 329, startPoint y: 201, endPoint x: 309, endPoint y: 193, distance: 22.2
click at [329, 200] on div "Select... MOVEMENT + MOVEMENT + BLOCK" at bounding box center [369, 191] width 738 height 19
click at [133, 173] on div "Superset Block" at bounding box center [89, 167] width 127 height 11
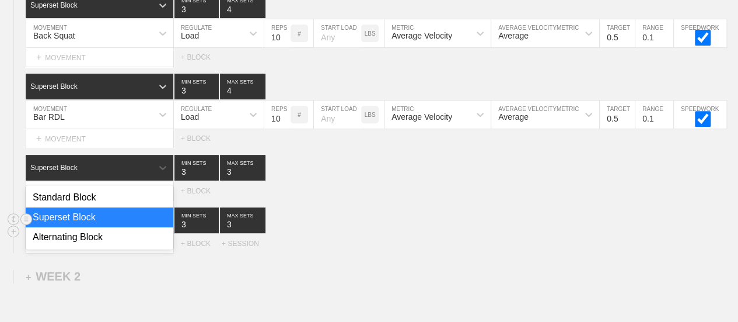
click at [402, 200] on div "Select... MOVEMENT + MOVEMENT + BLOCK" at bounding box center [369, 191] width 738 height 19
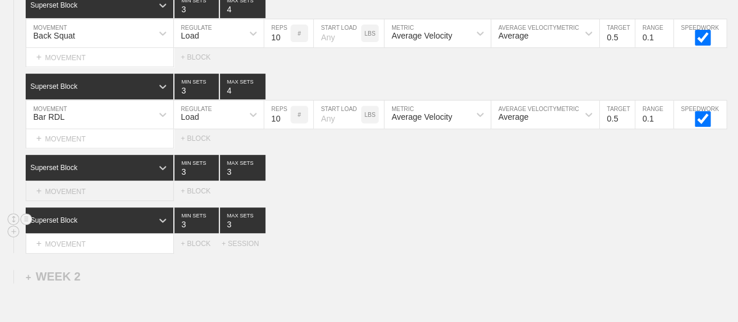
click at [82, 201] on div "+ MOVEMENT" at bounding box center [100, 191] width 148 height 19
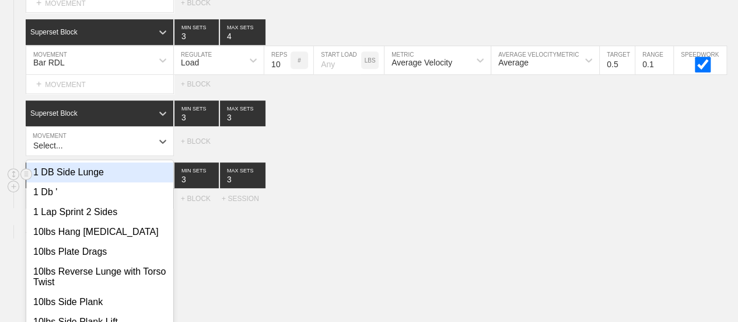
scroll to position [261, 0]
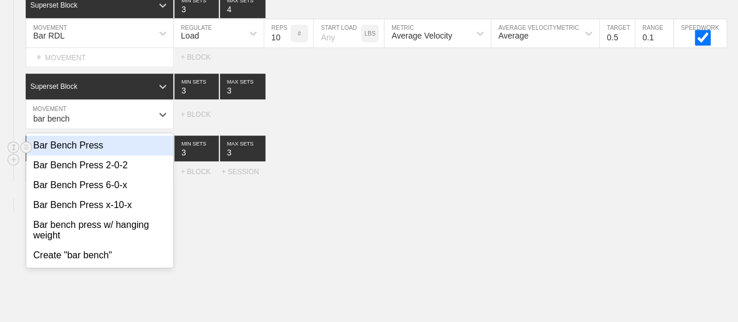
click at [78, 151] on div "Bar Bench Press" at bounding box center [99, 145] width 147 height 20
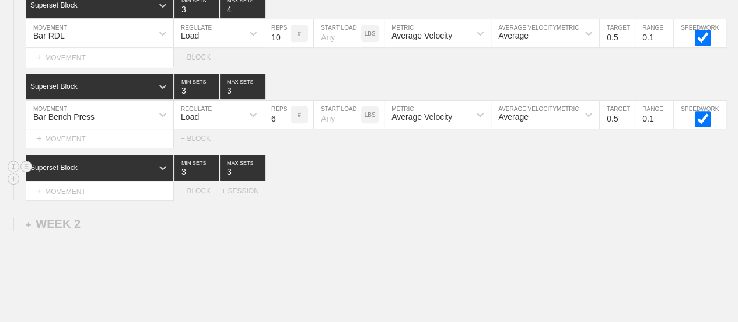
click at [368, 199] on div "Select... MOVEMENT + MOVEMENT + BLOCK + SESSION" at bounding box center [369, 191] width 738 height 19
click at [98, 198] on div "+ MOVEMENT" at bounding box center [100, 191] width 148 height 19
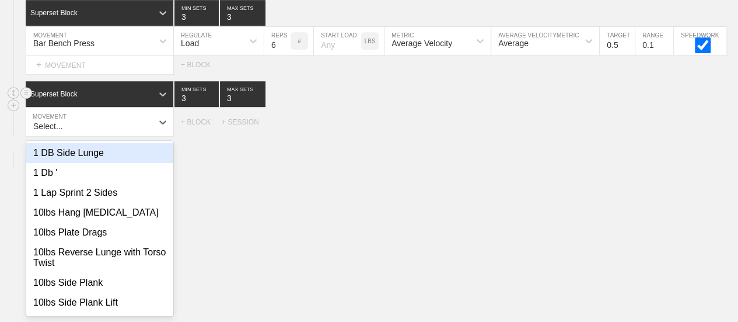
scroll to position [342, 0]
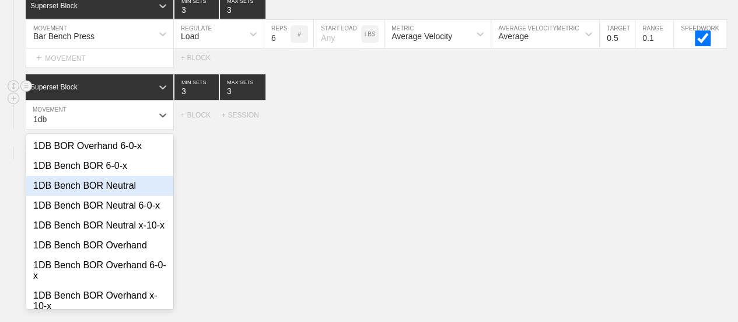
click at [100, 194] on div "1DB Bench BOR Neutral" at bounding box center [99, 186] width 147 height 20
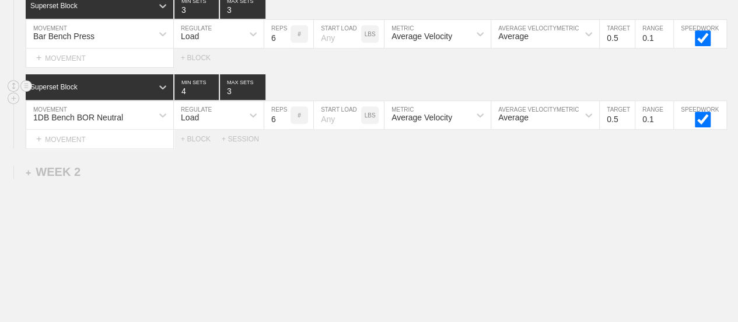
click at [214, 97] on input "4" at bounding box center [197, 87] width 44 height 26
click at [261, 97] on input "4" at bounding box center [243, 87] width 46 height 26
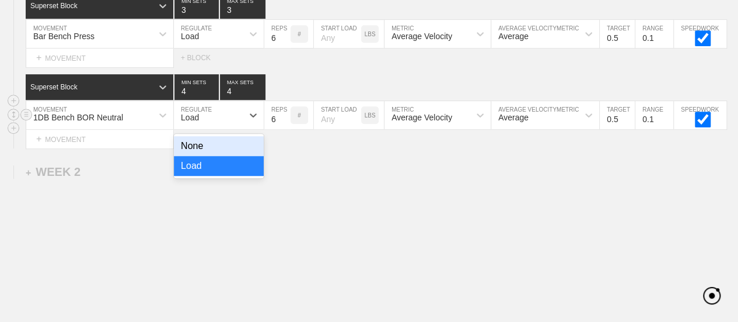
click at [223, 123] on div "Load" at bounding box center [208, 115] width 69 height 20
click at [195, 153] on div "None" at bounding box center [219, 146] width 90 height 20
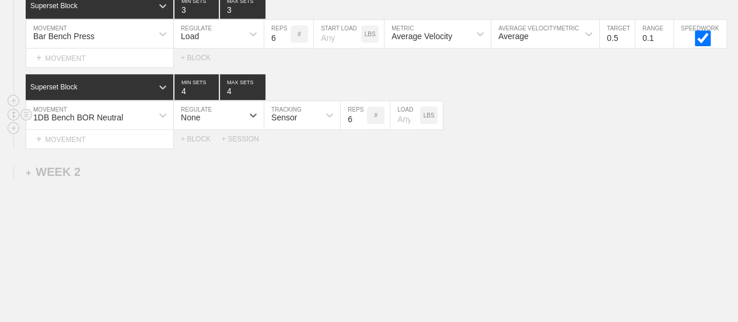
click at [285, 120] on div "Sensor" at bounding box center [284, 117] width 26 height 9
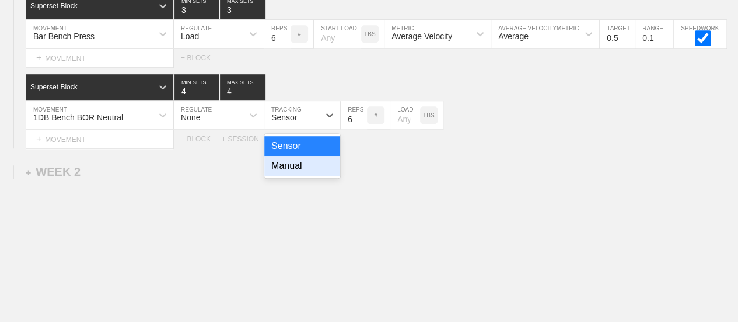
click at [285, 173] on div "Manual" at bounding box center [302, 166] width 76 height 20
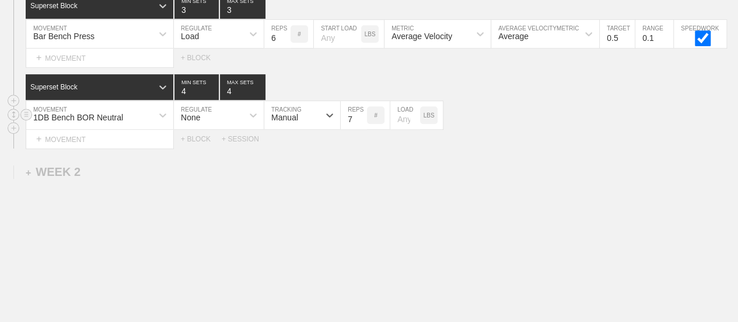
click at [361, 123] on input "7" at bounding box center [354, 115] width 26 height 28
click at [361, 123] on input "8" at bounding box center [354, 115] width 26 height 28
click at [361, 123] on input "9" at bounding box center [354, 115] width 26 height 28
click at [361, 123] on input "10" at bounding box center [354, 115] width 26 height 28
click at [359, 122] on input "11" at bounding box center [354, 115] width 26 height 28
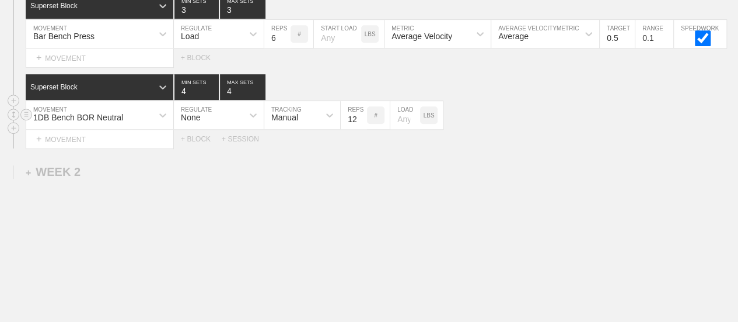
click at [359, 122] on input "12" at bounding box center [354, 115] width 26 height 28
click at [359, 122] on input "13" at bounding box center [354, 115] width 26 height 28
click at [359, 122] on input "14" at bounding box center [354, 115] width 26 height 28
click at [359, 123] on input "15" at bounding box center [354, 115] width 26 height 28
click at [359, 123] on input "16" at bounding box center [354, 115] width 26 height 28
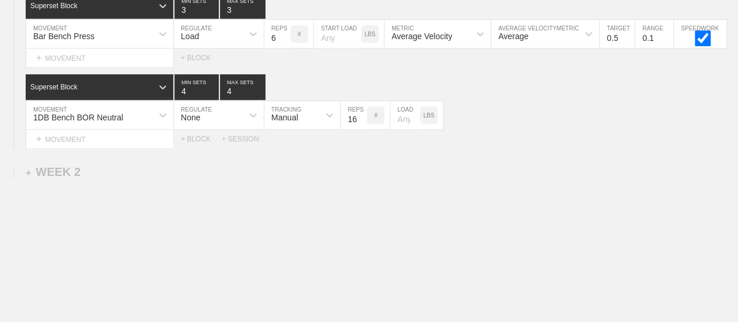
click at [347, 199] on div "WEEK 1 DUPLICATE DELETE SESSION 1 Superset Block 3 MIN SETS 4 MAX SETS DUPLICAT…" at bounding box center [369, 68] width 738 height 570
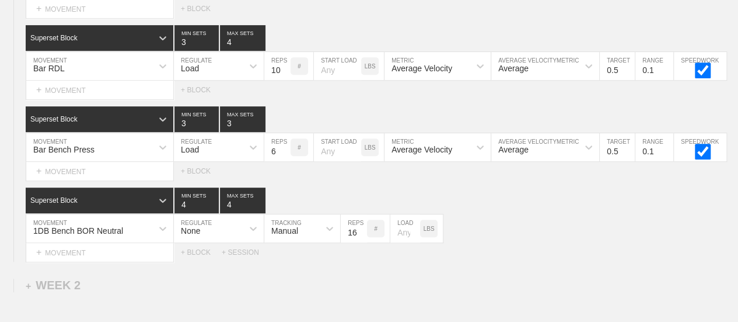
scroll to position [225, 0]
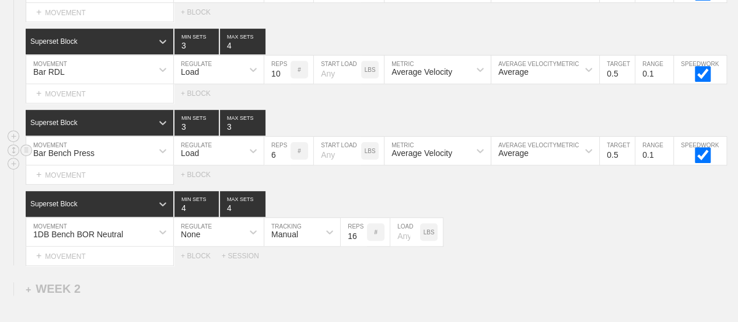
click at [285, 157] on input "6" at bounding box center [277, 151] width 26 height 28
click at [285, 161] on input "7" at bounding box center [277, 151] width 26 height 28
click at [285, 161] on input "8" at bounding box center [277, 151] width 26 height 28
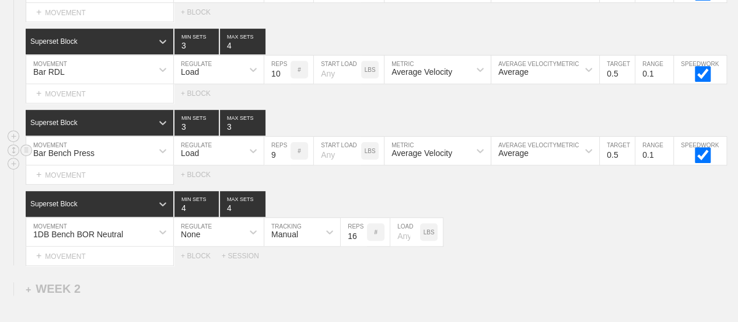
click at [285, 161] on input "9" at bounding box center [277, 151] width 26 height 28
click at [284, 161] on input "10" at bounding box center [277, 151] width 26 height 28
click at [260, 132] on input "4" at bounding box center [243, 123] width 46 height 26
click at [299, 103] on div "Select... MOVEMENT + MOVEMENT + BLOCK" at bounding box center [369, 93] width 738 height 19
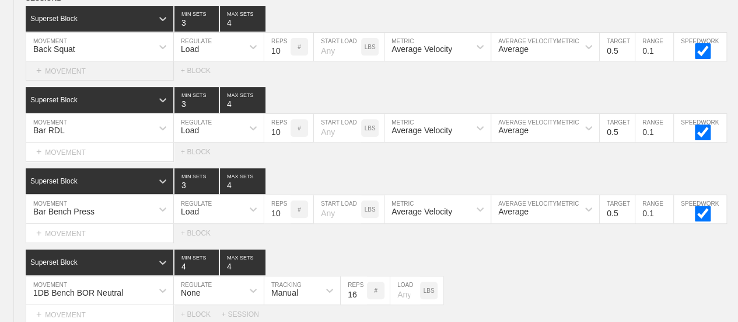
click at [90, 81] on div "+ MOVEMENT" at bounding box center [100, 70] width 148 height 19
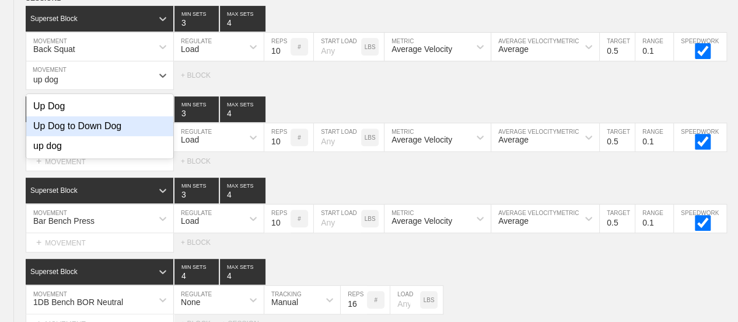
click at [105, 136] on div "Up Dog to Down Dog" at bounding box center [99, 126] width 147 height 20
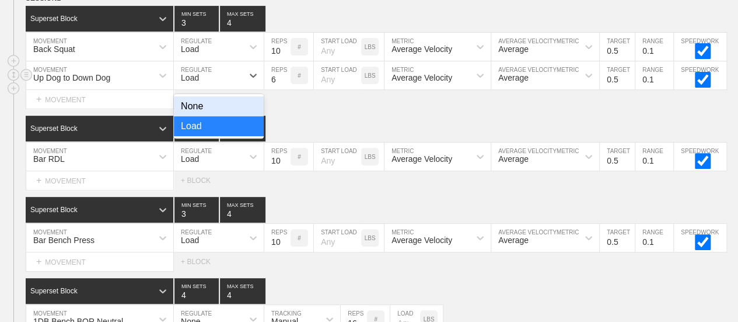
click at [204, 72] on div "Load" at bounding box center [219, 75] width 90 height 28
click at [210, 115] on div "None" at bounding box center [219, 106] width 90 height 20
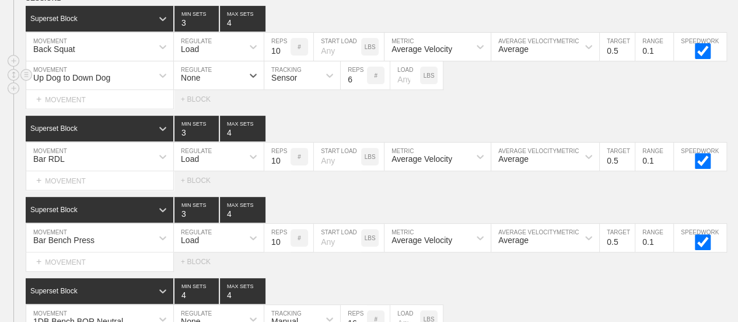
click at [282, 82] on div "Sensor" at bounding box center [284, 77] width 26 height 9
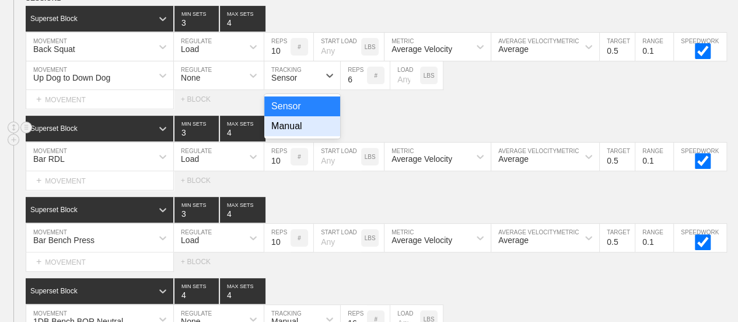
drag, startPoint x: 295, startPoint y: 137, endPoint x: 306, endPoint y: 132, distance: 11.8
click at [296, 136] on div "Manual" at bounding box center [302, 126] width 76 height 20
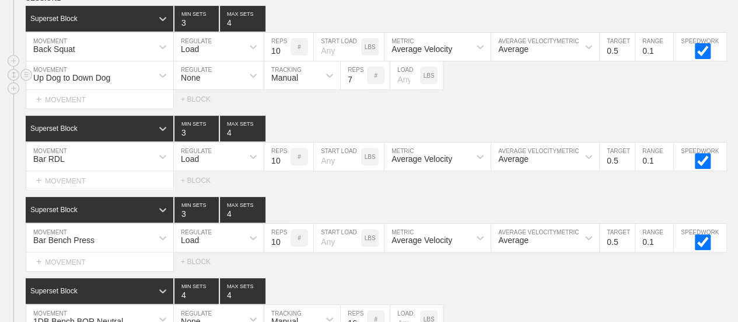
click at [360, 83] on input "7" at bounding box center [354, 75] width 26 height 28
click at [360, 83] on input "8" at bounding box center [354, 75] width 26 height 28
click at [360, 83] on input "9" at bounding box center [354, 75] width 26 height 28
click at [360, 83] on input "10" at bounding box center [354, 75] width 26 height 28
click at [117, 188] on div "+ MOVEMENT" at bounding box center [100, 180] width 148 height 19
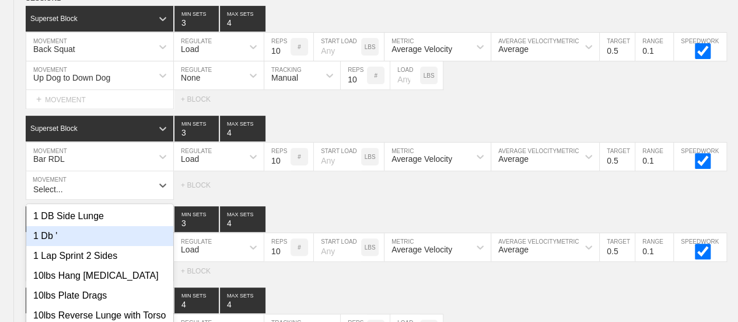
scroll to position [237, 0]
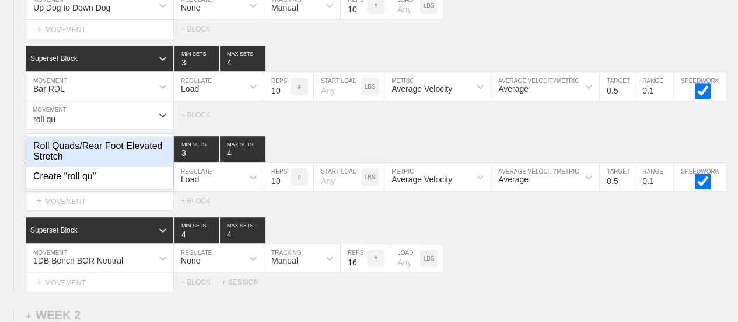
click at [114, 159] on div "Roll Quads/Rear Foot Elevated Stretch" at bounding box center [99, 151] width 147 height 30
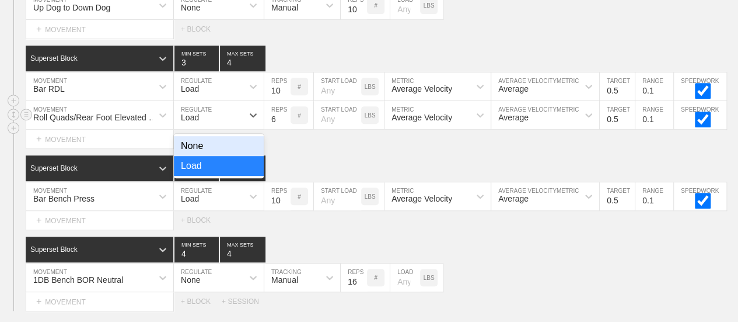
drag, startPoint x: 211, startPoint y: 127, endPoint x: 202, endPoint y: 127, distance: 9.3
click at [211, 125] on div "Load" at bounding box center [208, 115] width 69 height 20
click at [200, 156] on div "None" at bounding box center [219, 146] width 90 height 20
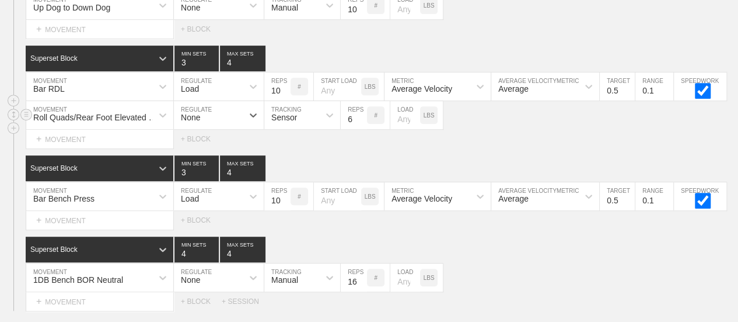
click at [292, 117] on div "Sensor" at bounding box center [291, 115] width 55 height 20
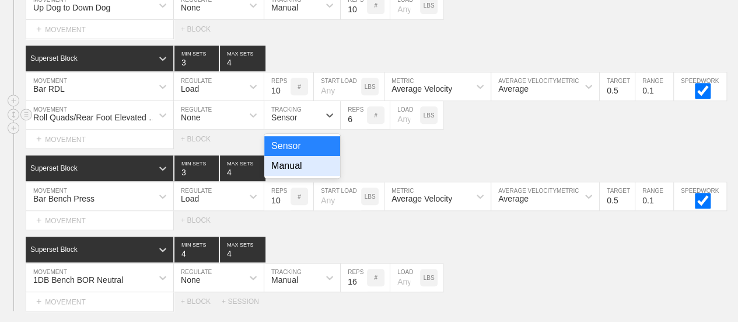
click at [288, 176] on div "Manual" at bounding box center [302, 166] width 76 height 20
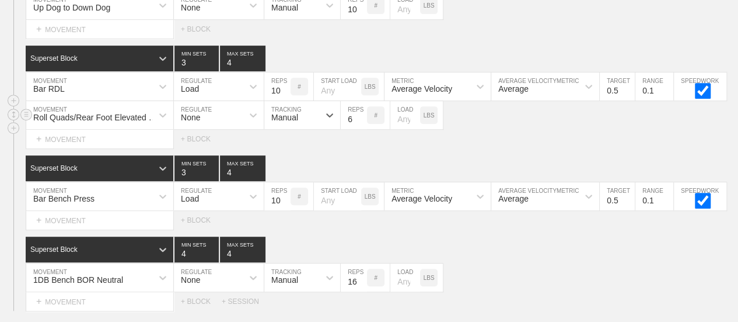
click at [360, 121] on input "6" at bounding box center [354, 115] width 26 height 28
click at [362, 125] on input "7" at bounding box center [354, 115] width 26 height 28
click at [362, 124] on input "8" at bounding box center [354, 115] width 26 height 28
click at [361, 124] on input "9" at bounding box center [354, 115] width 26 height 28
click at [361, 124] on input "10" at bounding box center [354, 115] width 26 height 28
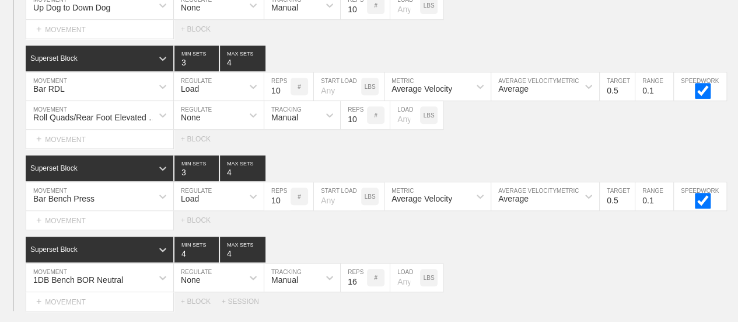
click at [516, 141] on div "Select... MOVEMENT + MOVEMENT + BLOCK" at bounding box center [369, 139] width 738 height 19
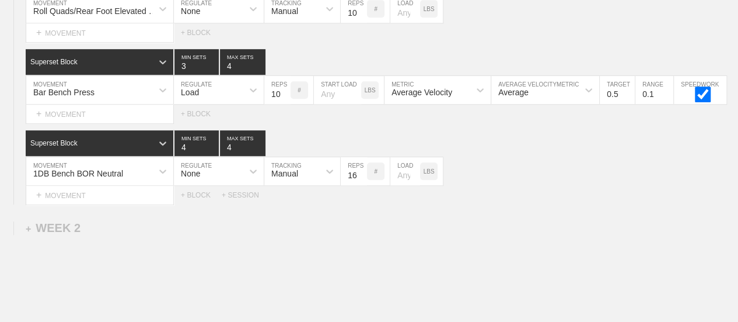
scroll to position [354, 0]
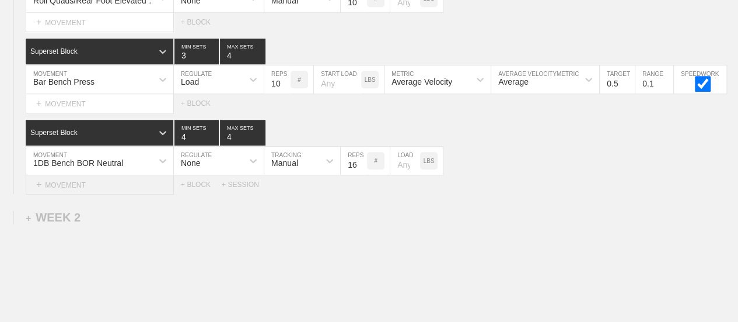
click at [102, 194] on div "+ MOVEMENT" at bounding box center [100, 184] width 148 height 19
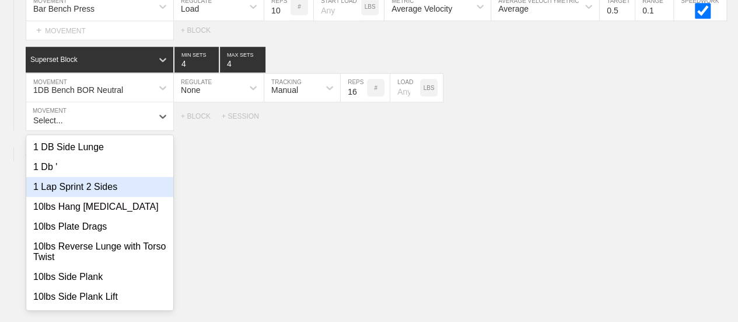
scroll to position [427, 0]
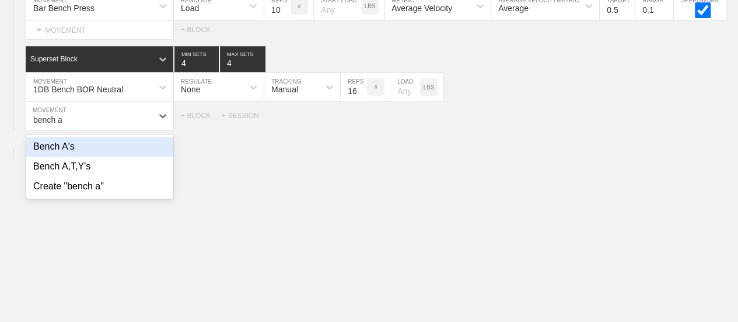
click at [64, 156] on div "Bench A's" at bounding box center [99, 147] width 147 height 20
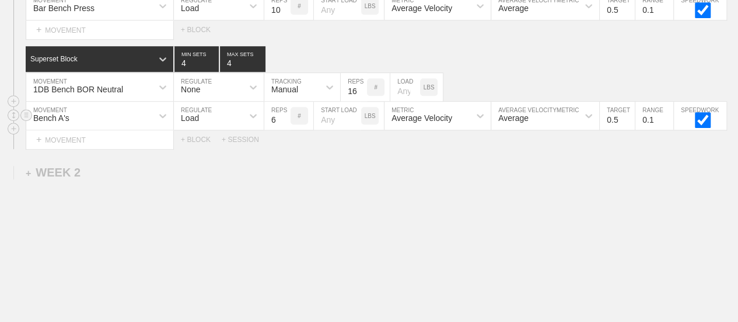
click at [219, 125] on div "Load" at bounding box center [208, 116] width 69 height 20
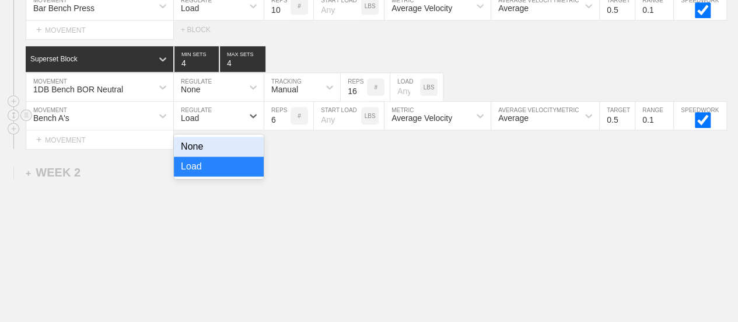
click at [200, 152] on div "None" at bounding box center [219, 147] width 90 height 20
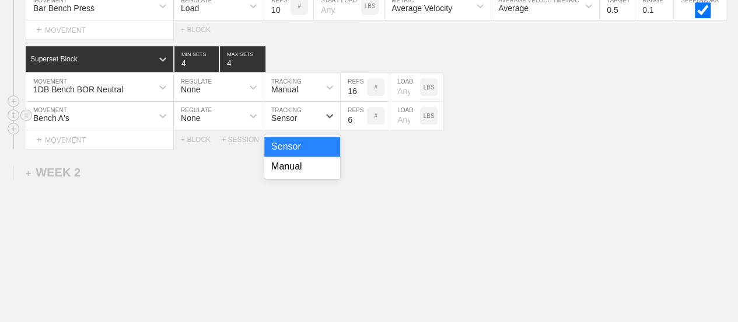
click at [311, 125] on div "Sensor" at bounding box center [291, 116] width 55 height 20
click at [301, 173] on div "Manual" at bounding box center [302, 166] width 76 height 20
click at [361, 122] on input "7" at bounding box center [354, 116] width 26 height 28
click at [361, 122] on input "8" at bounding box center [354, 116] width 26 height 28
click at [361, 122] on input "9" at bounding box center [354, 116] width 26 height 28
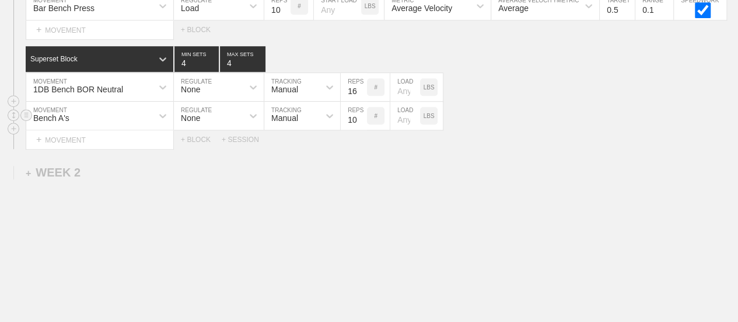
click at [361, 122] on input "10" at bounding box center [354, 116] width 26 height 28
click at [398, 128] on input "number" at bounding box center [405, 116] width 30 height 28
click at [524, 165] on div "WEEK 1 DUPLICATE DELETE SESSION 1 Superset Block 3 MIN SETS 4 MAX SETS DUPLICAT…" at bounding box center [369, 26] width 738 height 656
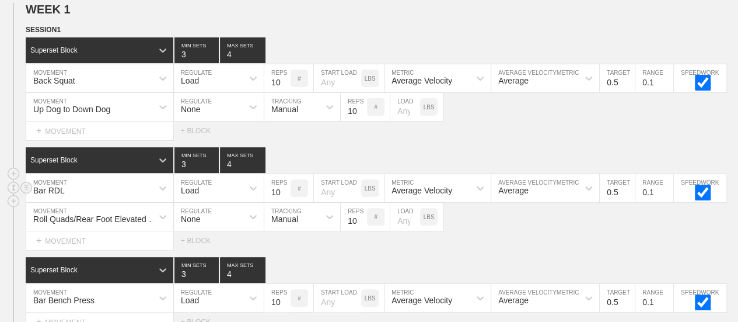
scroll to position [252, 0]
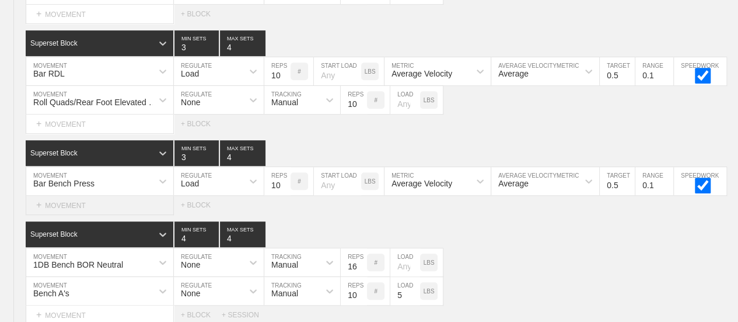
click at [71, 215] on div "+ MOVEMENT" at bounding box center [100, 205] width 148 height 19
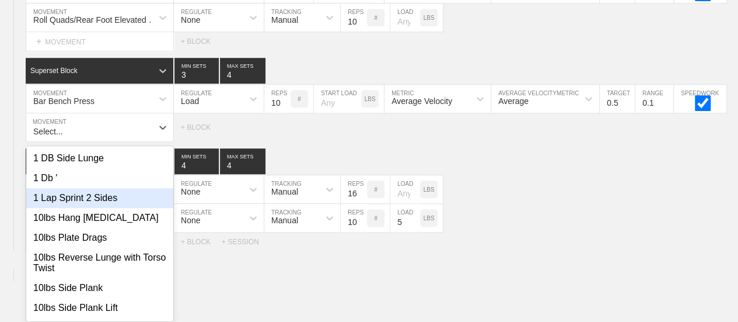
scroll to position [346, 0]
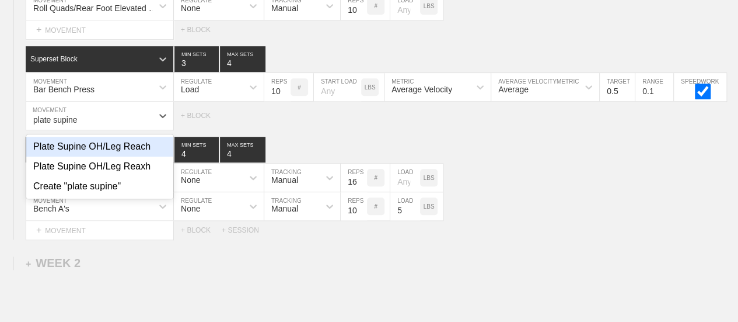
click at [138, 156] on div "Plate Supine OH/Leg Reach" at bounding box center [99, 147] width 147 height 20
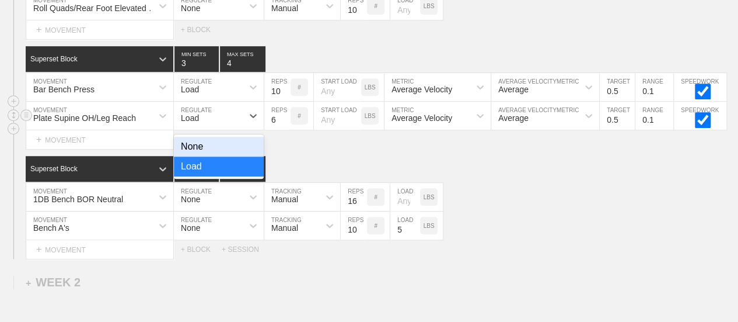
click at [218, 117] on div "Load" at bounding box center [208, 116] width 69 height 20
click at [203, 154] on div "None" at bounding box center [219, 147] width 90 height 20
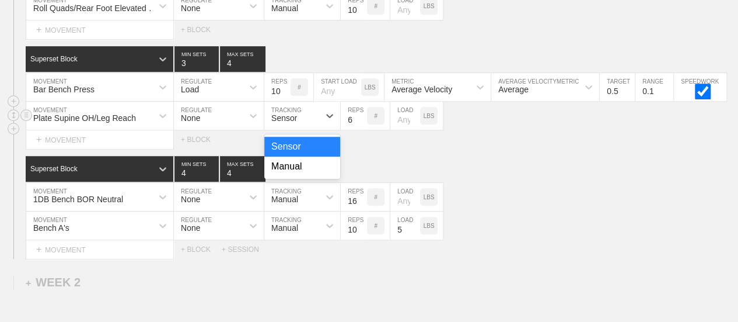
click at [286, 123] on div "Sensor" at bounding box center [284, 117] width 26 height 9
click at [295, 168] on div "Manual" at bounding box center [302, 166] width 76 height 20
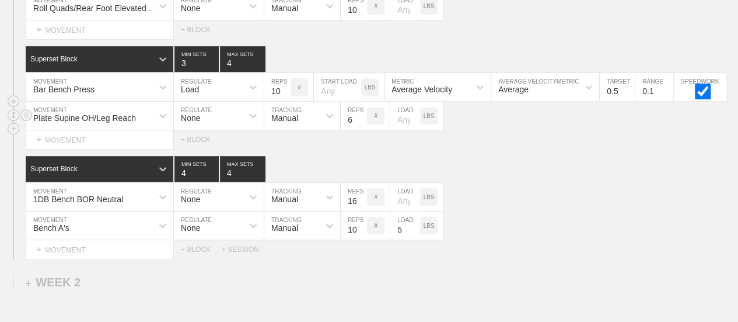
click at [361, 121] on input "6" at bounding box center [354, 116] width 26 height 28
click at [361, 124] on input "7" at bounding box center [354, 116] width 26 height 28
click at [361, 124] on input "8" at bounding box center [354, 116] width 26 height 28
click at [361, 124] on input "9" at bounding box center [354, 116] width 26 height 28
click at [361, 124] on input "10" at bounding box center [354, 116] width 26 height 28
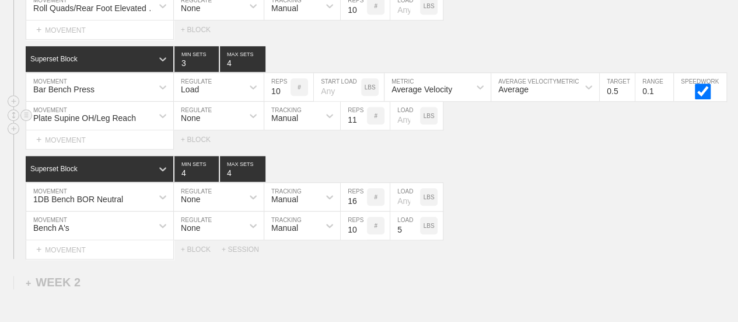
click at [361, 124] on input "11" at bounding box center [354, 116] width 26 height 28
click at [360, 127] on input "12" at bounding box center [354, 116] width 26 height 28
click at [399, 128] on input "number" at bounding box center [405, 116] width 30 height 28
click at [509, 171] on div "Superset Block 4 MIN SETS 4 MAX SETS" at bounding box center [382, 169] width 713 height 26
click at [540, 193] on div "1DB Bench BOR Neutral MOVEMENT None REGULATE Manual TRACKING 16 REPS # LOAD LBS" at bounding box center [369, 197] width 738 height 29
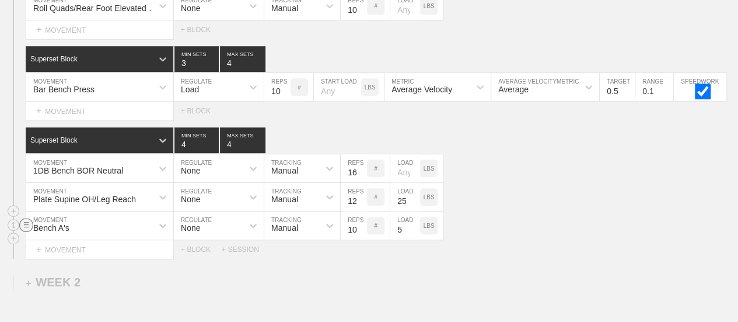
click at [26, 231] on circle at bounding box center [26, 224] width 13 height 13
click at [71, 253] on div "DELETE" at bounding box center [81, 256] width 93 height 18
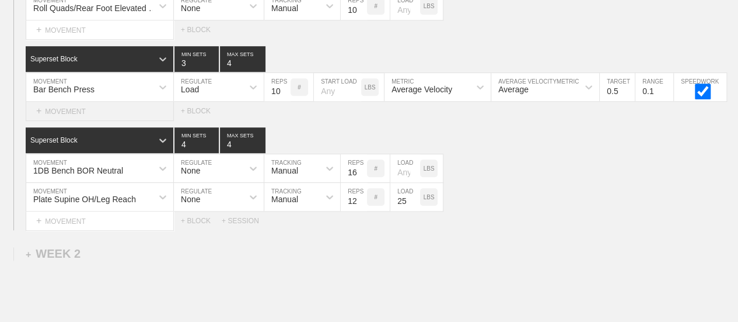
click at [111, 120] on div "+ MOVEMENT" at bounding box center [100, 111] width 148 height 19
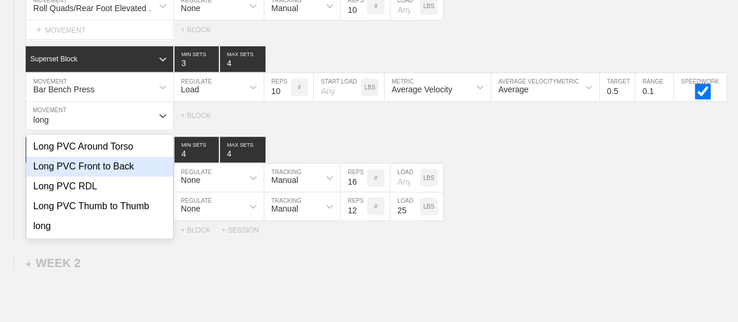
click at [128, 176] on div "Long PVC Front to Back" at bounding box center [99, 166] width 147 height 20
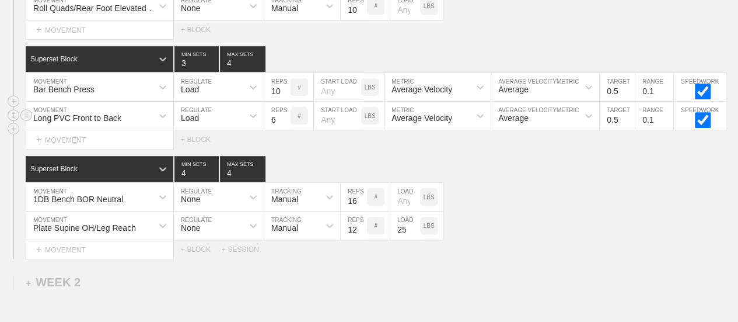
click at [201, 125] on div "Load" at bounding box center [208, 116] width 69 height 20
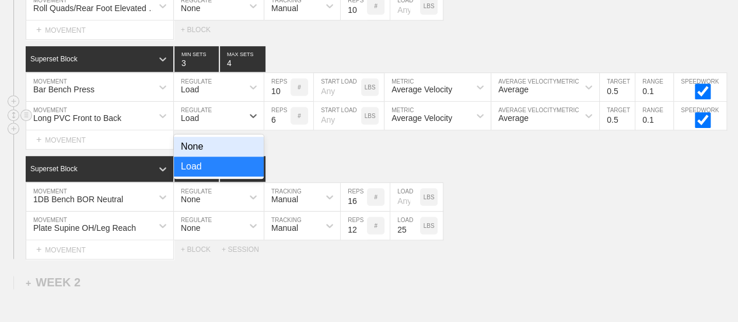
click at [208, 147] on div "None" at bounding box center [219, 147] width 90 height 20
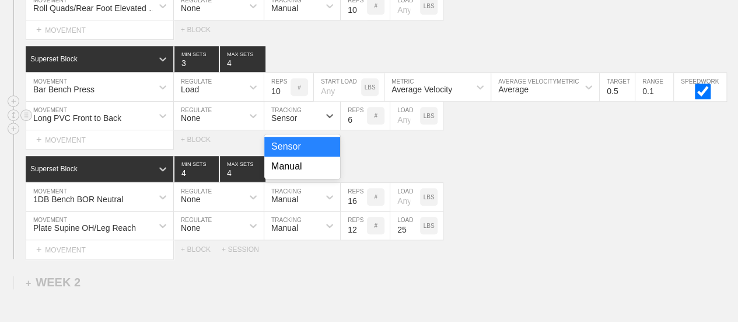
click at [301, 123] on div "Sensor" at bounding box center [291, 116] width 55 height 20
click at [292, 176] on div "Manual" at bounding box center [302, 166] width 76 height 20
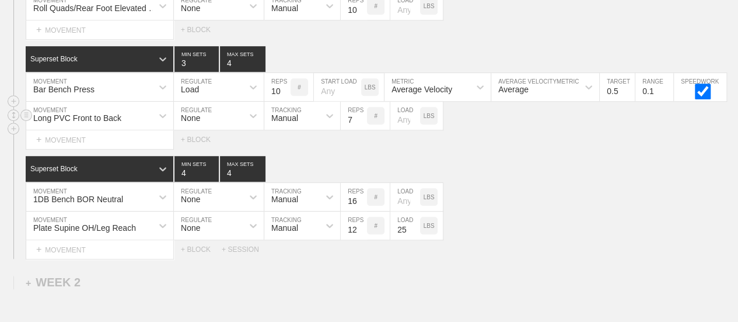
click at [361, 124] on input "7" at bounding box center [354, 116] width 26 height 28
click at [361, 124] on input "8" at bounding box center [354, 116] width 26 height 28
click at [361, 125] on input "9" at bounding box center [354, 116] width 26 height 28
click at [361, 125] on input "10" at bounding box center [354, 116] width 26 height 28
click at [543, 173] on div "Superset Block 4 MIN SETS 4 MAX SETS" at bounding box center [382, 169] width 713 height 26
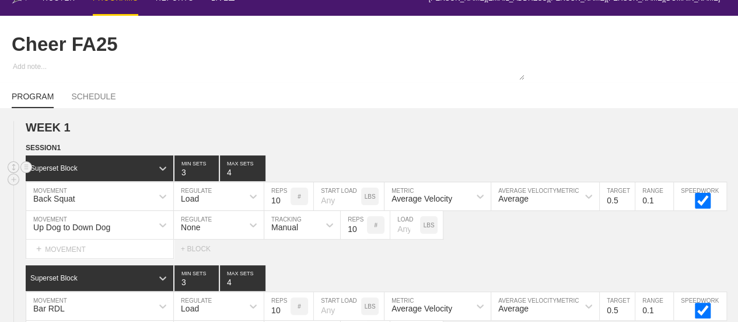
scroll to position [0, 0]
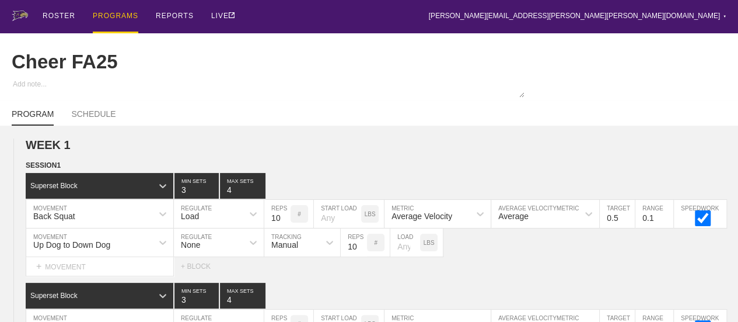
click at [110, 11] on div "PROGRAMS" at bounding box center [116, 16] width 46 height 33
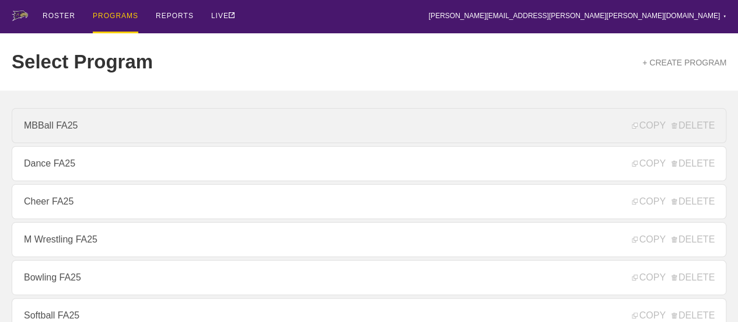
click at [72, 128] on link "MBBall FA25" at bounding box center [369, 125] width 715 height 35
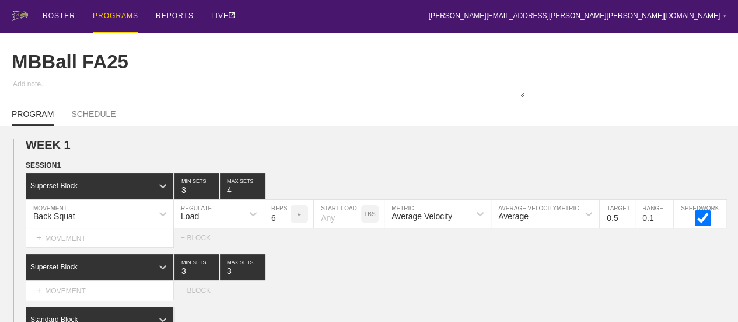
scroll to position [117, 0]
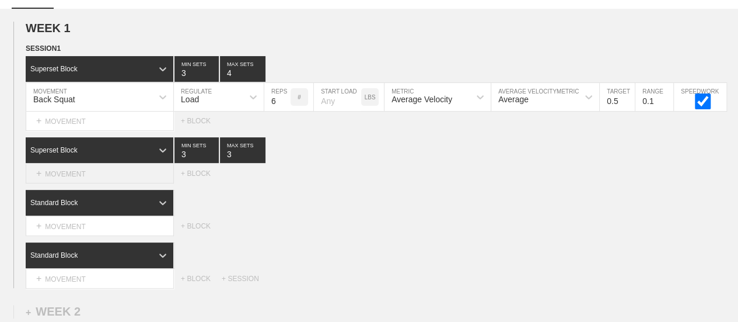
click at [61, 182] on div "+ MOVEMENT" at bounding box center [100, 173] width 148 height 19
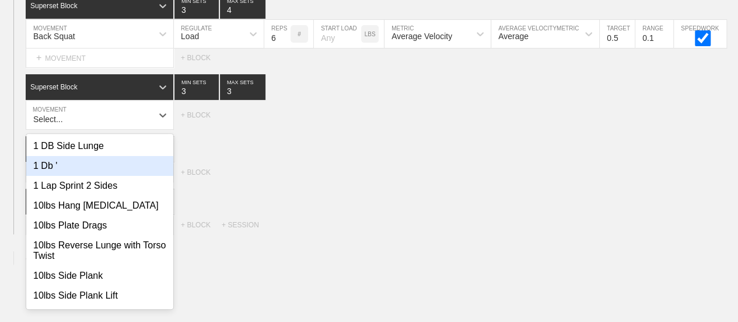
scroll to position [180, 0]
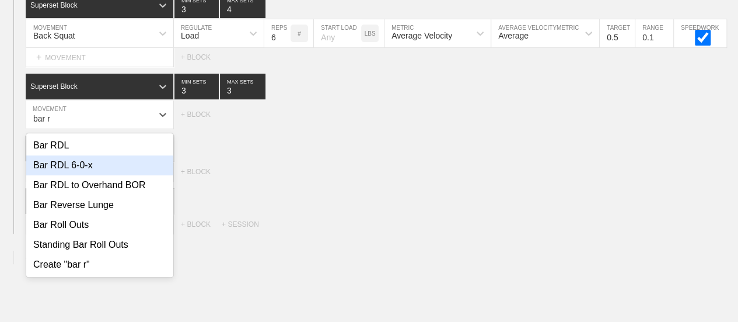
click at [99, 175] on div "Bar RDL 6-0-x" at bounding box center [99, 165] width 147 height 20
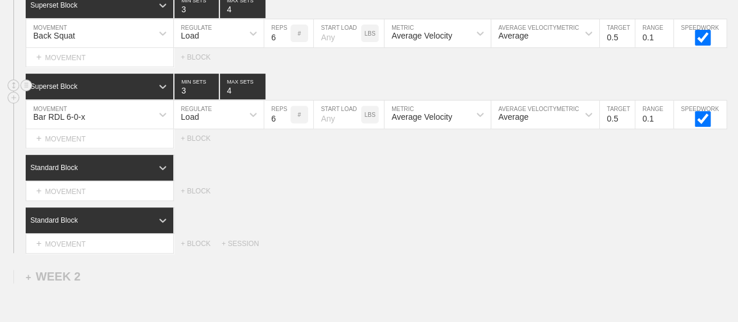
click at [260, 97] on input "4" at bounding box center [243, 87] width 46 height 26
click at [284, 128] on input "5" at bounding box center [277, 114] width 26 height 28
click at [401, 197] on div "Select... MOVEMENT + MOVEMENT + BLOCK" at bounding box center [369, 191] width 738 height 19
click at [364, 180] on div "Standard Block" at bounding box center [382, 168] width 713 height 26
click at [133, 173] on div "Standard Block" at bounding box center [89, 167] width 127 height 11
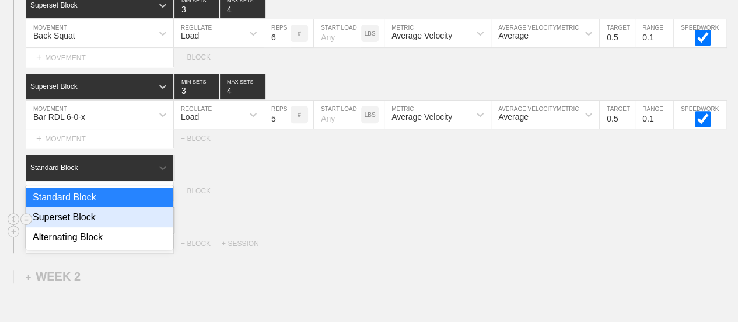
drag, startPoint x: 74, startPoint y: 221, endPoint x: 83, endPoint y: 222, distance: 9.9
click at [74, 222] on div "Superset Block" at bounding box center [100, 217] width 148 height 20
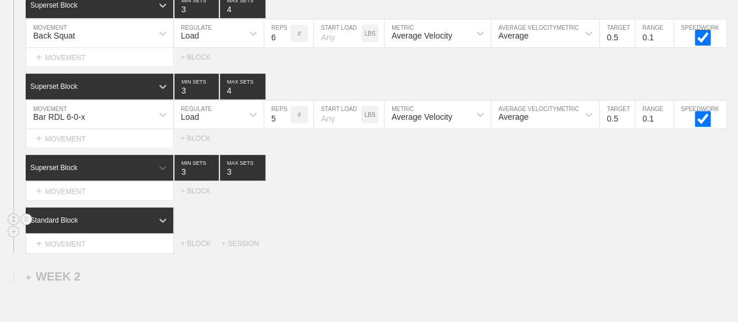
drag, startPoint x: 161, startPoint y: 231, endPoint x: 148, endPoint y: 235, distance: 14.2
click at [160, 226] on icon at bounding box center [163, 220] width 12 height 12
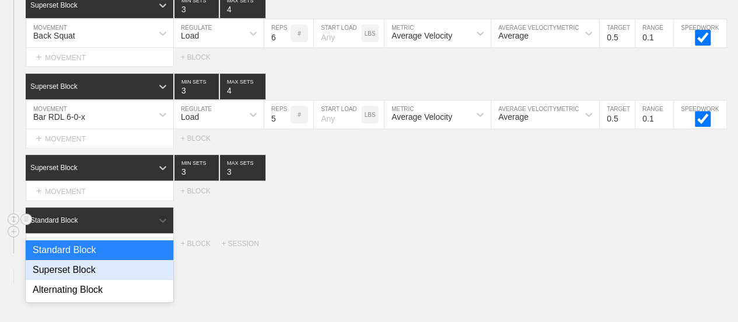
click at [90, 280] on div "Superset Block" at bounding box center [100, 270] width 148 height 20
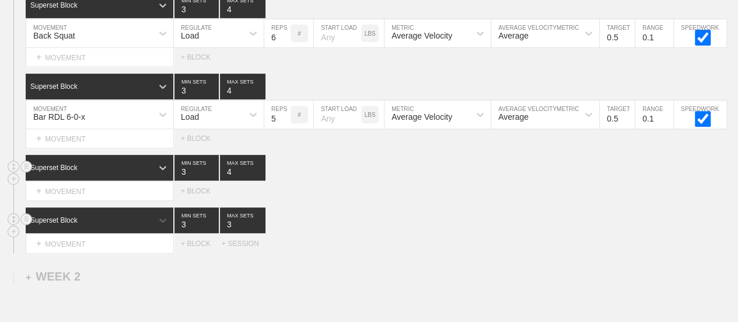
click at [261, 179] on input "4" at bounding box center [243, 168] width 46 height 26
click at [258, 228] on input "4" at bounding box center [243, 220] width 46 height 26
click at [393, 200] on div "Select... MOVEMENT + MOVEMENT + BLOCK" at bounding box center [369, 191] width 738 height 19
click at [88, 201] on div "+ MOVEMENT" at bounding box center [100, 191] width 148 height 19
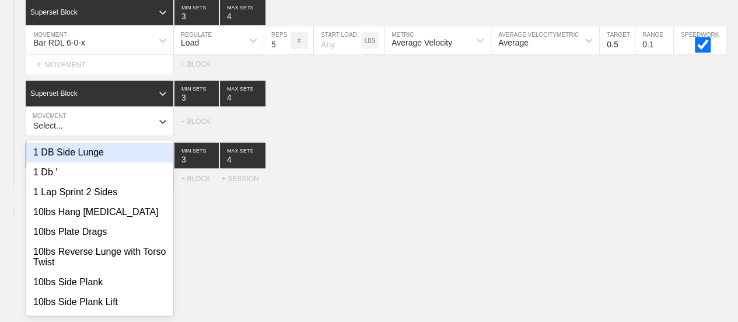
scroll to position [261, 0]
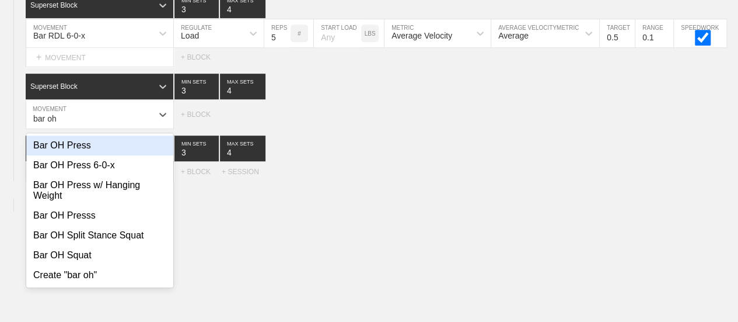
click at [78, 153] on div "Bar OH Press" at bounding box center [99, 145] width 147 height 20
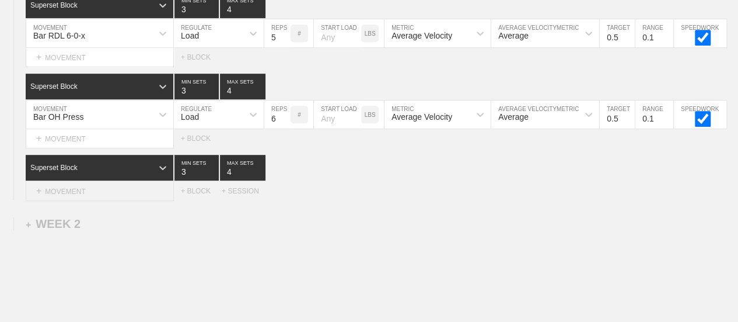
click at [78, 199] on div "+ MOVEMENT" at bounding box center [100, 191] width 148 height 19
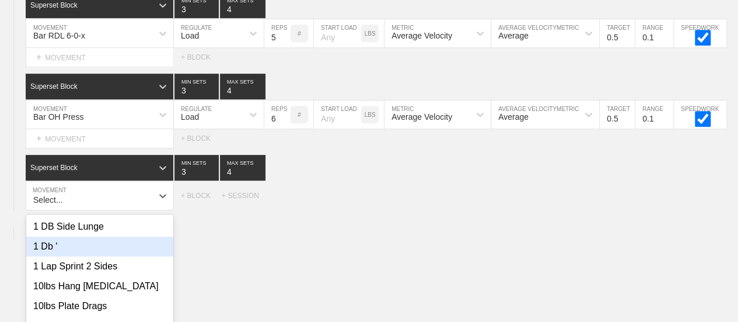
scroll to position [342, 0]
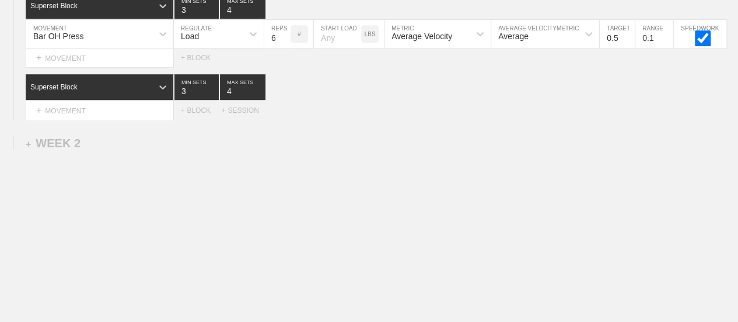
click at [337, 182] on div "WEEK 1 DUPLICATE DELETE SESSION 1 Superset Block 3 MIN SETS 4 MAX SETS DUPLICAT…" at bounding box center [369, 54] width 738 height 542
click at [111, 120] on div "+ MOVEMENT" at bounding box center [100, 110] width 148 height 19
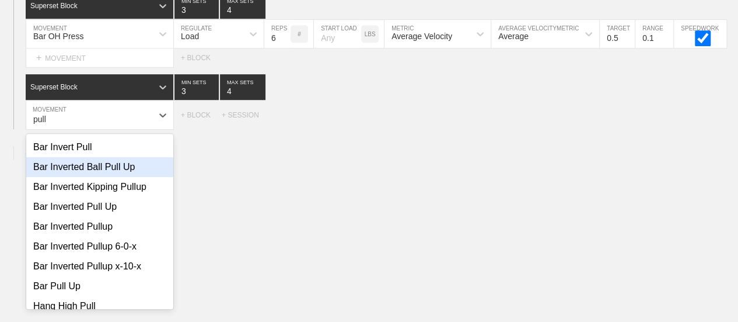
scroll to position [175, 0]
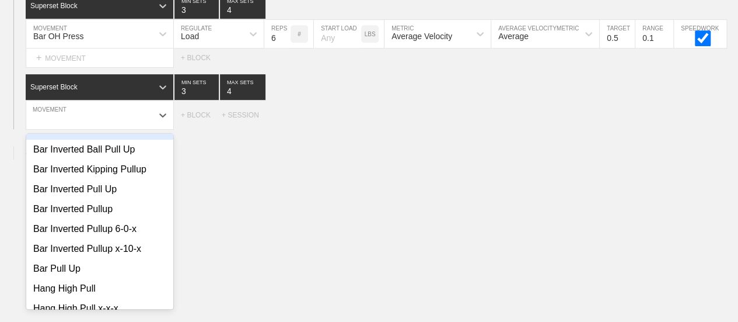
click at [104, 124] on div "+ MOVEMENT" at bounding box center [100, 115] width 148 height 29
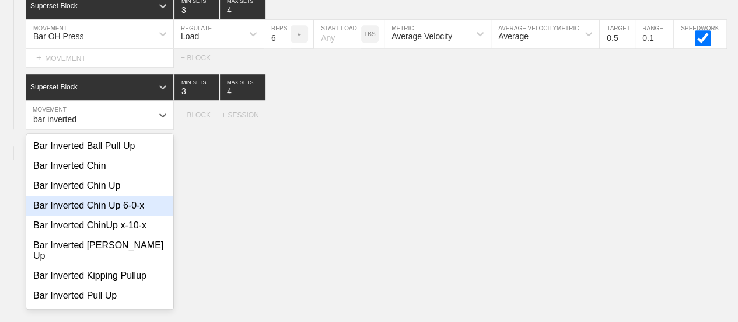
click at [126, 215] on div "Bar Inverted Chin Up 6-0-x" at bounding box center [99, 206] width 147 height 20
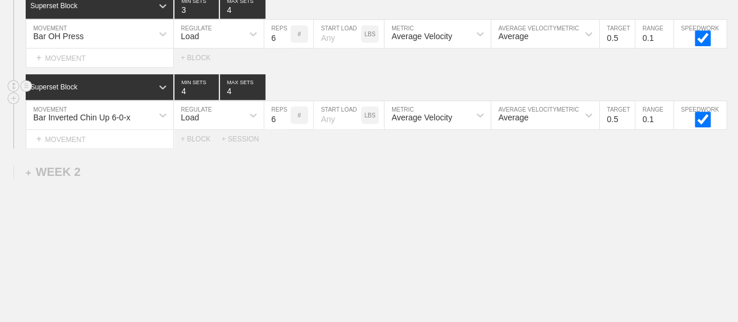
click at [213, 96] on input "4" at bounding box center [197, 87] width 44 height 26
click at [206, 125] on div "Load" at bounding box center [208, 115] width 69 height 20
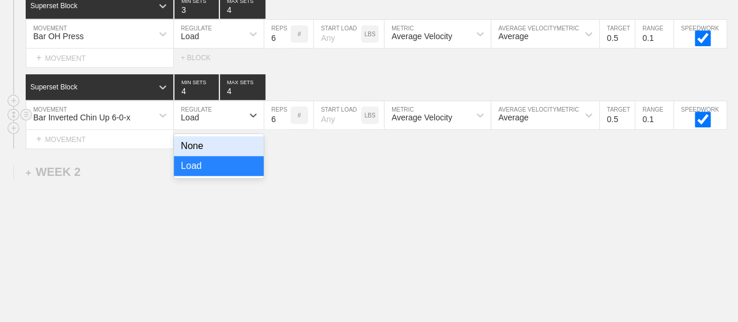
click at [201, 154] on div "None" at bounding box center [219, 146] width 90 height 20
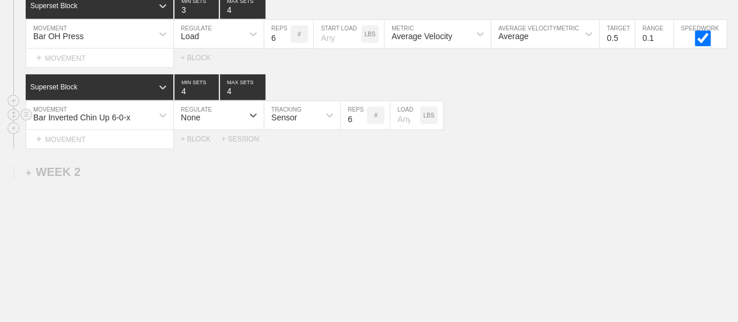
click at [278, 122] on div "Sensor" at bounding box center [284, 117] width 26 height 9
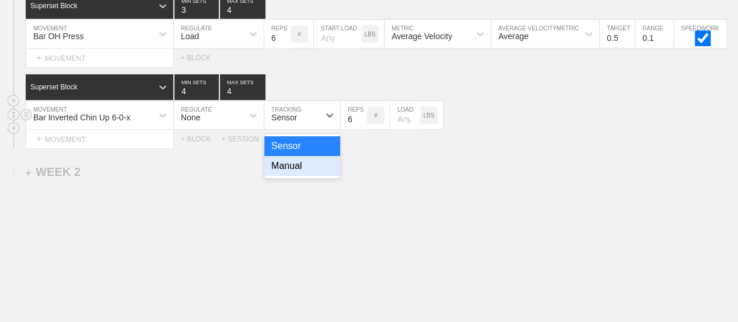
click at [293, 172] on div "Manual" at bounding box center [302, 166] width 76 height 20
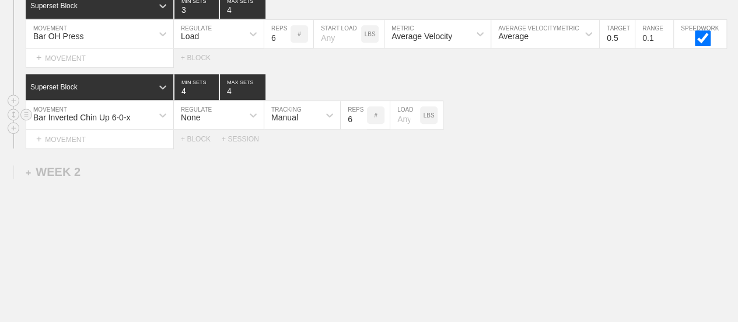
click at [402, 126] on input "number" at bounding box center [405, 115] width 30 height 28
click at [514, 148] on div "Select... MOVEMENT + MOVEMENT + BLOCK + SESSION" at bounding box center [369, 139] width 738 height 19
click at [358, 129] on input "5" at bounding box center [354, 115] width 26 height 28
click at [580, 139] on div "Select... MOVEMENT + MOVEMENT + BLOCK + SESSION" at bounding box center [369, 139] width 738 height 19
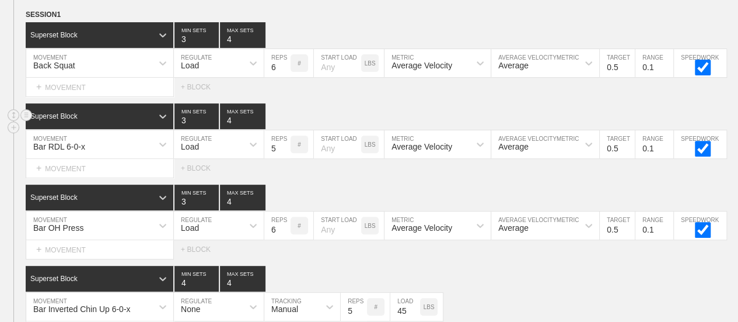
scroll to position [109, 0]
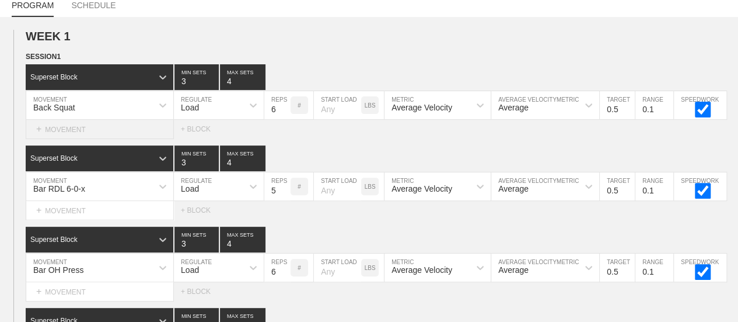
click at [77, 137] on div "+ MOVEMENT" at bounding box center [100, 129] width 148 height 19
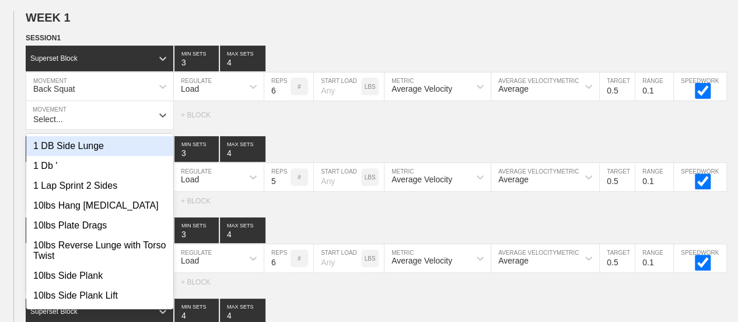
scroll to position [128, 0]
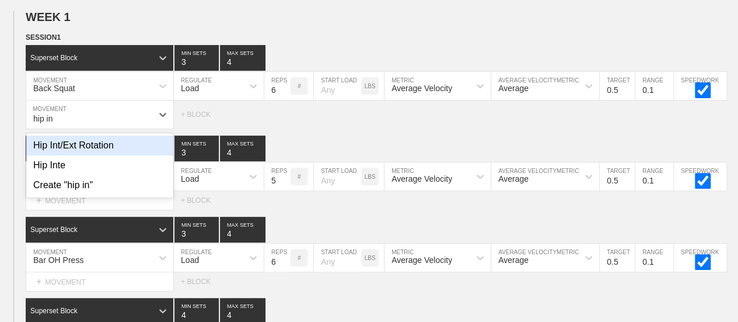
click at [105, 155] on div "Hip Int/Ext Rotation" at bounding box center [99, 145] width 147 height 20
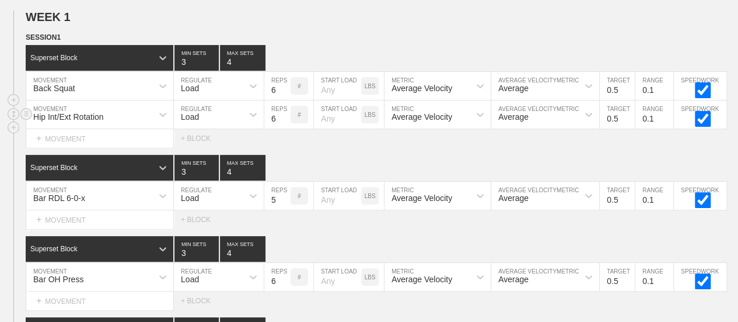
click at [209, 123] on div "Load" at bounding box center [208, 114] width 69 height 20
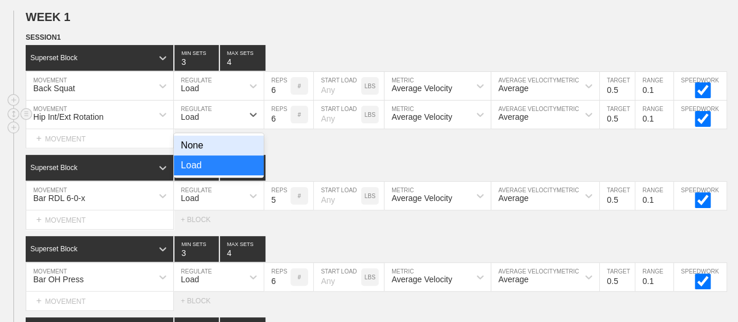
click at [205, 151] on div "None" at bounding box center [219, 145] width 90 height 20
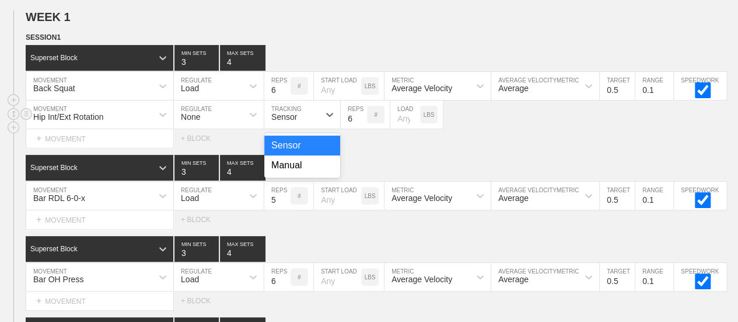
click at [294, 121] on div "Sensor" at bounding box center [284, 116] width 26 height 9
click at [299, 175] on div "Manual" at bounding box center [302, 165] width 76 height 20
click at [359, 124] on input "7" at bounding box center [354, 114] width 26 height 28
click at [359, 124] on input "8" at bounding box center [354, 114] width 26 height 28
click at [359, 124] on input "9" at bounding box center [354, 114] width 26 height 28
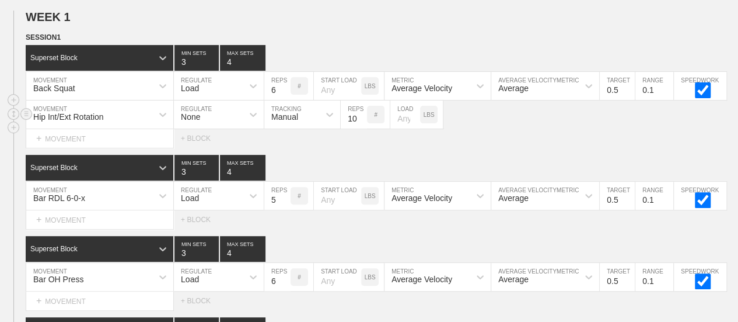
click at [360, 124] on input "10" at bounding box center [354, 114] width 26 height 28
click at [360, 124] on input "11" at bounding box center [354, 114] width 26 height 28
click at [362, 128] on input "10" at bounding box center [354, 114] width 26 height 28
click at [497, 148] on div "Select... MOVEMENT + MOVEMENT + BLOCK" at bounding box center [369, 138] width 738 height 19
click at [555, 148] on div "Select... MOVEMENT + MOVEMENT + BLOCK" at bounding box center [369, 138] width 738 height 19
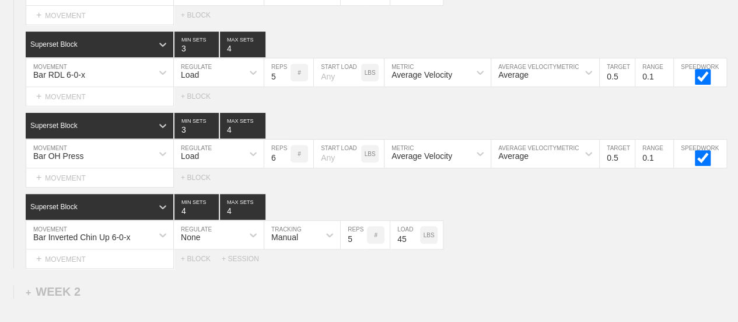
scroll to position [303, 0]
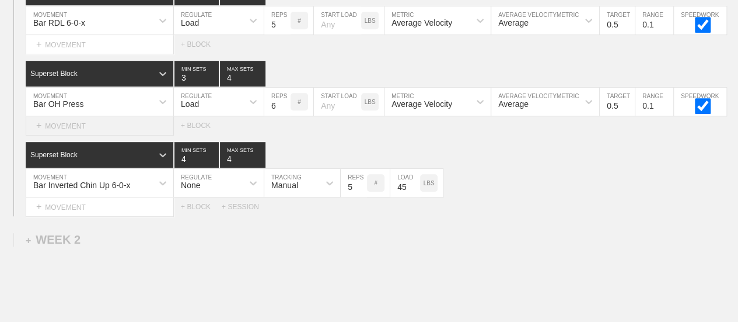
click at [75, 134] on div "+ MOVEMENT" at bounding box center [100, 125] width 148 height 19
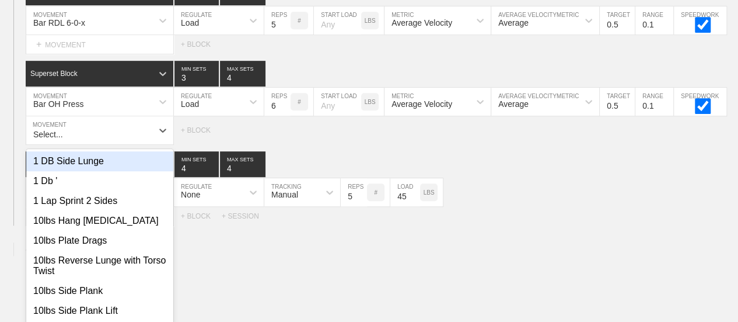
scroll to position [318, 0]
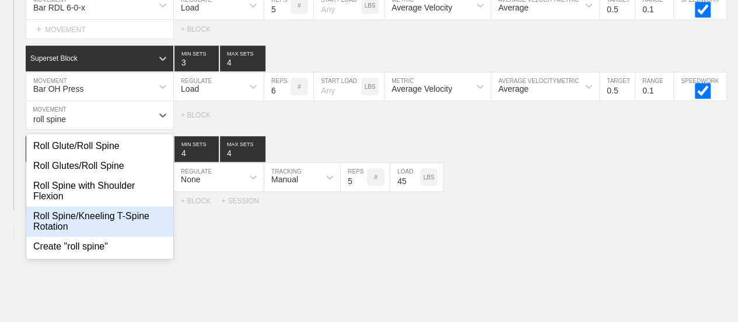
click at [107, 225] on div "Roll Spine/Kneeling T-Spine Rotation" at bounding box center [99, 221] width 147 height 30
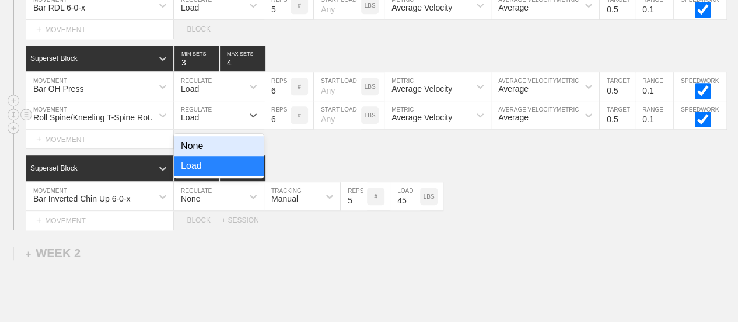
click at [196, 122] on div "Load" at bounding box center [190, 117] width 18 height 9
click at [197, 154] on div "None" at bounding box center [219, 146] width 90 height 20
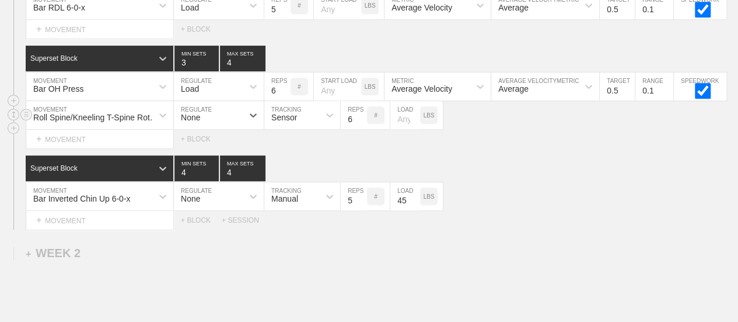
click at [301, 125] on div "Sensor" at bounding box center [291, 115] width 55 height 20
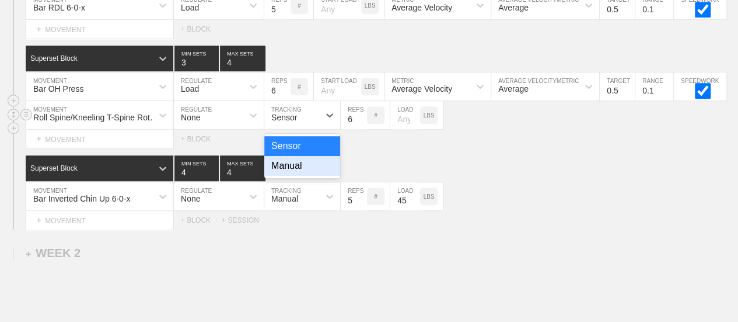
click at [297, 173] on div "Manual" at bounding box center [302, 166] width 76 height 20
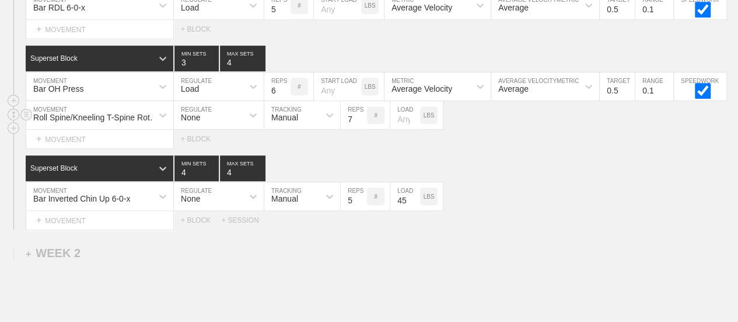
click at [360, 124] on input "7" at bounding box center [354, 115] width 26 height 28
click at [360, 124] on input "8" at bounding box center [354, 115] width 26 height 28
click at [360, 124] on input "9" at bounding box center [354, 115] width 26 height 28
click at [360, 124] on input "10" at bounding box center [354, 115] width 26 height 28
click at [523, 162] on div "SESSION 1 Superset Block 3 MIN SETS 4 MAX SETS DUPLICATE INSERT MOVEMENT AFTER …" at bounding box center [369, 35] width 738 height 388
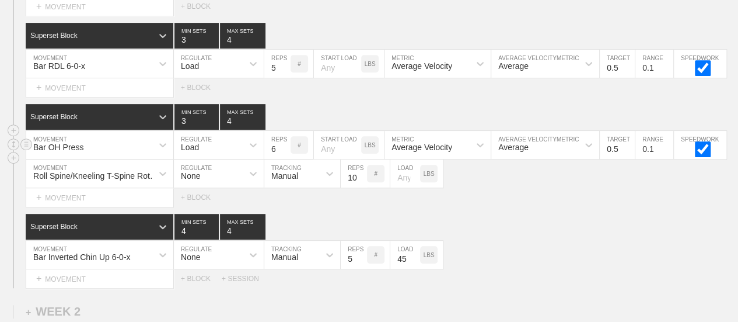
scroll to position [143, 0]
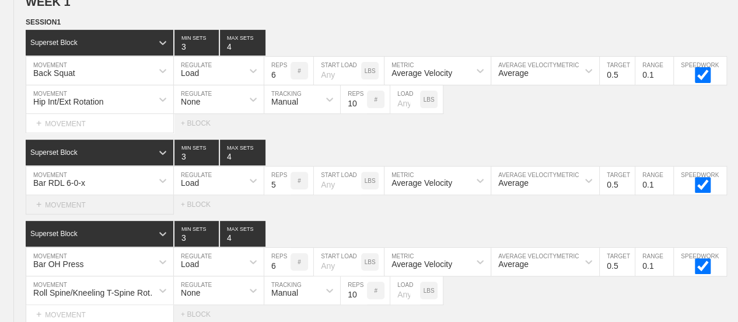
click at [79, 214] on div "+ MOVEMENT" at bounding box center [100, 204] width 148 height 19
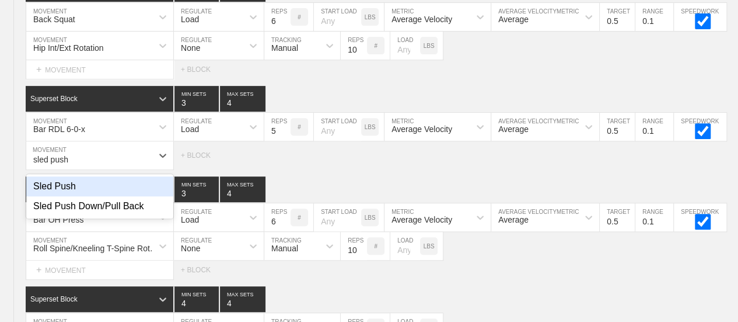
scroll to position [179, 0]
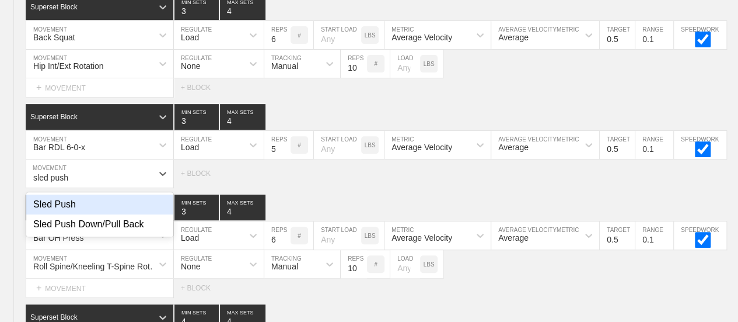
click at [61, 211] on div "Sled Push" at bounding box center [99, 204] width 147 height 20
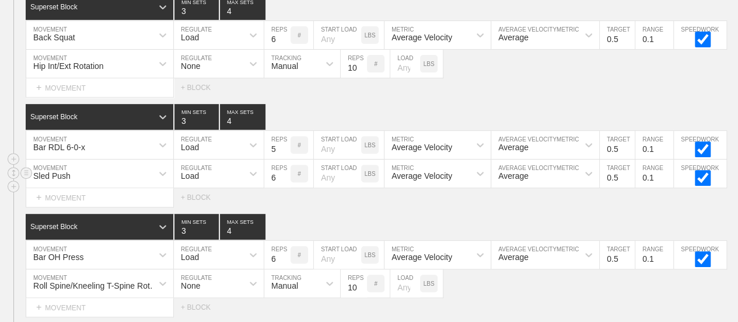
click at [205, 177] on div "Load" at bounding box center [208, 173] width 69 height 20
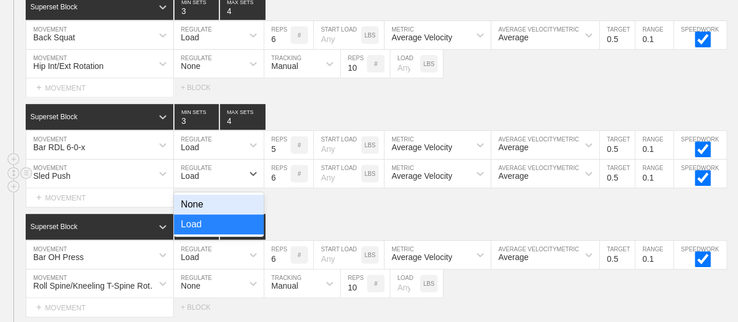
click at [207, 214] on div "None" at bounding box center [219, 204] width 90 height 20
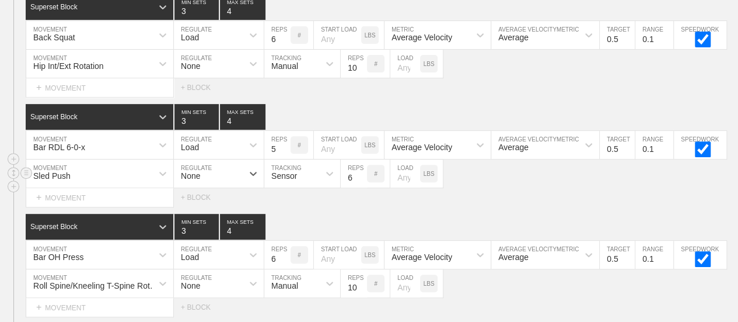
click at [306, 180] on div "Sensor" at bounding box center [291, 173] width 55 height 20
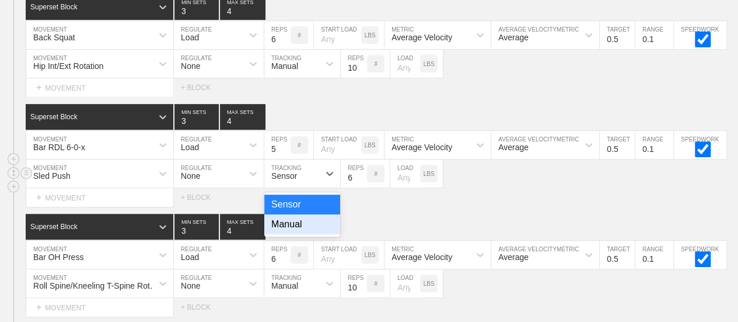
click at [296, 231] on div "Manual" at bounding box center [302, 224] width 76 height 20
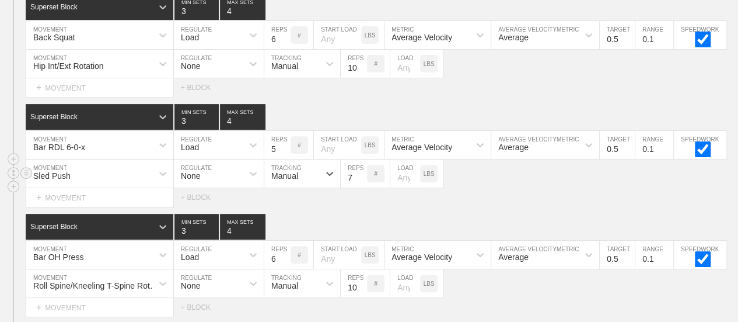
click at [361, 180] on input "7" at bounding box center [354, 173] width 26 height 28
click at [361, 180] on input "8" at bounding box center [354, 173] width 26 height 28
click at [361, 180] on input "9" at bounding box center [354, 173] width 26 height 28
click at [361, 180] on input "10" at bounding box center [354, 173] width 26 height 28
click at [361, 180] on input "11" at bounding box center [354, 173] width 26 height 28
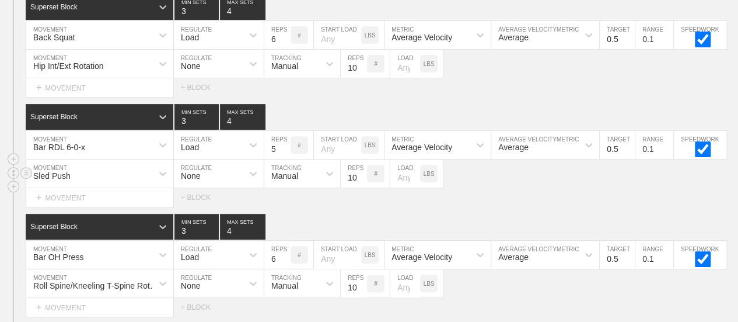
click at [360, 187] on input "10" at bounding box center [354, 173] width 26 height 28
click at [360, 187] on input "9" at bounding box center [354, 173] width 26 height 28
click at [360, 187] on input "8" at bounding box center [354, 173] width 26 height 28
click at [360, 187] on input "7" at bounding box center [354, 173] width 26 height 28
click at [360, 187] on input "6" at bounding box center [354, 173] width 26 height 28
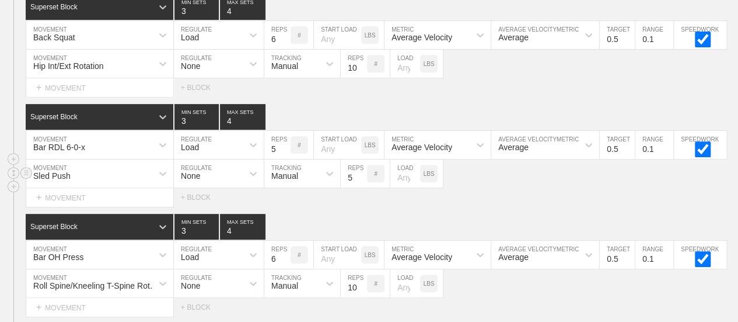
click at [360, 187] on input "5" at bounding box center [354, 173] width 26 height 28
click at [360, 187] on input "4" at bounding box center [354, 173] width 26 height 28
click at [360, 187] on input "3" at bounding box center [354, 173] width 26 height 28
click at [360, 187] on input "2" at bounding box center [354, 173] width 26 height 28
click at [360, 187] on input "1" at bounding box center [354, 173] width 26 height 28
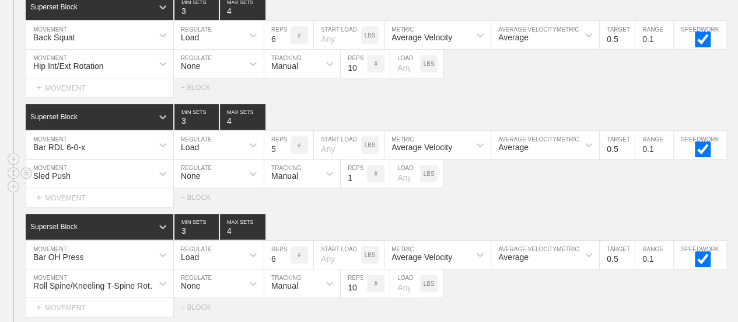
click at [360, 187] on input "1" at bounding box center [354, 173] width 26 height 28
click at [400, 187] on input "number" at bounding box center [405, 173] width 30 height 28
click at [487, 204] on div "Select... MOVEMENT + MOVEMENT + BLOCK" at bounding box center [369, 197] width 738 height 19
click at [496, 216] on div "SESSION 1 Superset Block 3 MIN SETS 4 MAX SETS DUPLICATE INSERT MOVEMENT AFTER …" at bounding box center [369, 189] width 738 height 417
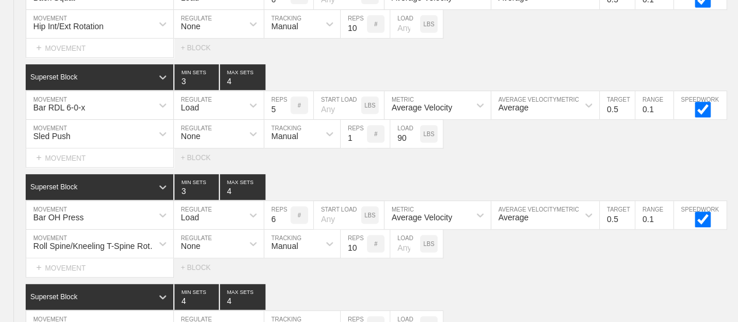
scroll to position [295, 0]
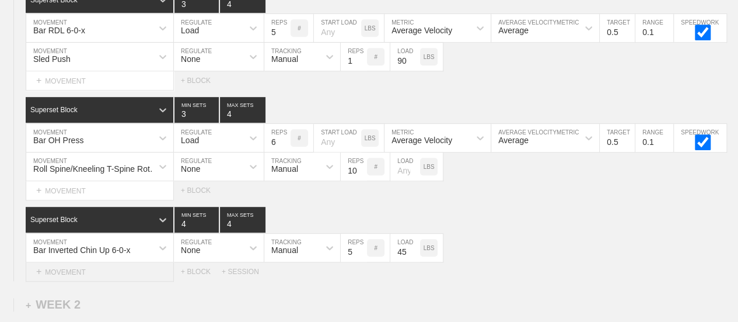
click at [61, 280] on div "+ MOVEMENT" at bounding box center [100, 271] width 148 height 19
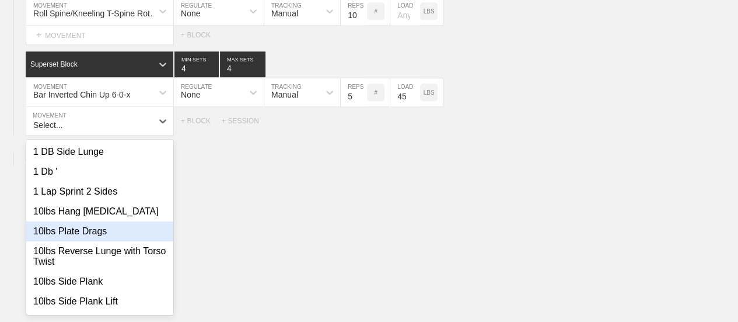
scroll to position [456, 0]
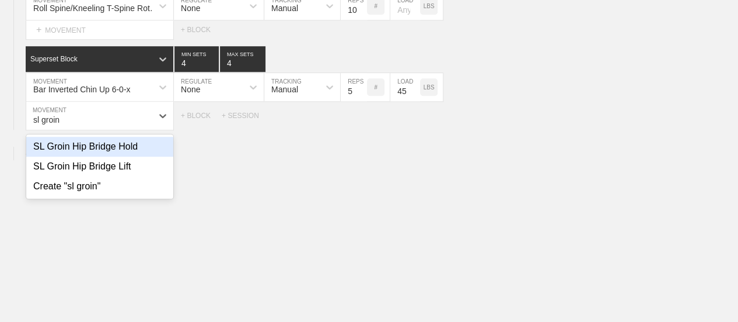
click at [111, 156] on div "SL Groin Hip Bridge Hold" at bounding box center [99, 147] width 147 height 20
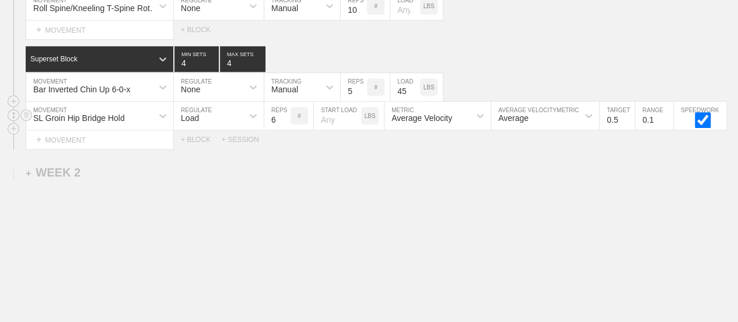
click at [192, 123] on div "Load" at bounding box center [190, 117] width 18 height 9
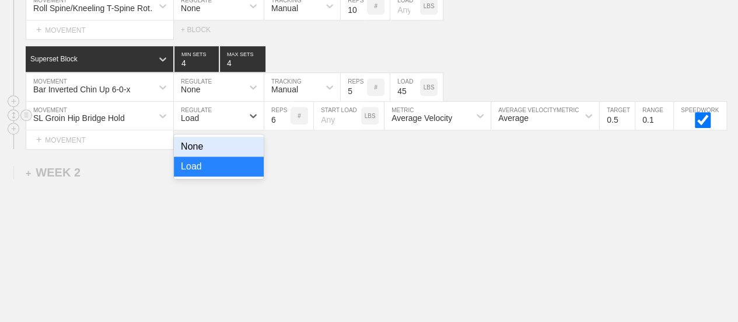
click at [202, 152] on div "None" at bounding box center [219, 147] width 90 height 20
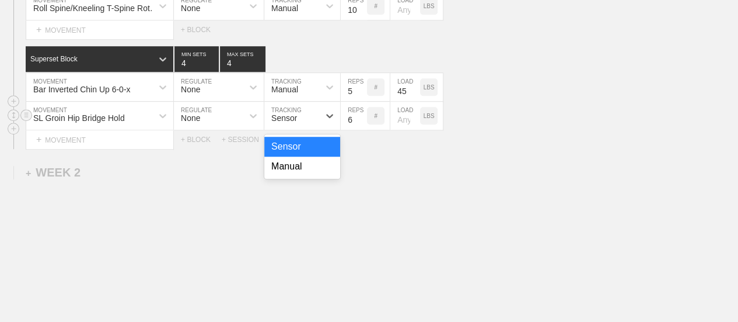
click at [290, 121] on div "Sensor" at bounding box center [284, 117] width 26 height 9
click at [299, 176] on div "Manual" at bounding box center [302, 166] width 76 height 20
click at [361, 124] on input "17" at bounding box center [354, 116] width 26 height 28
click at [361, 124] on input "18" at bounding box center [354, 116] width 26 height 28
click at [361, 124] on input "19" at bounding box center [354, 116] width 26 height 28
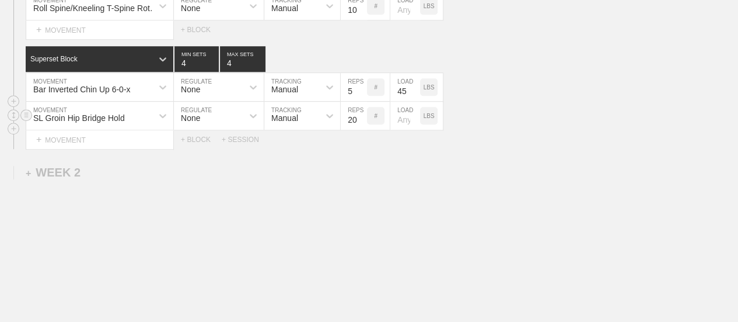
click at [361, 124] on input "20" at bounding box center [354, 116] width 26 height 28
click at [361, 124] on input "21" at bounding box center [354, 116] width 26 height 28
click at [361, 124] on input "22" at bounding box center [354, 116] width 26 height 28
click at [361, 124] on input "31" at bounding box center [354, 116] width 26 height 28
click at [361, 124] on input "32" at bounding box center [354, 116] width 26 height 28
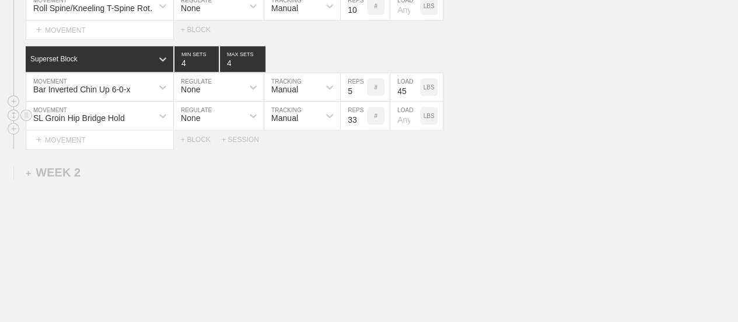
click at [361, 124] on input "33" at bounding box center [354, 116] width 26 height 28
click at [361, 124] on input "34" at bounding box center [354, 116] width 26 height 28
click at [361, 124] on input "35" at bounding box center [354, 116] width 26 height 28
click at [361, 124] on input "36" at bounding box center [354, 116] width 26 height 28
click at [361, 124] on input "37" at bounding box center [354, 116] width 26 height 28
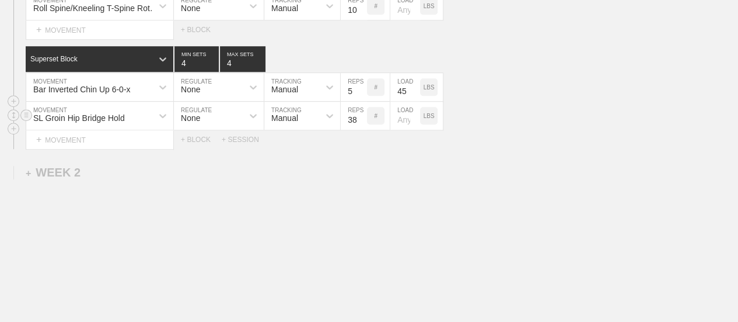
click at [361, 124] on input "38" at bounding box center [354, 116] width 26 height 28
click at [360, 124] on input "39" at bounding box center [354, 116] width 26 height 28
click at [360, 124] on input "40" at bounding box center [354, 116] width 26 height 28
click at [382, 208] on div "WEEK 1 DUPLICATE DELETE SESSION 1 Superset Block 3 MIN SETS 4 MAX SETS DUPLICAT…" at bounding box center [369, 12] width 738 height 685
click at [486, 194] on div "WEEK 1 DUPLICATE DELETE SESSION 1 Superset Block 3 MIN SETS 4 MAX SETS DUPLICAT…" at bounding box center [369, 12] width 738 height 685
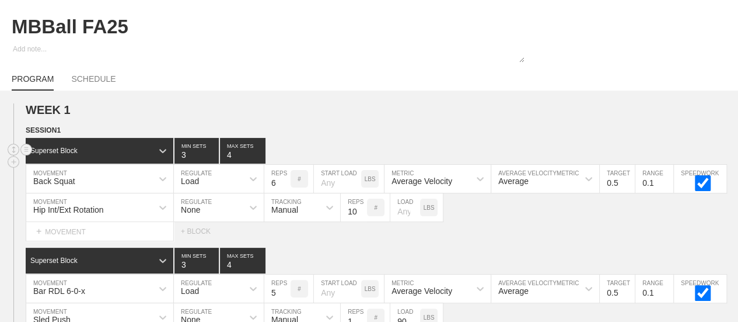
scroll to position [0, 0]
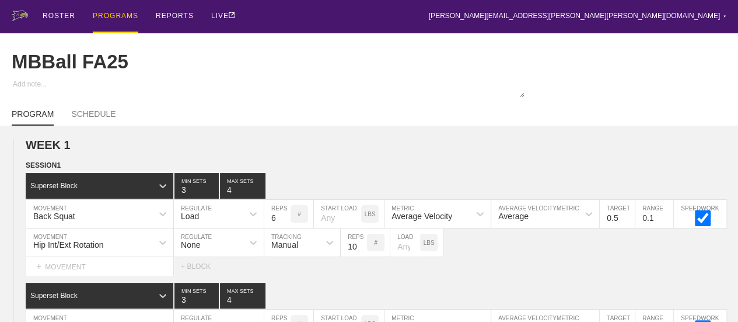
click at [278, 23] on div "ROSTER PROGRAMS REPORTS LIVE [PERSON_NAME][EMAIL_ADDRESS][PERSON_NAME][PERSON_N…" at bounding box center [369, 16] width 715 height 33
click at [114, 12] on div "PROGRAMS" at bounding box center [116, 16] width 46 height 33
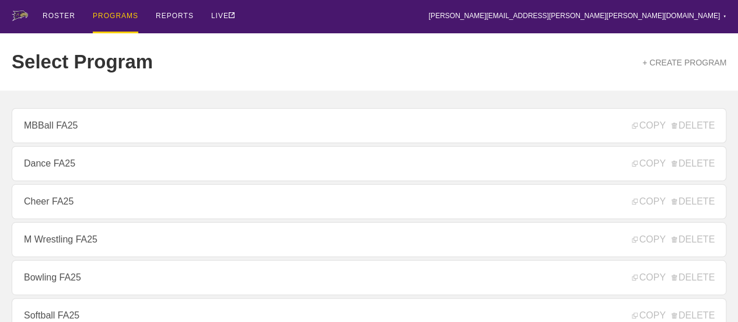
click at [77, 205] on link "Cheer FA25" at bounding box center [369, 201] width 715 height 35
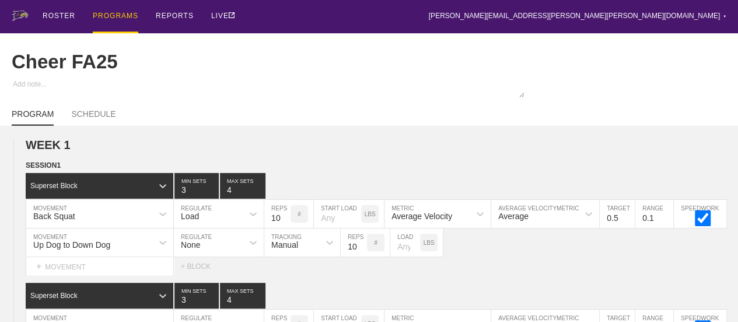
click at [112, 15] on div "PROGRAMS" at bounding box center [116, 16] width 46 height 33
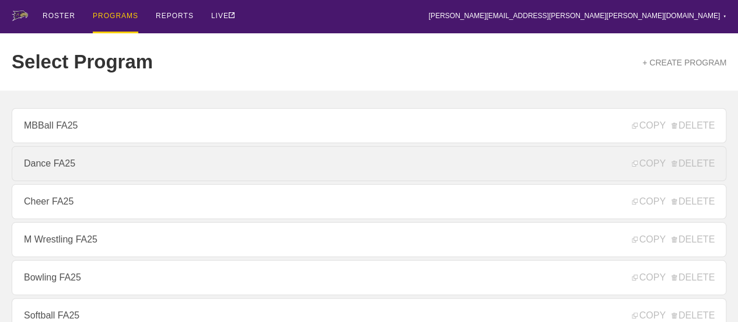
click at [44, 165] on link "Dance FA25" at bounding box center [369, 163] width 715 height 35
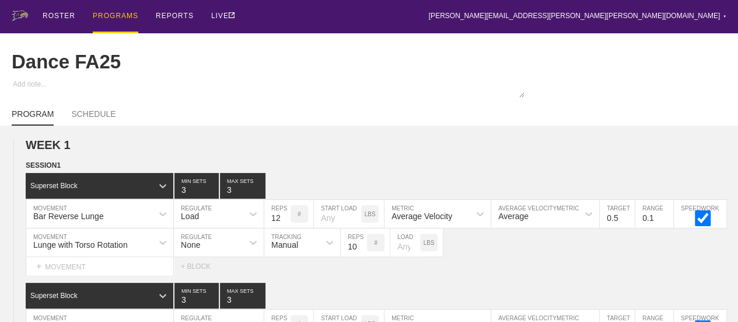
click at [111, 17] on div "PROGRAMS" at bounding box center [116, 16] width 46 height 33
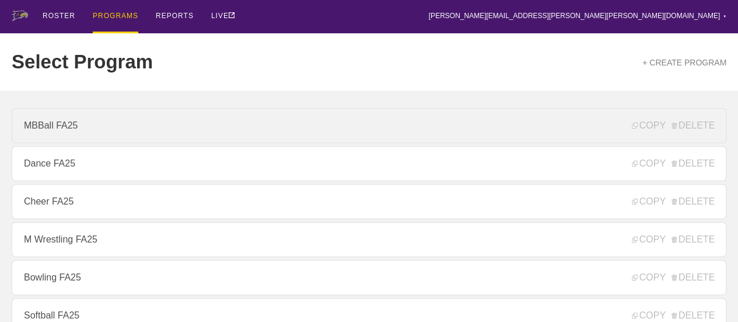
click at [44, 130] on link "MBBall FA25" at bounding box center [369, 125] width 715 height 35
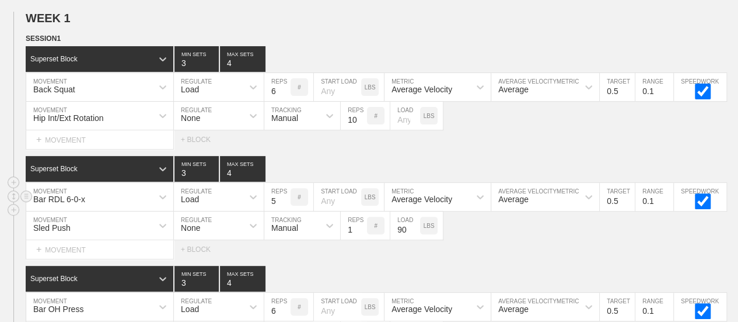
scroll to position [117, 0]
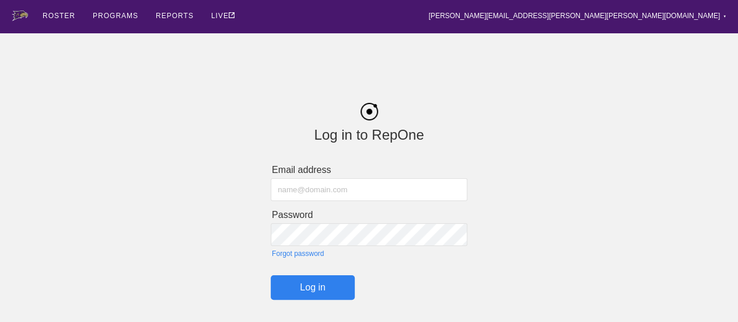
click at [309, 188] on input "text" at bounding box center [369, 189] width 197 height 23
type input "[PERSON_NAME][EMAIL_ADDRESS][PERSON_NAME][PERSON_NAME][DOMAIN_NAME]"
click at [311, 287] on input "Log in" at bounding box center [313, 287] width 84 height 25
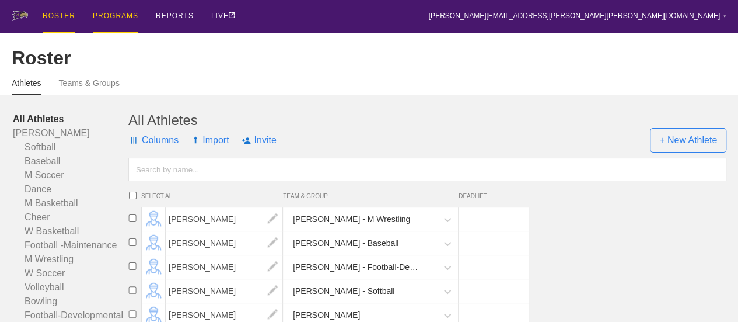
click at [114, 18] on div "PROGRAMS" at bounding box center [116, 16] width 46 height 33
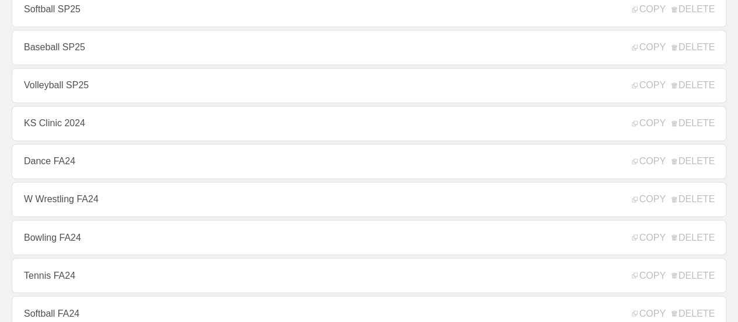
scroll to position [876, 0]
click at [71, 164] on link "Dance FA24" at bounding box center [369, 160] width 715 height 35
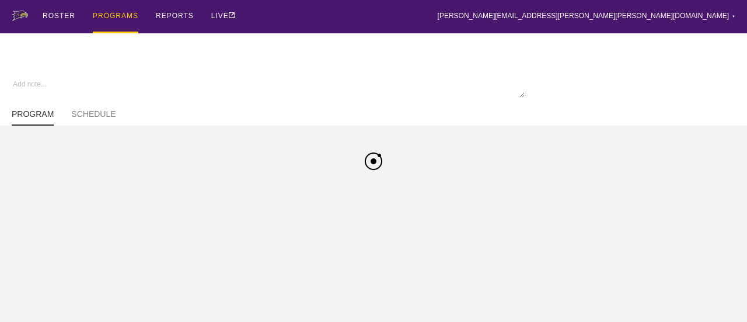
type textarea "x"
type input "Dance FA24"
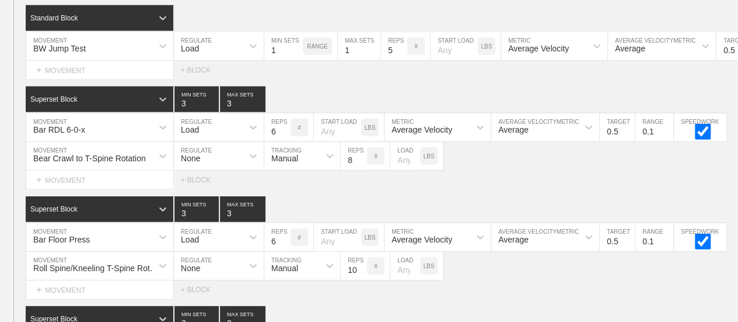
scroll to position [3852, 0]
